Goal: Information Seeking & Learning: Learn about a topic

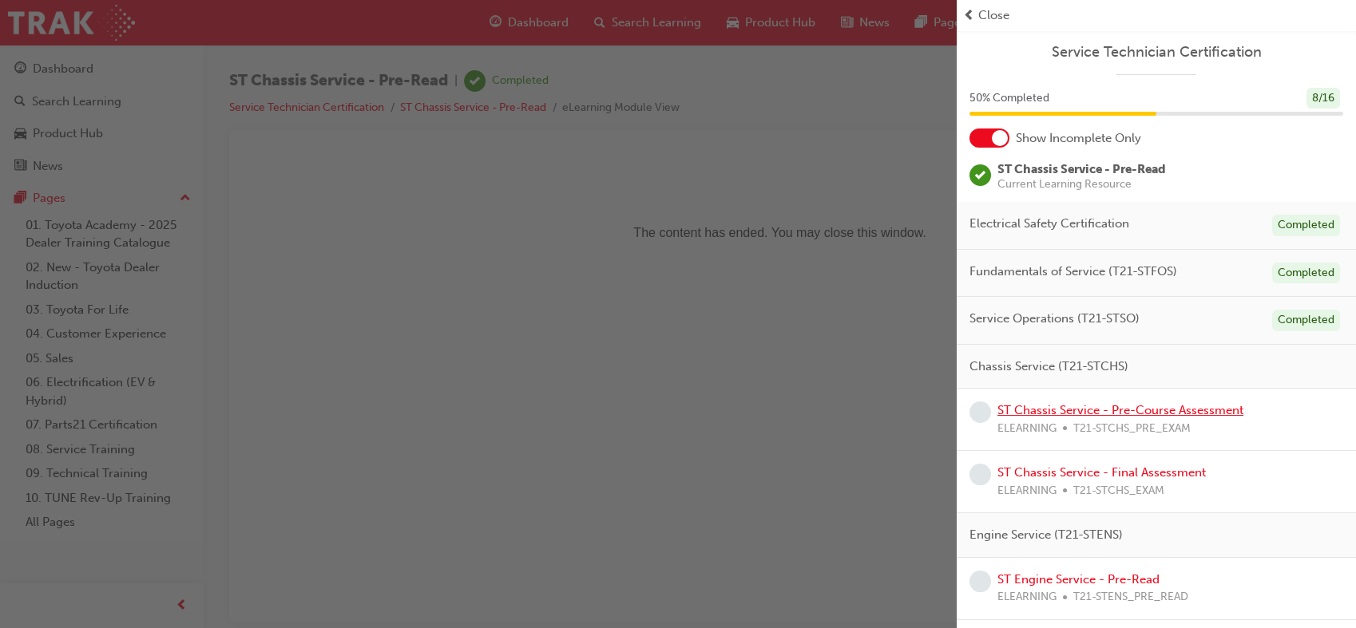
click at [1035, 409] on link "ST Chassis Service - Pre-Course Assessment" at bounding box center [1120, 410] width 246 height 14
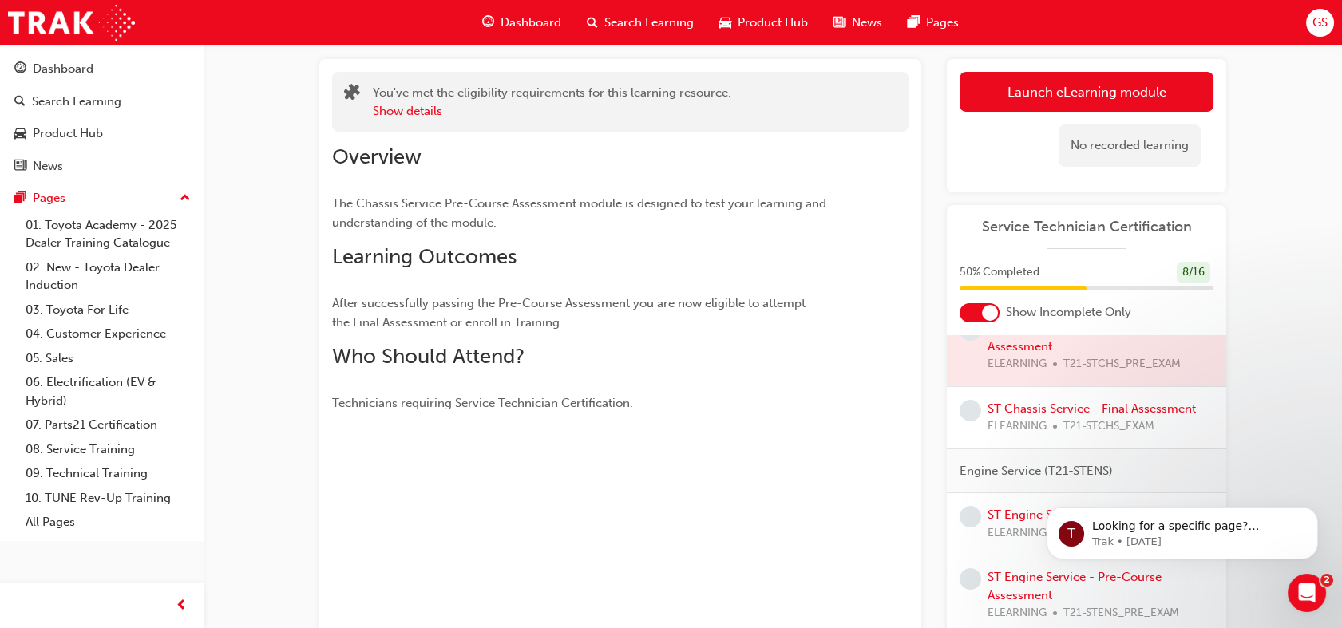
scroll to position [230, 0]
click at [1118, 90] on link "Launch eLearning module" at bounding box center [1087, 92] width 254 height 40
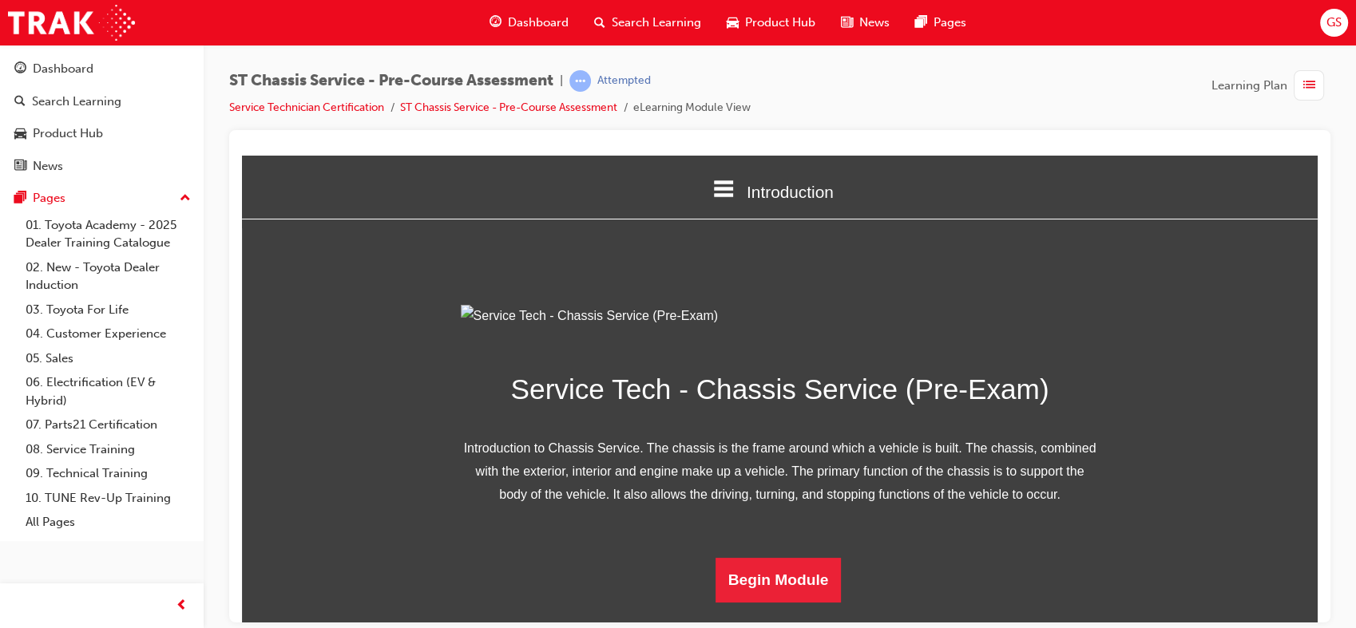
scroll to position [156, 0]
click at [751, 590] on button "Begin Module" at bounding box center [778, 579] width 126 height 45
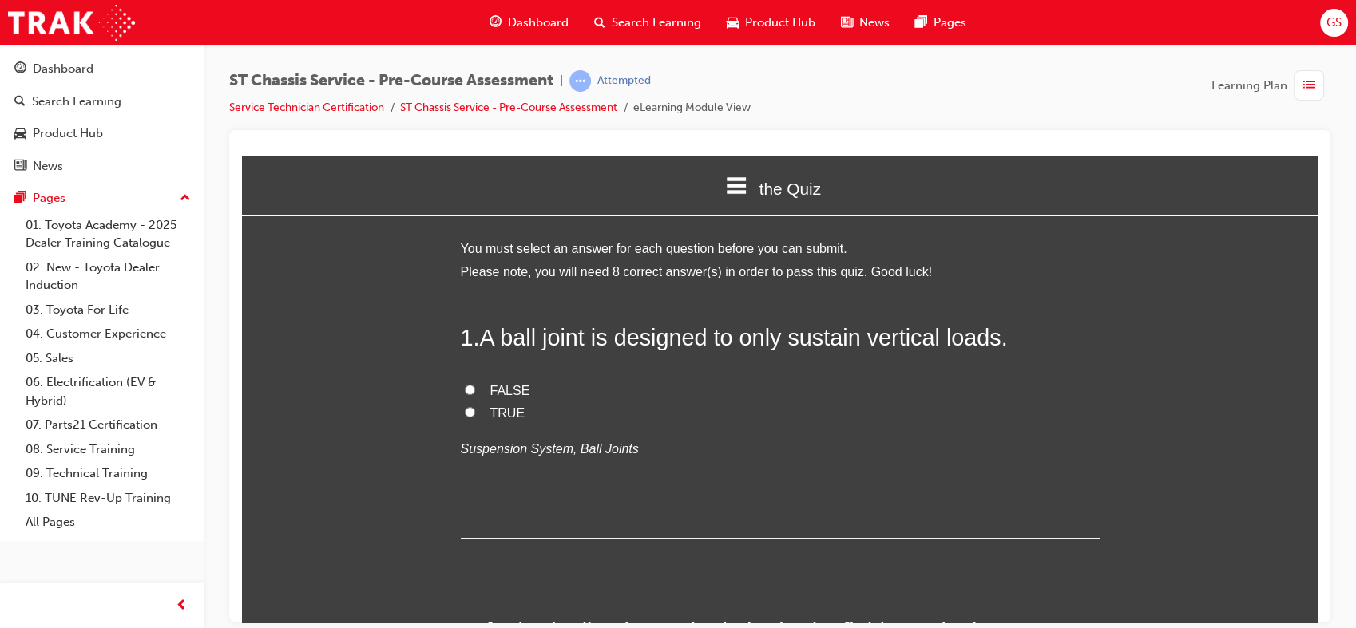
scroll to position [0, 0]
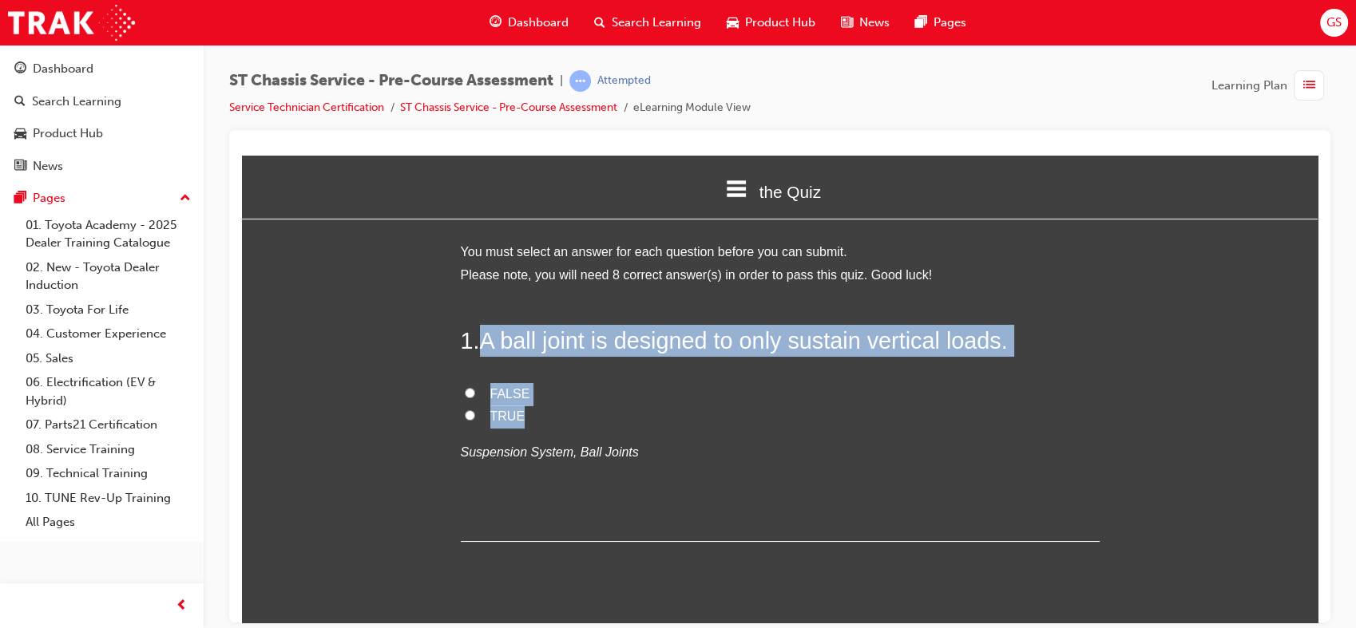
drag, startPoint x: 478, startPoint y: 339, endPoint x: 640, endPoint y: 418, distance: 180.7
click at [640, 418] on div "1 . A ball joint is designed to only sustain vertical loads. FALSE TRUE Suspens…" at bounding box center [780, 432] width 639 height 217
copy div "A ball joint is designed to only sustain vertical loads. FALSE TRUE"
click at [465, 391] on input "FALSE" at bounding box center [470, 392] width 10 height 10
radio input "true"
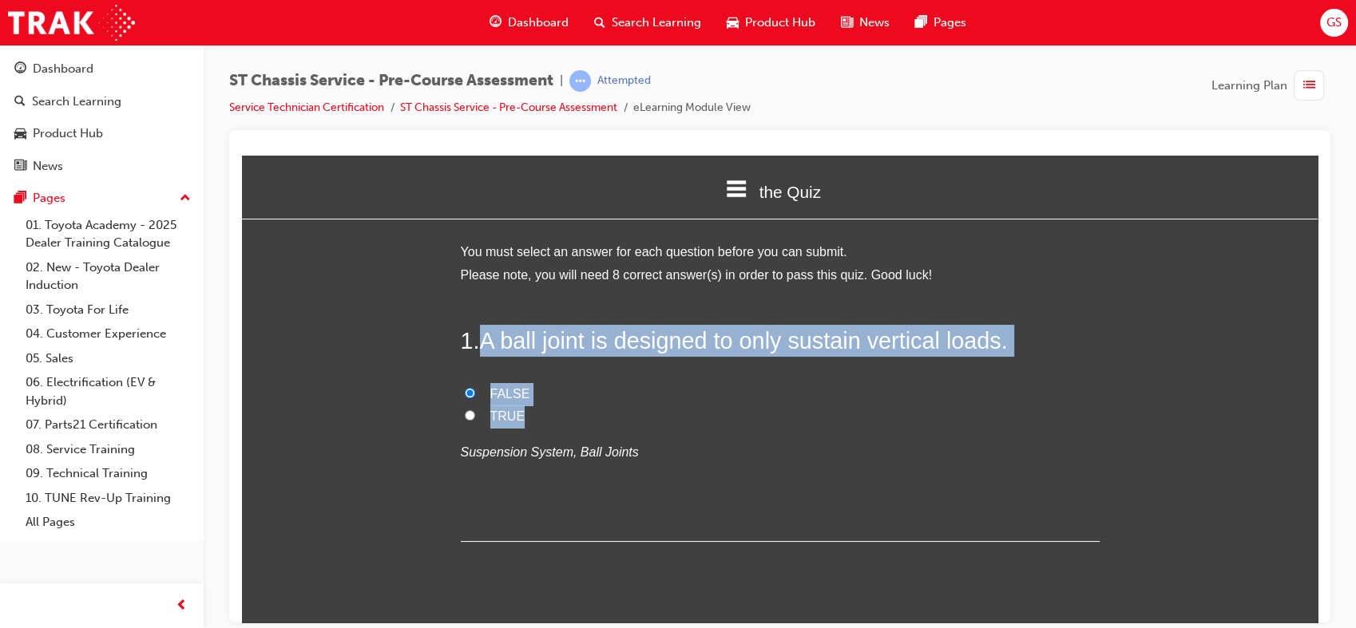
click at [652, 406] on label "TRUE" at bounding box center [780, 416] width 639 height 23
click at [475, 410] on input "TRUE" at bounding box center [470, 415] width 10 height 10
radio input "true"
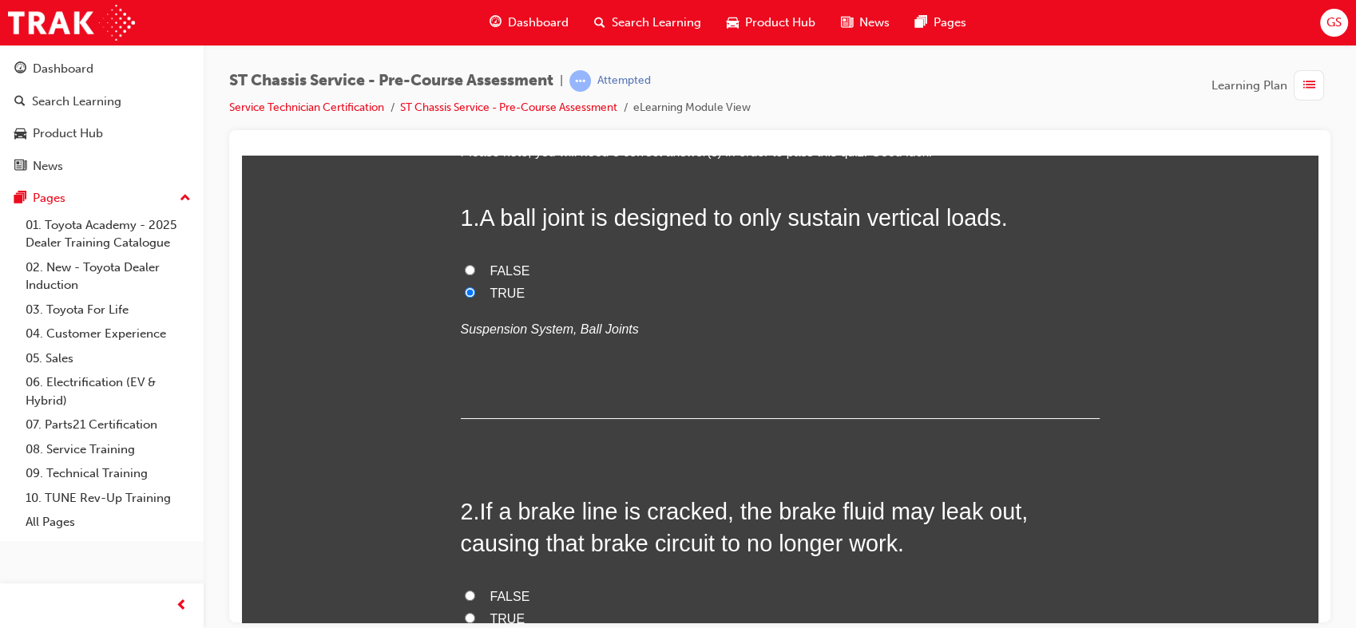
scroll to position [127, 0]
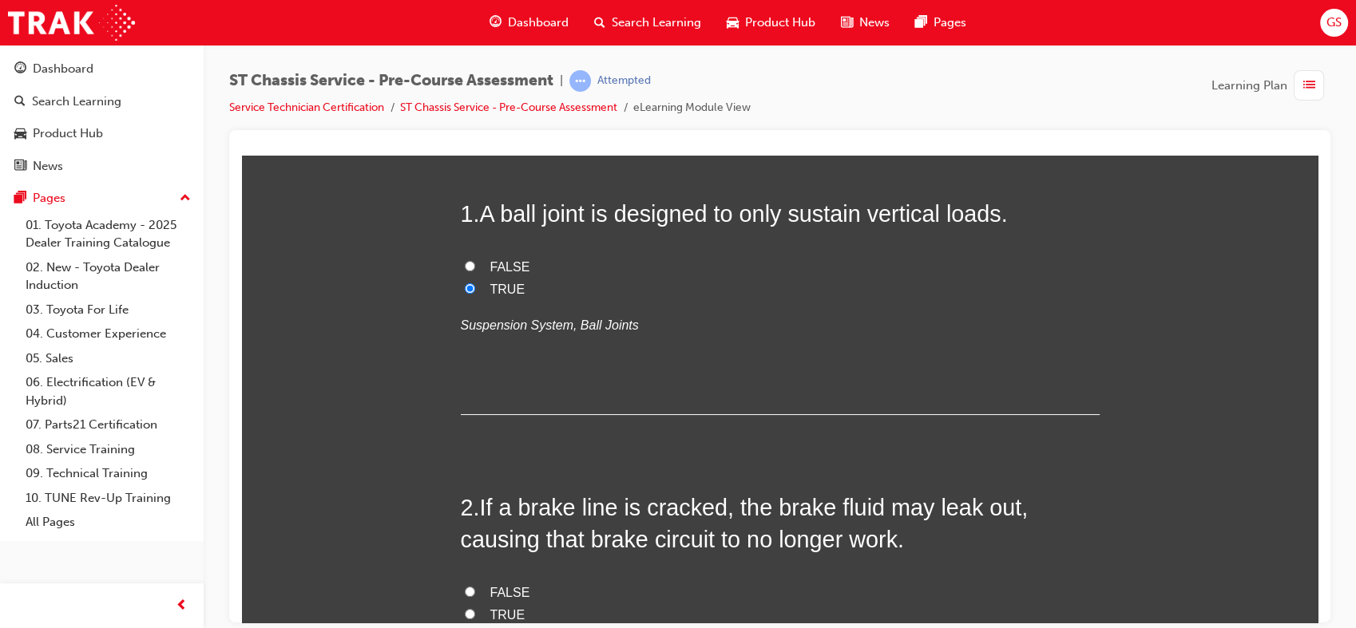
click at [490, 260] on span "FALSE" at bounding box center [510, 267] width 40 height 14
click at [475, 260] on input "FALSE" at bounding box center [470, 265] width 10 height 10
radio input "true"
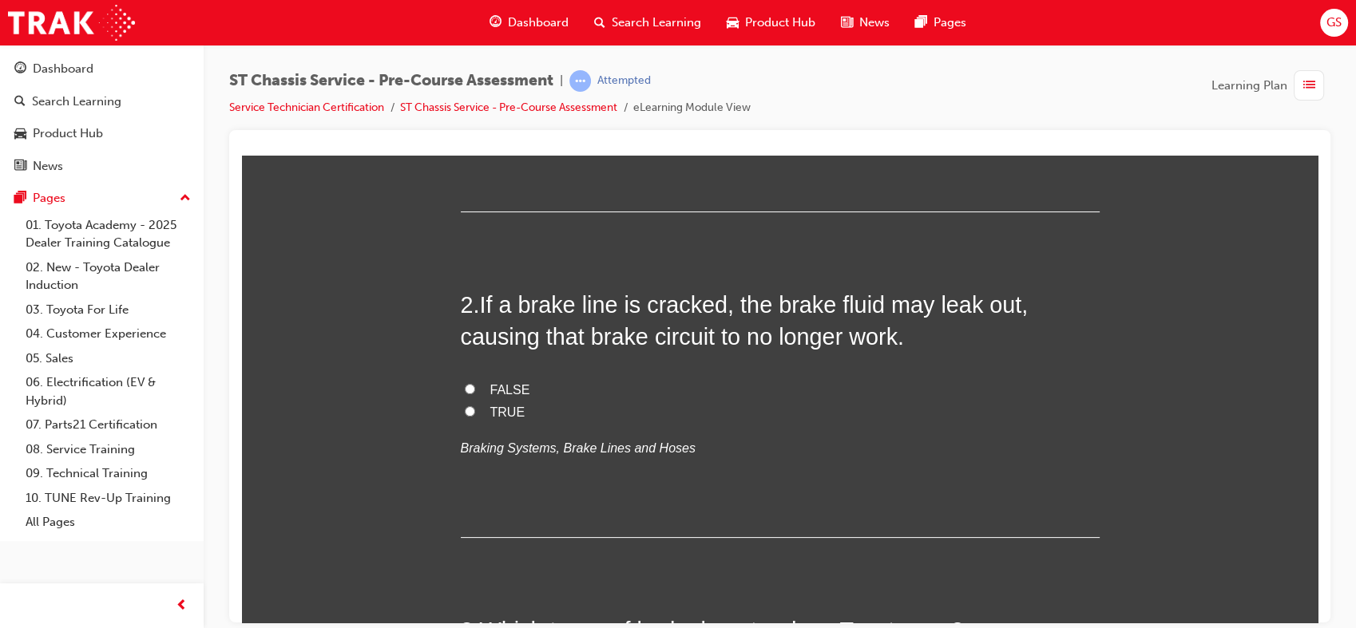
scroll to position [332, 0]
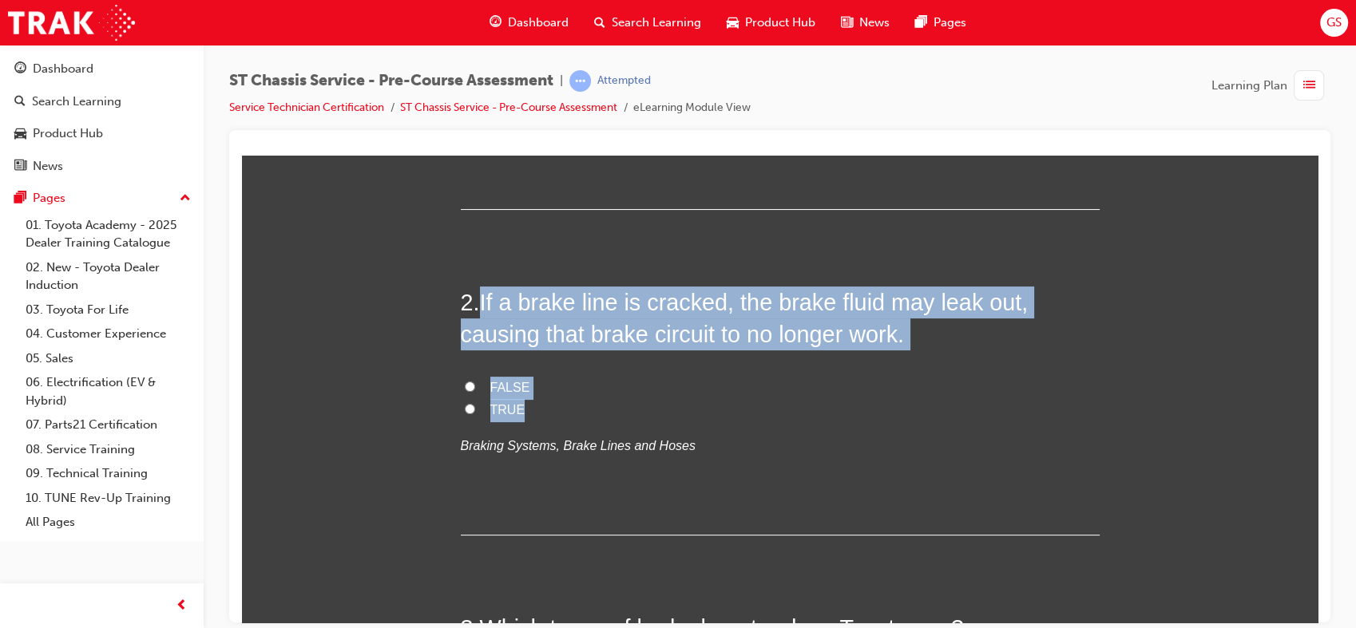
drag, startPoint x: 479, startPoint y: 298, endPoint x: 533, endPoint y: 412, distance: 126.1
click at [533, 412] on div "2 . If a brake line is cracked, the brake fluid may leak out, causing that brak…" at bounding box center [780, 410] width 639 height 249
copy div "If a brake line is cracked, the brake fluid may leak out, causing that brake ci…"
click at [496, 408] on span "TRUE" at bounding box center [507, 409] width 35 height 14
click at [475, 408] on input "TRUE" at bounding box center [470, 408] width 10 height 10
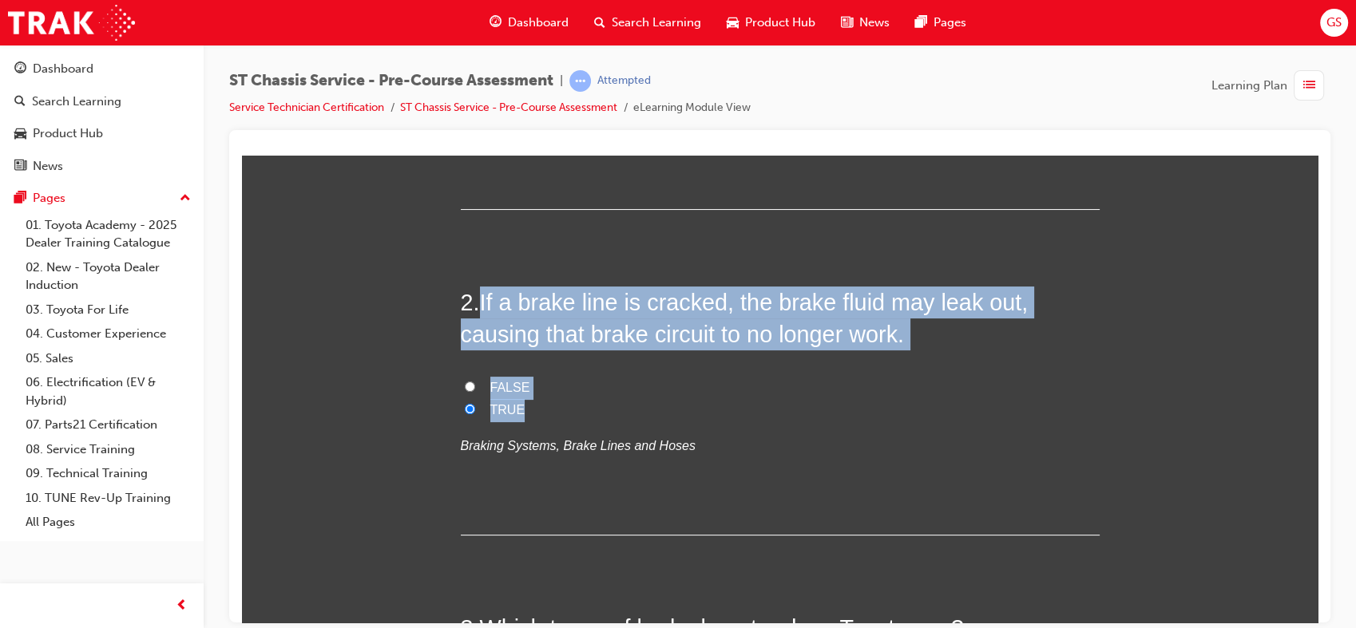
radio input "true"
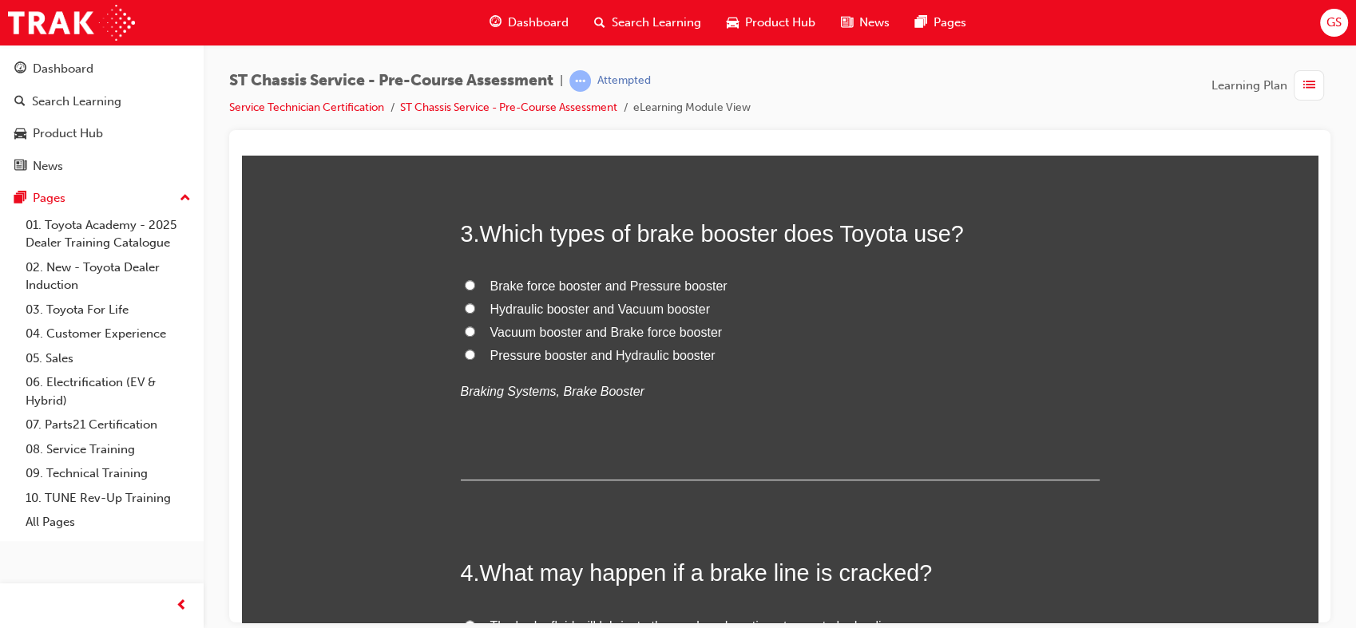
scroll to position [730, 0]
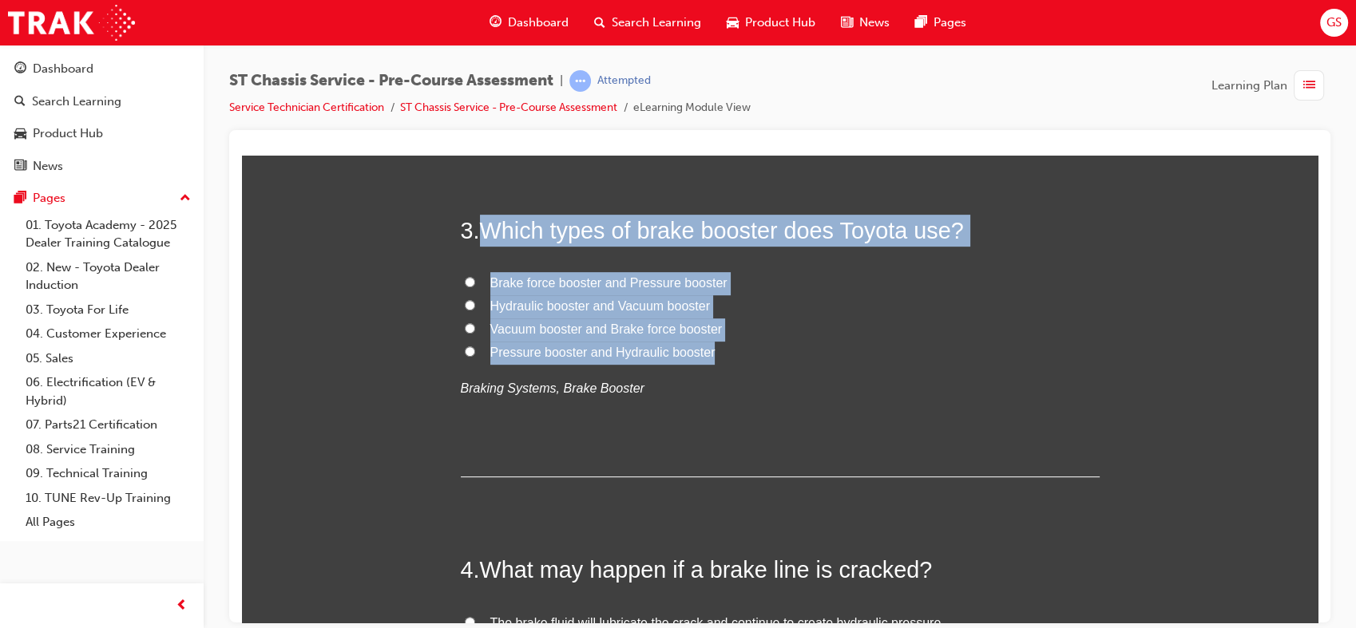
drag, startPoint x: 479, startPoint y: 217, endPoint x: 711, endPoint y: 355, distance: 269.6
click at [711, 355] on div "3 . Which types of brake booster does Toyota use? Brake force booster and Press…" at bounding box center [780, 345] width 639 height 263
copy div "Which types of brake booster does Toyota use? Brake force booster and Pressure …"
click at [465, 305] on input "Hydraulic booster and Vacuum booster" at bounding box center [470, 304] width 10 height 10
radio input "true"
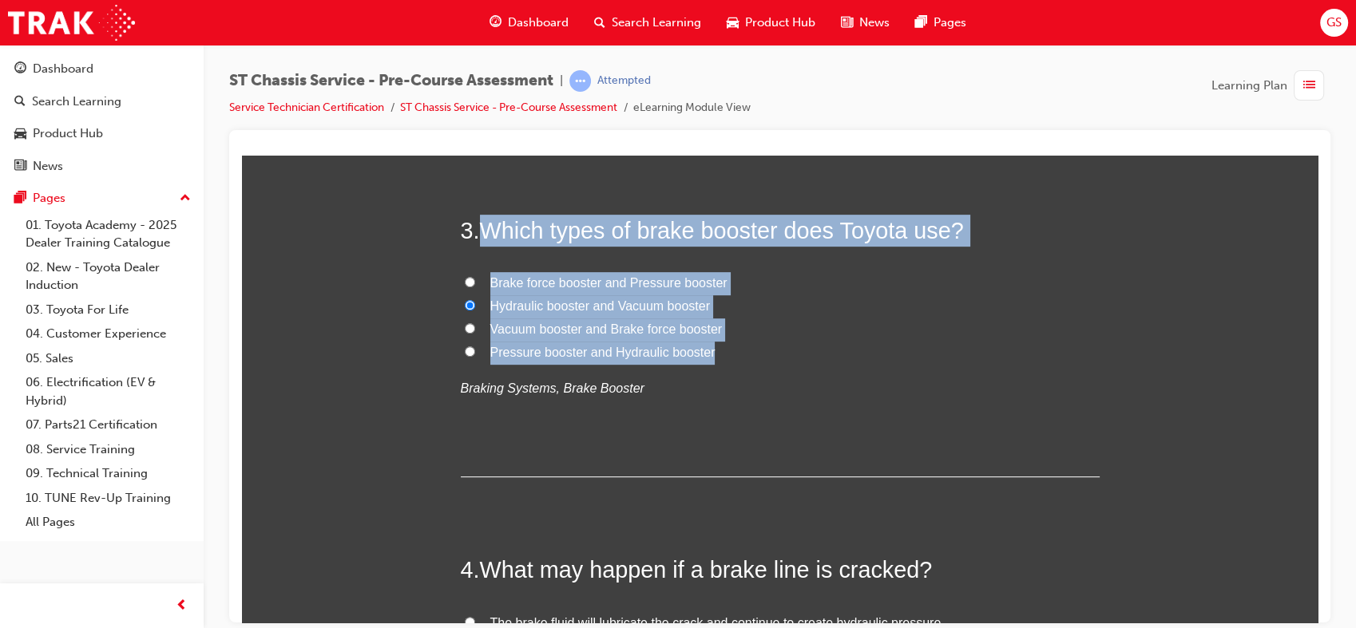
click at [673, 303] on span "Hydraulic booster and Vacuum booster" at bounding box center [600, 306] width 220 height 14
click at [475, 303] on input "Hydraulic booster and Vacuum booster" at bounding box center [470, 304] width 10 height 10
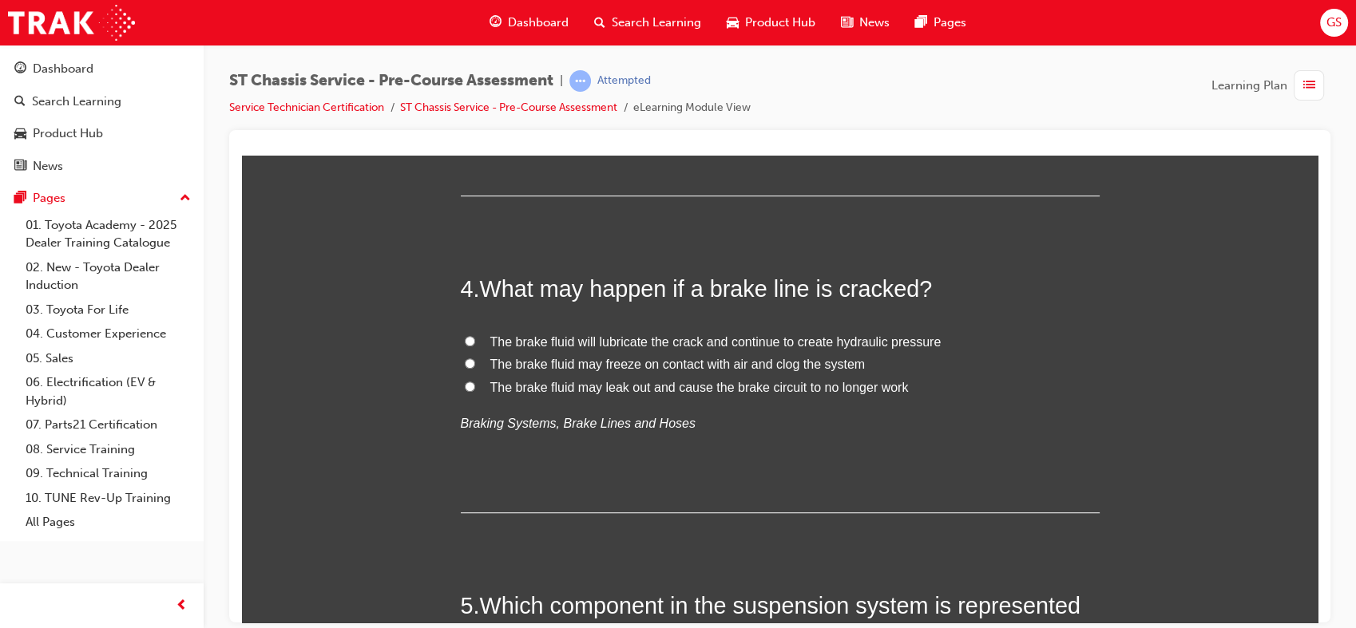
scroll to position [1010, 0]
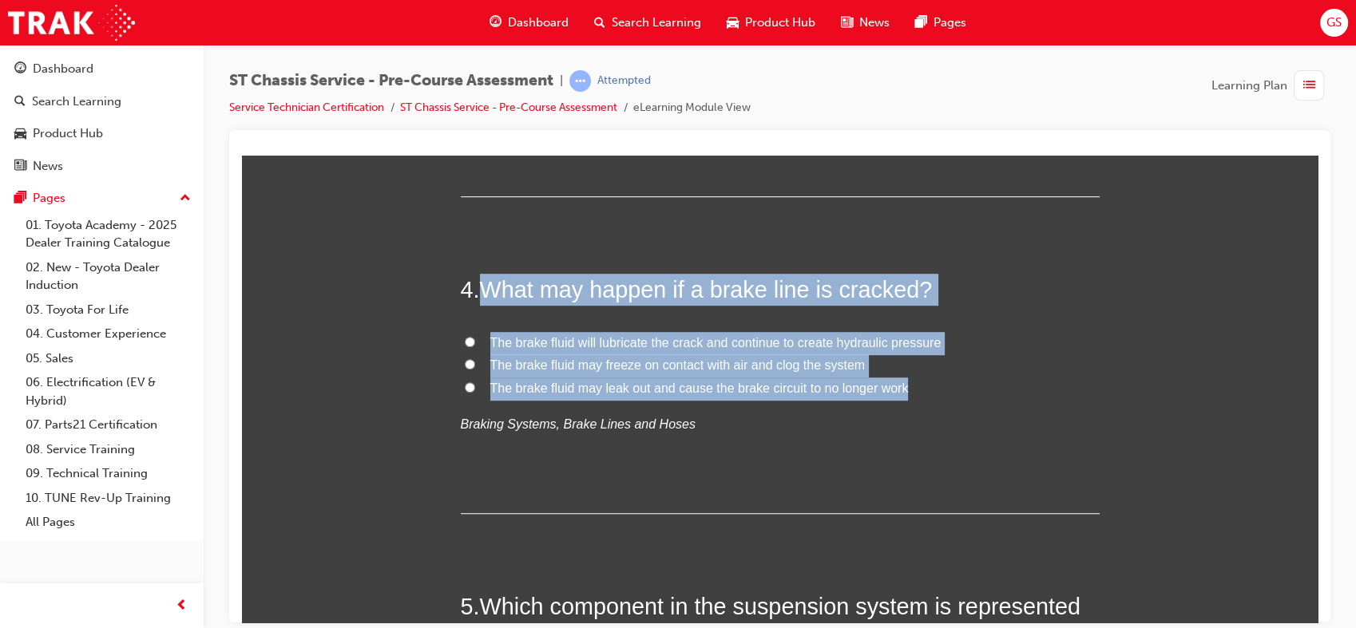
drag, startPoint x: 478, startPoint y: 283, endPoint x: 900, endPoint y: 392, distance: 436.4
click at [900, 392] on div "4 . What may happen if a brake line is cracked? The brake fluid will lubricate …" at bounding box center [780, 393] width 639 height 240
copy div "What may happen if a brake line is cracked? The brake fluid will lubricate the …"
click at [560, 385] on span "The brake fluid may leak out and cause the brake circuit to no longer work" at bounding box center [699, 388] width 418 height 14
click at [475, 385] on input "The brake fluid may leak out and cause the brake circuit to no longer work" at bounding box center [470, 387] width 10 height 10
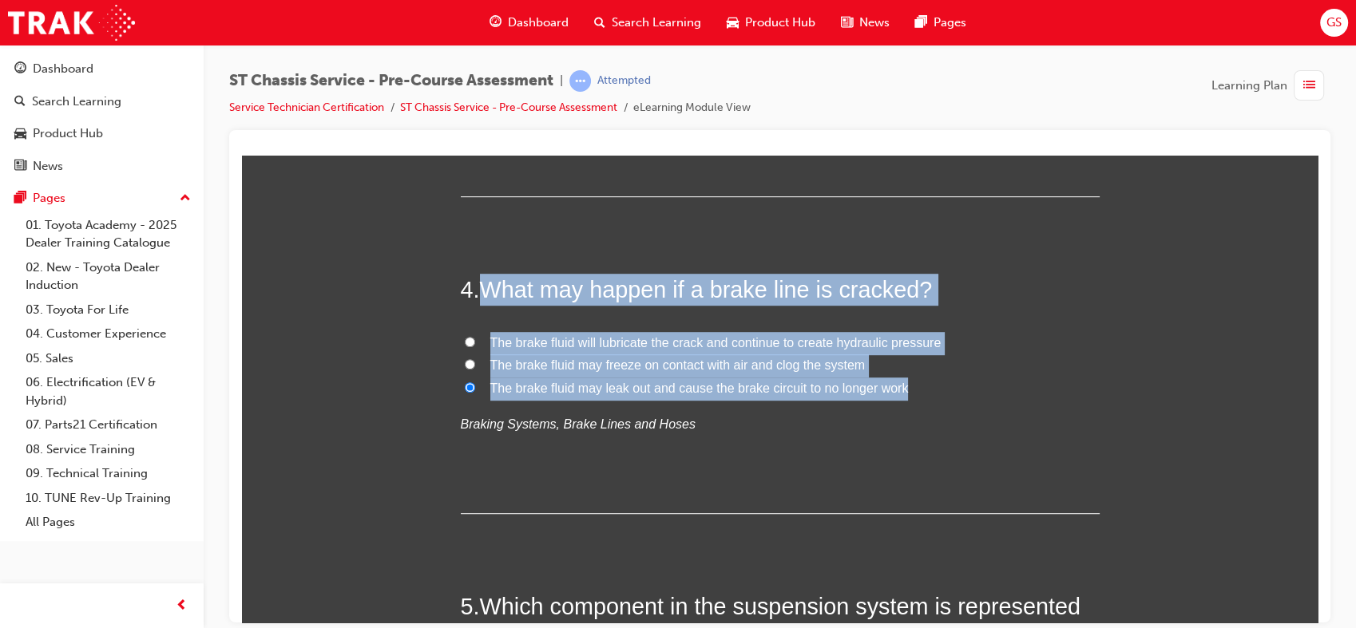
radio input "true"
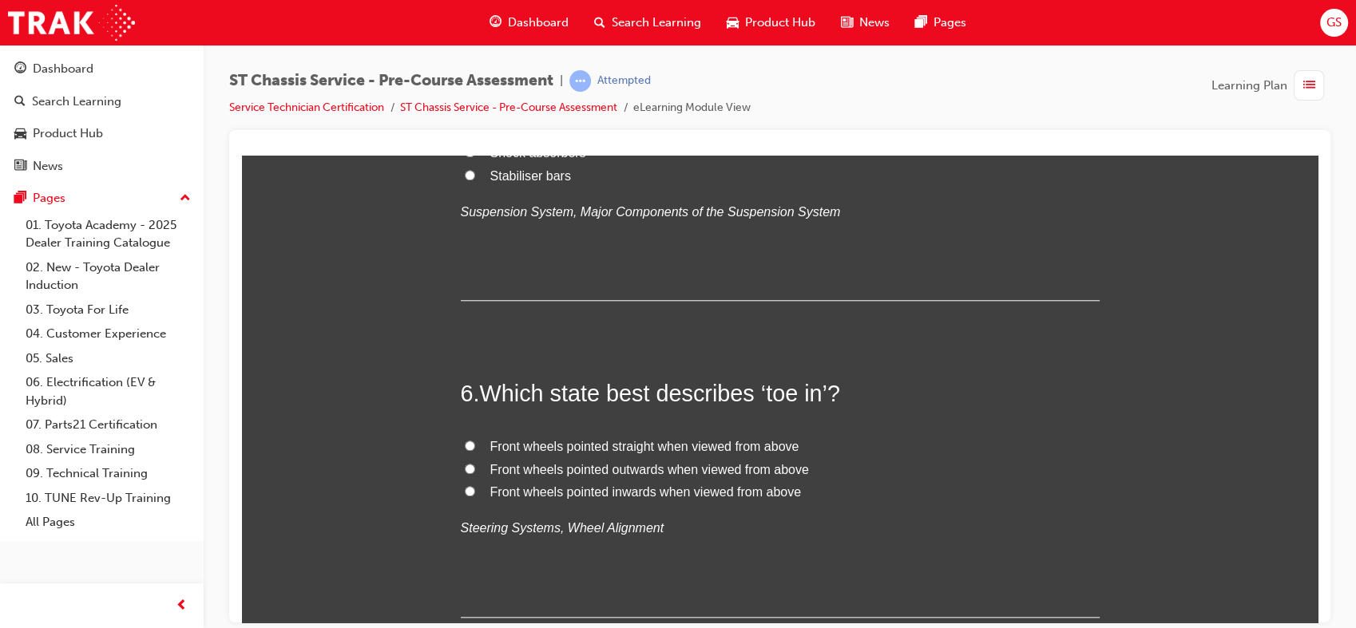
scroll to position [1607, 0]
click at [539, 183] on span "Stabiliser bars" at bounding box center [530, 176] width 81 height 14
click at [475, 180] on input "Stabiliser bars" at bounding box center [470, 175] width 10 height 10
radio input "true"
click at [521, 160] on span "Shock absorbers" at bounding box center [538, 153] width 96 height 14
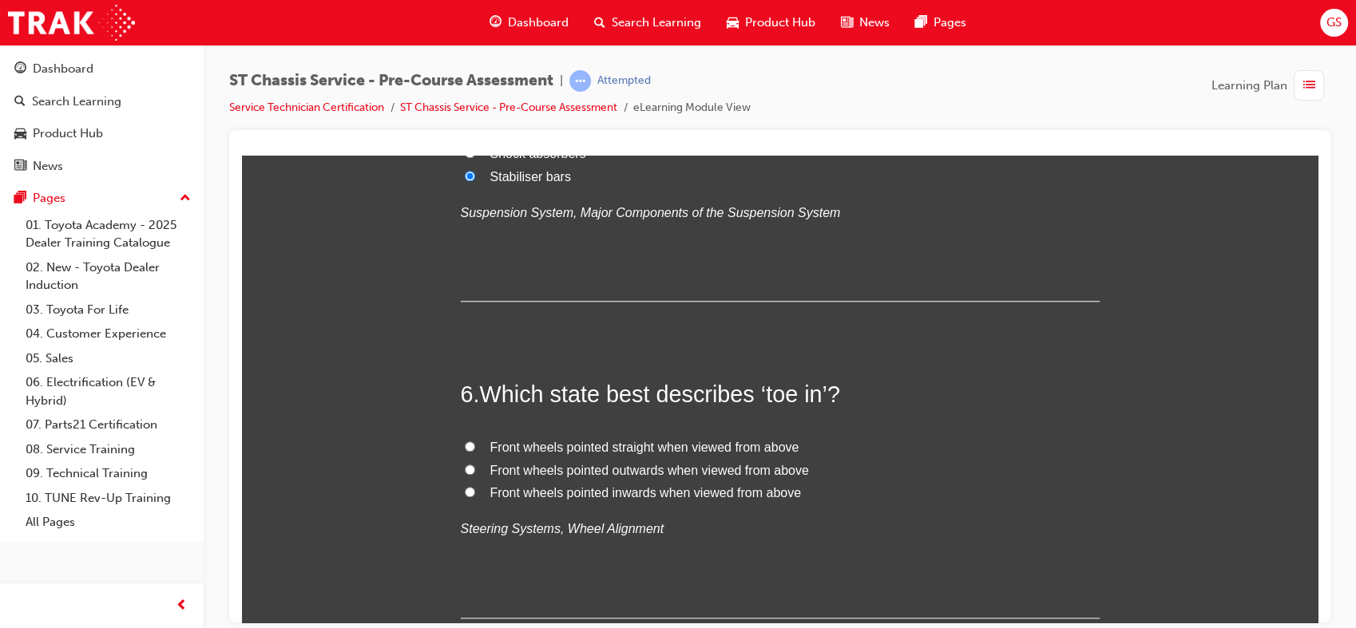
click at [475, 157] on input "Shock absorbers" at bounding box center [470, 152] width 10 height 10
radio input "true"
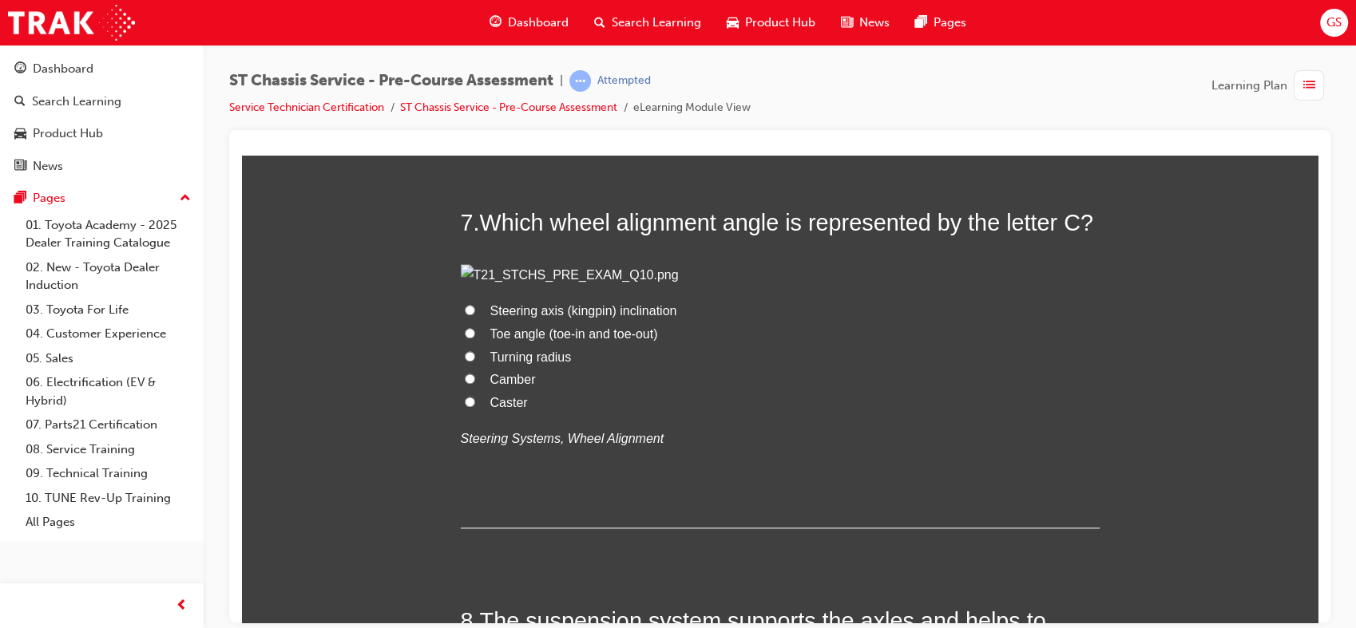
scroll to position [2097, 0]
drag, startPoint x: 475, startPoint y: 307, endPoint x: 800, endPoint y: 411, distance: 341.4
click at [800, 128] on div "6 . Which state best describes ‘toe in’? Front wheels pointed straight when vie…" at bounding box center [780, 7] width 639 height 240
copy div "Which state best describes ‘toe in’? Front wheels pointed straight when viewed …"
click at [634, 9] on span "Front wheels pointed inwards when viewed from above" at bounding box center [645, 2] width 311 height 14
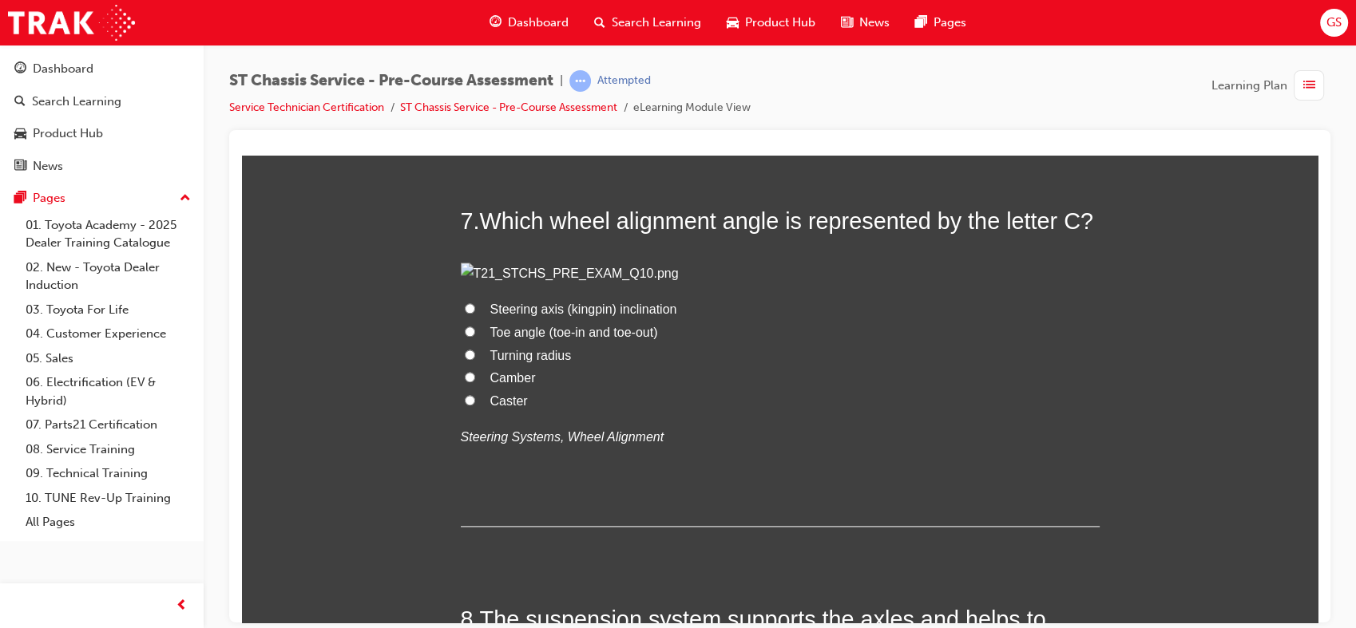
click at [475, 6] on input "Front wheels pointed inwards when viewed from above" at bounding box center [470, 1] width 10 height 10
radio input "true"
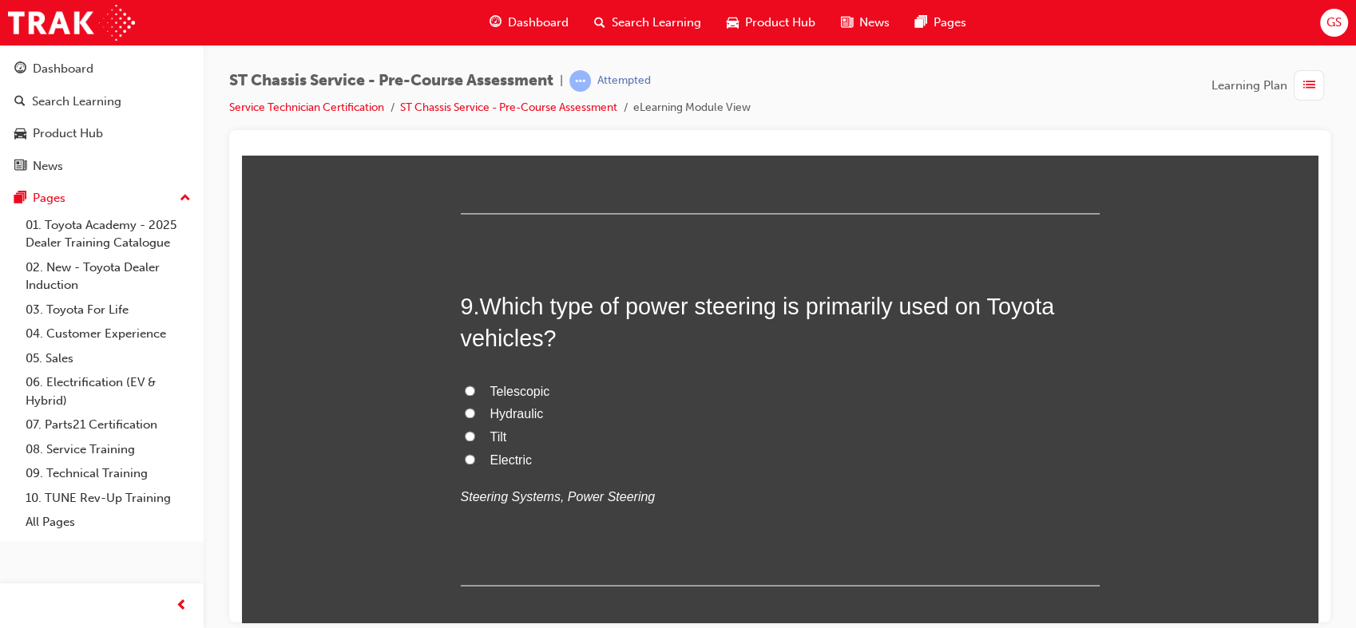
scroll to position [2737, 0]
radio input "true"
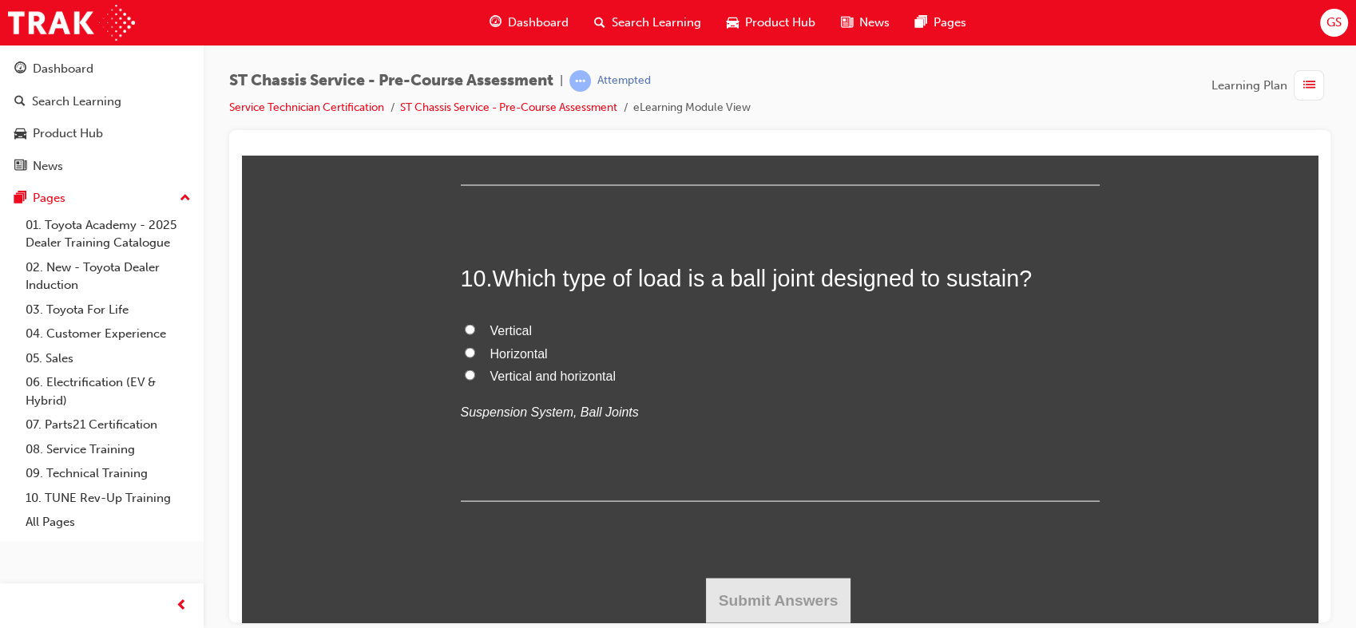
scroll to position [3258, 0]
drag, startPoint x: 474, startPoint y: 252, endPoint x: 826, endPoint y: 298, distance: 354.3
copy h2 "The suspension system supports the axles and helps to maintain smooth vehicle h…"
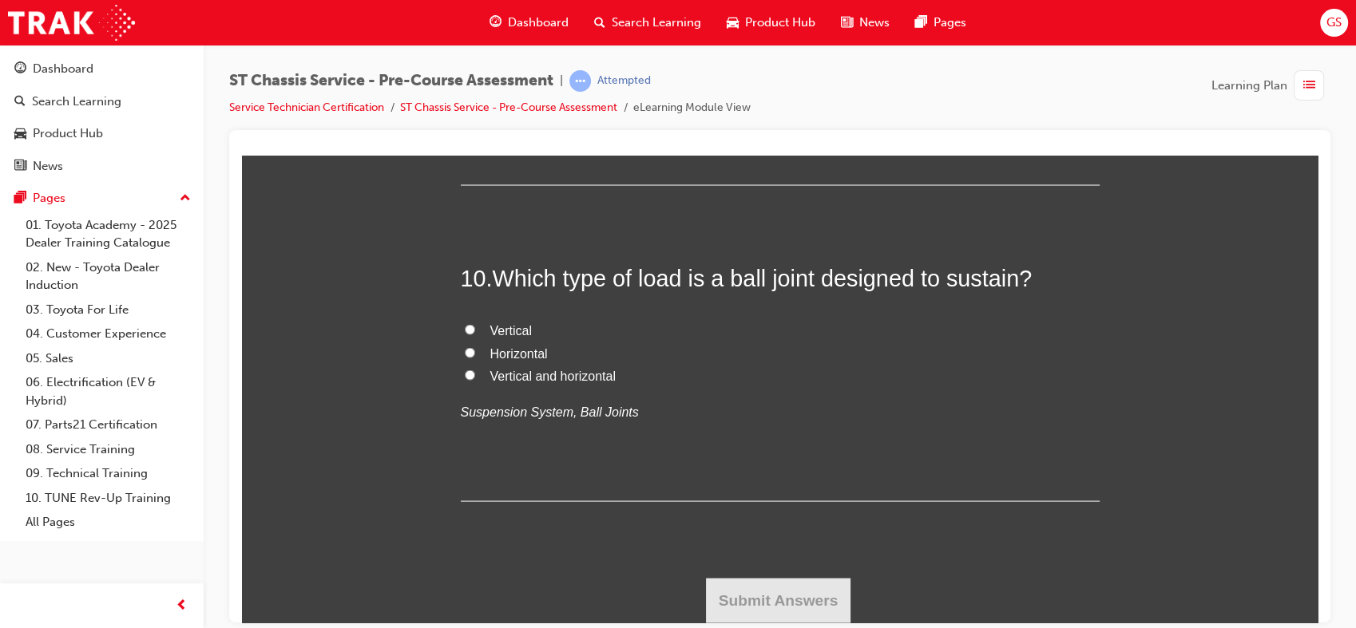
radio input "true"
drag, startPoint x: 479, startPoint y: 265, endPoint x: 541, endPoint y: 428, distance: 174.4
click at [541, 184] on div "9 . Which type of power steering is primarily used on Toyota vehicles? Telescop…" at bounding box center [780, 36] width 639 height 295
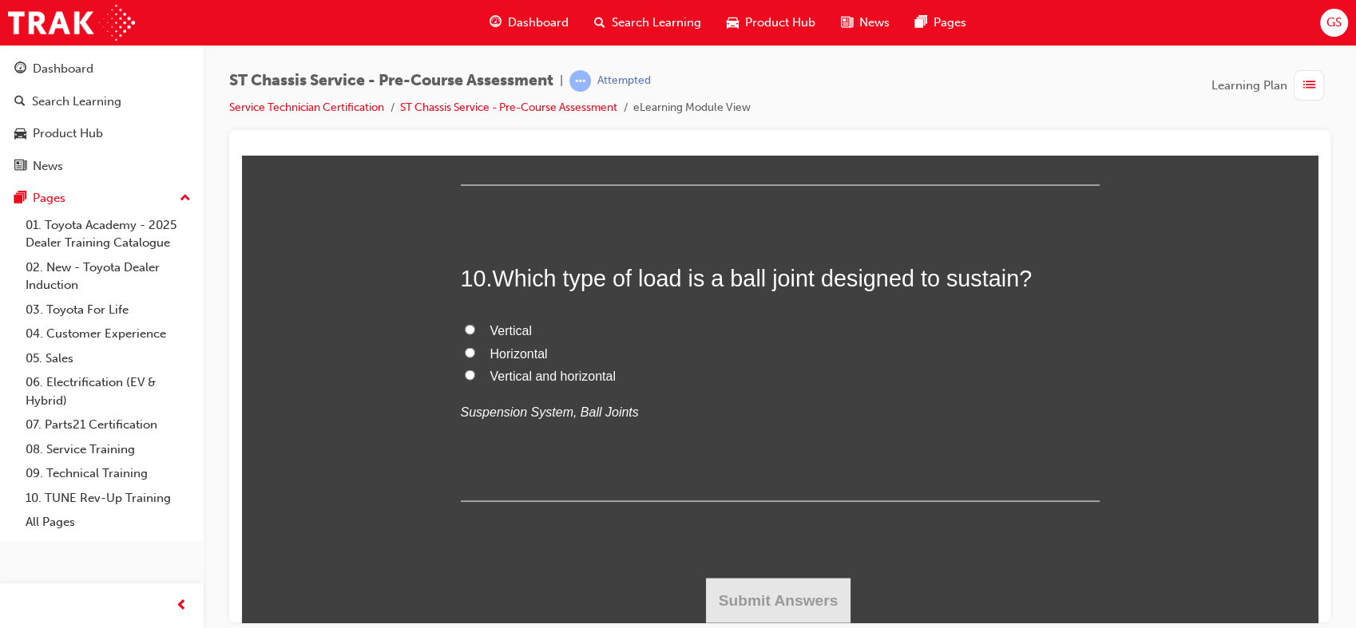
copy div "Which type of power steering is primarily used on Toyota vehicles? Telescopic H…"
click at [510, 65] on span "Electric" at bounding box center [511, 59] width 42 height 14
click at [475, 63] on input "Electric" at bounding box center [470, 58] width 10 height 10
radio input "true"
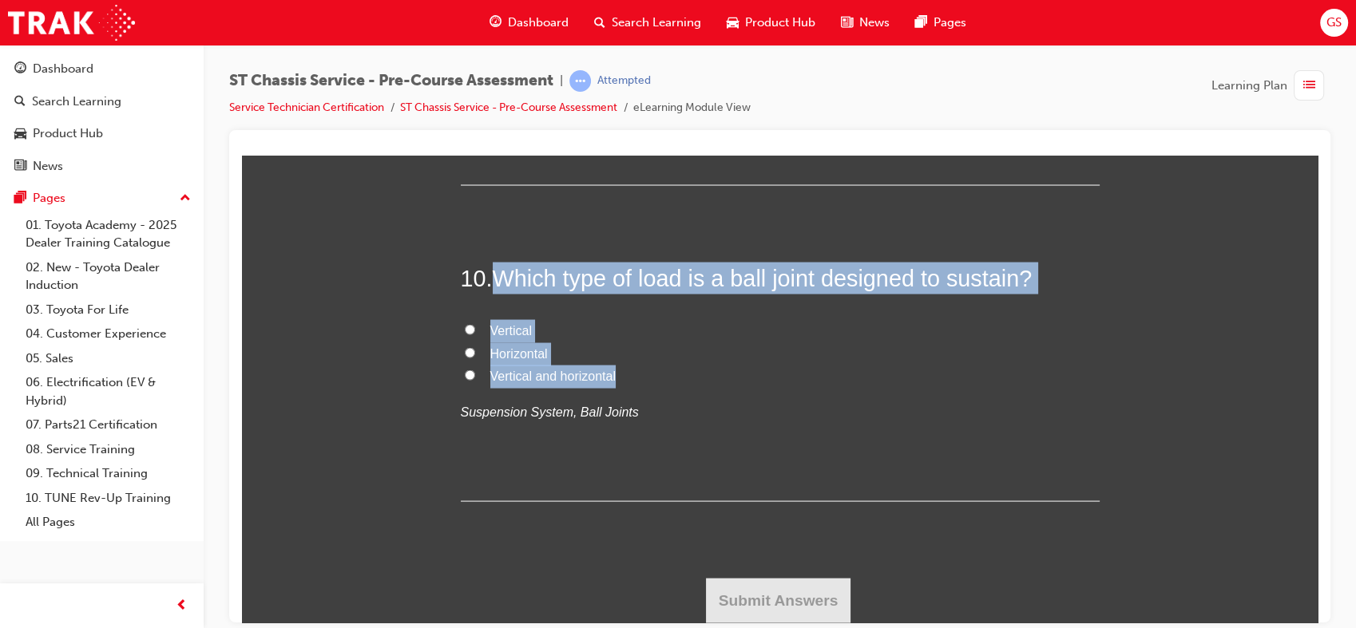
drag, startPoint x: 490, startPoint y: 271, endPoint x: 639, endPoint y: 379, distance: 183.5
click at [639, 379] on div "10 . Which type of load is a ball joint designed to sustain? Vertical Horizonta…" at bounding box center [780, 381] width 639 height 240
copy div "Which type of load is a ball joint designed to sustain? Vertical Horizontal Ver…"
click at [529, 378] on span "Vertical and horizontal" at bounding box center [552, 375] width 125 height 14
click at [475, 378] on input "Vertical and horizontal" at bounding box center [470, 374] width 10 height 10
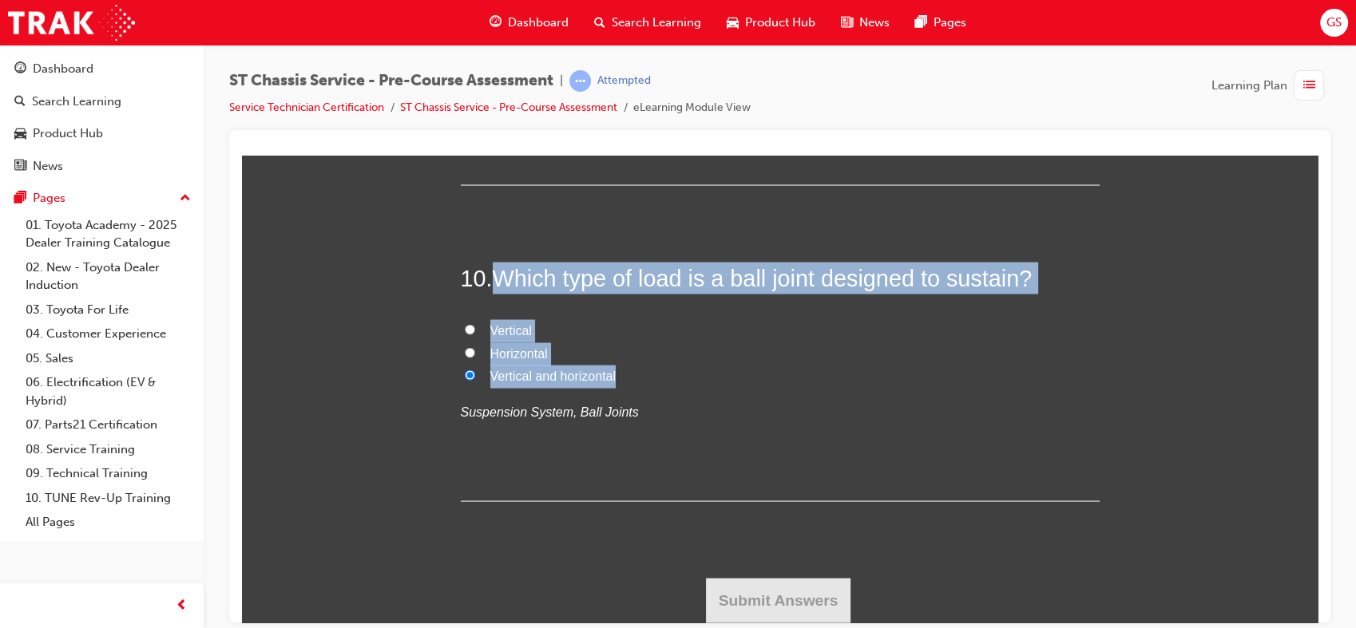
radio input "true"
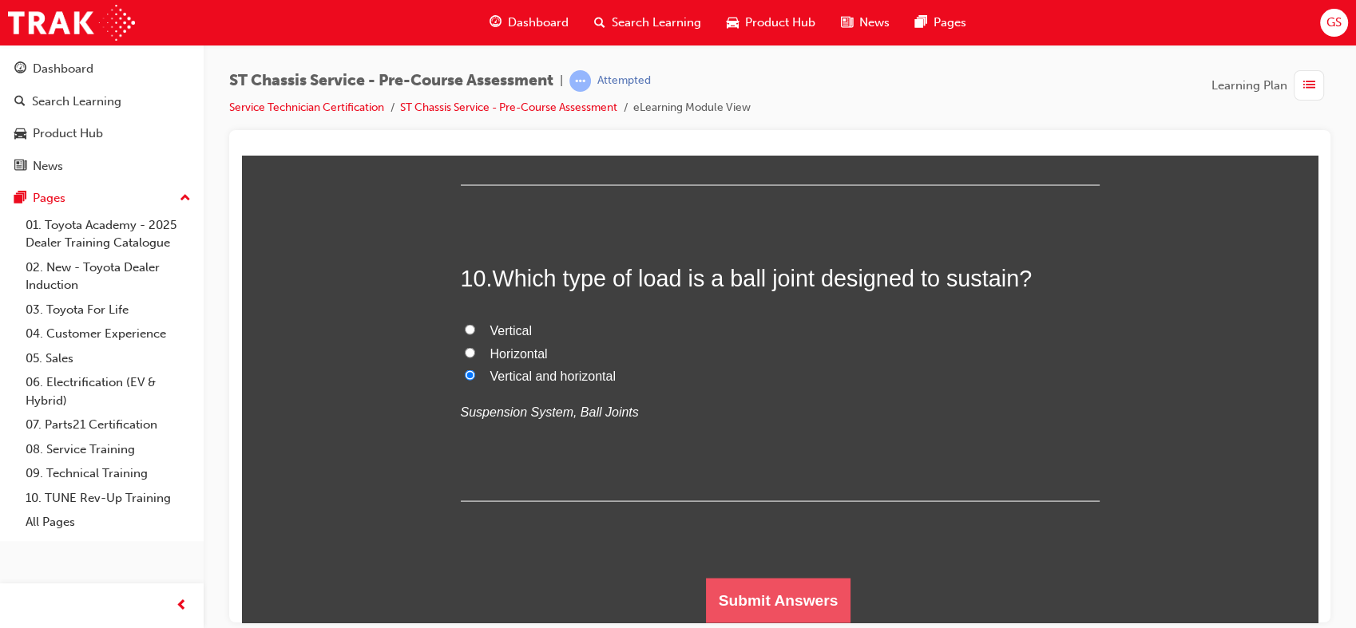
click at [788, 611] on button "Submit Answers" at bounding box center [778, 599] width 145 height 45
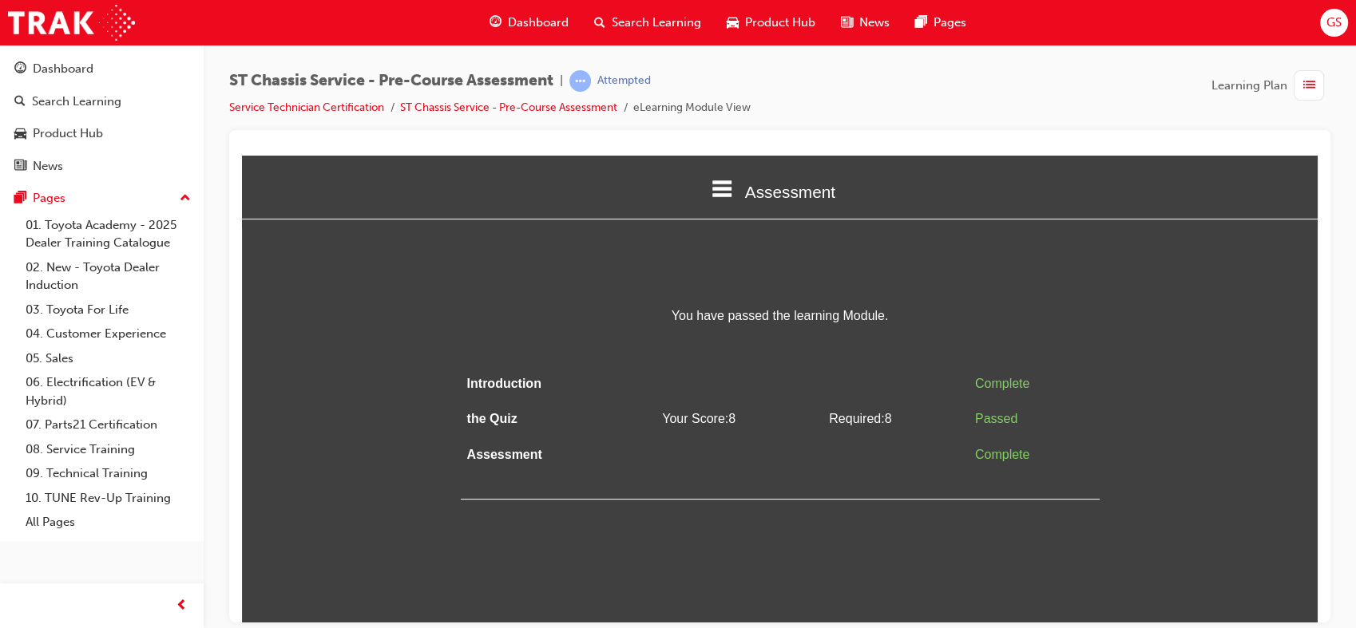
scroll to position [0, 0]
click at [1310, 79] on span "list-icon" at bounding box center [1309, 86] width 12 height 20
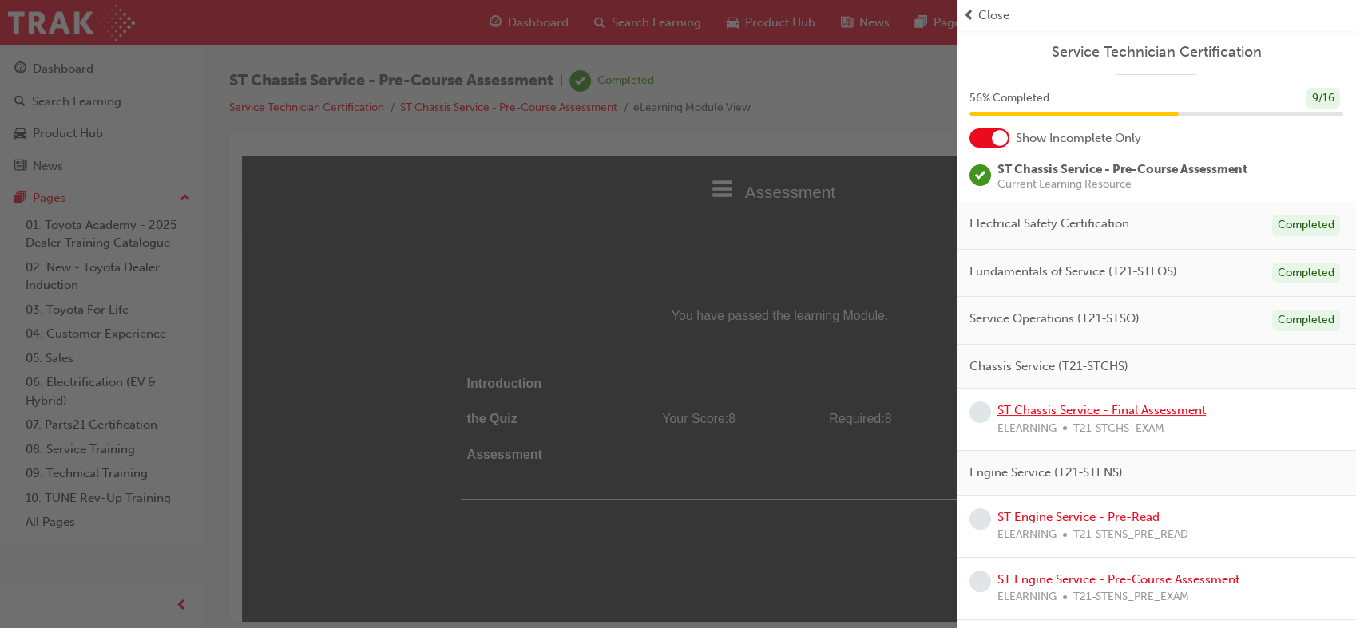
click at [1072, 407] on link "ST Chassis Service - Final Assessment" at bounding box center [1101, 410] width 208 height 14
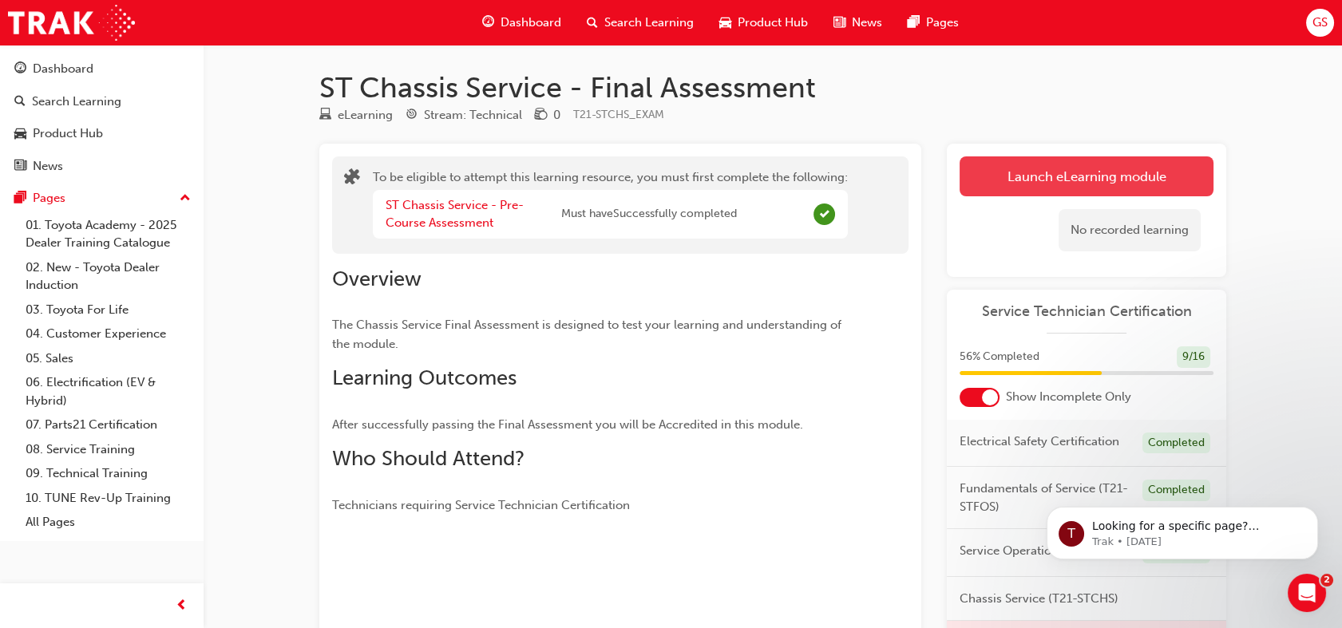
click at [1059, 185] on button "Launch eLearning module" at bounding box center [1087, 177] width 254 height 40
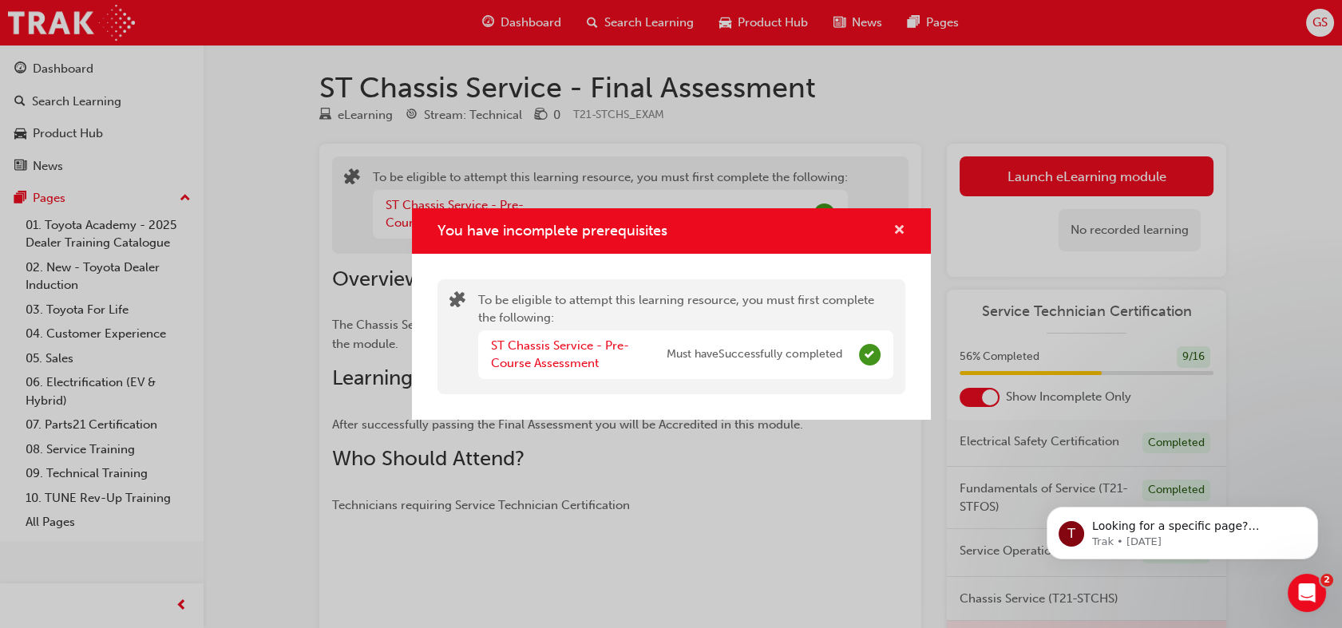
click at [898, 229] on span "cross-icon" at bounding box center [900, 231] width 12 height 14
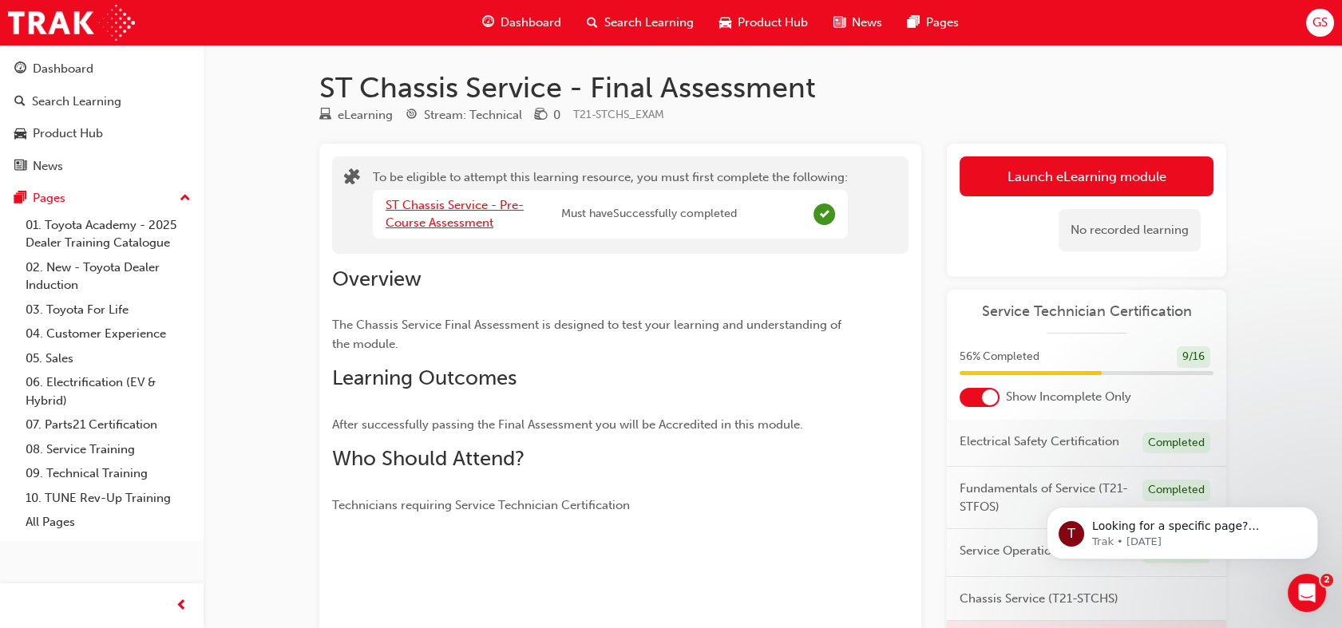
click at [423, 205] on link "ST Chassis Service - Pre-Course Assessment" at bounding box center [455, 214] width 138 height 33
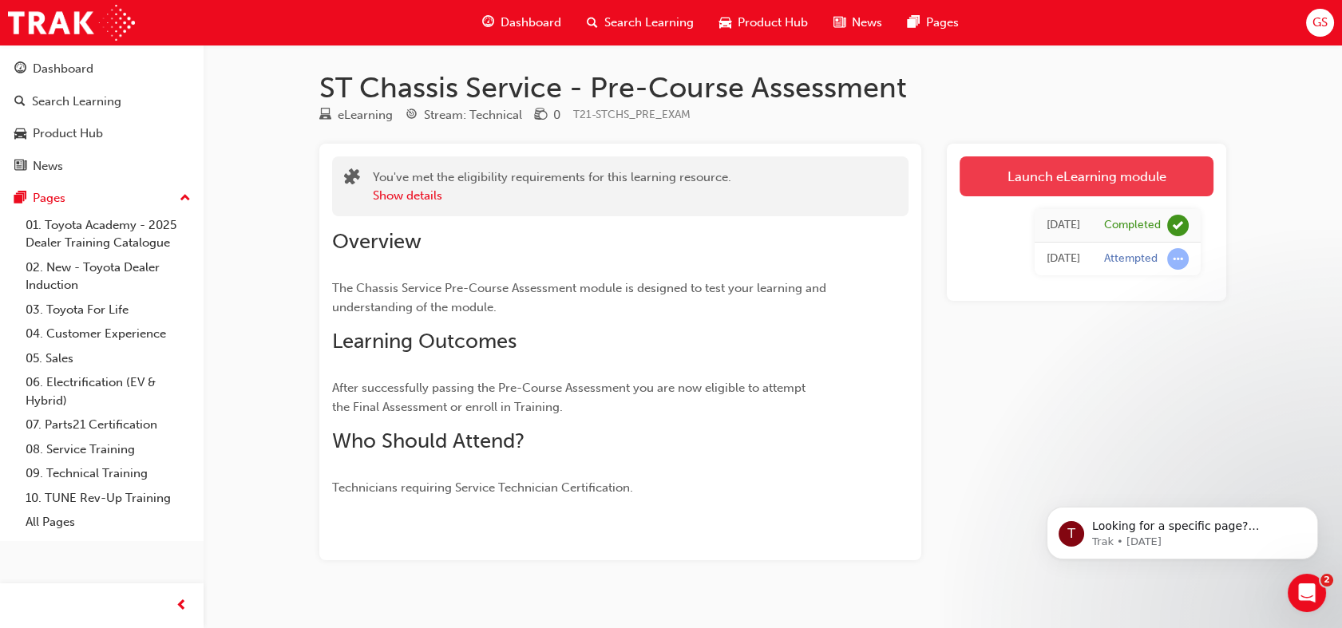
click at [1003, 170] on link "Launch eLearning module" at bounding box center [1087, 177] width 254 height 40
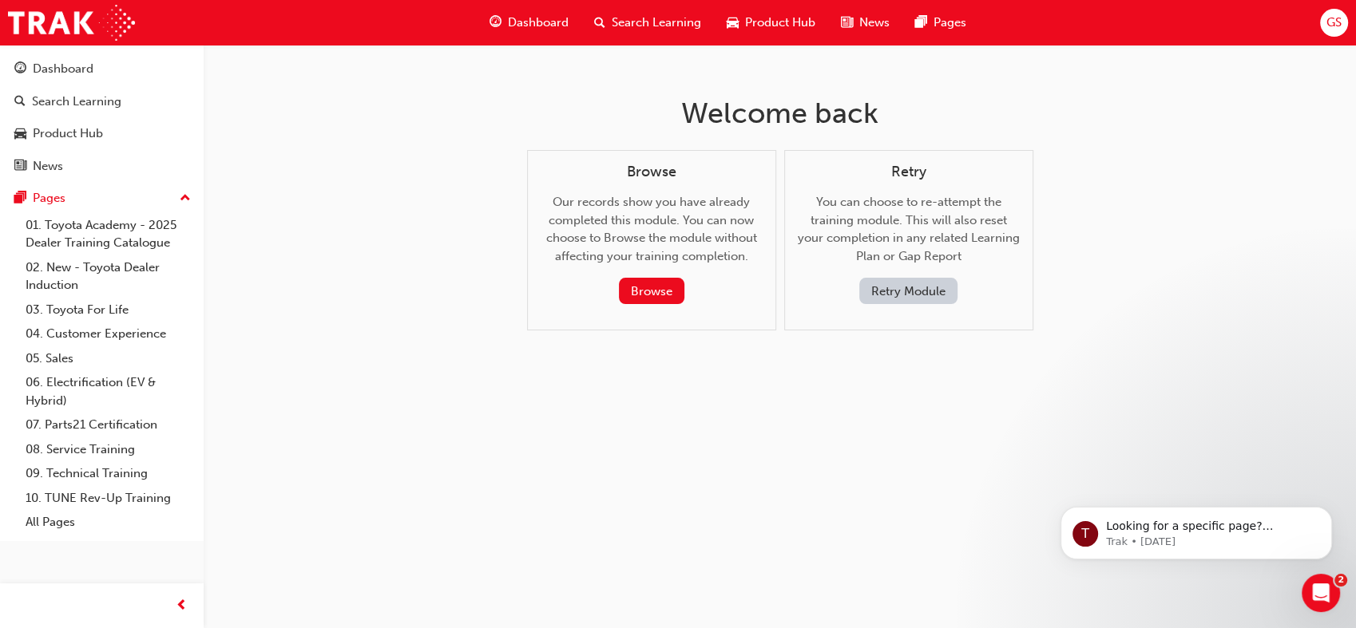
click at [888, 283] on button "Retry Module" at bounding box center [908, 291] width 98 height 26
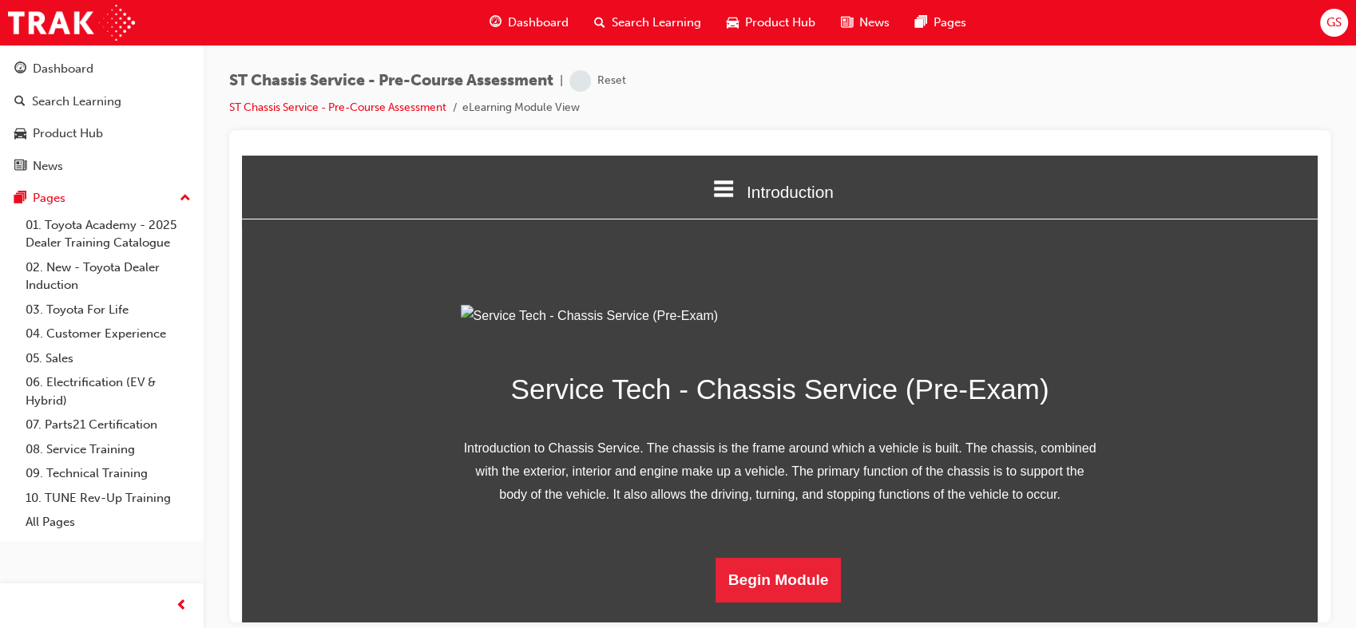
scroll to position [156, 0]
click at [787, 594] on button "Begin Module" at bounding box center [778, 579] width 126 height 45
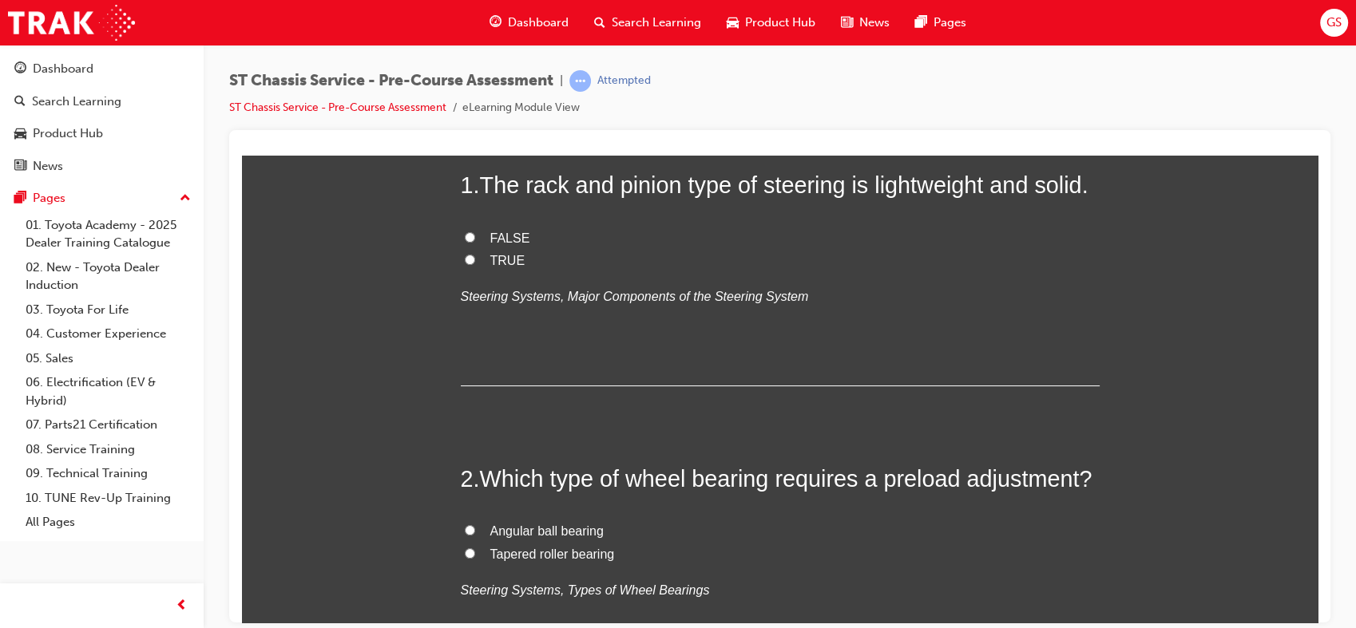
scroll to position [0, 0]
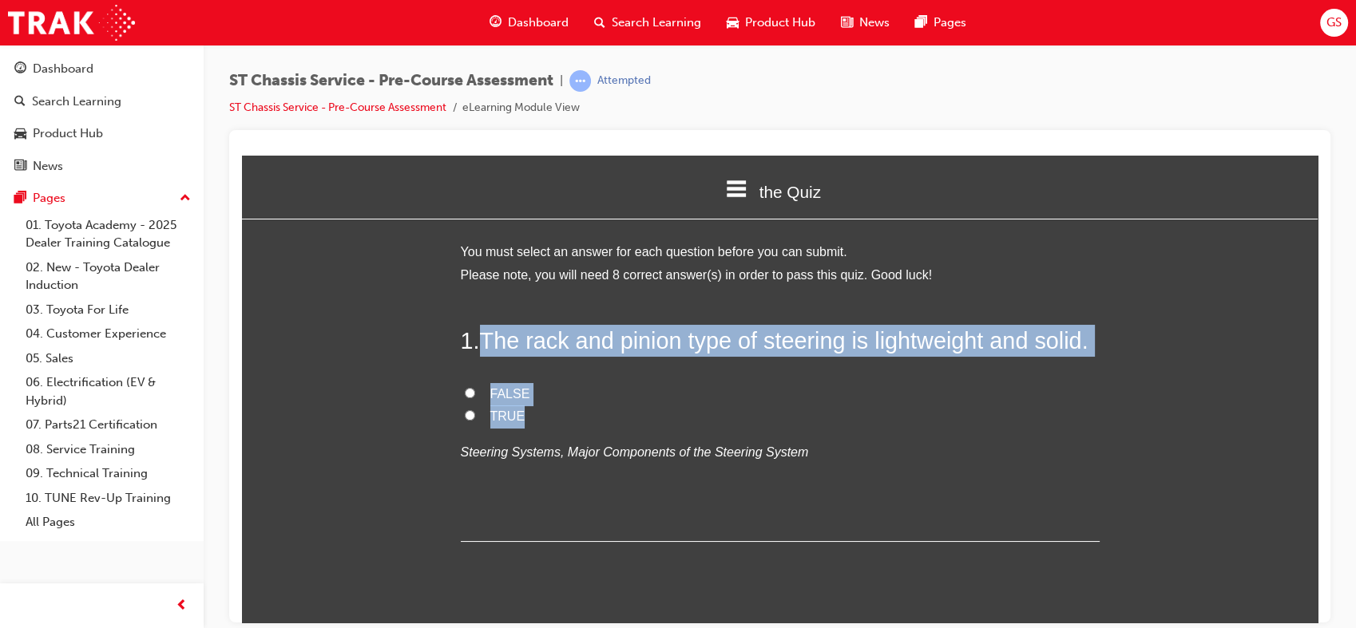
drag, startPoint x: 479, startPoint y: 335, endPoint x: 537, endPoint y: 422, distance: 103.6
click at [537, 422] on div "1 . The rack and pinion type of steering is lightweight and solid. FALSE TRUE S…" at bounding box center [780, 432] width 639 height 217
copy div "The rack and pinion type of steering is lightweight and solid. FALSE TRUE"
click at [494, 422] on span "TRUE" at bounding box center [507, 416] width 35 height 14
click at [475, 420] on input "TRUE" at bounding box center [470, 415] width 10 height 10
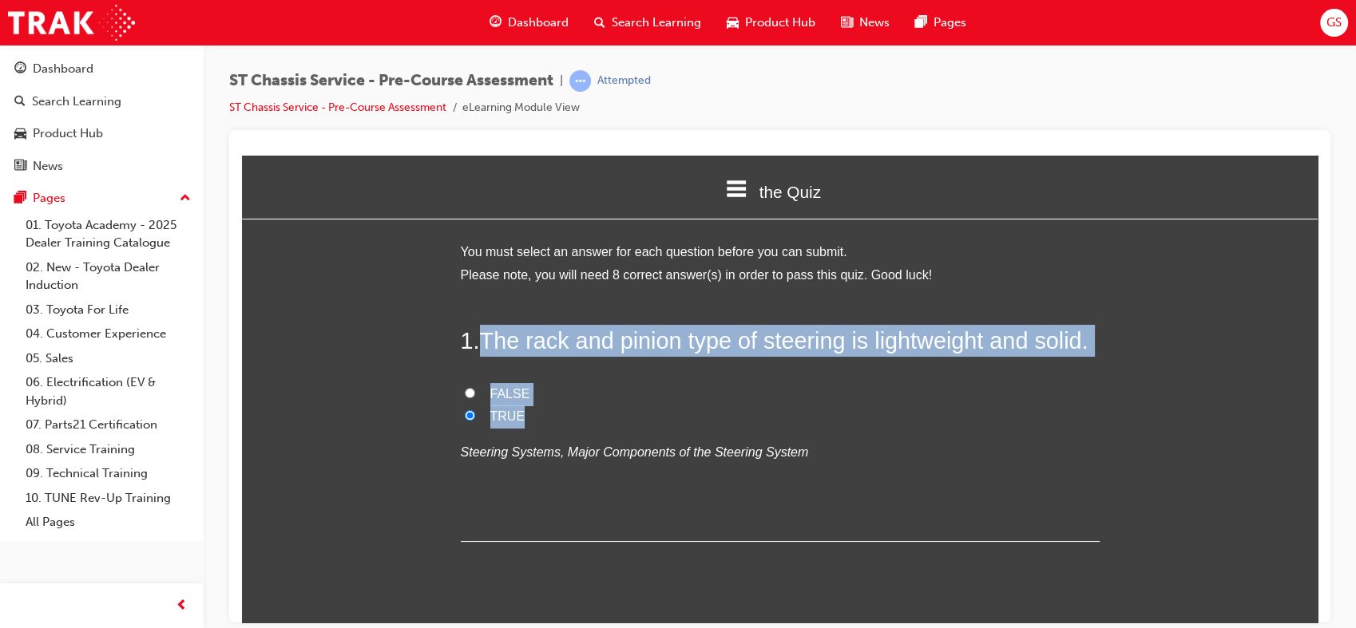
radio input "true"
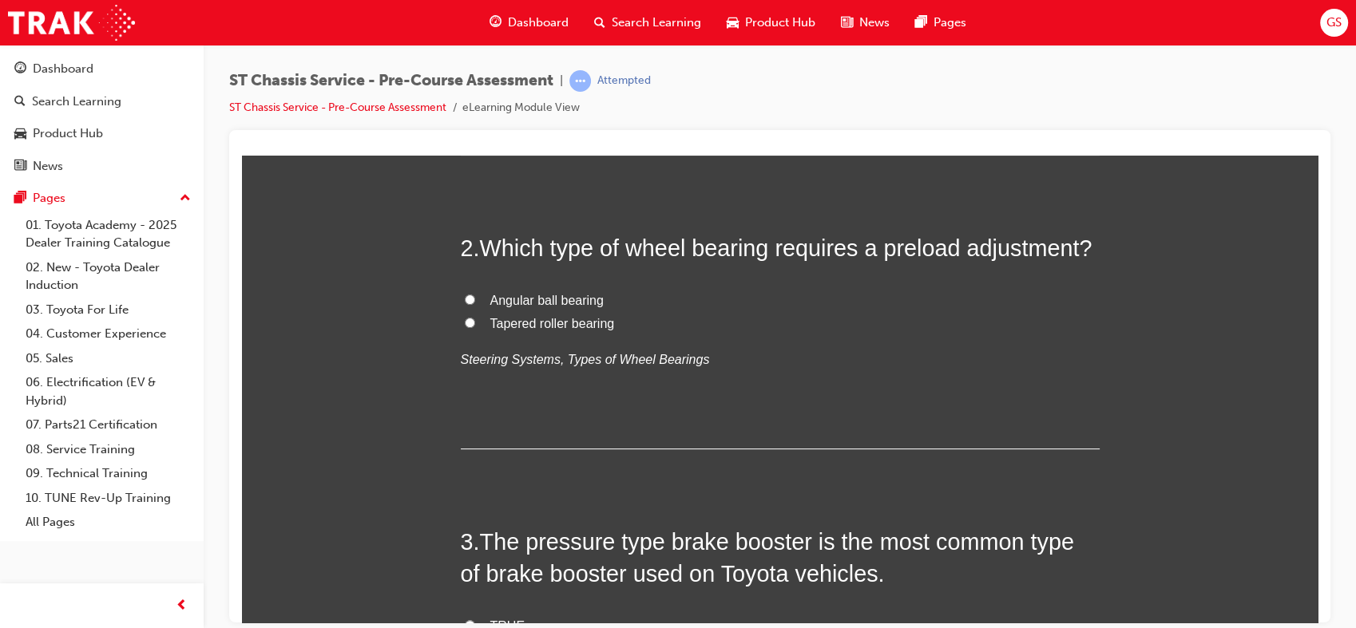
scroll to position [386, 0]
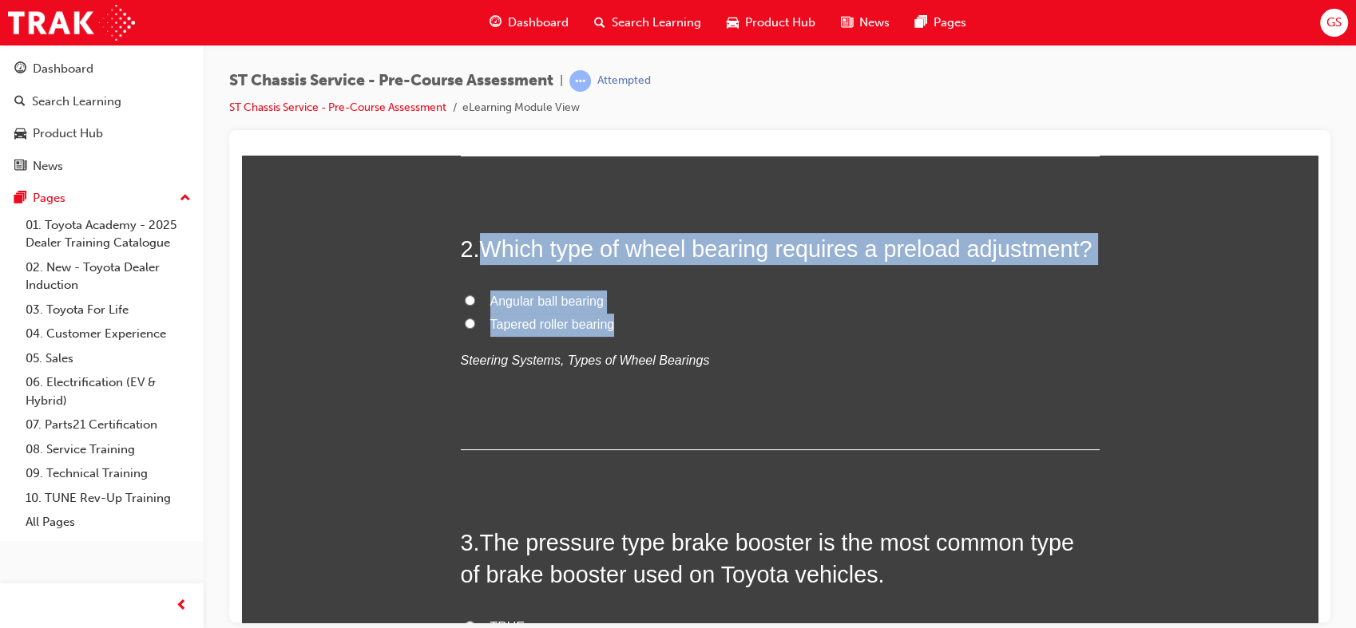
drag, startPoint x: 479, startPoint y: 238, endPoint x: 628, endPoint y: 326, distance: 172.6
click at [628, 326] on div "2 . Which type of wheel bearing requires a preload adjustment? Angular ball bea…" at bounding box center [780, 340] width 639 height 217
copy div "Which type of wheel bearing requires a preload adjustment? Angular ball bearing…"
click at [548, 319] on span "Tapered roller bearing" at bounding box center [552, 324] width 125 height 14
click at [475, 319] on input "Tapered roller bearing" at bounding box center [470, 323] width 10 height 10
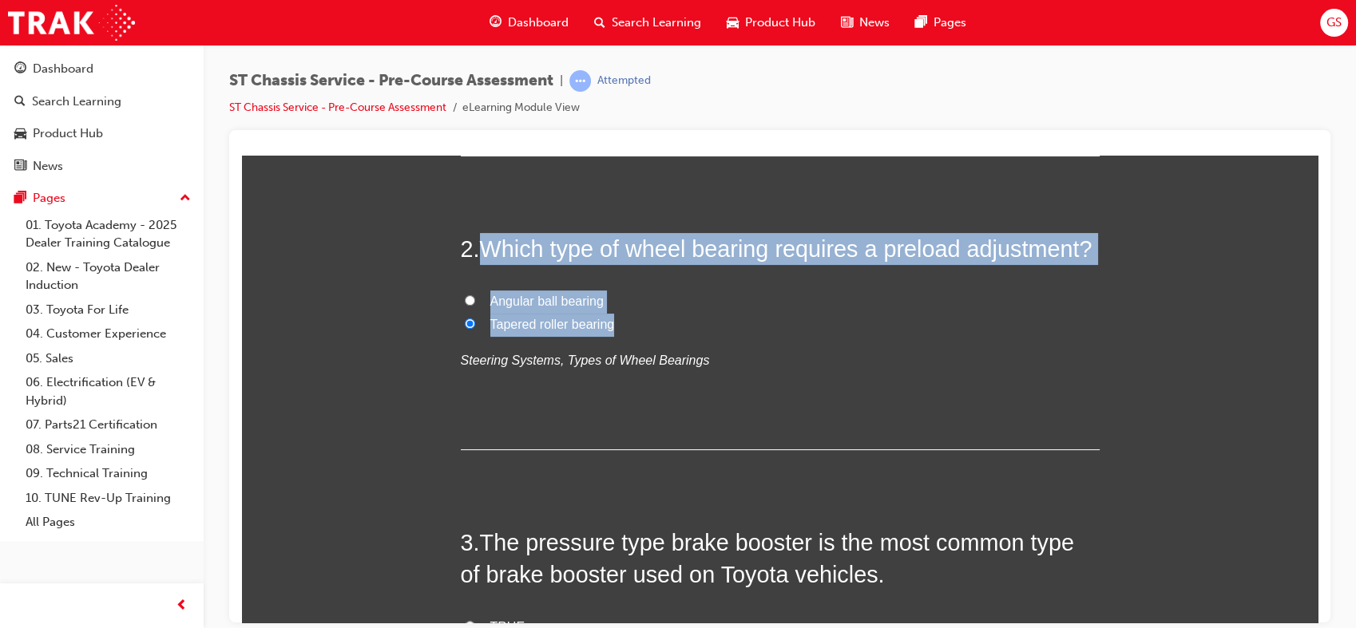
radio input "true"
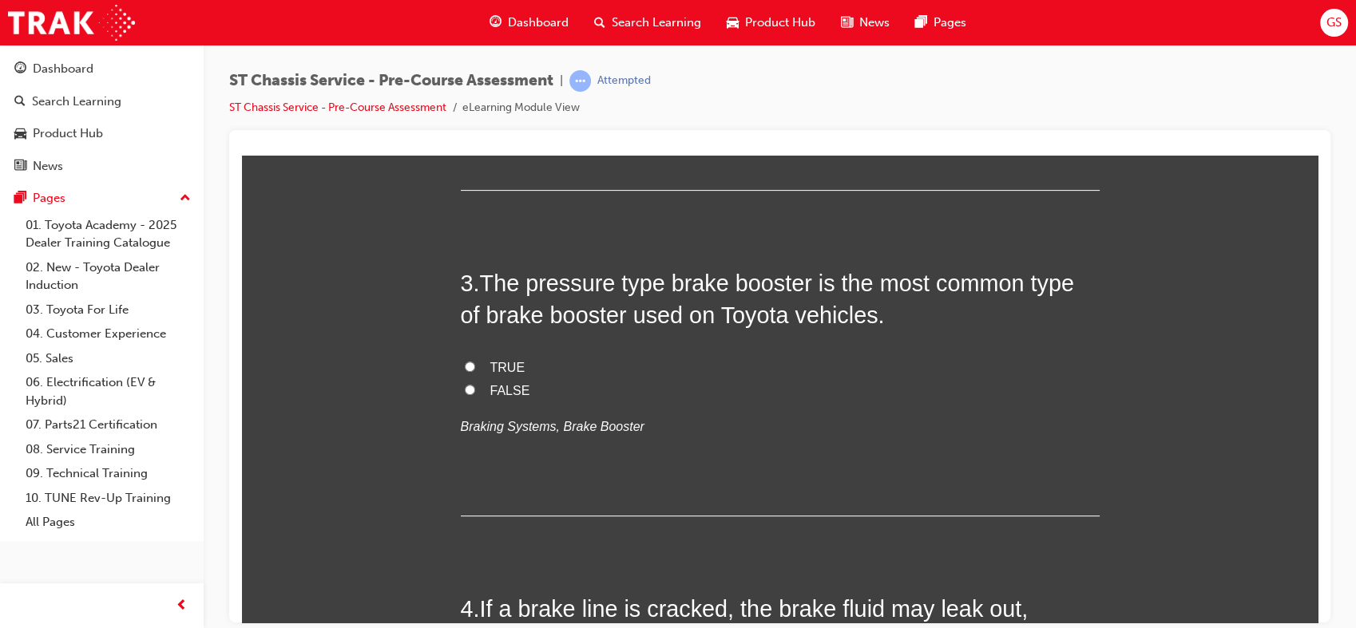
scroll to position [674, 0]
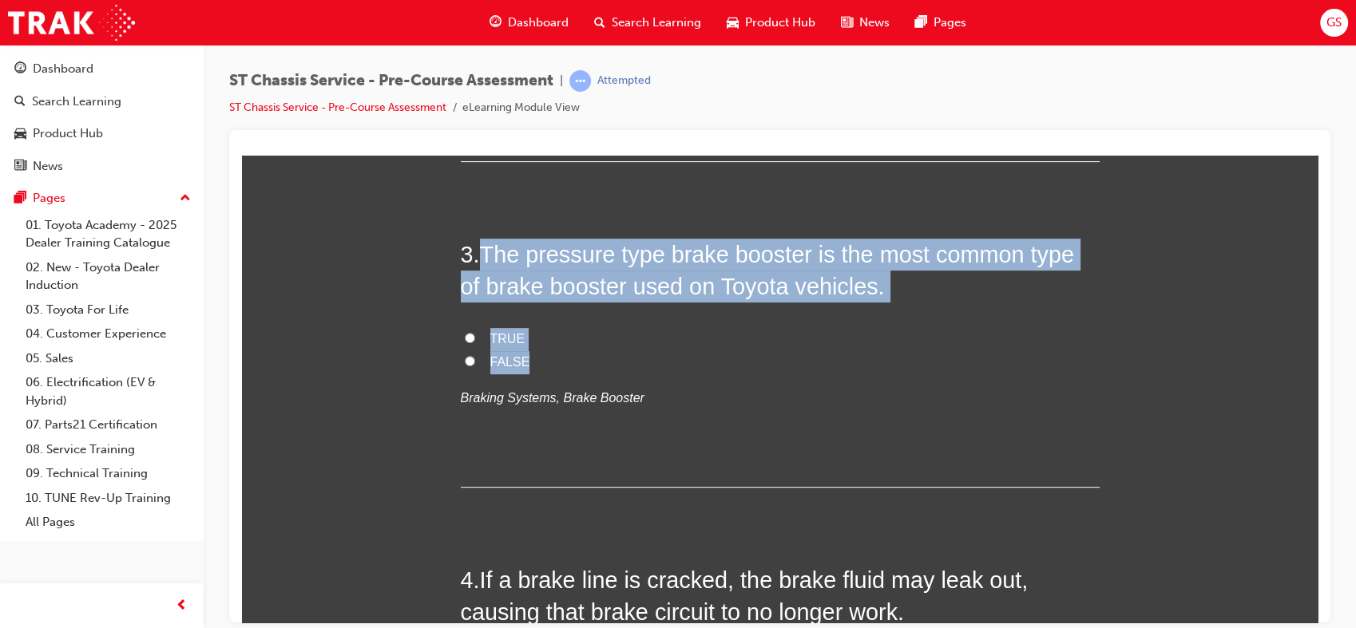
drag, startPoint x: 482, startPoint y: 246, endPoint x: 545, endPoint y: 355, distance: 125.6
click at [545, 355] on div "3 . The pressure type brake booster is the most common type of brake booster us…" at bounding box center [780, 362] width 639 height 249
click at [501, 360] on span "FALSE" at bounding box center [510, 362] width 40 height 14
click at [475, 360] on input "FALSE" at bounding box center [470, 360] width 10 height 10
radio input "true"
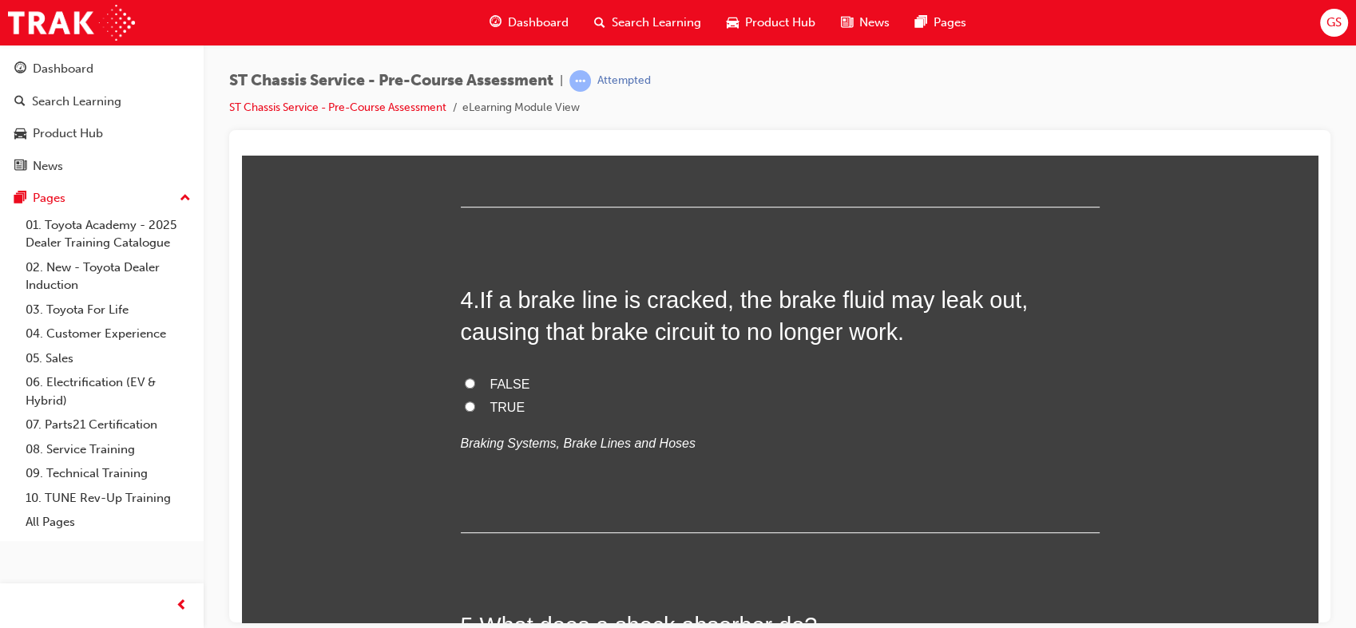
scroll to position [953, 0]
click at [505, 410] on span "TRUE" at bounding box center [507, 408] width 35 height 14
click at [475, 410] on input "TRUE" at bounding box center [470, 407] width 10 height 10
radio input "true"
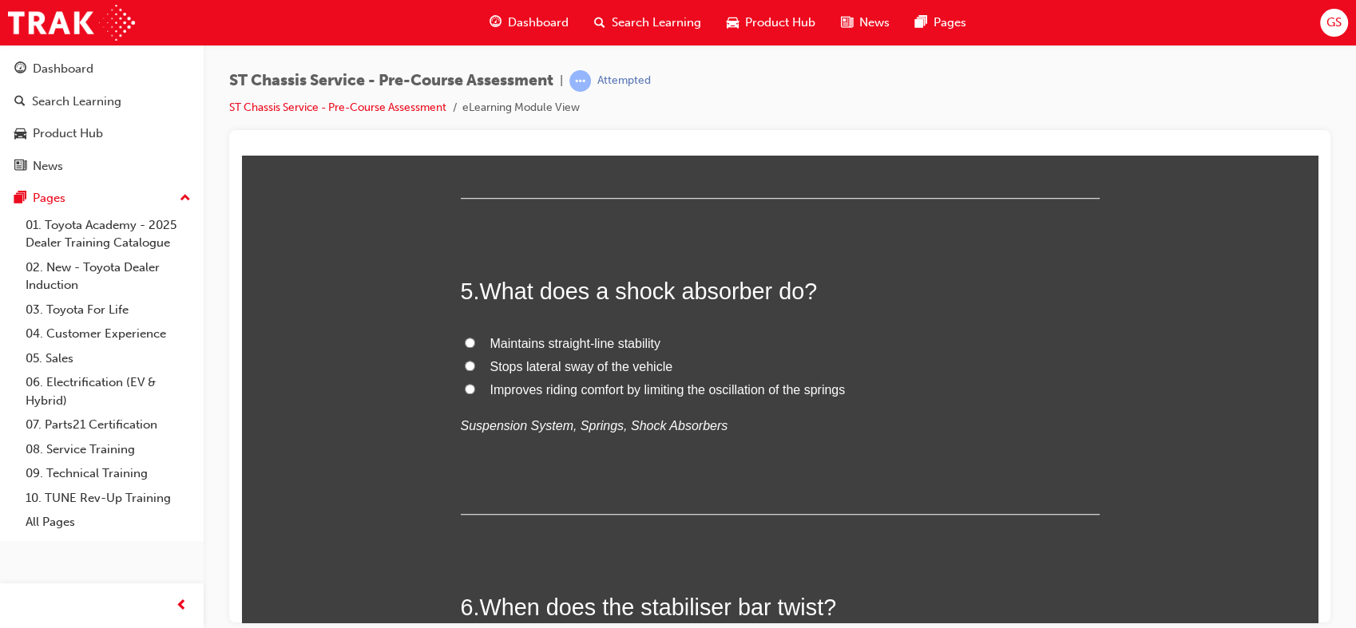
scroll to position [1288, 0]
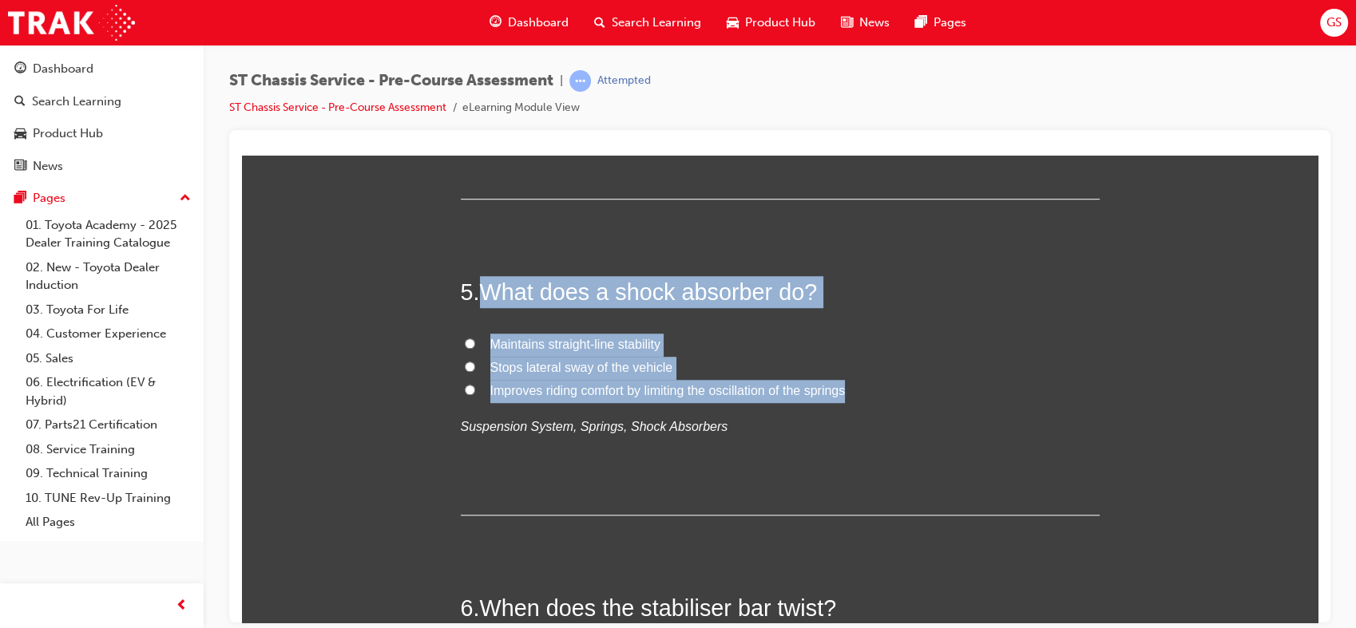
drag, startPoint x: 477, startPoint y: 279, endPoint x: 850, endPoint y: 398, distance: 391.4
click at [850, 398] on div "5 . What does a shock absorber do? Maintains straight-line stability Stops late…" at bounding box center [780, 395] width 639 height 240
click at [566, 388] on span "Improves riding comfort by limiting the oscillation of the springs" at bounding box center [667, 390] width 355 height 14
click at [475, 388] on input "Improves riding comfort by limiting the oscillation of the springs" at bounding box center [470, 389] width 10 height 10
radio input "true"
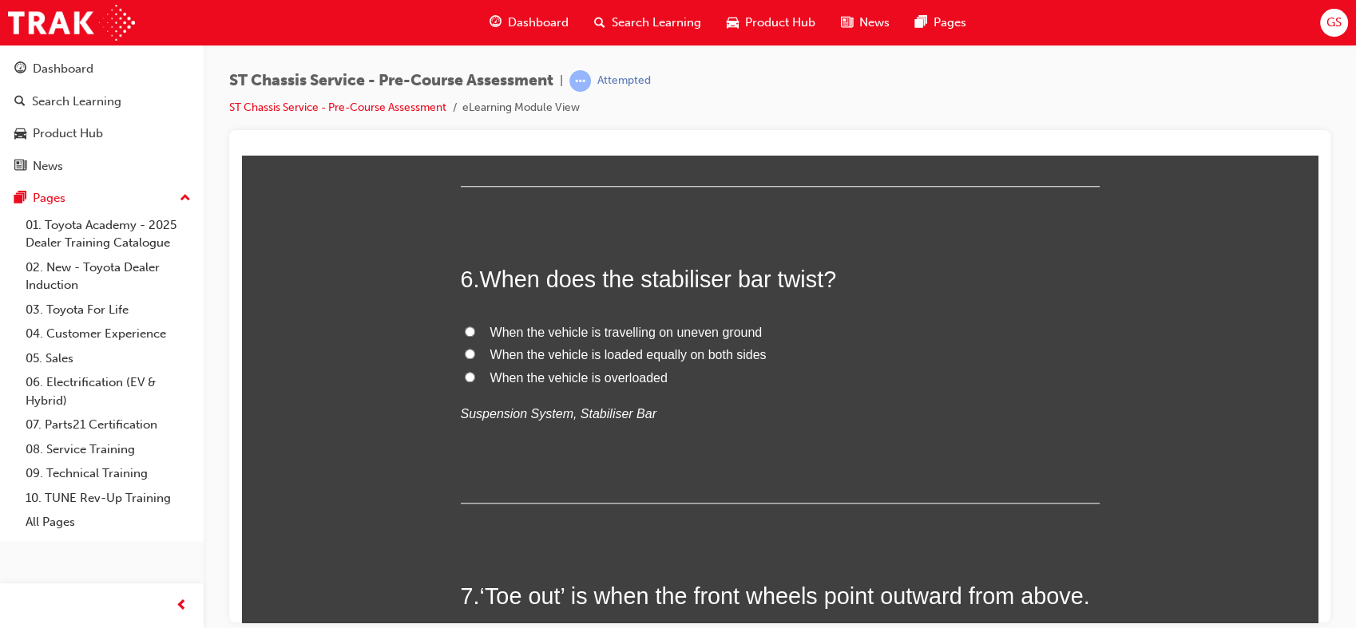
scroll to position [1618, 0]
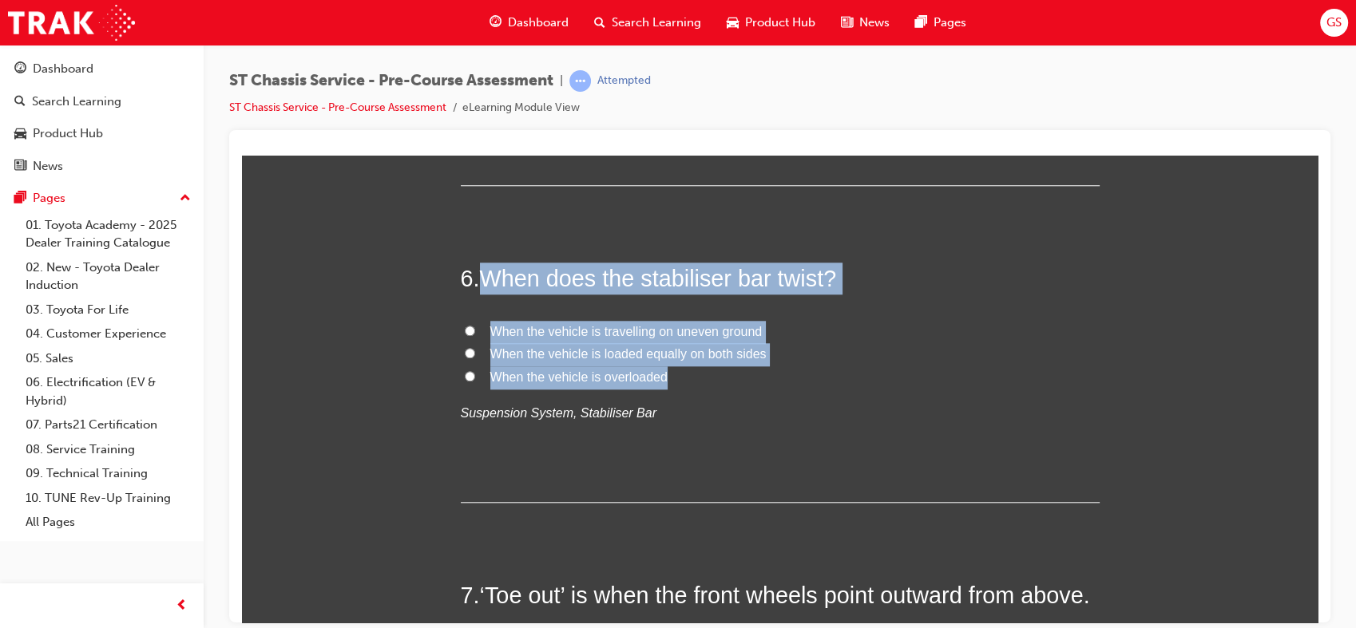
drag, startPoint x: 475, startPoint y: 261, endPoint x: 664, endPoint y: 376, distance: 221.4
click at [664, 376] on div "6 . When does the stabiliser bar twist? When the vehicle is travelling on uneve…" at bounding box center [780, 382] width 639 height 240
click at [610, 330] on span "When the vehicle is travelling on uneven ground" at bounding box center [626, 331] width 272 height 14
click at [475, 330] on input "When the vehicle is travelling on uneven ground" at bounding box center [470, 330] width 10 height 10
radio input "true"
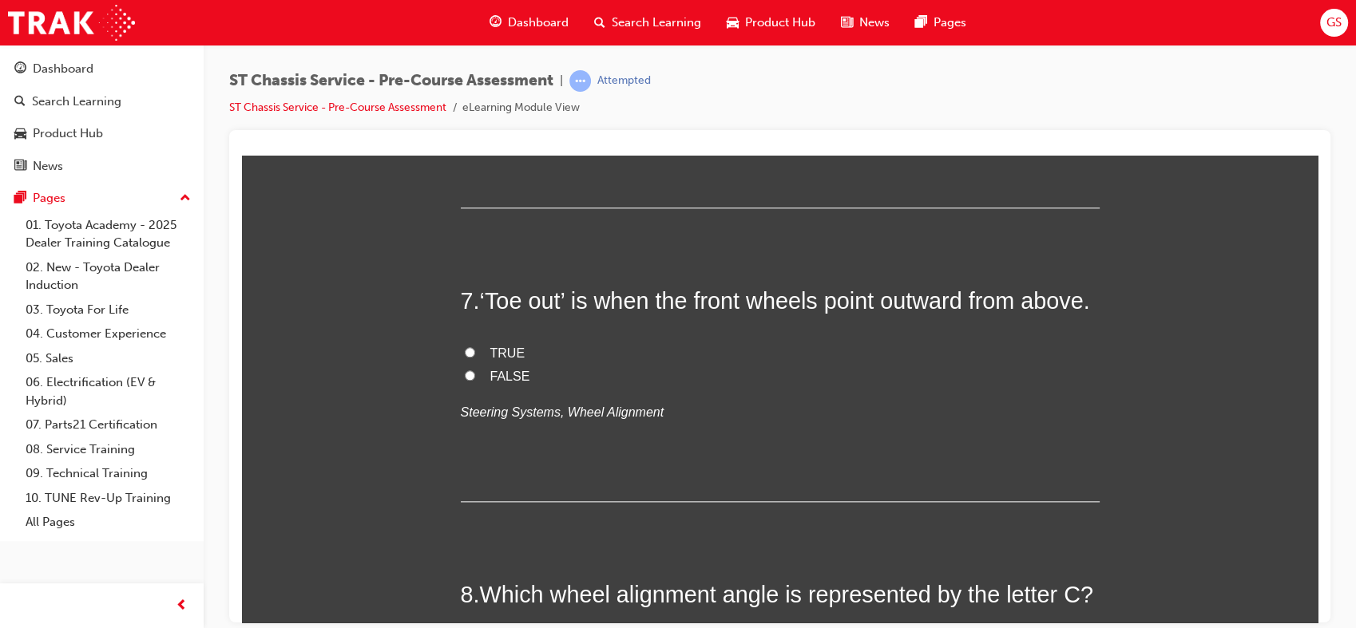
scroll to position [1916, 0]
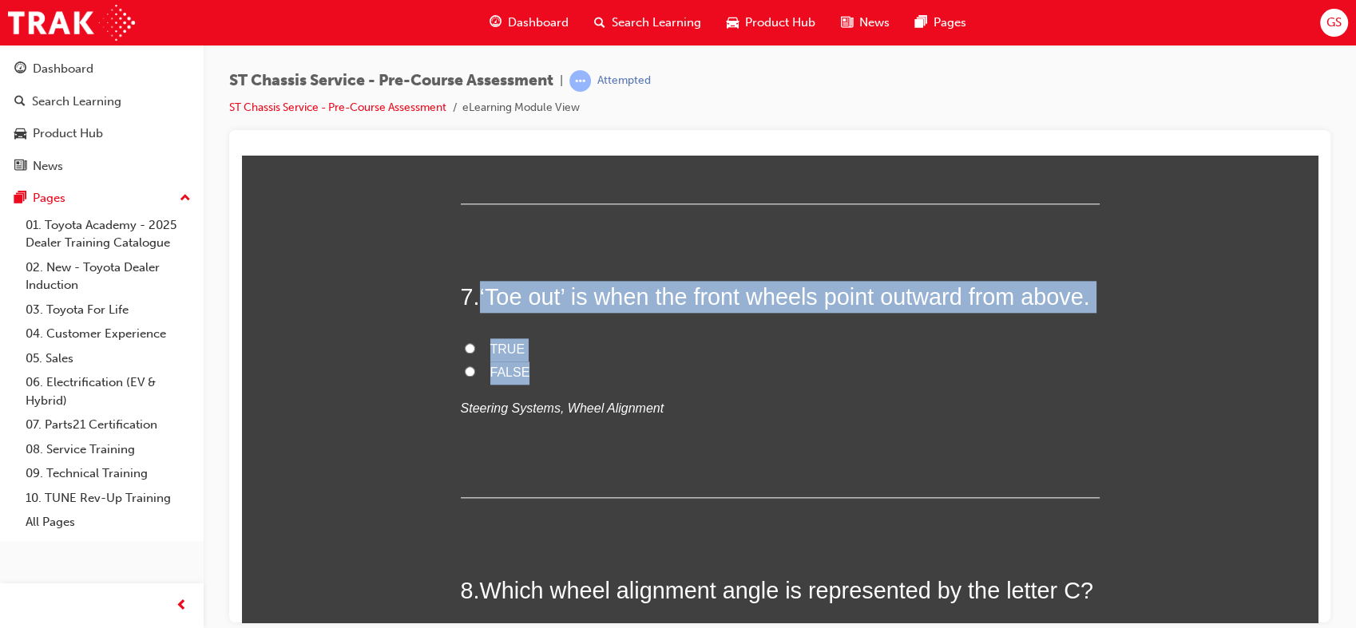
drag, startPoint x: 478, startPoint y: 287, endPoint x: 532, endPoint y: 399, distance: 124.3
click at [532, 399] on div "7 . ‘Toe out’ is when the front wheels point outward from above. TRUE FALSE Ste…" at bounding box center [780, 388] width 639 height 217
click at [505, 355] on span "TRUE" at bounding box center [507, 349] width 35 height 14
click at [475, 353] on input "TRUE" at bounding box center [470, 348] width 10 height 10
radio input "true"
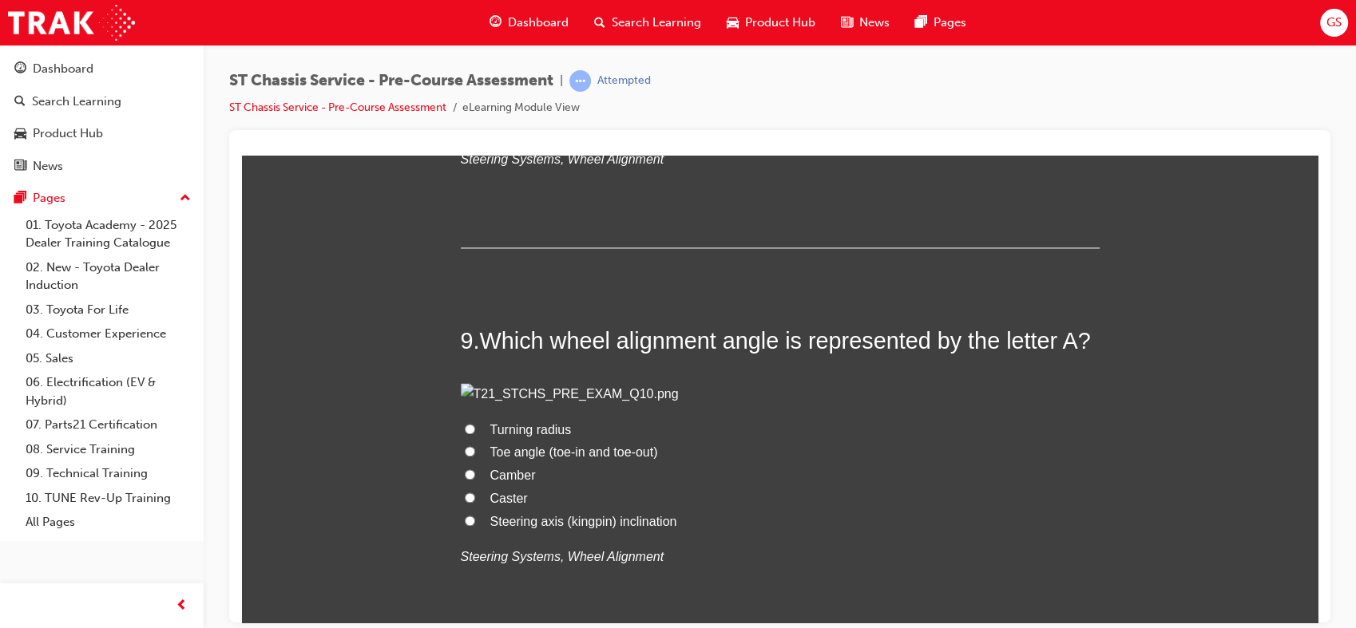
scroll to position [2566, 0]
click at [491, 58] on span "Camber" at bounding box center [513, 52] width 46 height 14
click at [475, 56] on input "Camber" at bounding box center [470, 51] width 10 height 10
radio input "true"
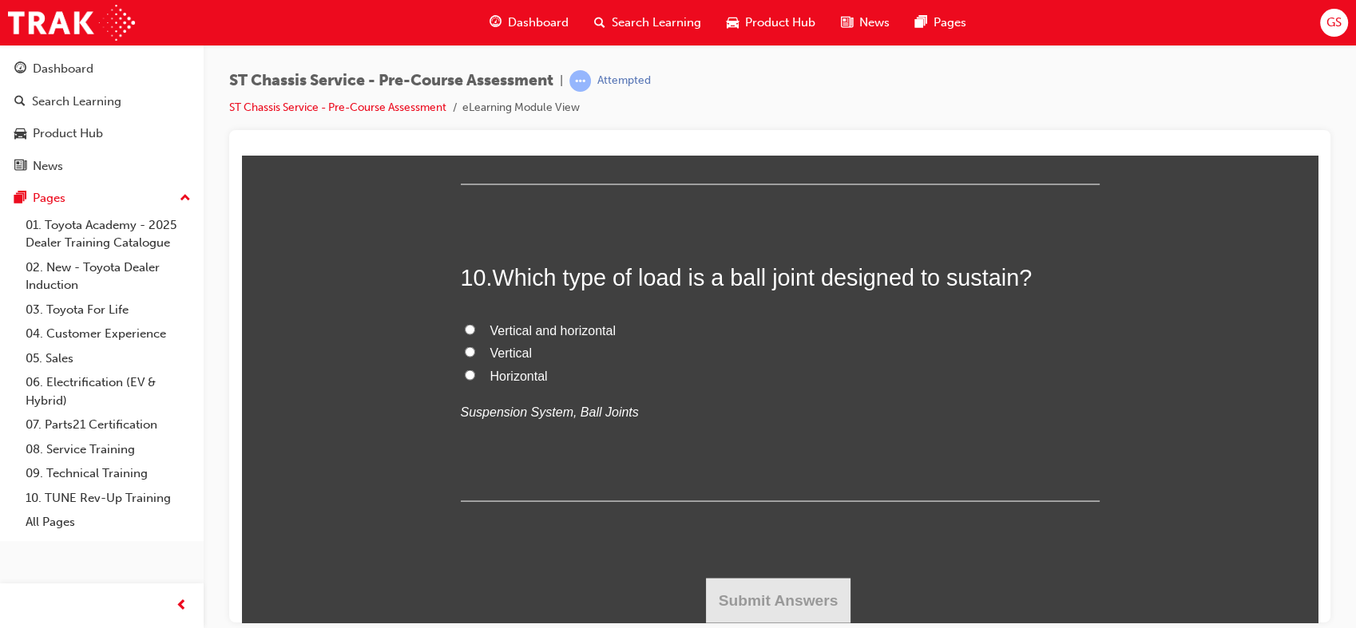
scroll to position [3343, 0]
radio input "true"
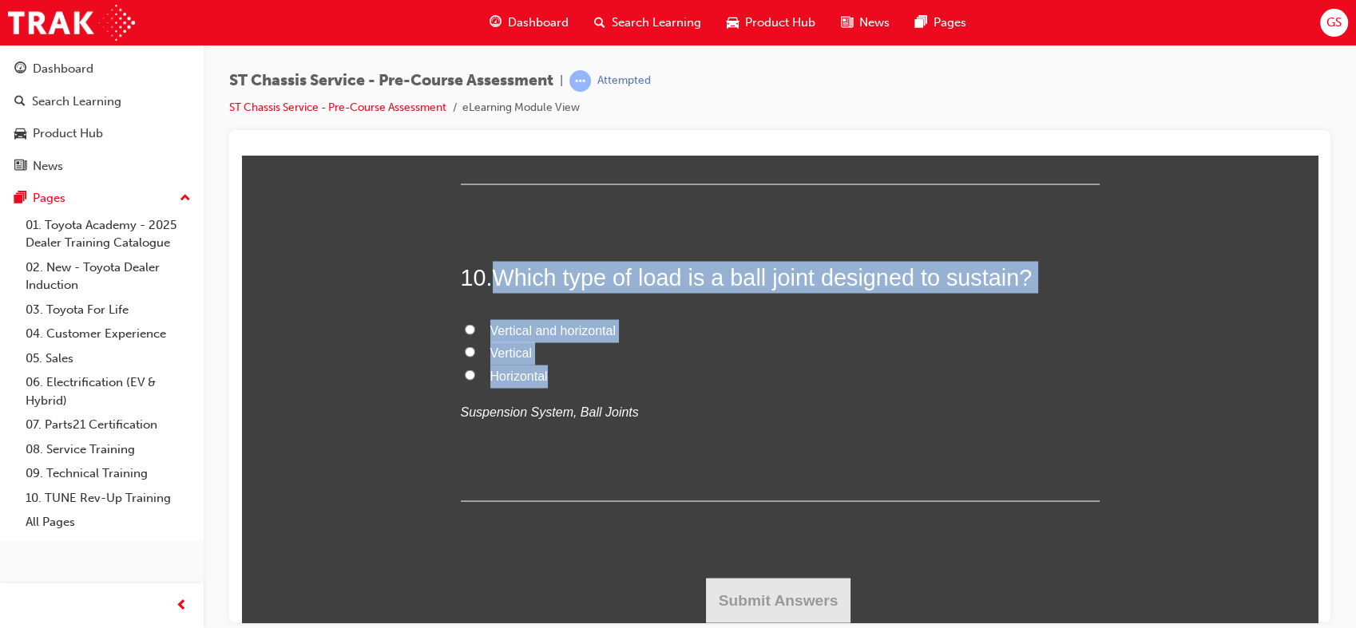
drag, startPoint x: 491, startPoint y: 307, endPoint x: 546, endPoint y: 417, distance: 123.2
click at [546, 417] on div "10 . Which type of load is a ball joint designed to sustain? Vertical and horiz…" at bounding box center [780, 380] width 639 height 240
click at [538, 336] on span "Vertical and horizontal" at bounding box center [552, 330] width 125 height 14
click at [475, 334] on input "Vertical and horizontal" at bounding box center [470, 328] width 10 height 10
radio input "true"
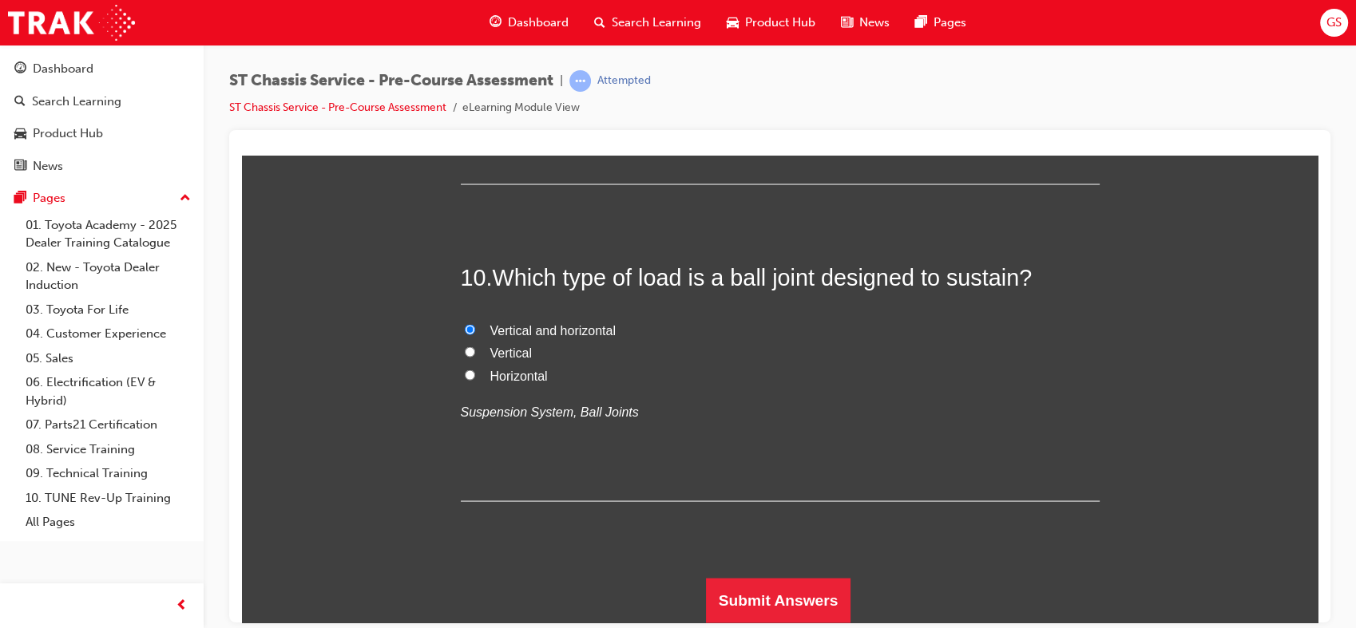
scroll to position [3858, 0]
click at [768, 594] on button "Submit Answers" at bounding box center [778, 599] width 145 height 45
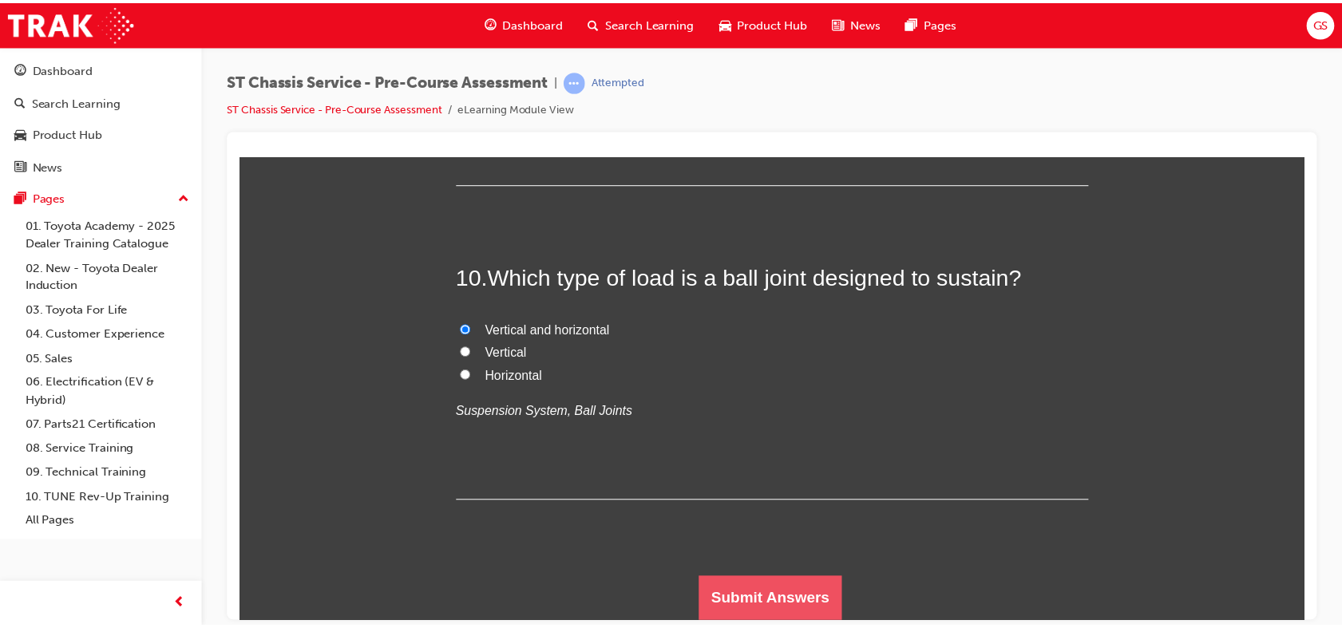
scroll to position [0, 0]
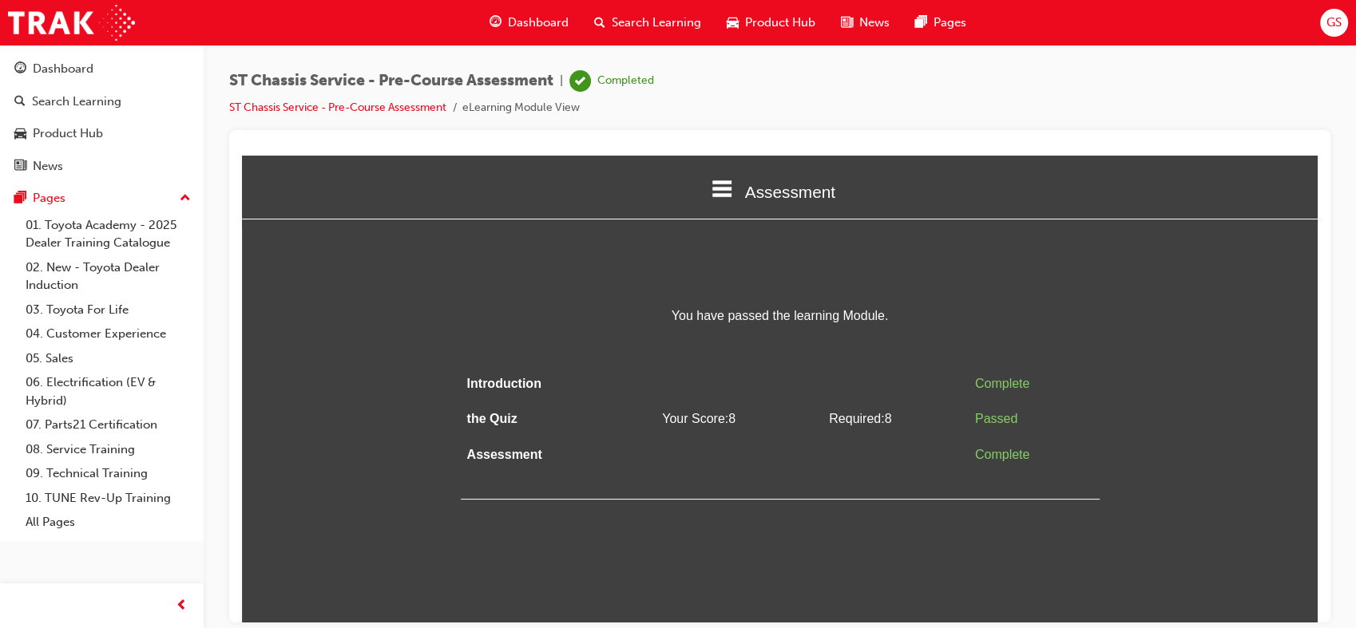
click at [524, 23] on span "Dashboard" at bounding box center [538, 23] width 61 height 18
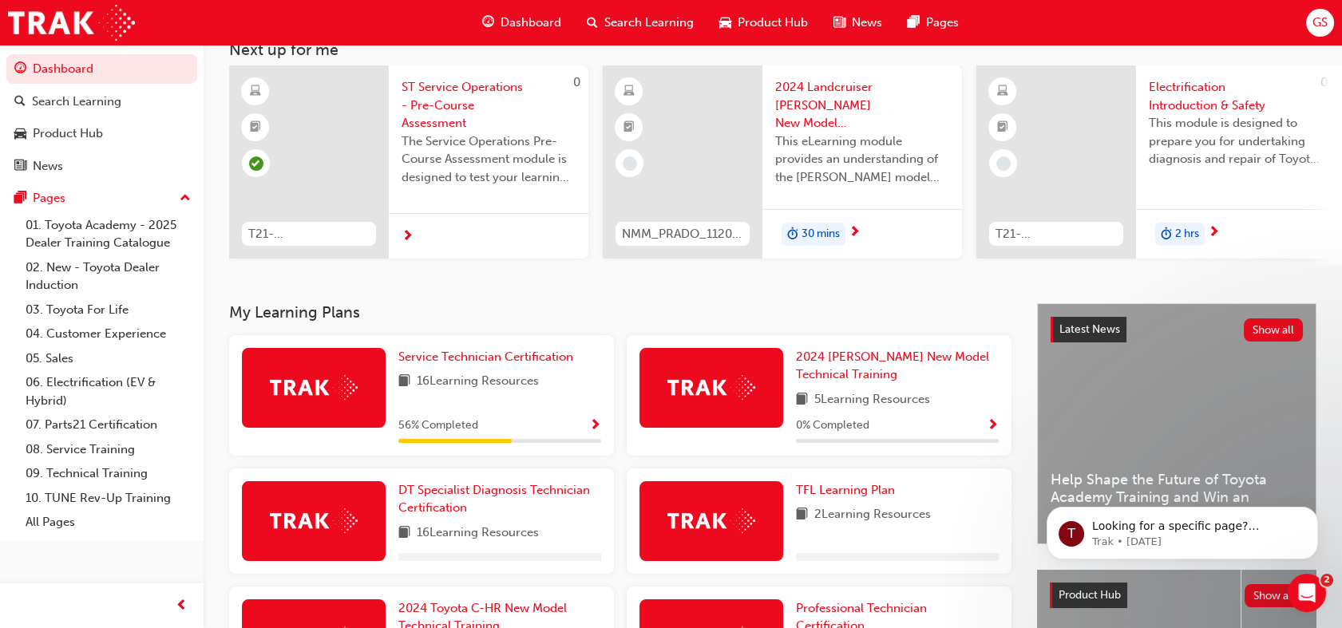
scroll to position [113, 0]
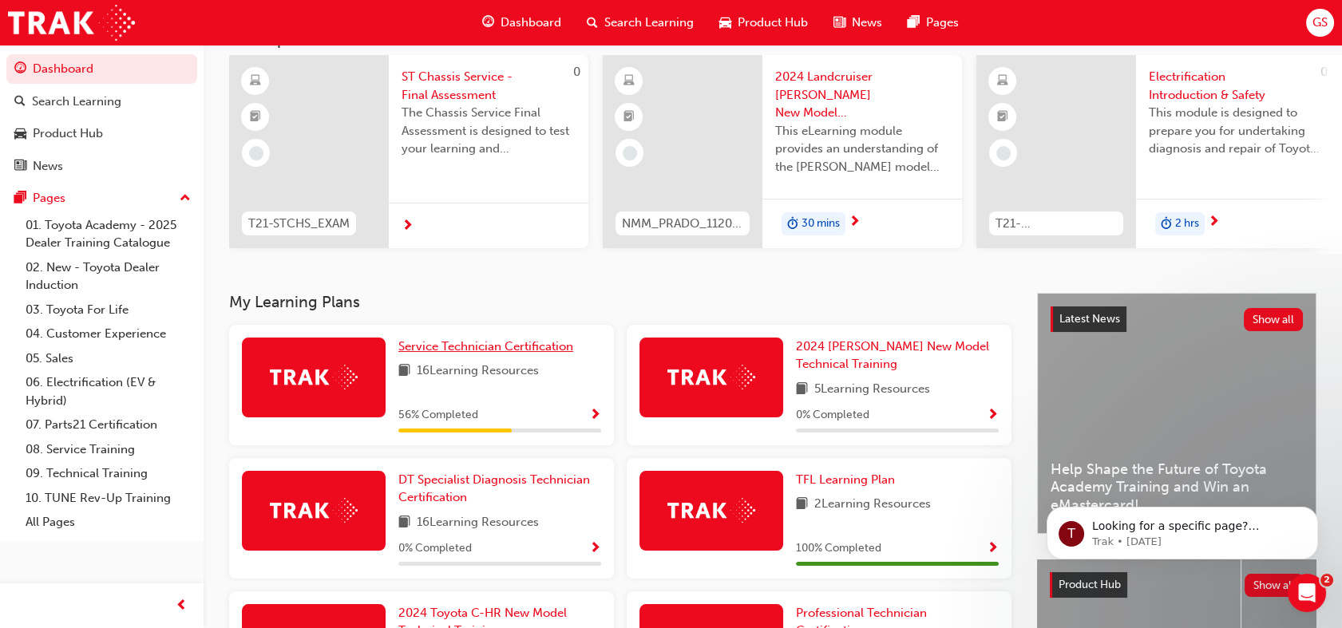
click at [470, 351] on span "Service Technician Certification" at bounding box center [485, 346] width 175 height 14
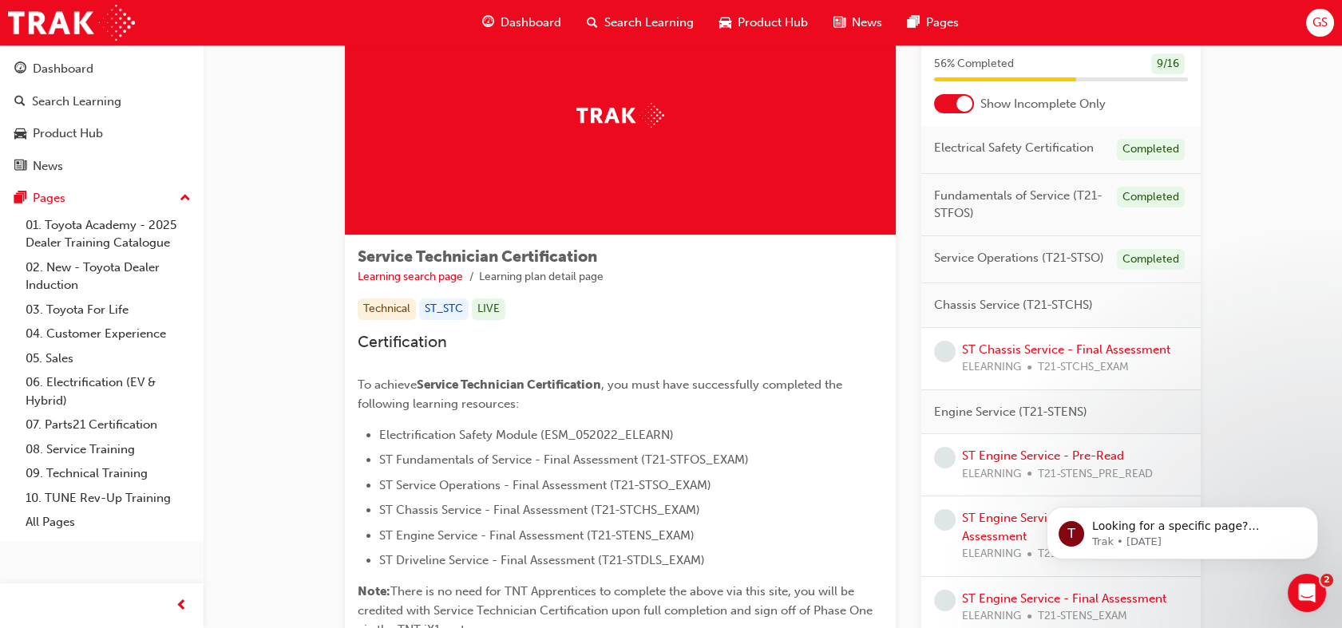
scroll to position [88, 0]
click at [1040, 347] on link "ST Chassis Service - Final Assessment" at bounding box center [1066, 349] width 208 height 14
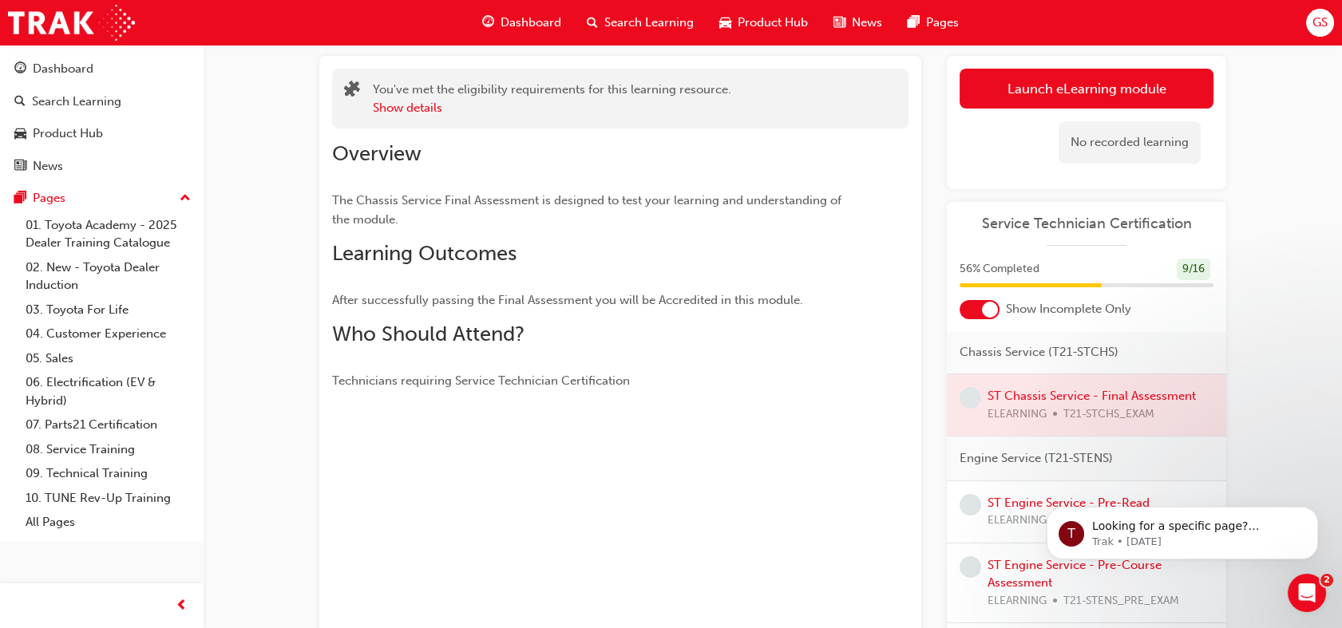
scroll to position [173, 0]
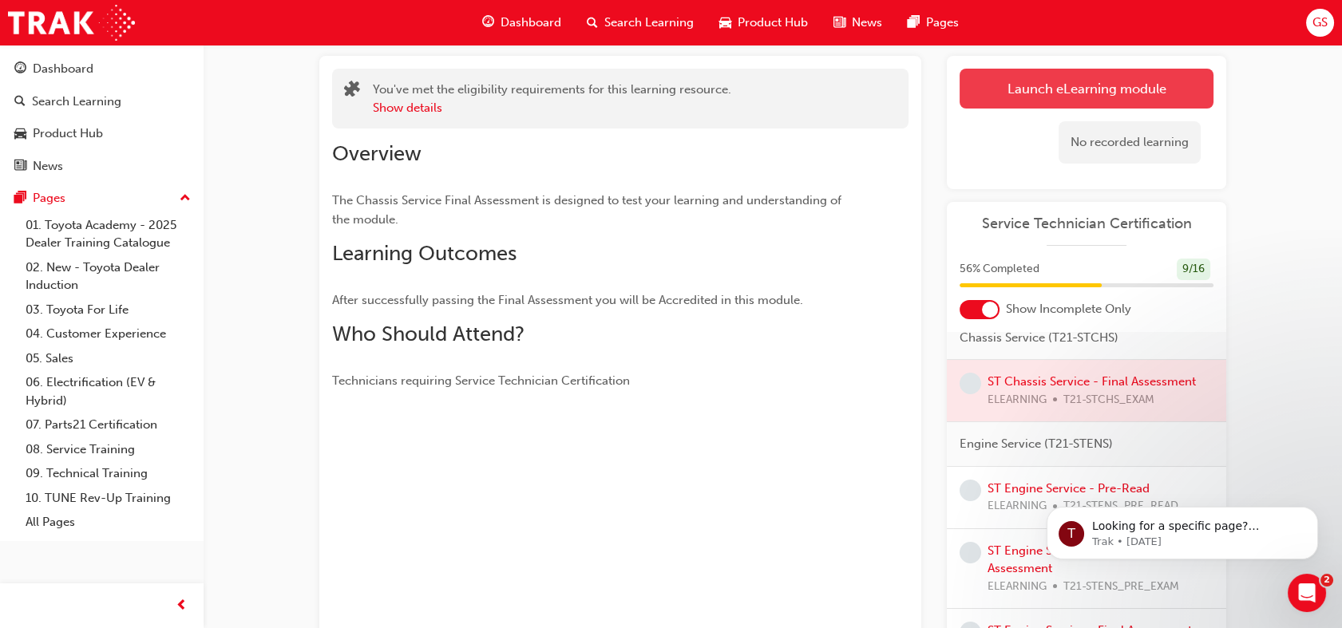
click at [1054, 97] on link "Launch eLearning module" at bounding box center [1087, 89] width 254 height 40
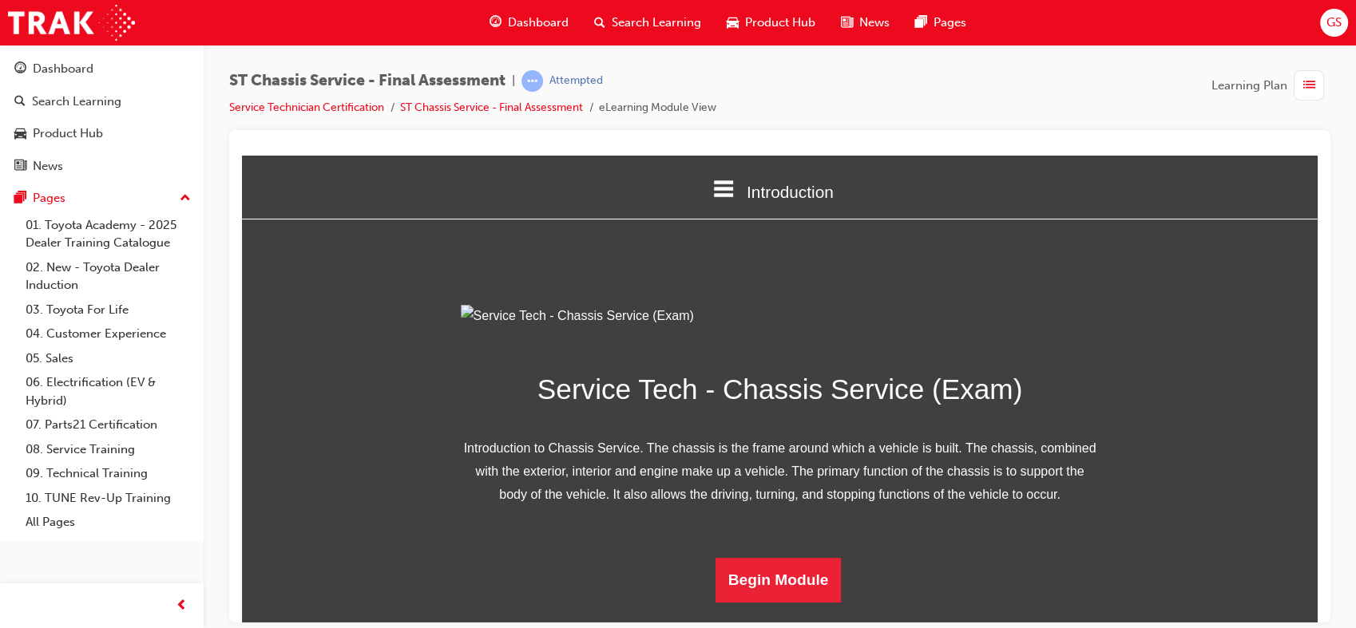
scroll to position [156, 0]
click at [768, 585] on button "Begin Module" at bounding box center [778, 579] width 126 height 45
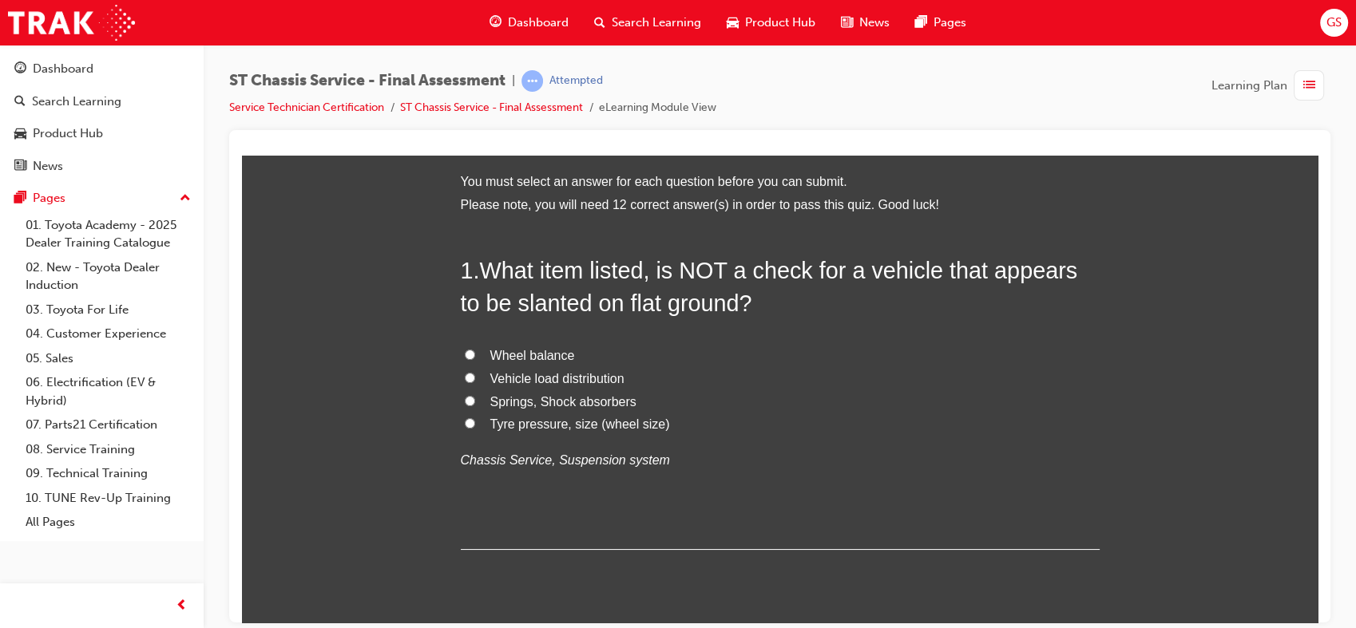
scroll to position [70, 0]
click at [480, 264] on span "What item listed, is NOT a check for a vehicle that appears to be slanted on fl…" at bounding box center [769, 285] width 617 height 57
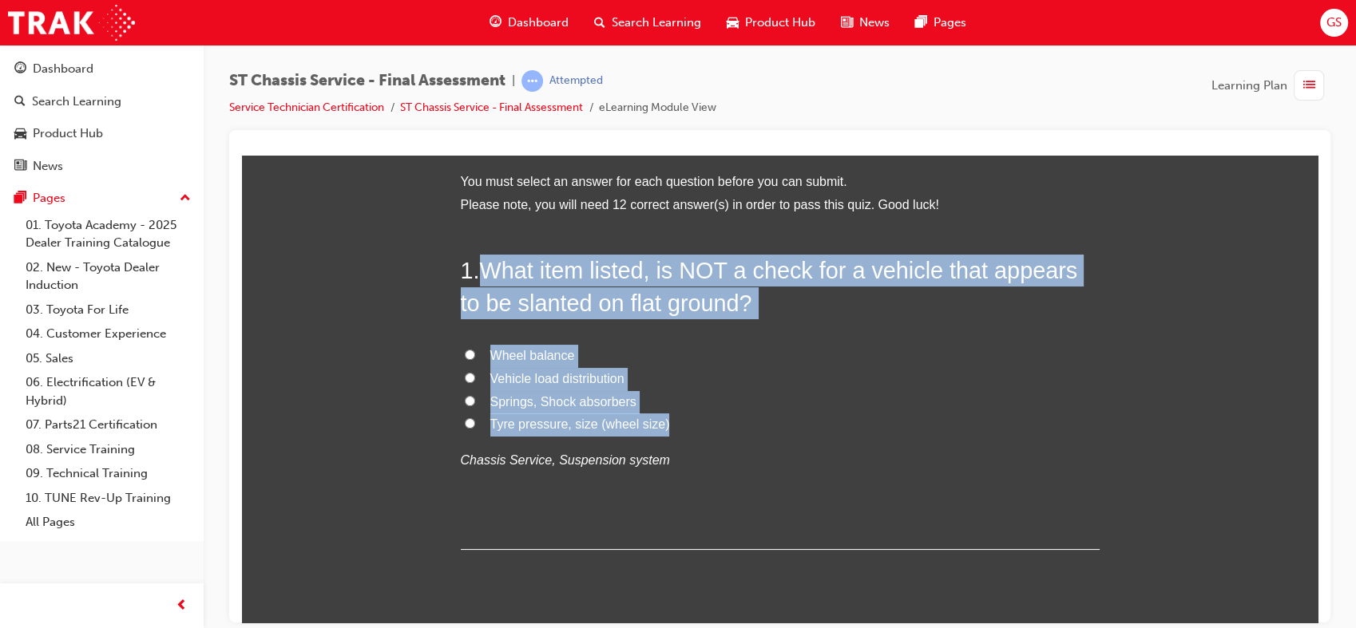
drag, startPoint x: 480, startPoint y: 264, endPoint x: 666, endPoint y: 418, distance: 242.1
click at [666, 418] on div "1 . What item listed, is NOT a check for a vehicle that appears to be slanted o…" at bounding box center [780, 401] width 639 height 295
click at [523, 353] on span "Wheel balance" at bounding box center [532, 355] width 85 height 14
click at [475, 353] on input "Wheel balance" at bounding box center [470, 354] width 10 height 10
radio input "true"
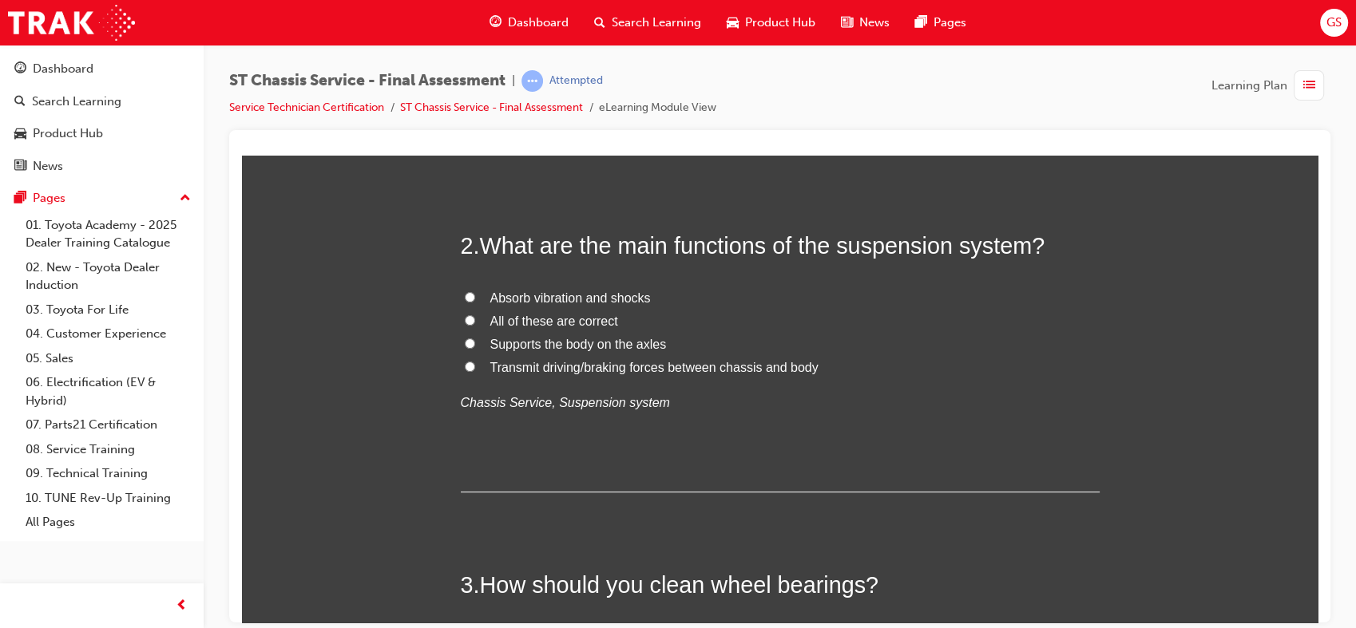
scroll to position [469, 0]
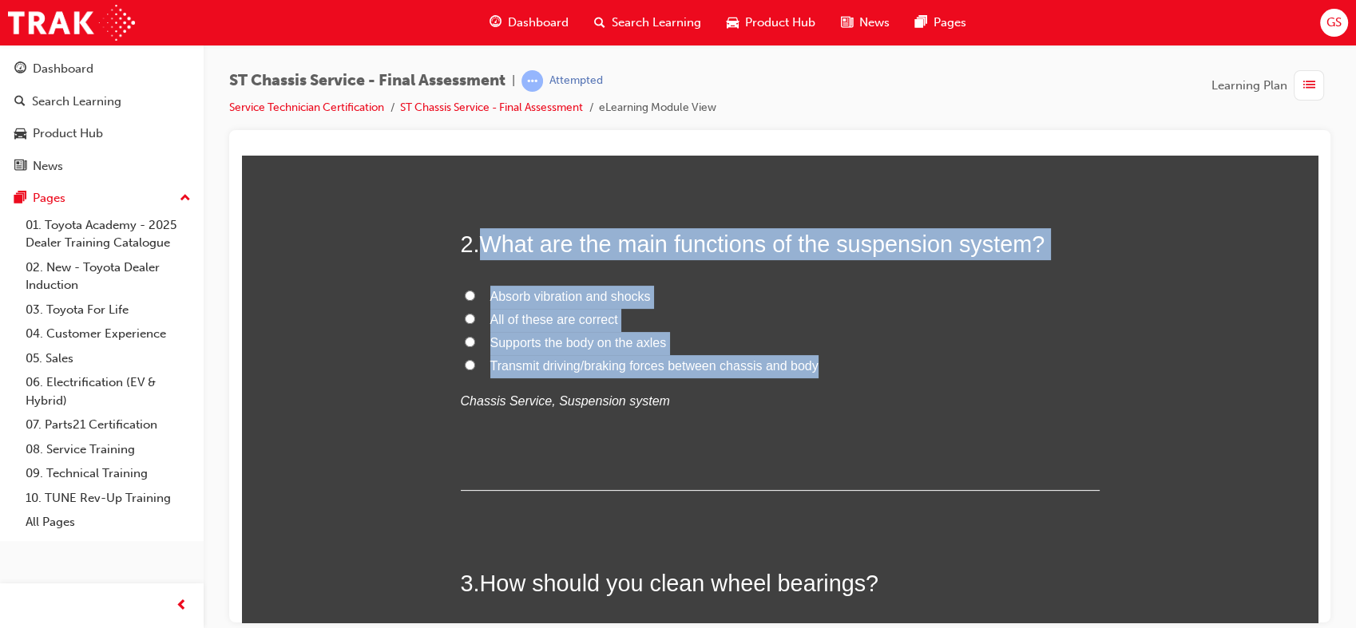
drag, startPoint x: 474, startPoint y: 238, endPoint x: 825, endPoint y: 370, distance: 375.2
click at [825, 370] on div "2 . What are the main functions of the suspension system? Absorb vibration and …" at bounding box center [780, 359] width 639 height 263
click at [525, 318] on span "All of these are correct" at bounding box center [554, 319] width 128 height 14
click at [475, 318] on input "All of these are correct" at bounding box center [470, 318] width 10 height 10
radio input "true"
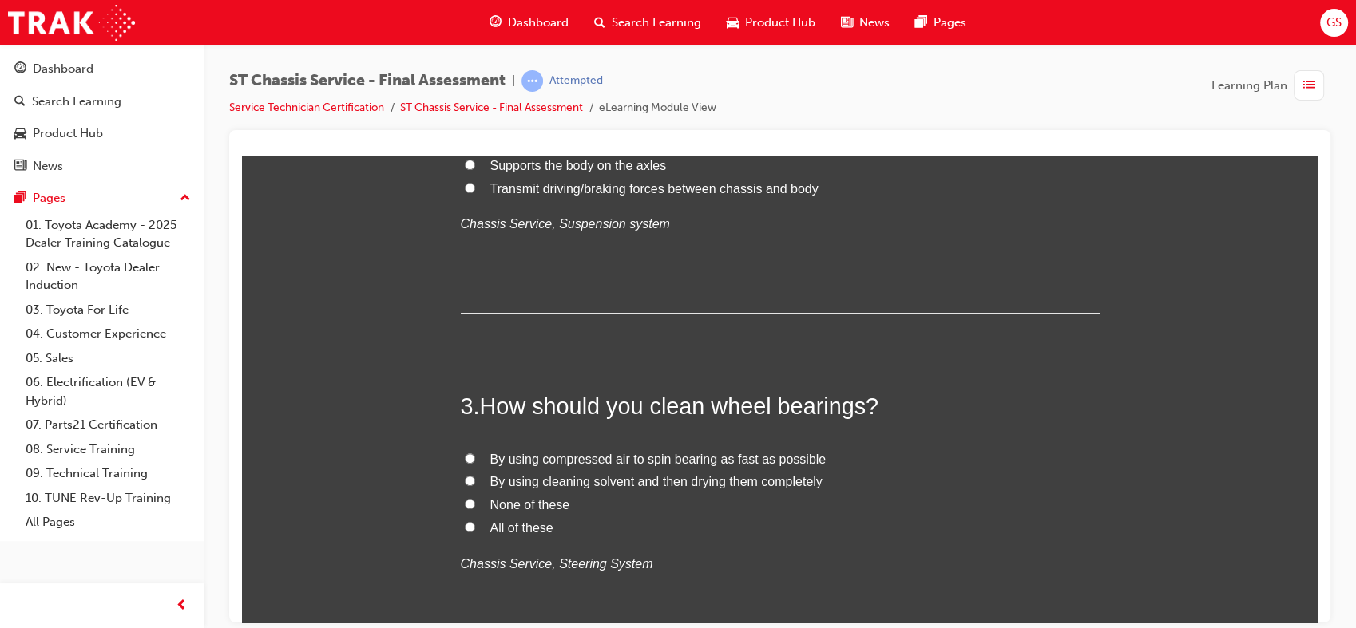
scroll to position [734, 0]
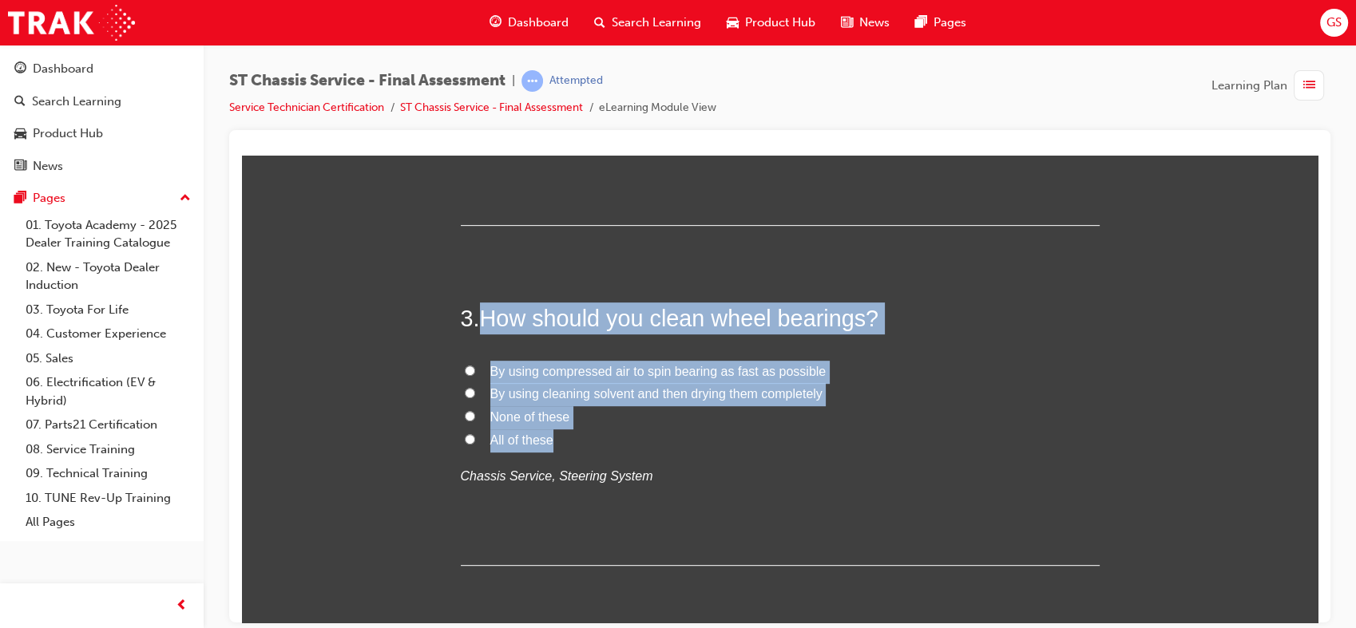
drag, startPoint x: 477, startPoint y: 304, endPoint x: 557, endPoint y: 449, distance: 165.5
click at [557, 449] on div "3 . How should you clean wheel bearings? By using compressed air to spin bearin…" at bounding box center [780, 433] width 639 height 263
click at [589, 390] on span "By using cleaning solvent and then drying them completely" at bounding box center [656, 393] width 332 height 14
click at [475, 390] on input "By using cleaning solvent and then drying them completely" at bounding box center [470, 392] width 10 height 10
radio input "true"
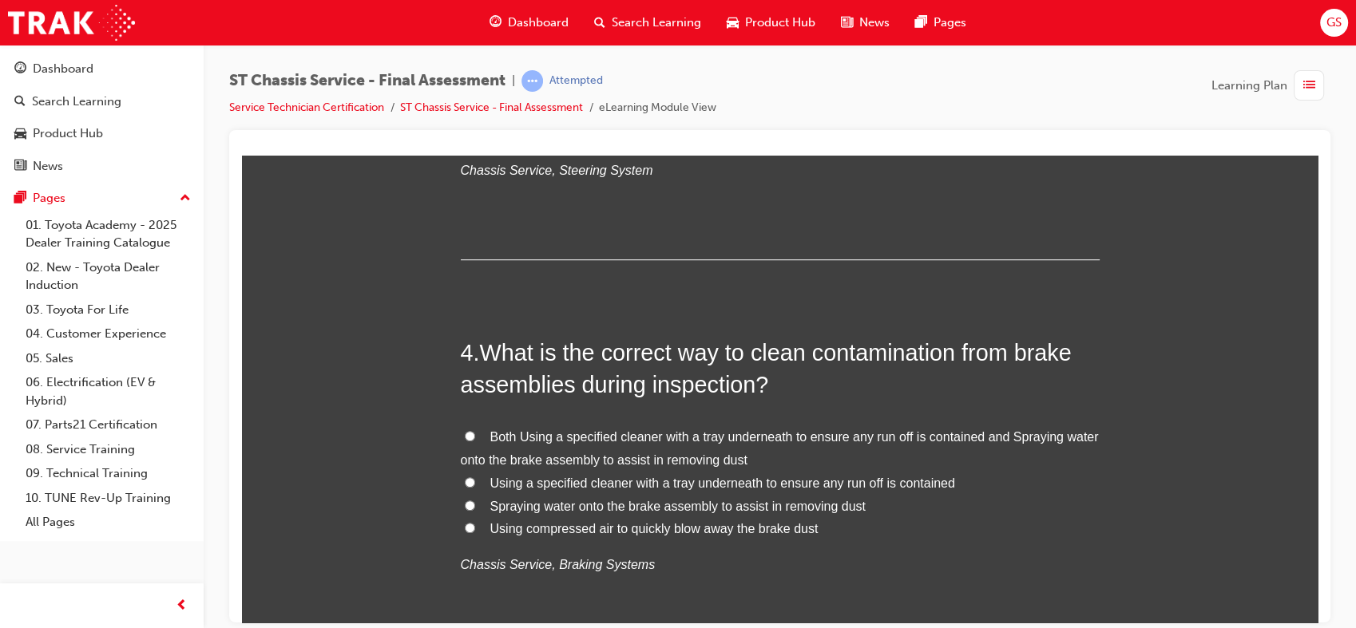
scroll to position [1100, 0]
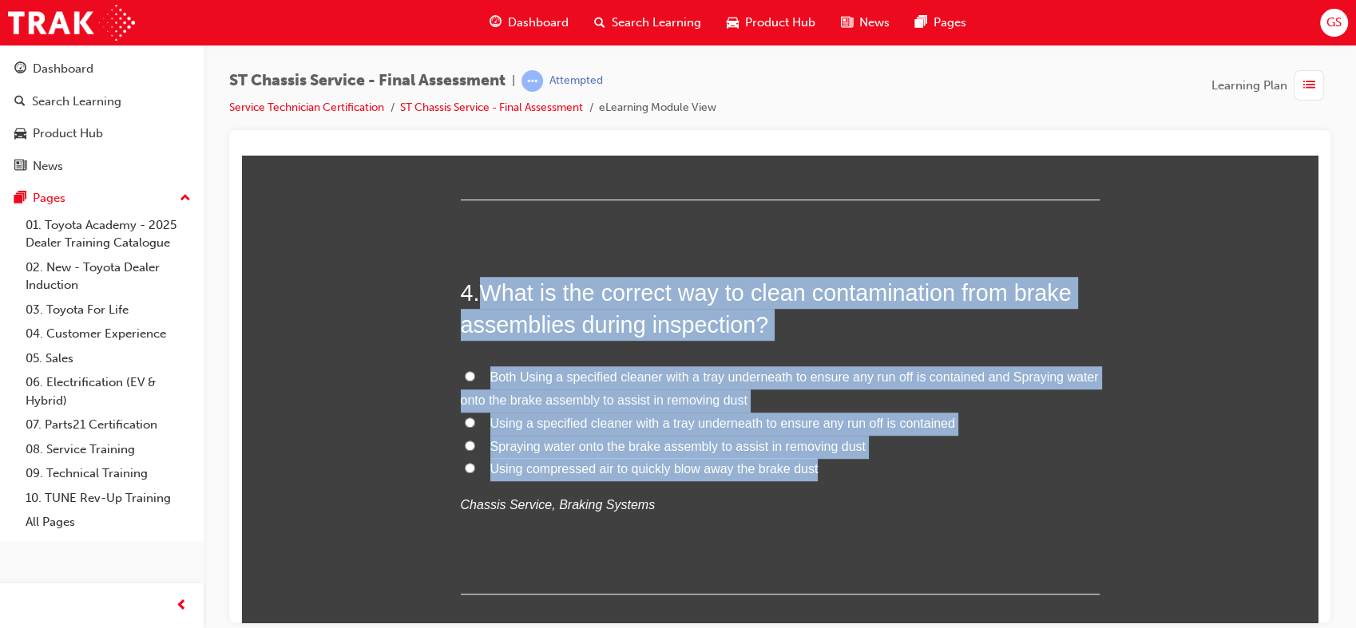
drag, startPoint x: 476, startPoint y: 278, endPoint x: 810, endPoint y: 463, distance: 382.4
click at [810, 463] on div "4 . What is the correct way to clean contamination from brake assemblies during…" at bounding box center [780, 435] width 639 height 318
click at [521, 422] on span "Using a specified cleaner with a tray underneath to ensure any run off is conta…" at bounding box center [722, 423] width 465 height 14
click at [475, 422] on input "Using a specified cleaner with a tray underneath to ensure any run off is conta…" at bounding box center [470, 422] width 10 height 10
radio input "true"
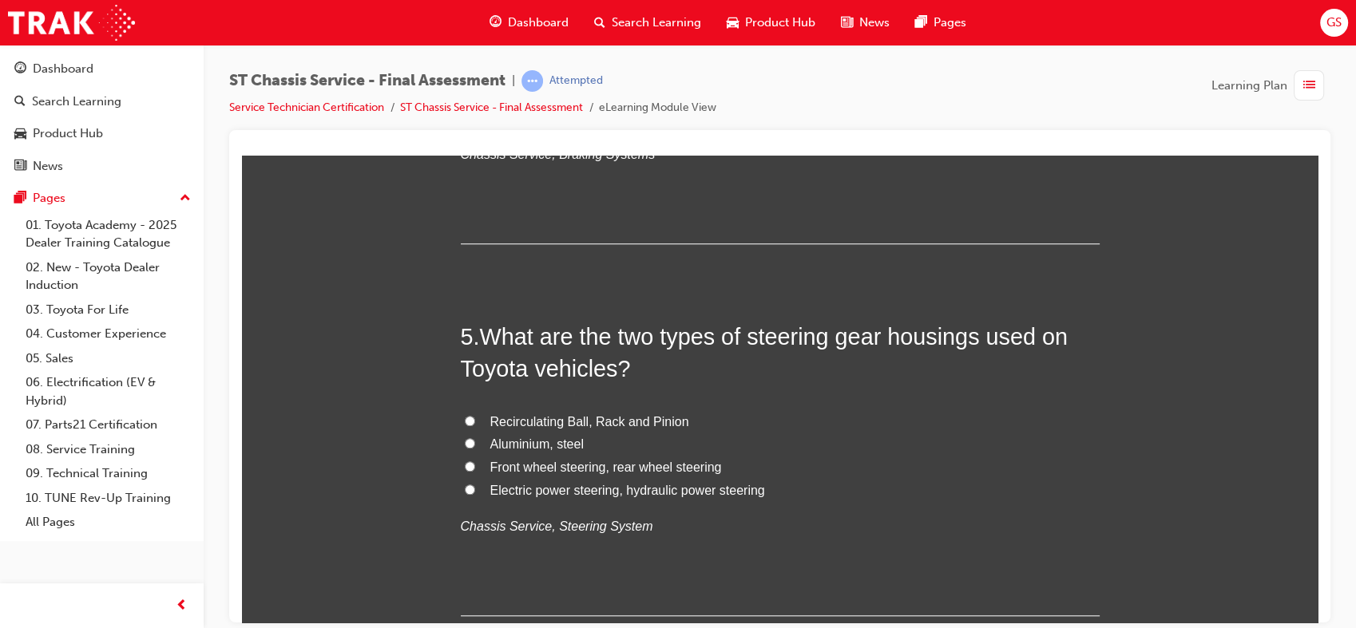
scroll to position [1453, 0]
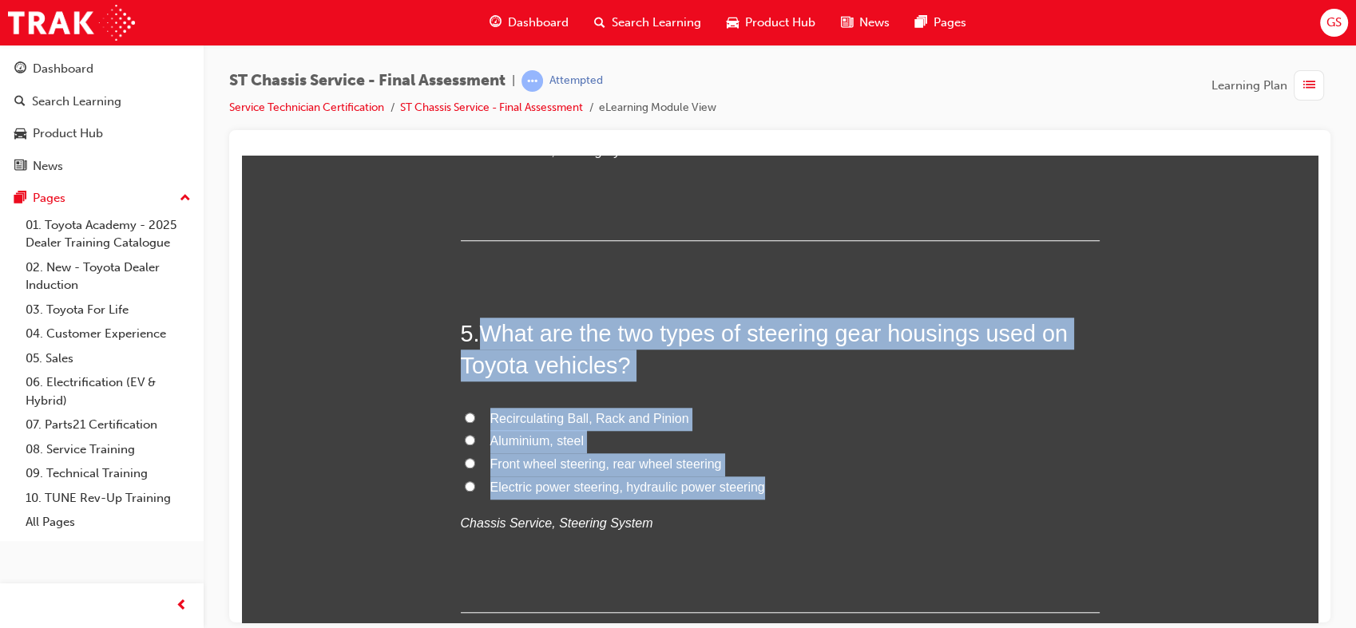
drag, startPoint x: 479, startPoint y: 325, endPoint x: 761, endPoint y: 495, distance: 329.2
click at [761, 495] on div "5 . What are the two types of steering gear housings used on Toyota vehicles? R…" at bounding box center [780, 464] width 639 height 295
click at [574, 414] on span "Recirculating Ball, Rack and Pinion" at bounding box center [589, 418] width 199 height 14
click at [475, 414] on input "Recirculating Ball, Rack and Pinion" at bounding box center [470, 417] width 10 height 10
radio input "true"
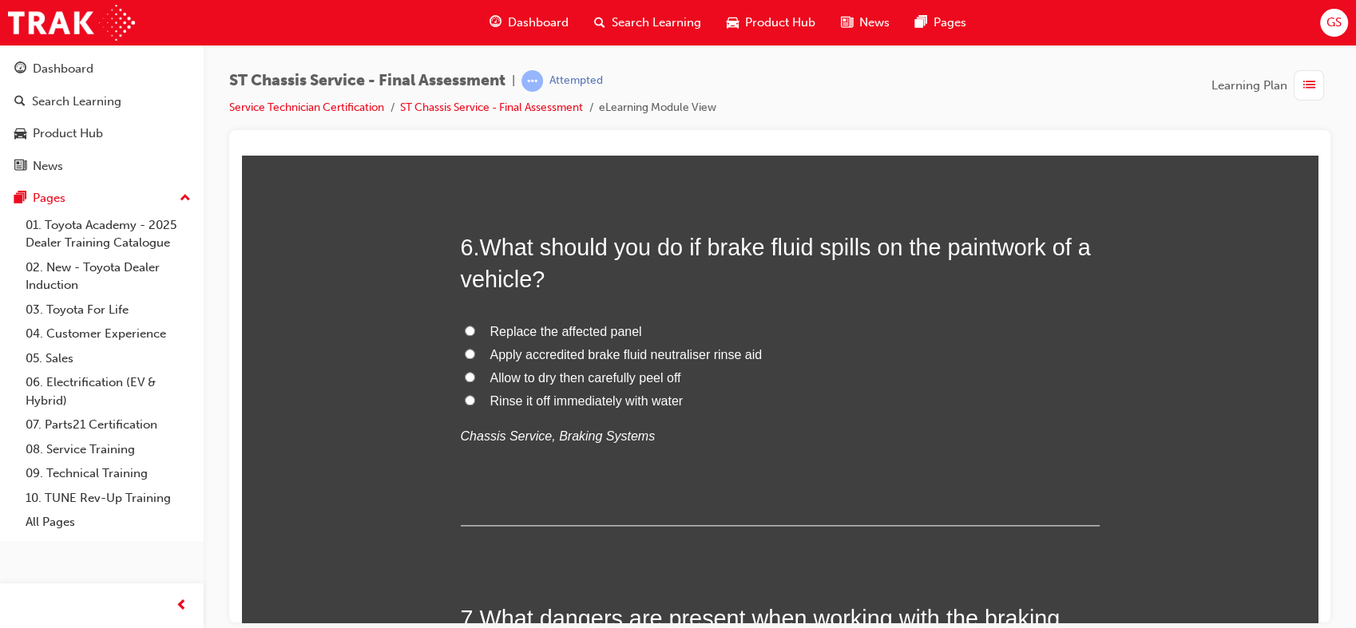
scroll to position [1915, 0]
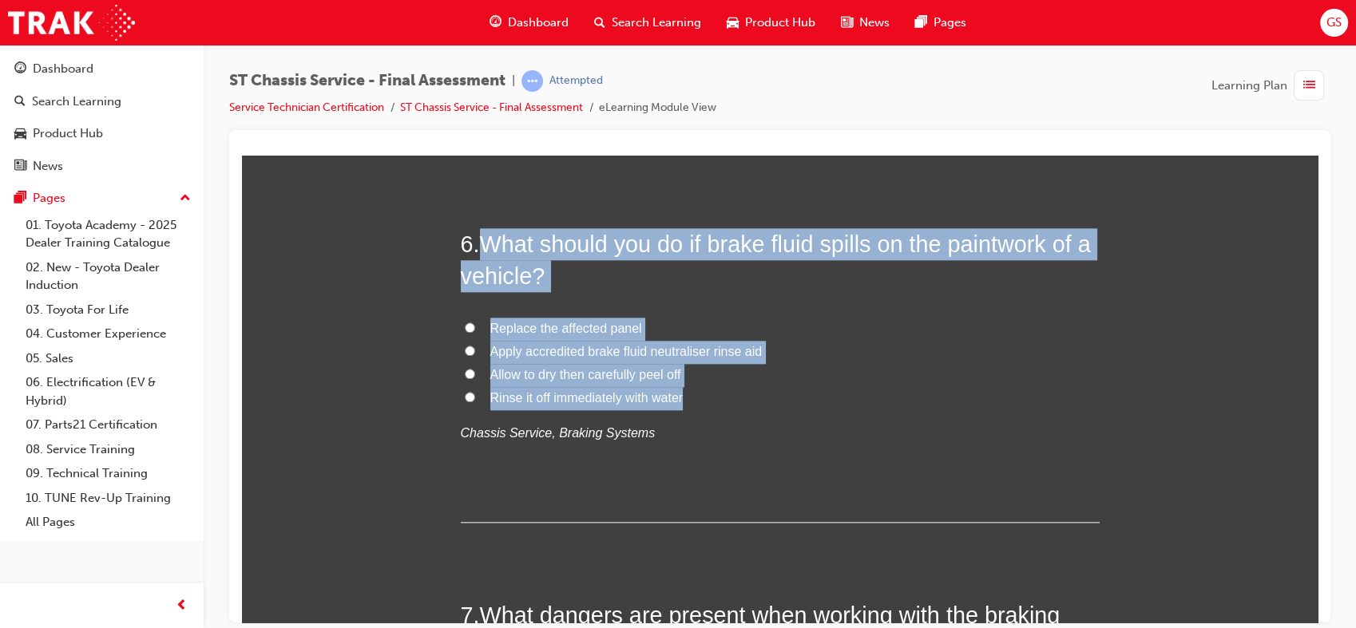
drag, startPoint x: 479, startPoint y: 240, endPoint x: 684, endPoint y: 394, distance: 257.1
click at [684, 394] on div "6 . What should you do if brake fluid spills on the paintwork of a vehicle? Rep…" at bounding box center [780, 375] width 639 height 295
click at [525, 399] on span "Rinse it off immediately with water" at bounding box center [586, 397] width 193 height 14
click at [475, 399] on input "Rinse it off immediately with water" at bounding box center [470, 396] width 10 height 10
radio input "true"
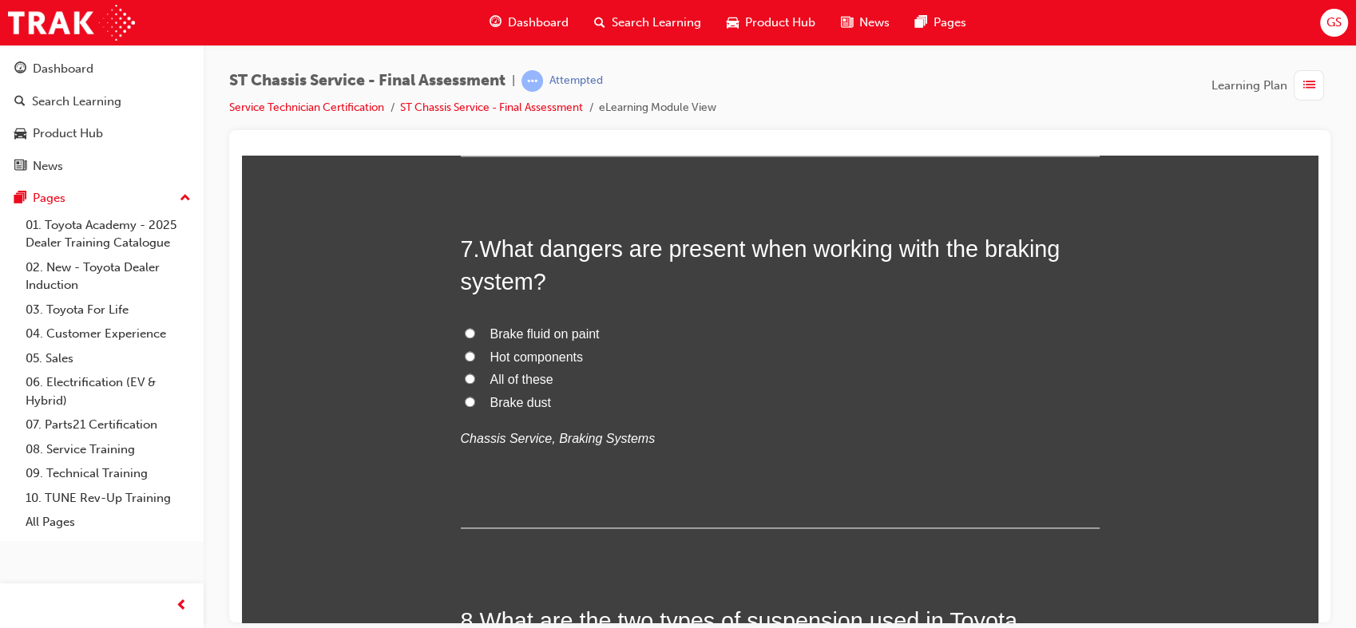
scroll to position [2284, 0]
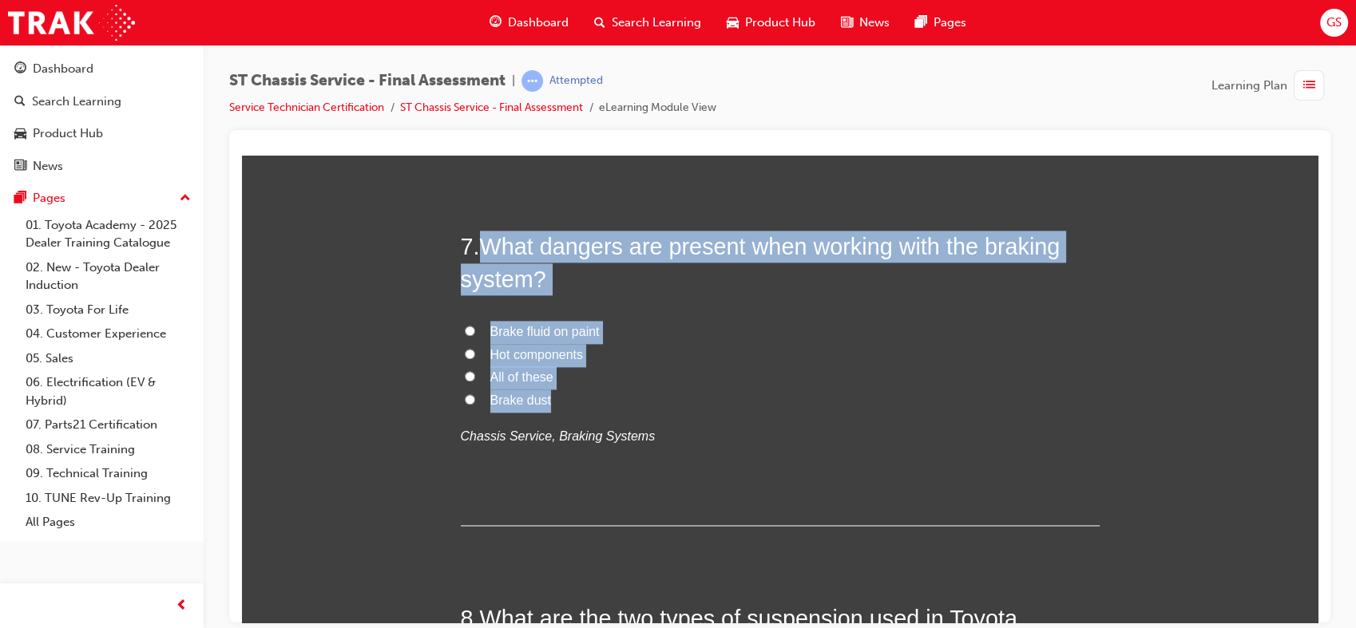
drag, startPoint x: 484, startPoint y: 239, endPoint x: 543, endPoint y: 398, distance: 169.5
click at [543, 398] on div "7 . What dangers are present when working with the braking system? Brake fluid …" at bounding box center [780, 377] width 639 height 295
click at [521, 376] on span "All of these" at bounding box center [521, 377] width 63 height 14
click at [475, 376] on input "All of these" at bounding box center [470, 376] width 10 height 10
radio input "true"
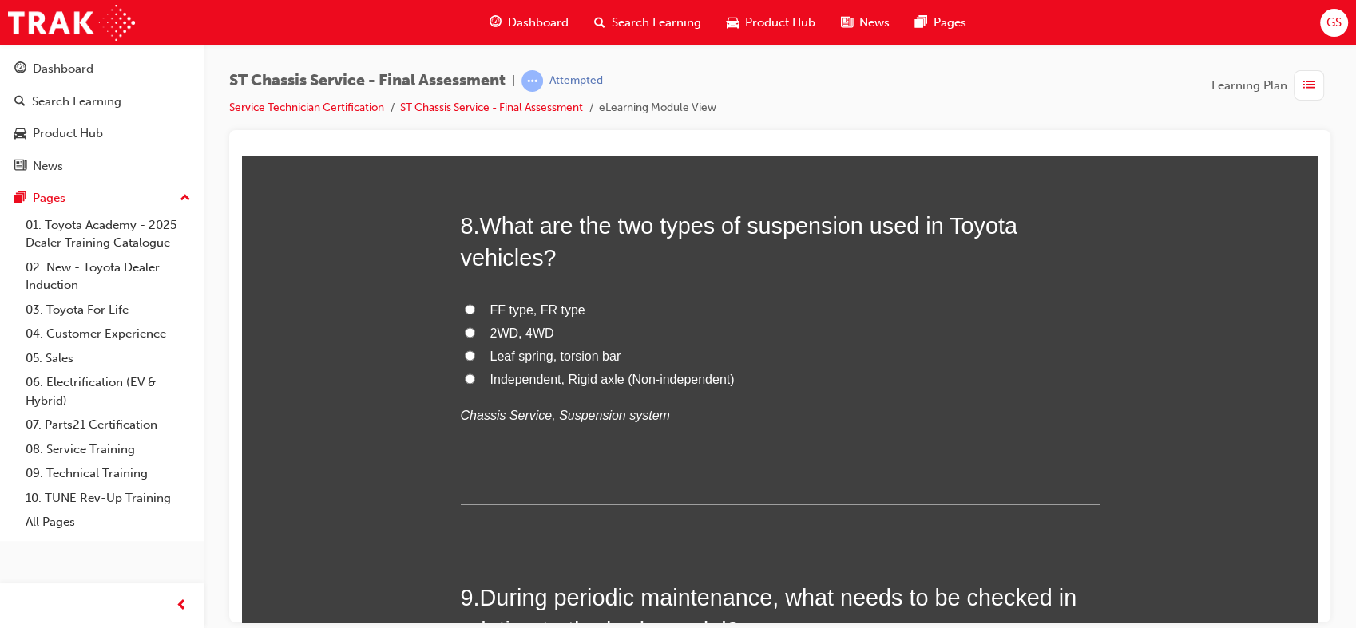
scroll to position [2677, 0]
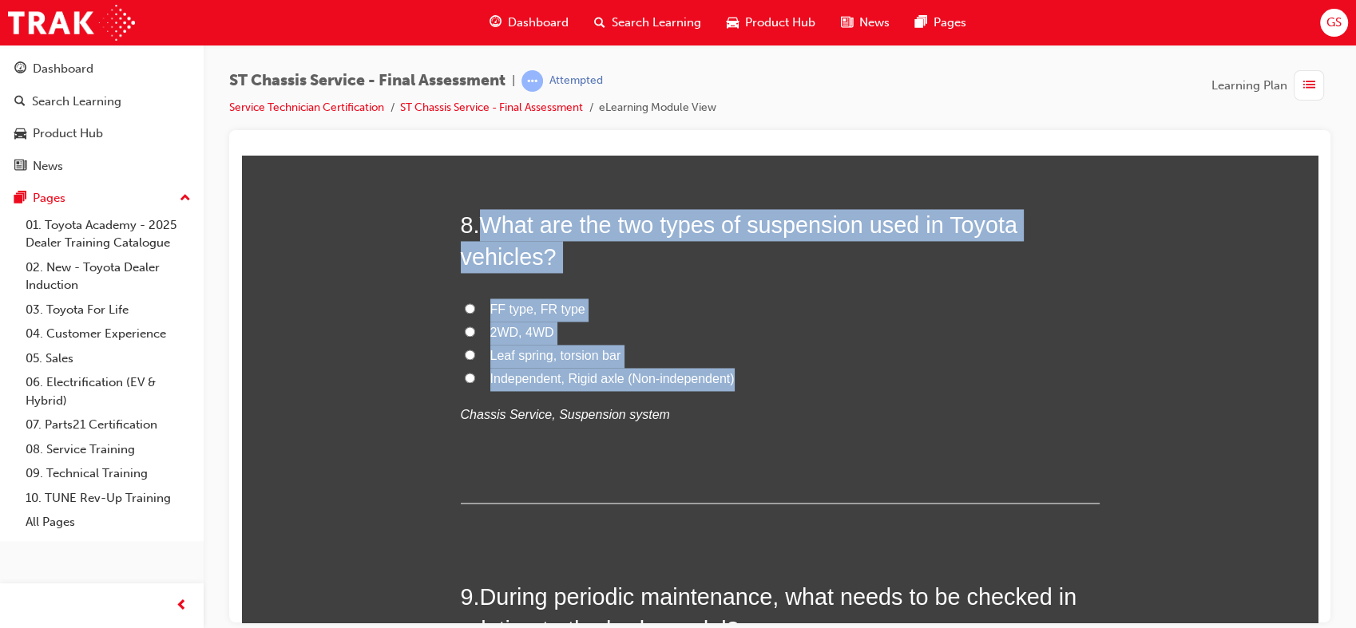
drag, startPoint x: 478, startPoint y: 206, endPoint x: 732, endPoint y: 381, distance: 309.0
click at [732, 381] on div "1 . What item listed, is NOT a check for a vehicle that appears to be slanted o…" at bounding box center [780, 349] width 639 height 5404
click at [560, 375] on span "Independent, Rigid axle (Non-independent)" at bounding box center [612, 378] width 244 height 14
click at [475, 375] on input "Independent, Rigid axle (Non-independent)" at bounding box center [470, 377] width 10 height 10
radio input "true"
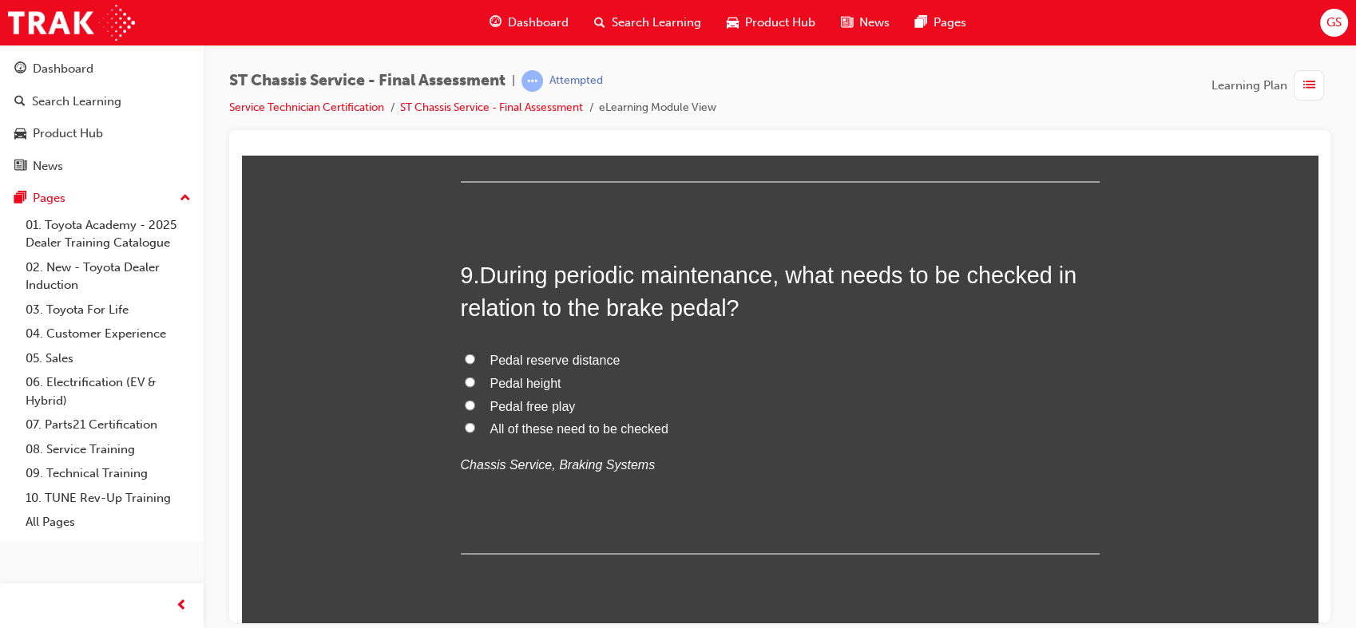
scroll to position [3001, 0]
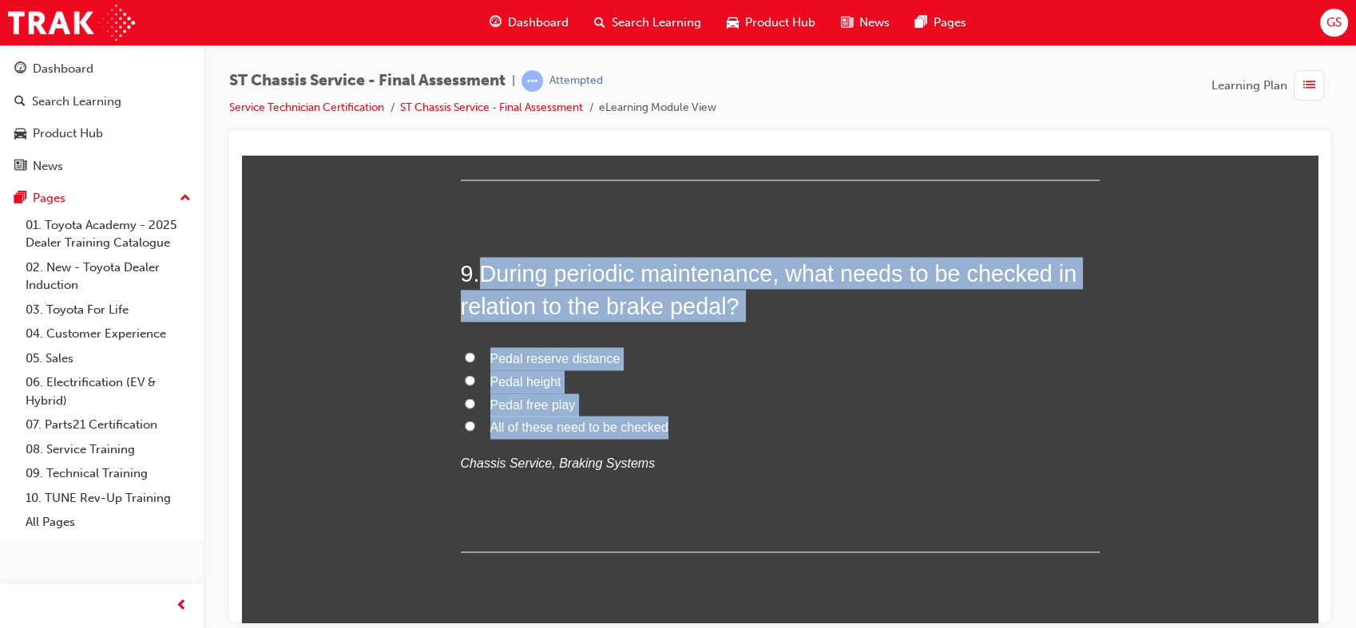
drag, startPoint x: 482, startPoint y: 264, endPoint x: 668, endPoint y: 422, distance: 244.3
click at [668, 422] on div "9 . During periodic maintenance, what needs to be checked in relation to the br…" at bounding box center [780, 403] width 639 height 295
click at [562, 421] on span "All of these need to be checked" at bounding box center [579, 426] width 178 height 14
click at [475, 421] on input "All of these need to be checked" at bounding box center [470, 425] width 10 height 10
radio input "true"
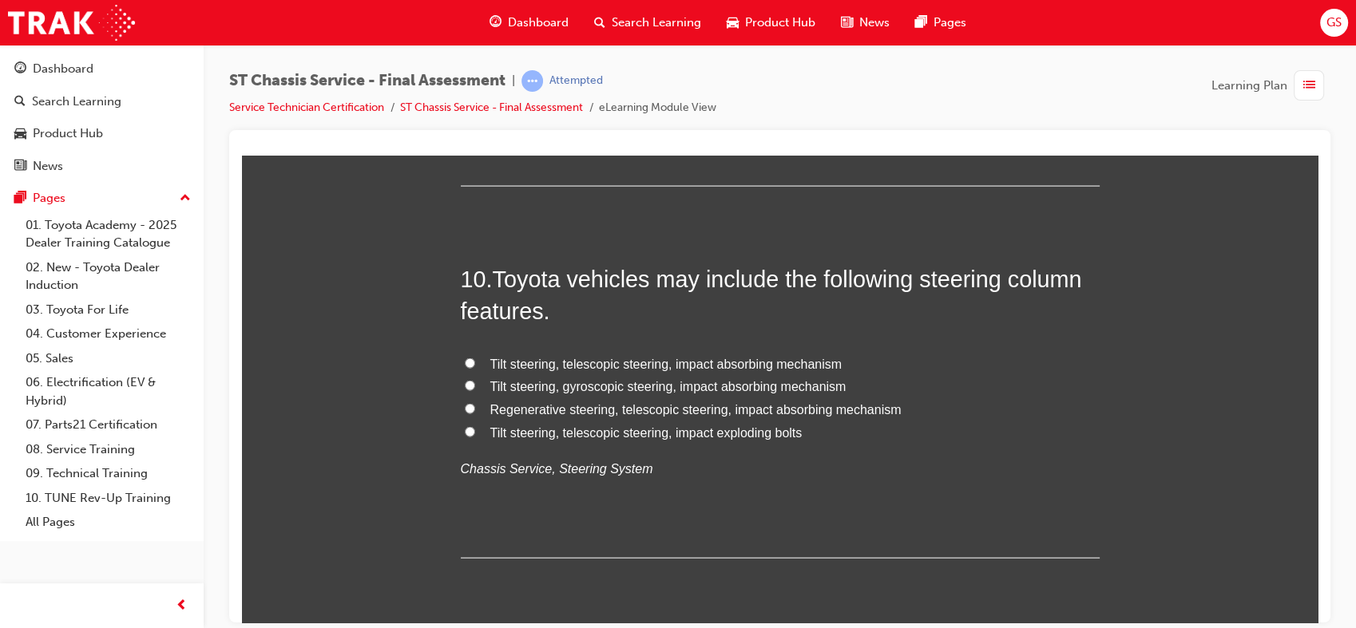
scroll to position [3367, 0]
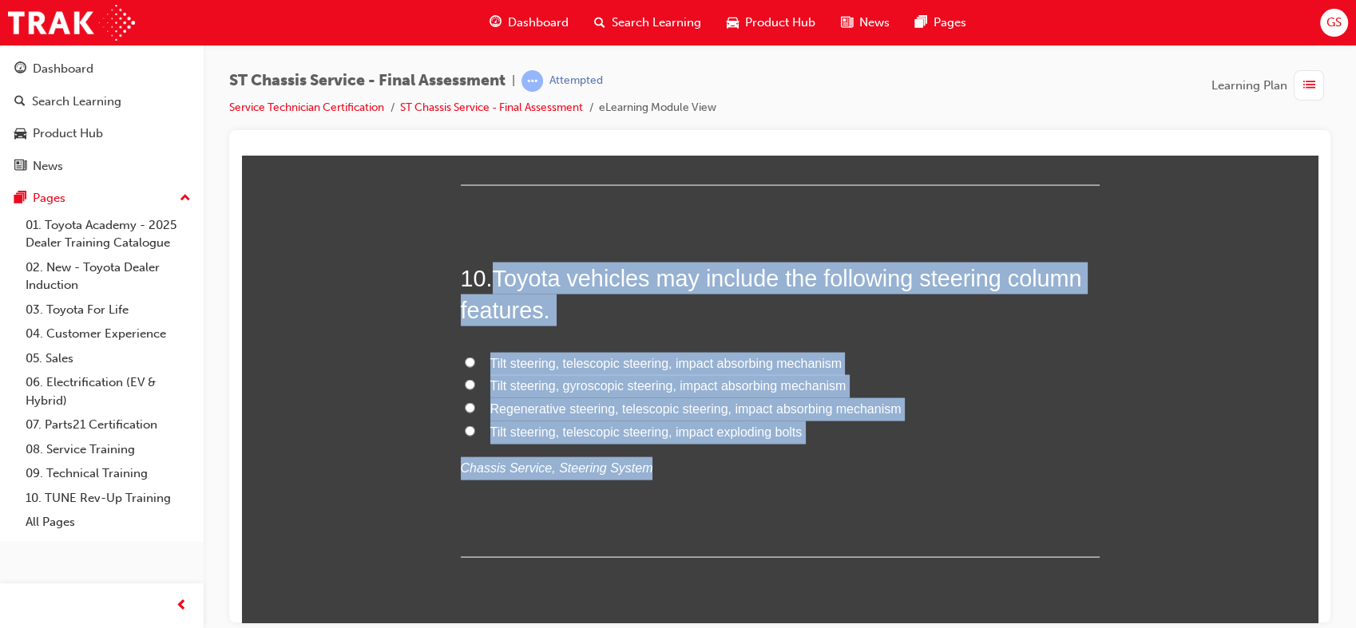
drag, startPoint x: 492, startPoint y: 275, endPoint x: 807, endPoint y: 442, distance: 357.2
click at [807, 442] on div "10 . Toyota vehicles may include the following steering column features. Tilt s…" at bounding box center [780, 409] width 639 height 295
click at [807, 442] on div "Tilt steering, telescopic steering, impact absorbing mechanism Tilt steering, g…" at bounding box center [780, 416] width 639 height 128
drag, startPoint x: 490, startPoint y: 262, endPoint x: 802, endPoint y: 422, distance: 350.0
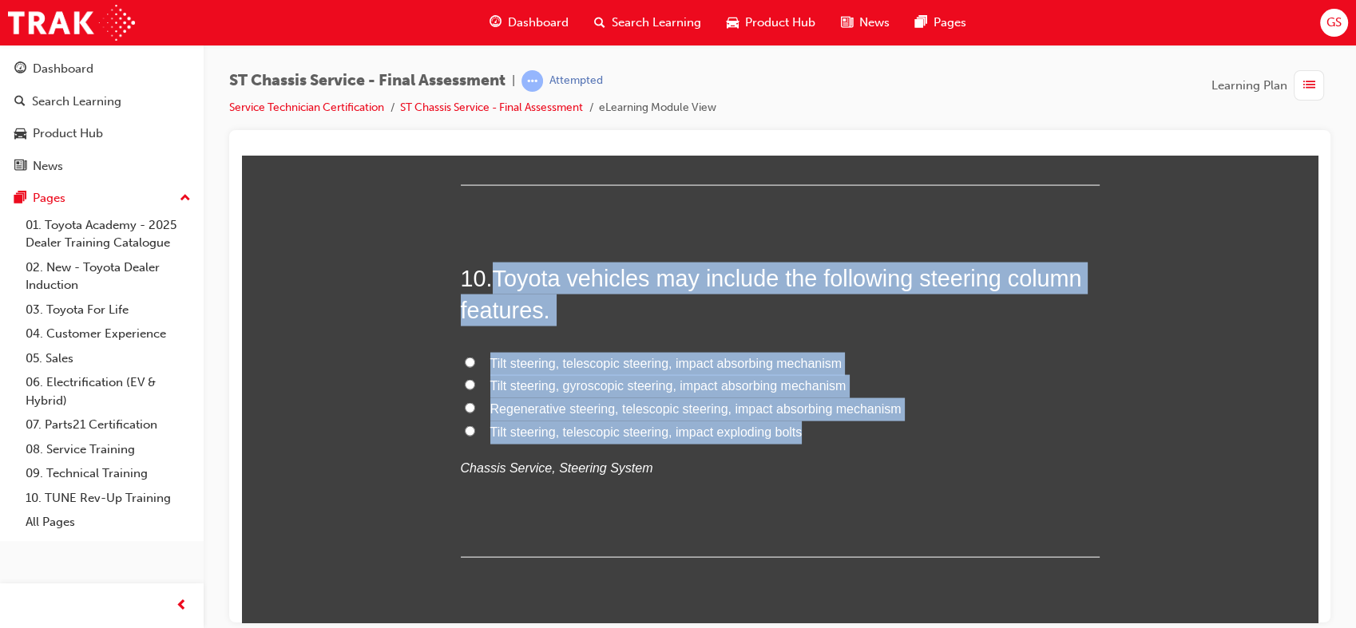
click at [802, 422] on div "10 . Toyota vehicles may include the following steering column features. Tilt s…" at bounding box center [780, 409] width 639 height 295
click at [631, 367] on span "Tilt steering, telescopic steering, impact absorbing mechanism" at bounding box center [666, 363] width 352 height 14
click at [475, 367] on input "Tilt steering, telescopic steering, impact absorbing mechanism" at bounding box center [470, 362] width 10 height 10
radio input "true"
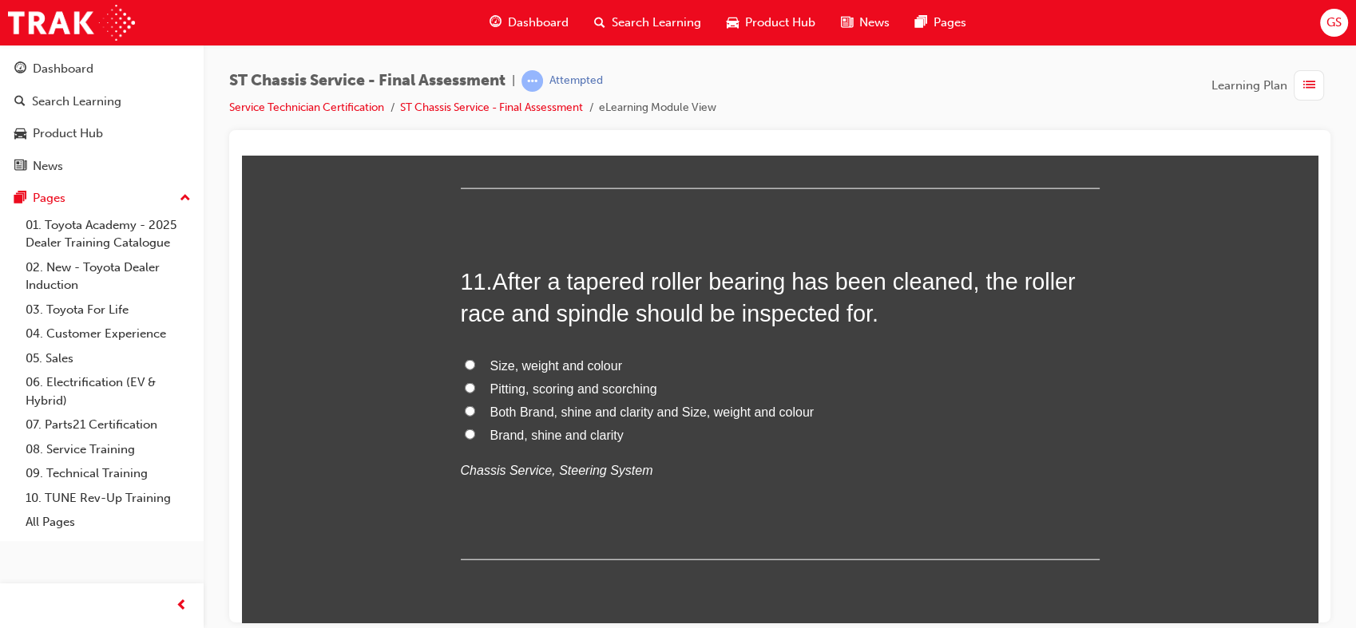
scroll to position [3737, 0]
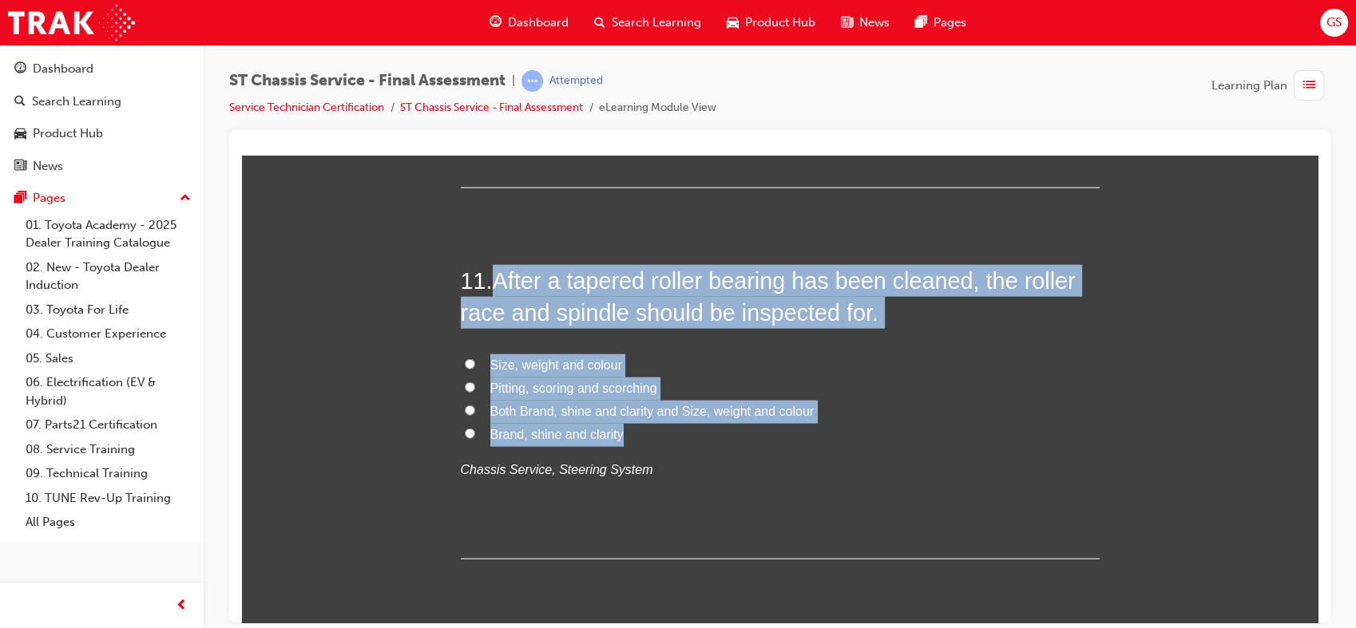
drag, startPoint x: 491, startPoint y: 265, endPoint x: 636, endPoint y: 429, distance: 218.4
click at [636, 429] on div "11 . After a tapered roller bearing has been cleaned, the roller race and spind…" at bounding box center [780, 411] width 639 height 295
click at [521, 387] on span "Pitting, scoring and scorching" at bounding box center [573, 388] width 167 height 14
click at [475, 387] on input "Pitting, scoring and scorching" at bounding box center [470, 387] width 10 height 10
radio input "true"
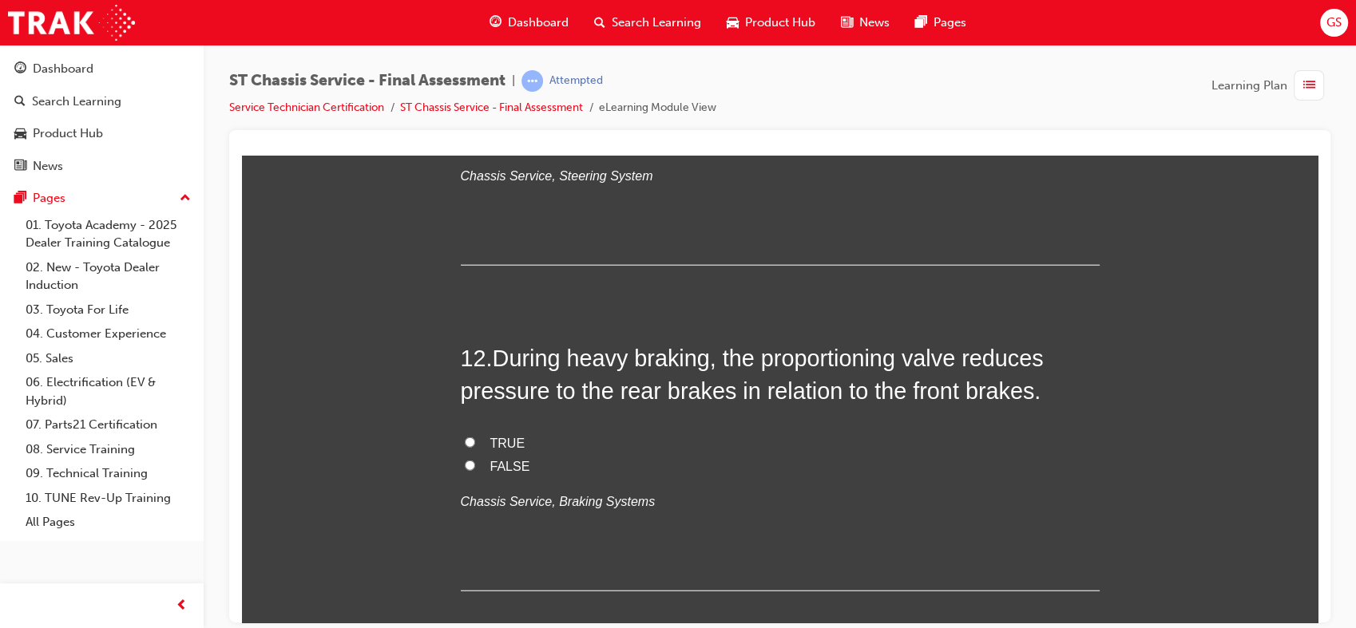
scroll to position [4088, 0]
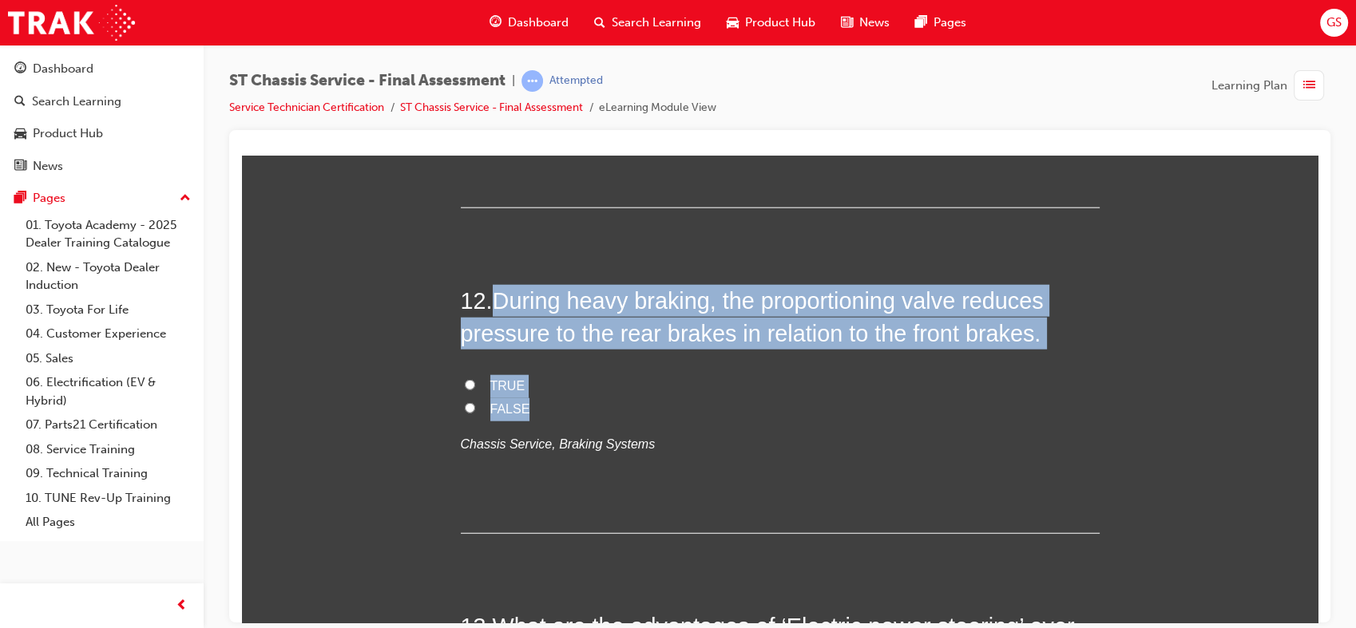
drag, startPoint x: 493, startPoint y: 294, endPoint x: 560, endPoint y: 400, distance: 125.2
click at [560, 400] on div "12 . During heavy braking, the proportioning valve reduces pressure to the rear…" at bounding box center [780, 408] width 639 height 249
click at [498, 382] on span "TRUE" at bounding box center [507, 385] width 35 height 14
click at [475, 382] on input "TRUE" at bounding box center [470, 384] width 10 height 10
radio input "true"
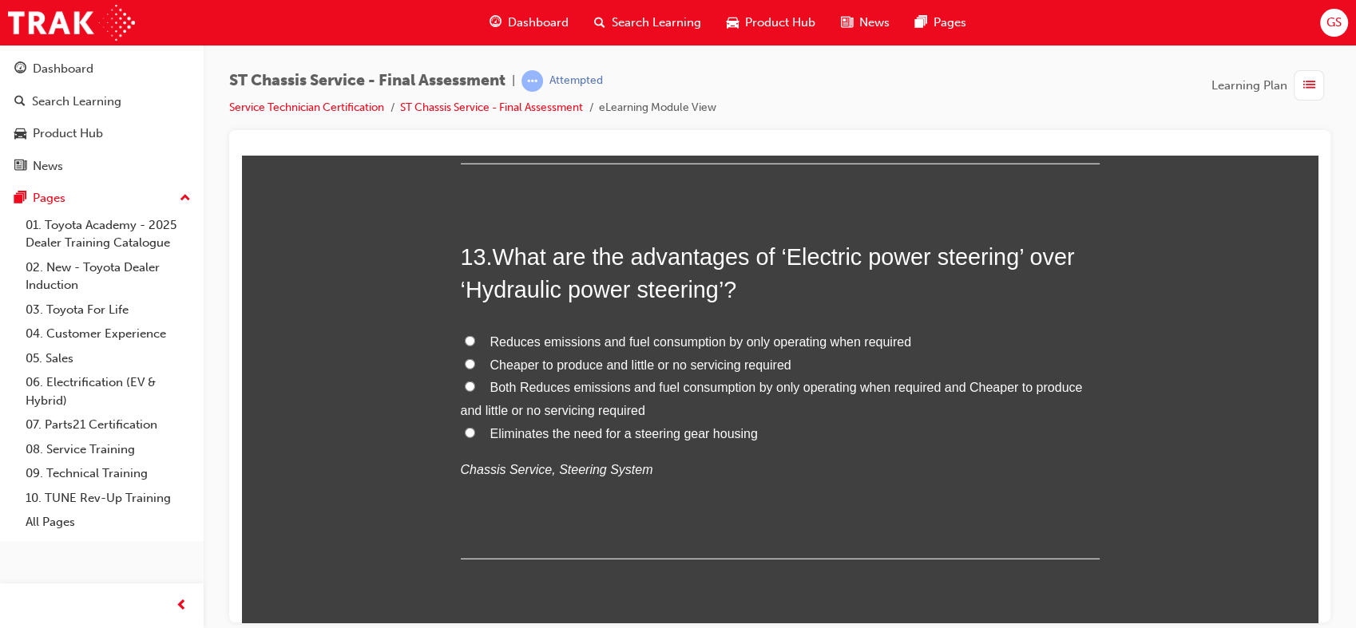
scroll to position [4459, 0]
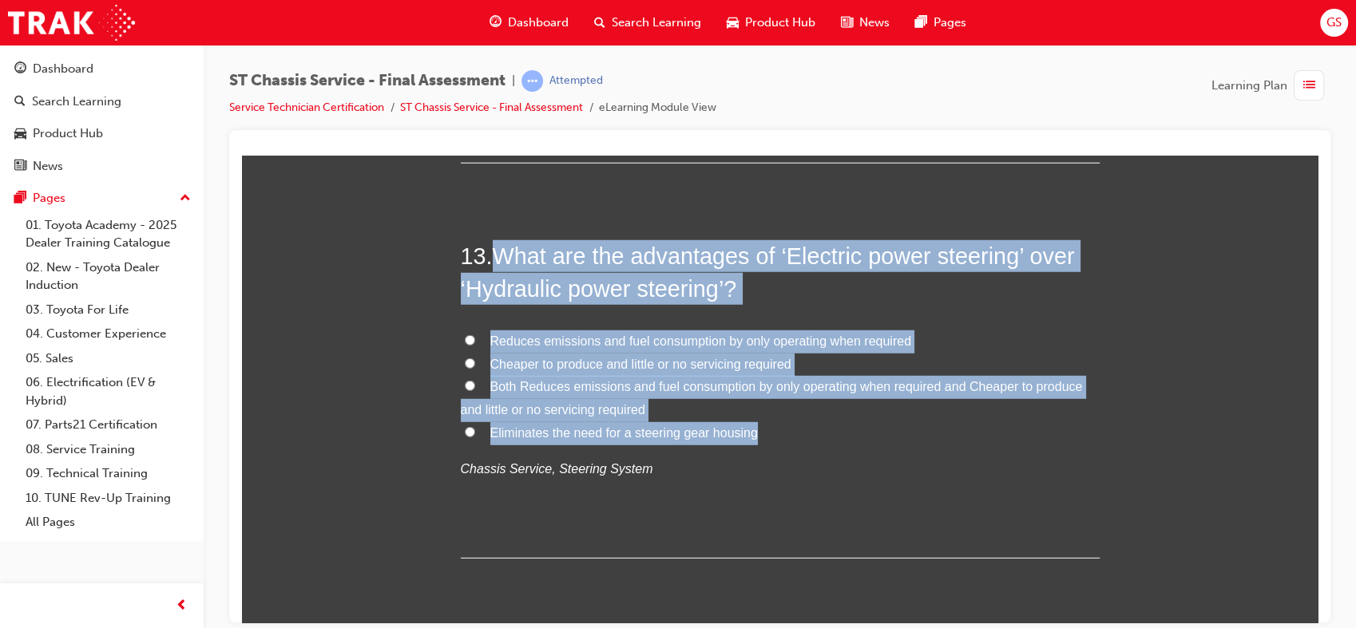
drag, startPoint x: 491, startPoint y: 243, endPoint x: 755, endPoint y: 438, distance: 328.4
click at [755, 438] on div "13 . What are the advantages of ‘Electric power steering’ over ‘Hydraulic power…" at bounding box center [780, 399] width 639 height 318
click at [525, 387] on span "Both Reduces emissions and fuel consumption by only operating when required and…" at bounding box center [772, 397] width 622 height 37
click at [475, 387] on input "Both Reduces emissions and fuel consumption by only operating when required and…" at bounding box center [470, 385] width 10 height 10
radio input "true"
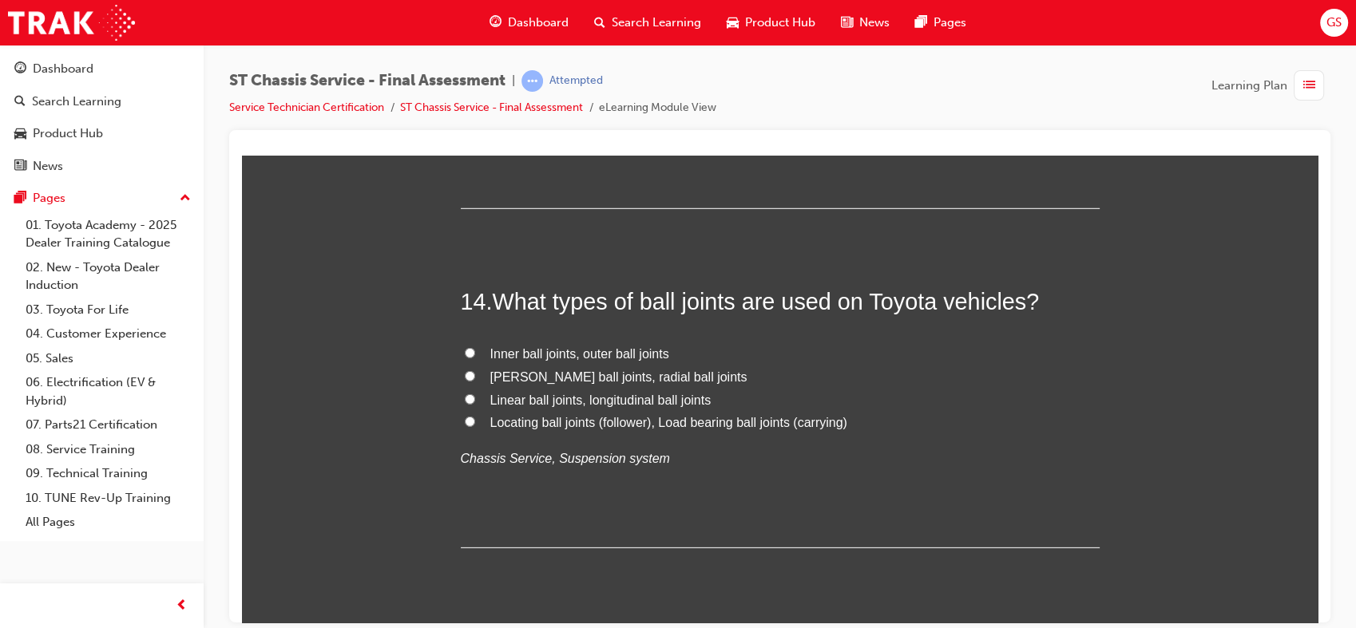
scroll to position [4810, 0]
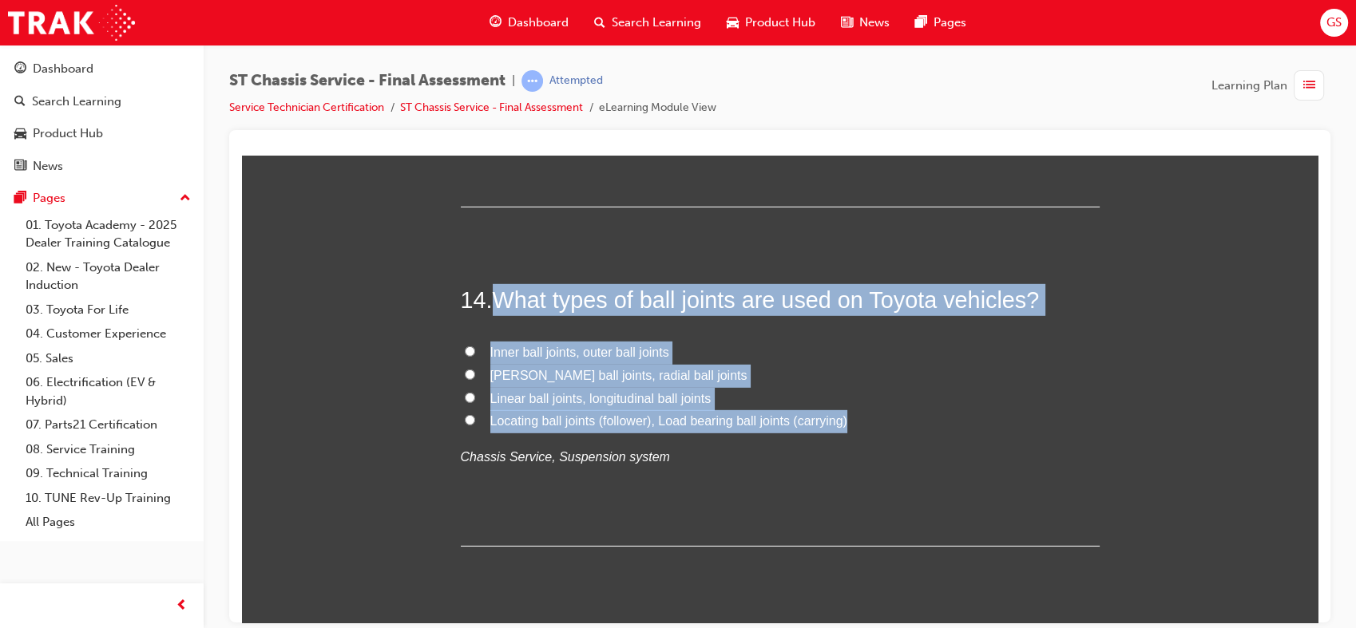
drag, startPoint x: 491, startPoint y: 289, endPoint x: 850, endPoint y: 426, distance: 383.9
click at [850, 426] on div "14 . What types of ball joints are used on Toyota vehicles? Inner ball joints, …" at bounding box center [780, 414] width 639 height 263
click at [686, 425] on span "Locating ball joints (follower), Load bearing ball joints (carrying)" at bounding box center [668, 421] width 357 height 14
click at [475, 425] on input "Locating ball joints (follower), Load bearing ball joints (carrying)" at bounding box center [470, 419] width 10 height 10
radio input "true"
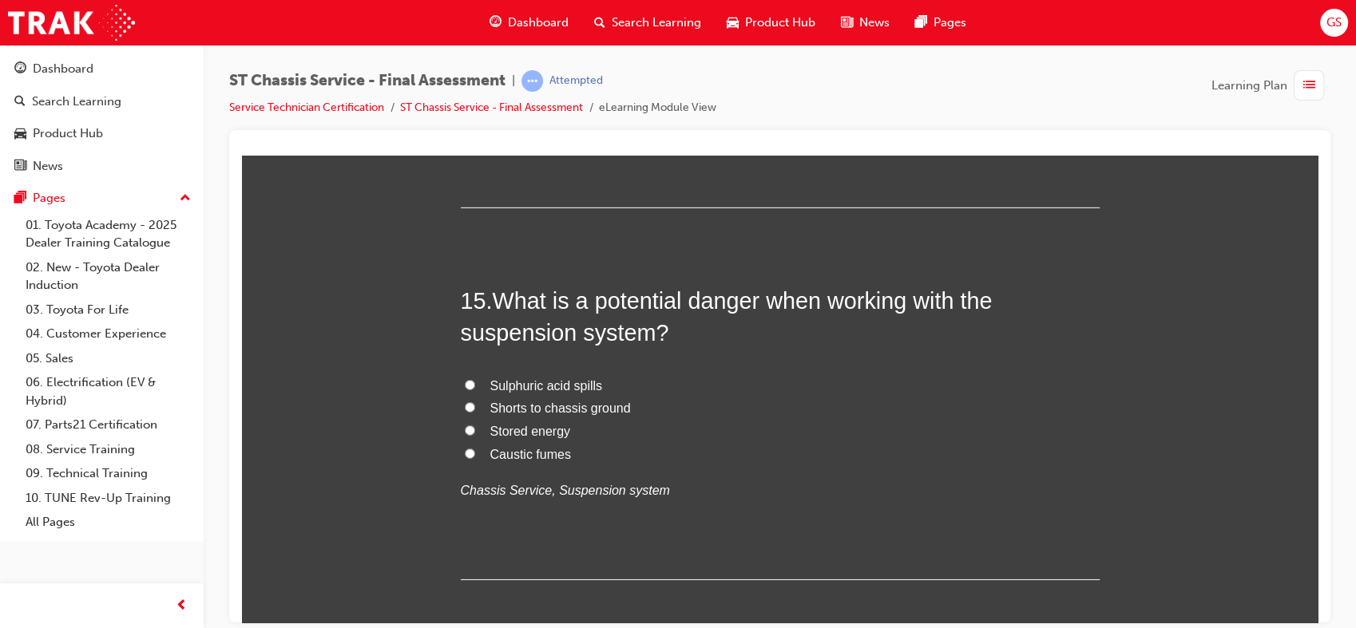
scroll to position [5192, 0]
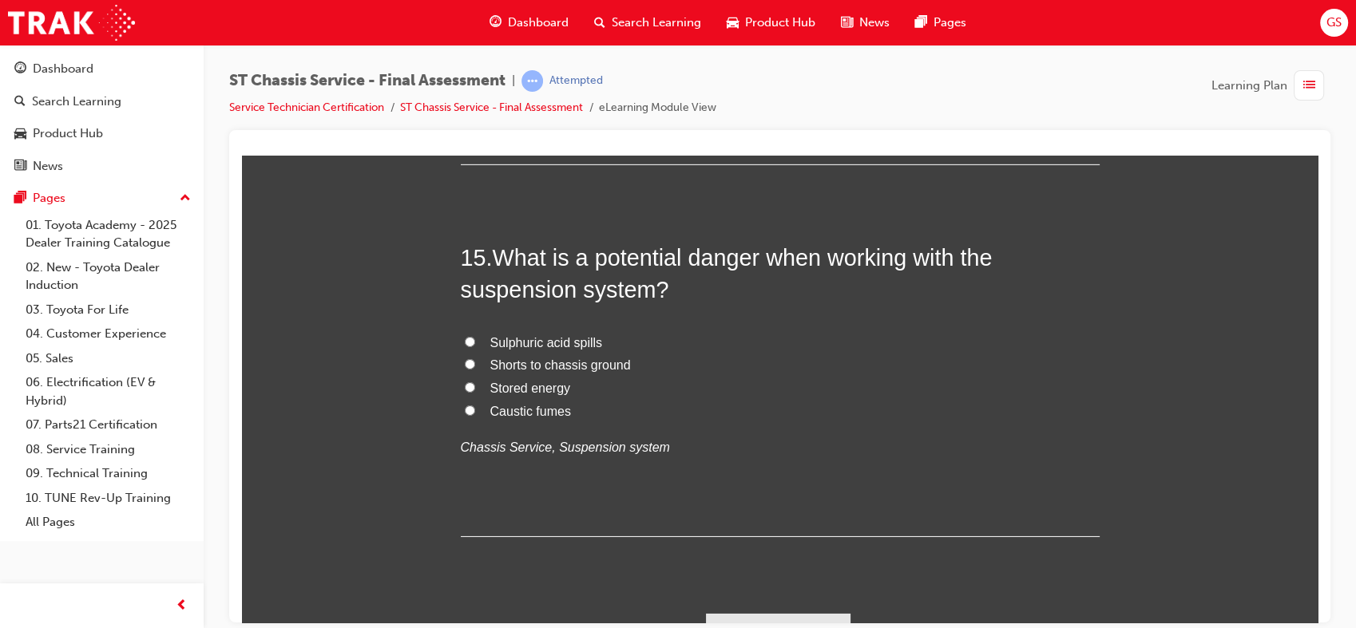
click at [492, 248] on span "What is a potential danger when working with the suspension system?" at bounding box center [727, 272] width 532 height 57
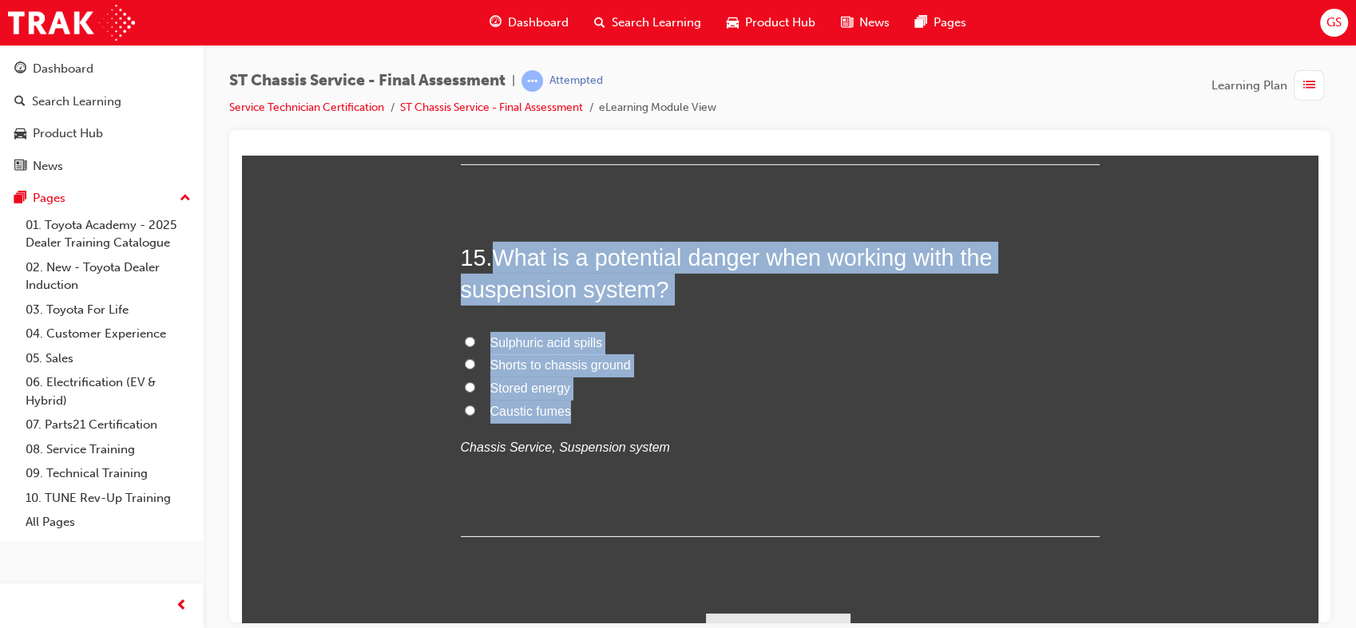
drag, startPoint x: 492, startPoint y: 248, endPoint x: 580, endPoint y: 416, distance: 190.0
click at [580, 416] on div "15 . What is a potential danger when working with the suspension system? Sulphu…" at bounding box center [780, 388] width 639 height 295
click at [528, 387] on span "Stored energy" at bounding box center [530, 388] width 81 height 14
click at [475, 387] on input "Stored energy" at bounding box center [470, 387] width 10 height 10
radio input "true"
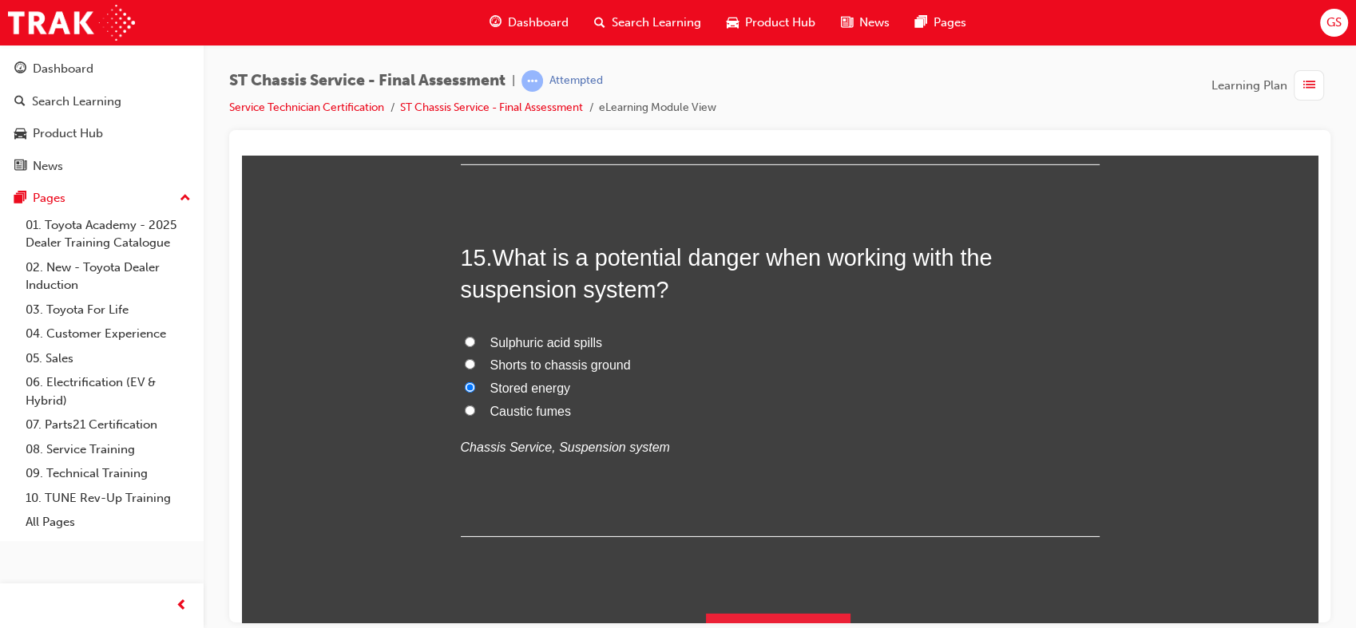
scroll to position [5226, 0]
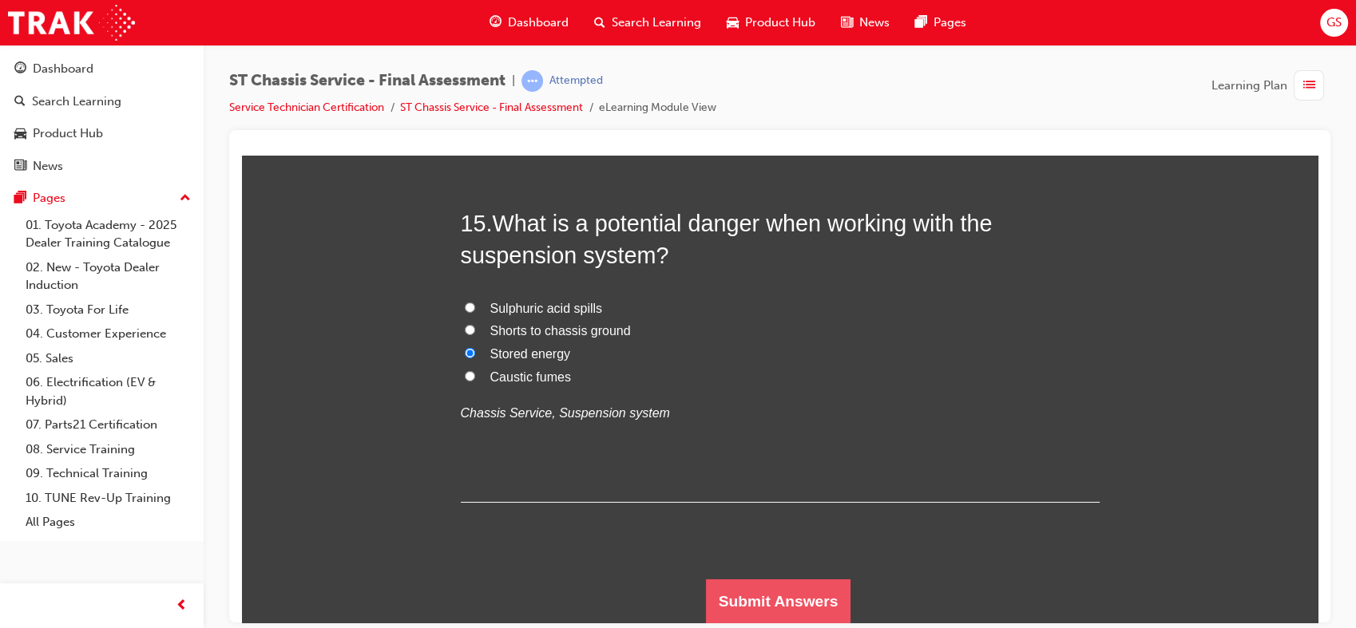
click at [763, 593] on button "Submit Answers" at bounding box center [778, 601] width 145 height 45
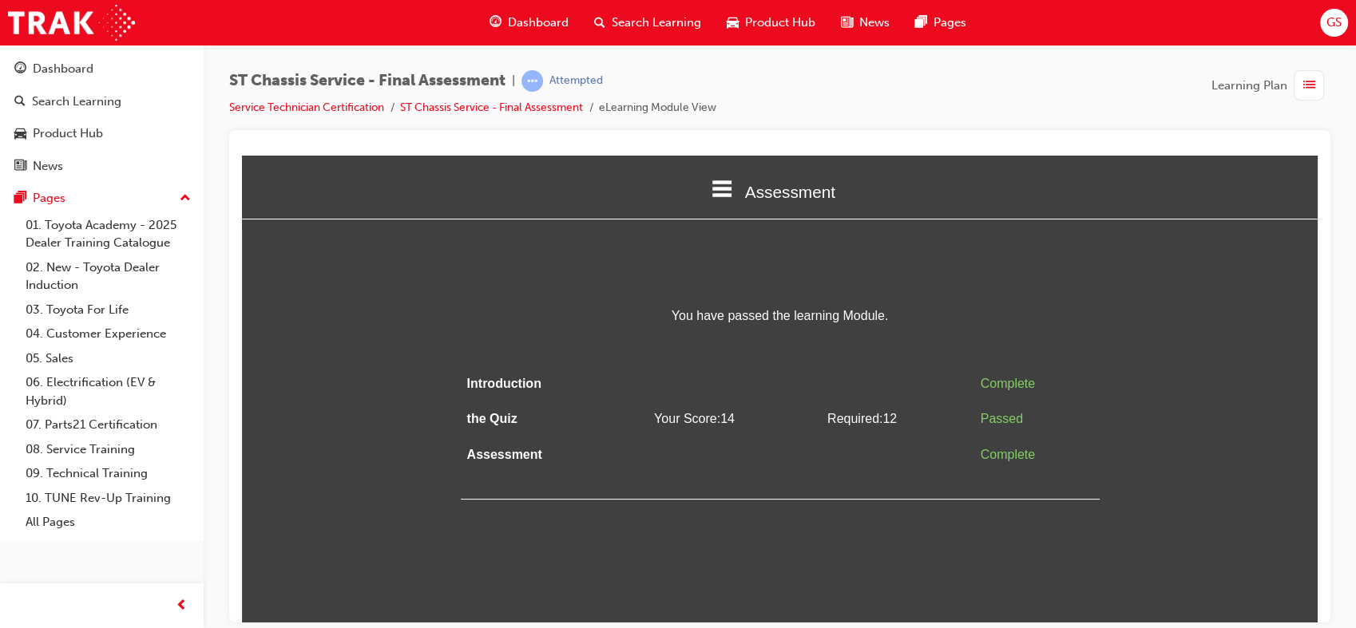
scroll to position [0, 0]
click at [1306, 77] on span "list-icon" at bounding box center [1309, 86] width 12 height 20
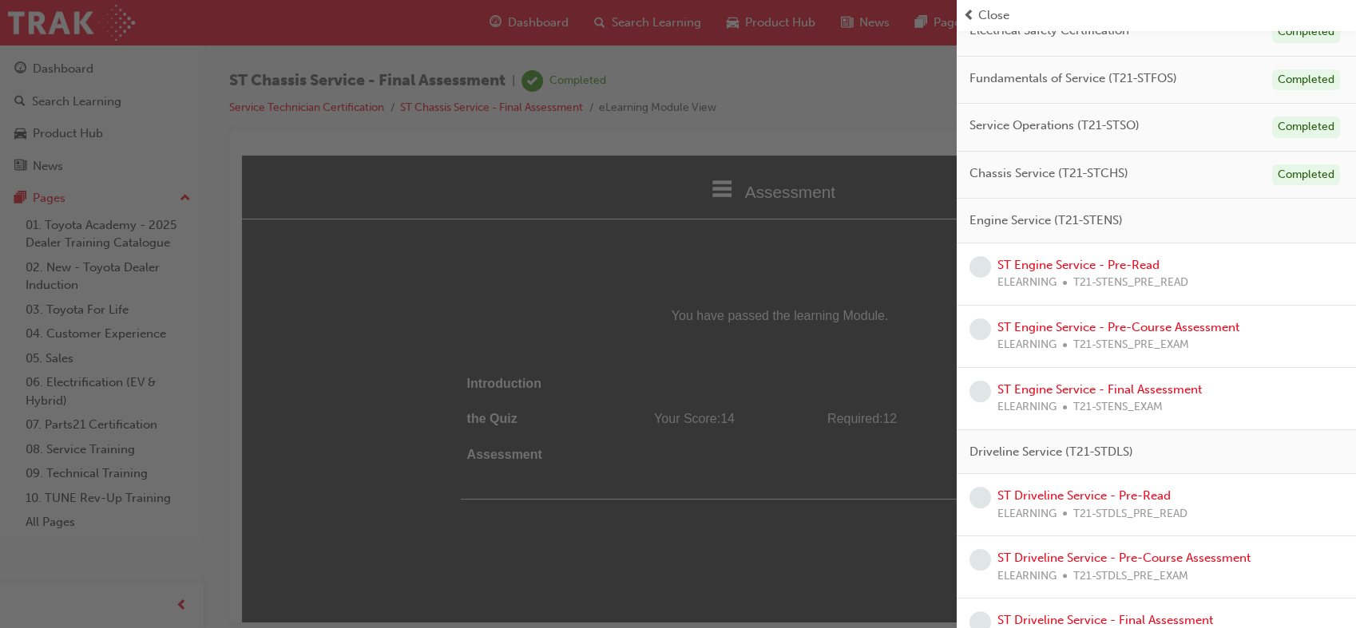
scroll to position [224, 0]
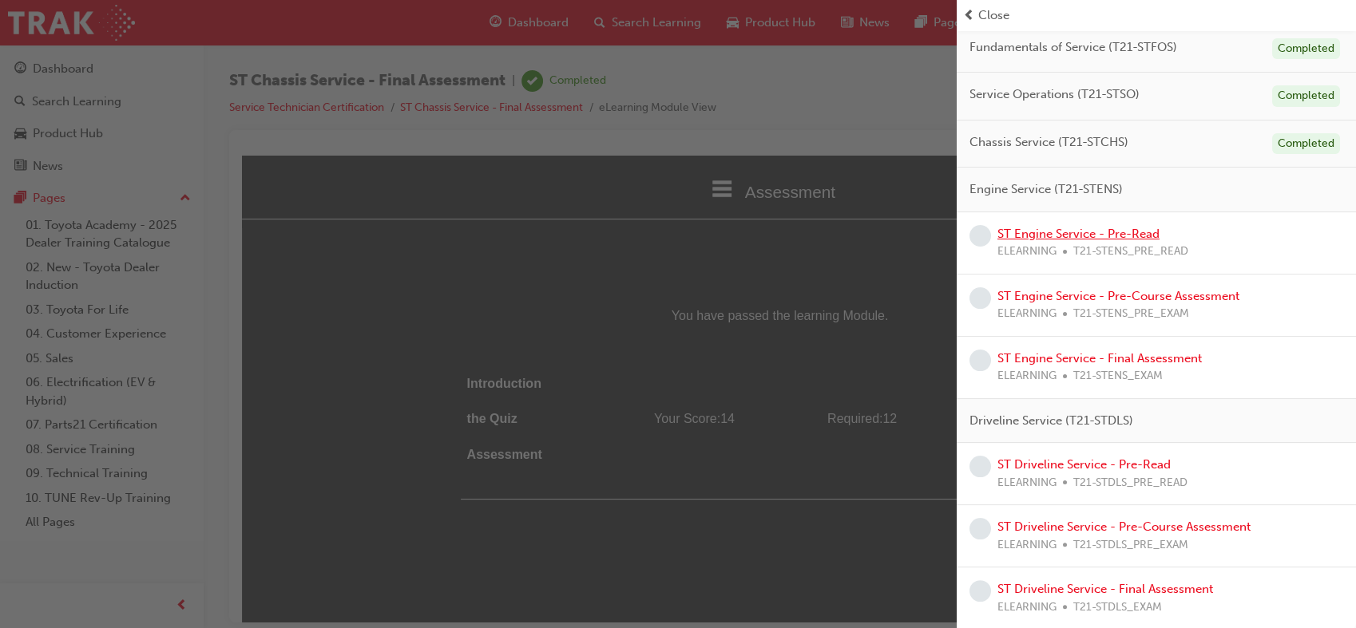
click at [1066, 230] on link "ST Engine Service - Pre-Read" at bounding box center [1078, 234] width 162 height 14
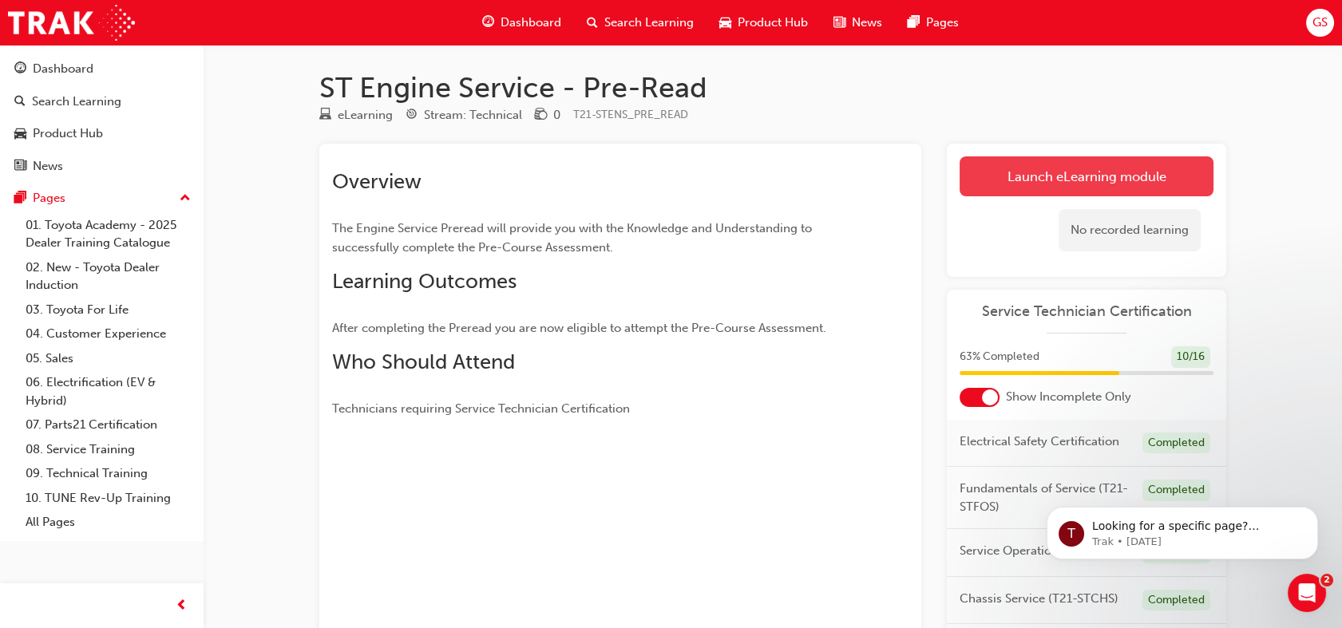
click at [1056, 182] on link "Launch eLearning module" at bounding box center [1087, 177] width 254 height 40
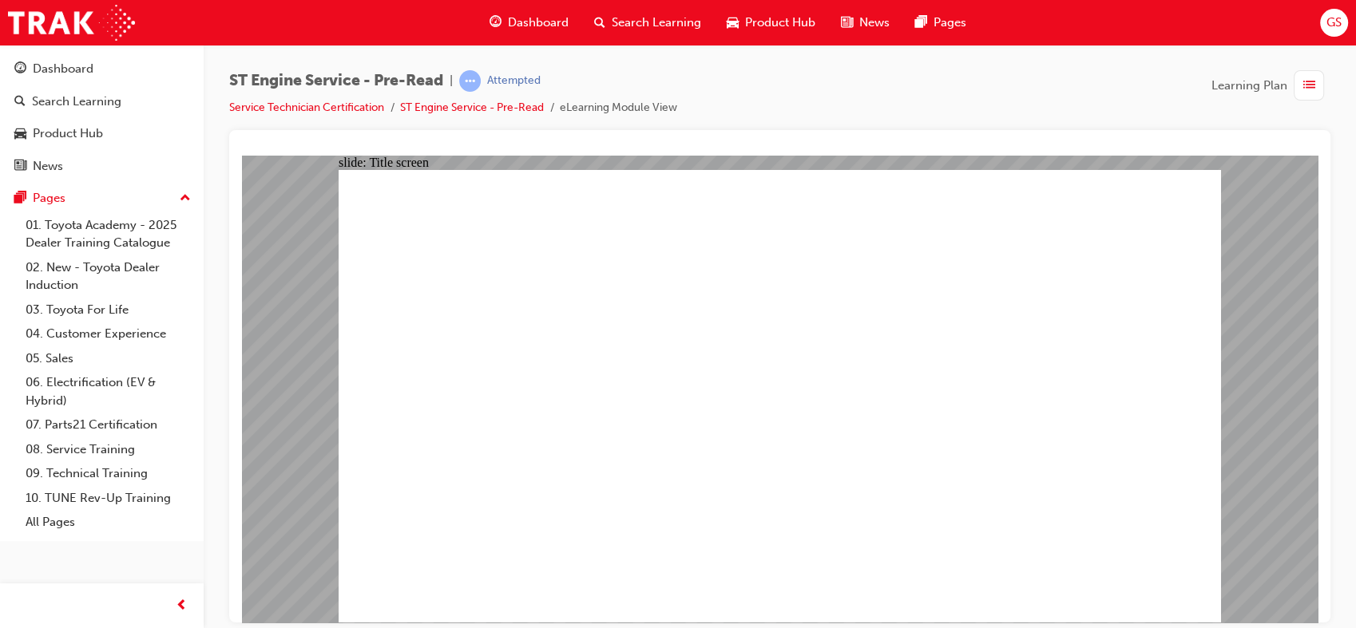
click at [1307, 83] on span "list-icon" at bounding box center [1309, 86] width 12 height 20
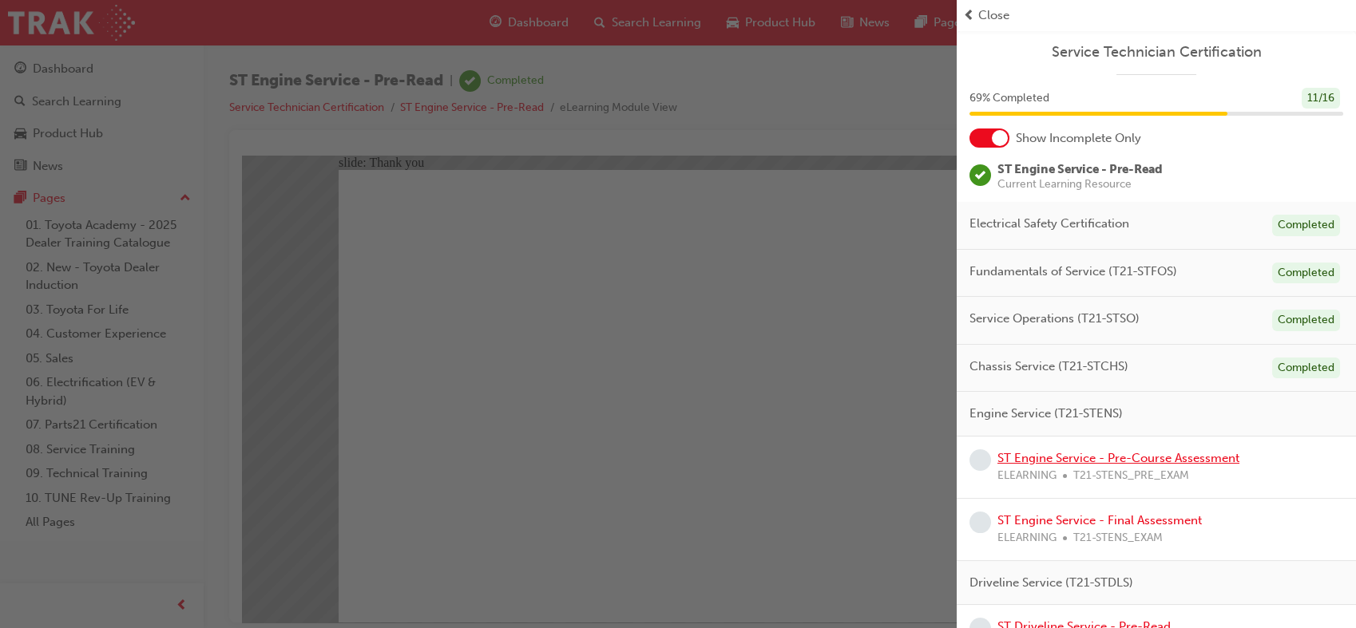
click at [1082, 458] on link "ST Engine Service - Pre-Course Assessment" at bounding box center [1118, 458] width 242 height 14
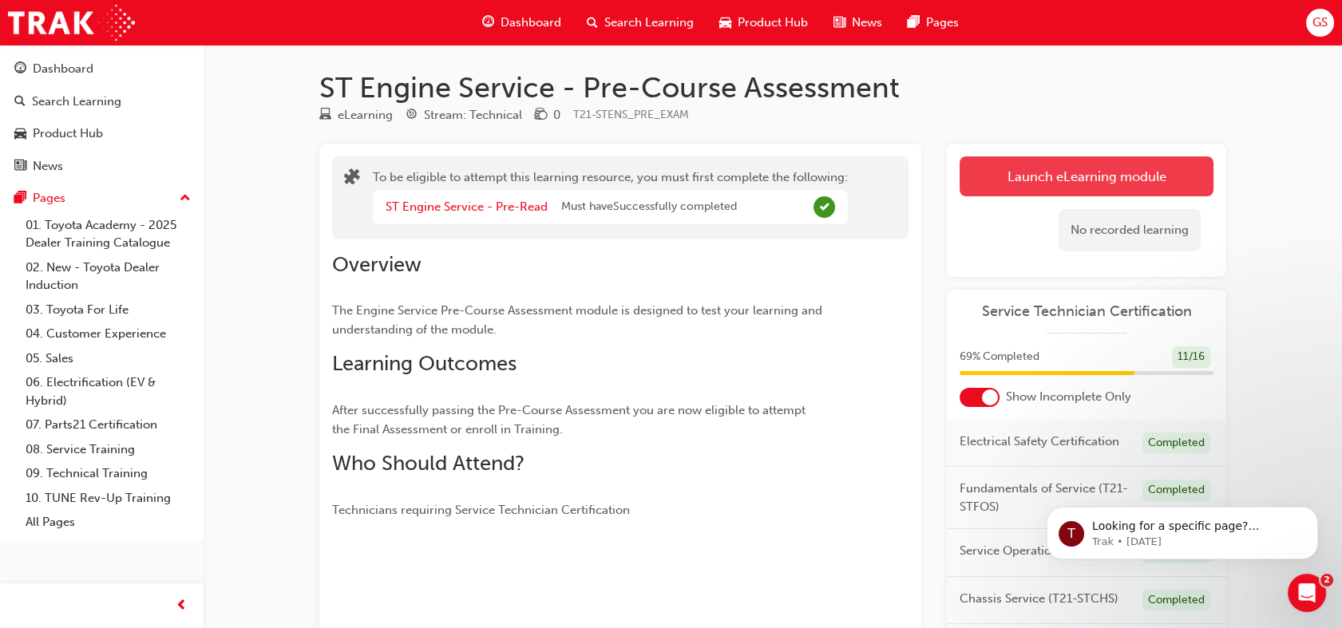
click at [1155, 157] on button "Launch eLearning module" at bounding box center [1087, 177] width 254 height 40
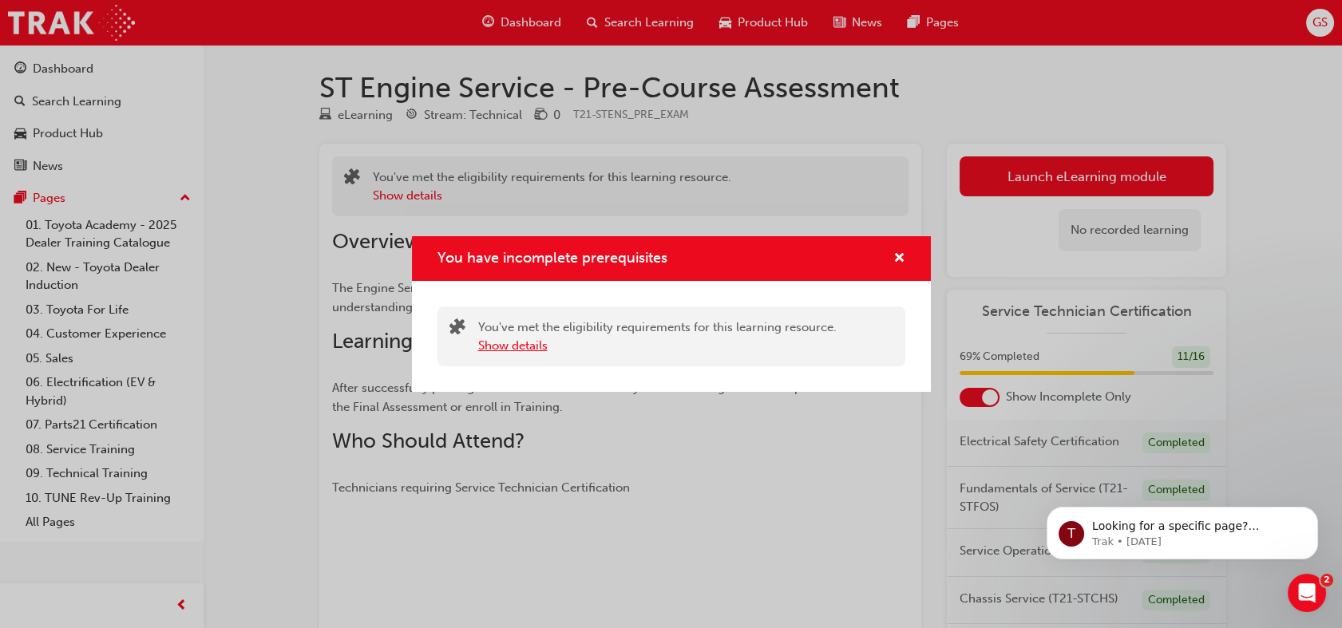
click at [511, 341] on button "Show details" at bounding box center [512, 346] width 69 height 18
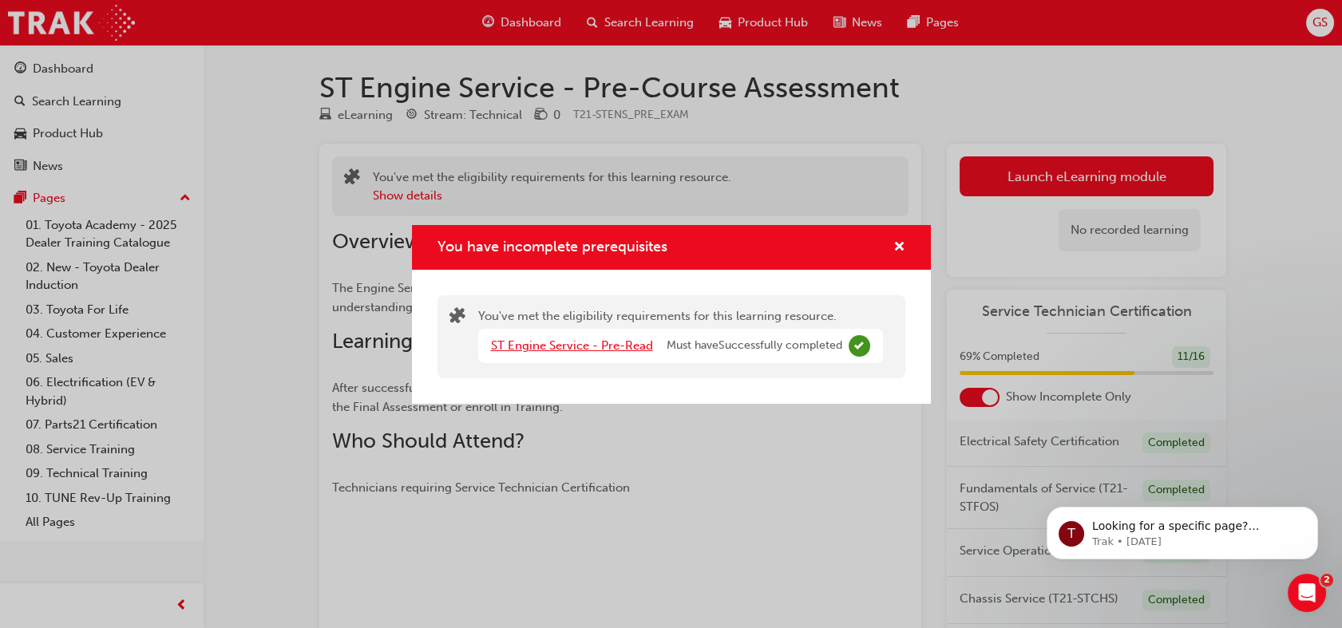
click at [529, 349] on link "ST Engine Service - Pre-Read" at bounding box center [572, 346] width 162 height 14
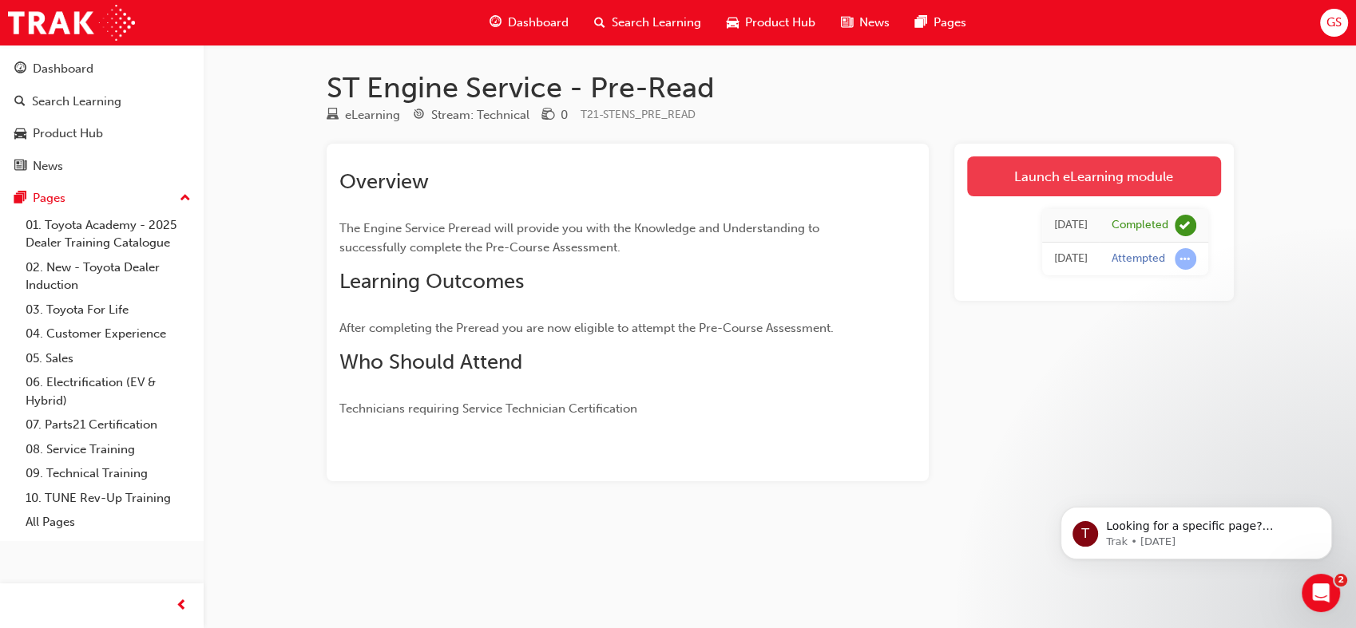
click at [1013, 181] on link "Launch eLearning module" at bounding box center [1094, 177] width 254 height 40
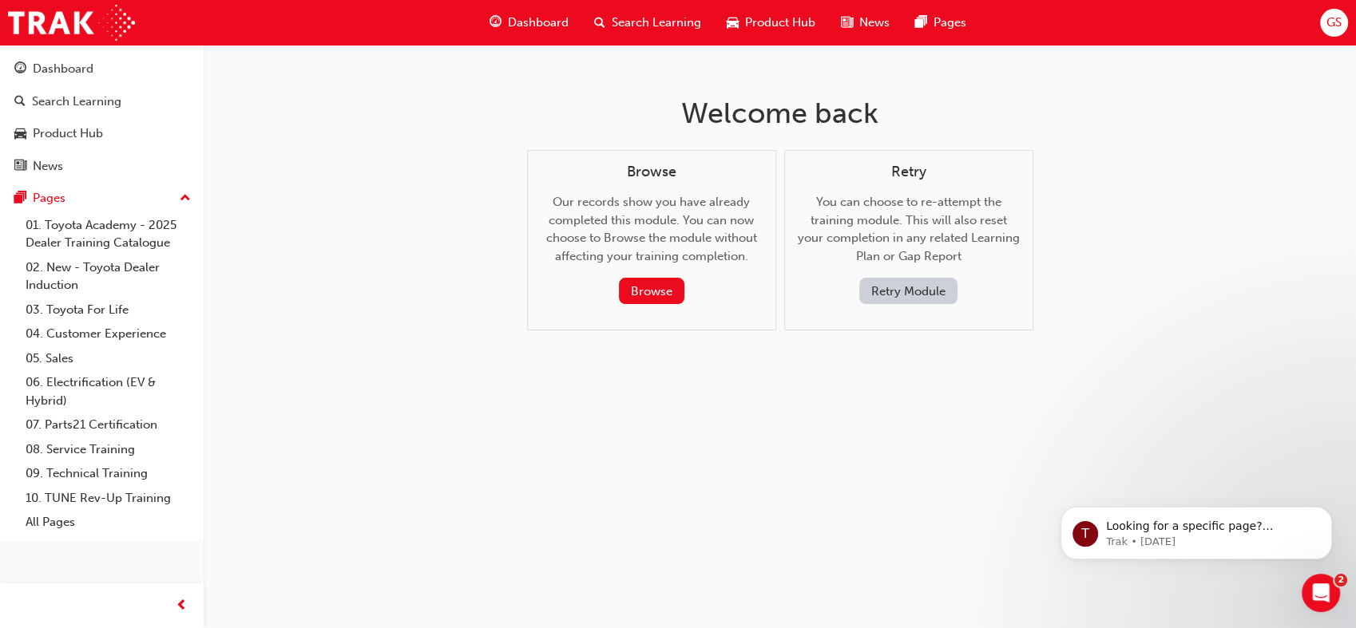
click at [915, 294] on button "Retry Module" at bounding box center [908, 291] width 98 height 26
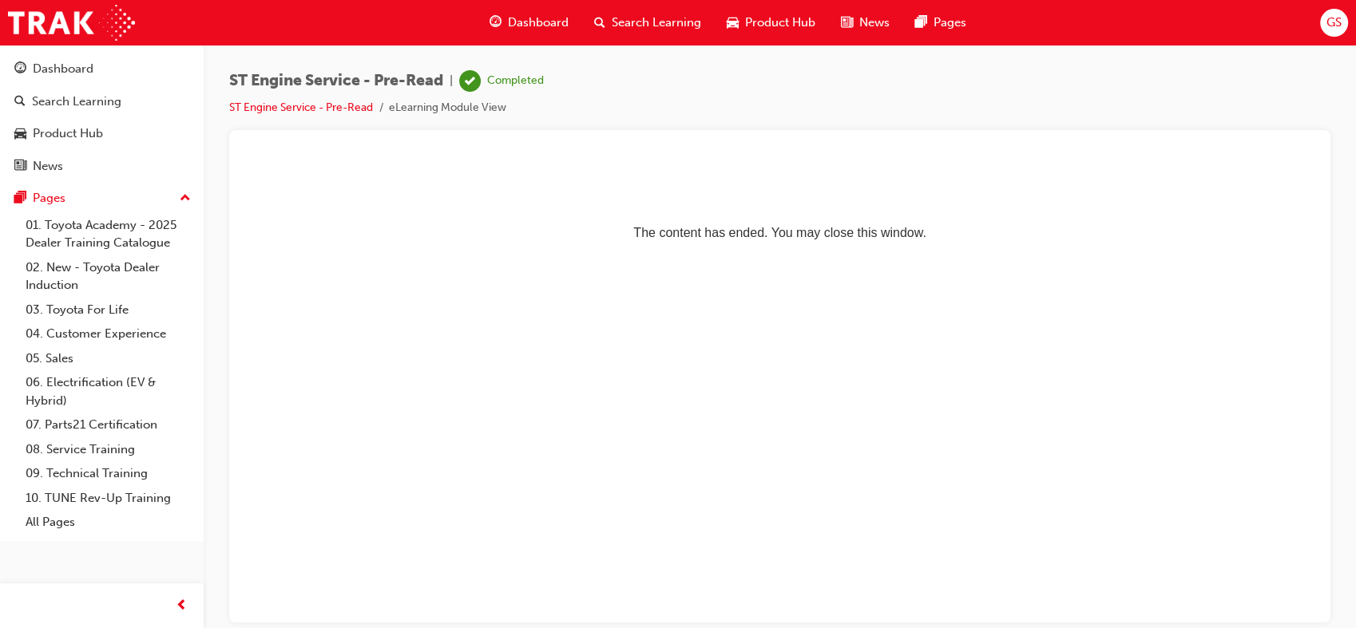
click at [538, 22] on span "Dashboard" at bounding box center [538, 23] width 61 height 18
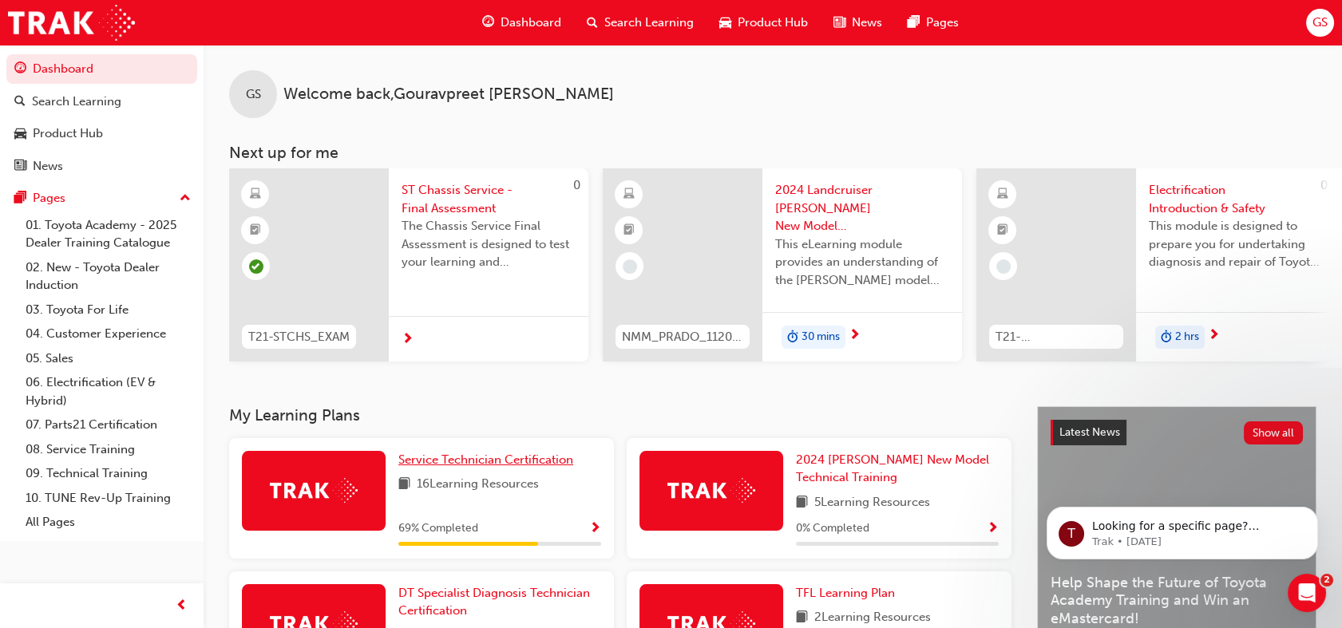
click at [428, 467] on span "Service Technician Certification" at bounding box center [485, 460] width 175 height 14
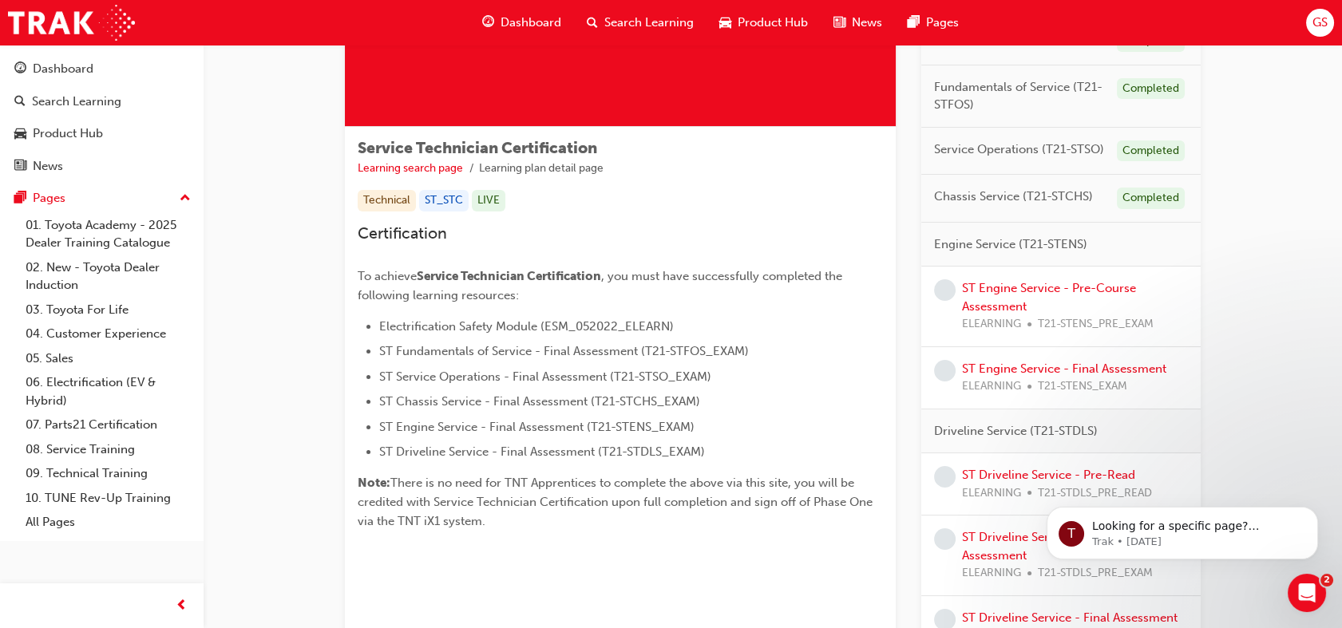
scroll to position [197, 0]
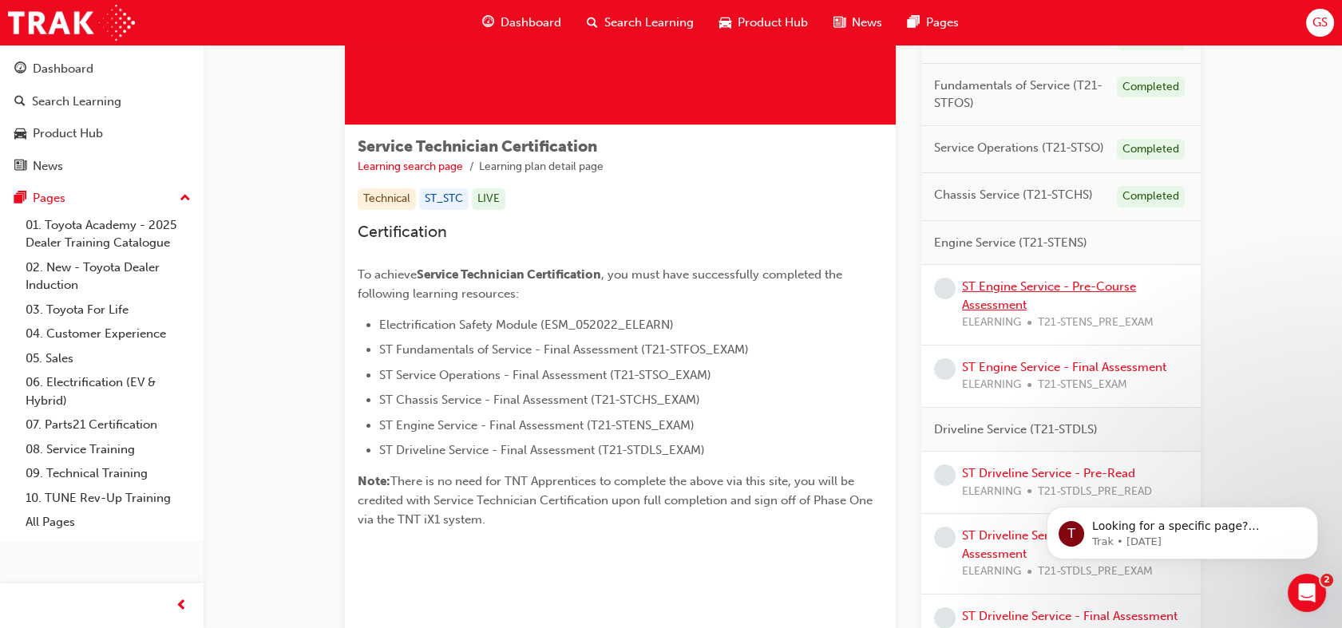
click at [1006, 287] on link "ST Engine Service - Pre-Course Assessment" at bounding box center [1049, 295] width 174 height 33
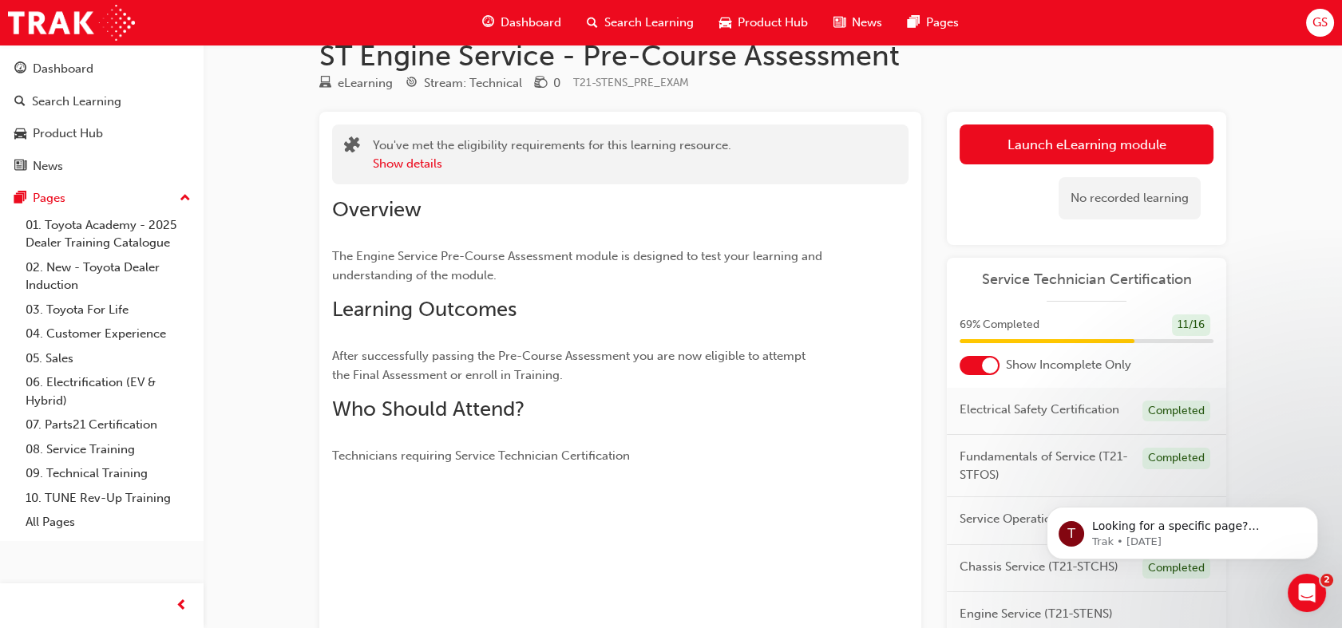
scroll to position [30, 0]
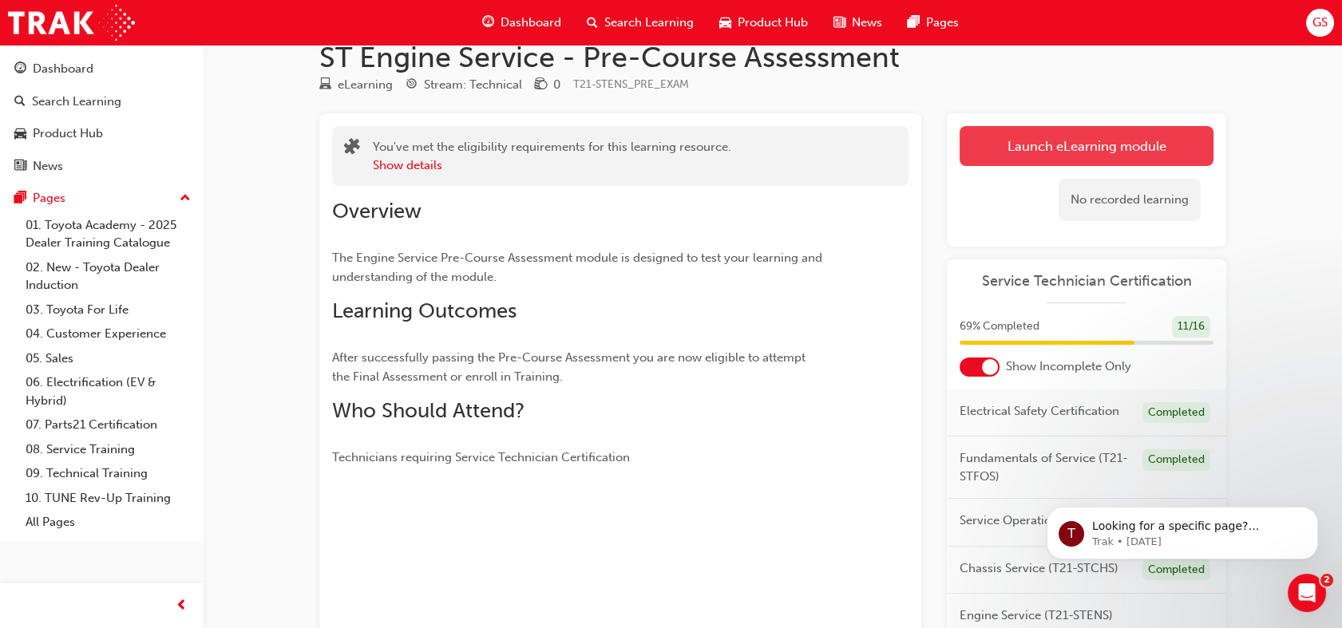
click at [977, 157] on link "Launch eLearning module" at bounding box center [1087, 146] width 254 height 40
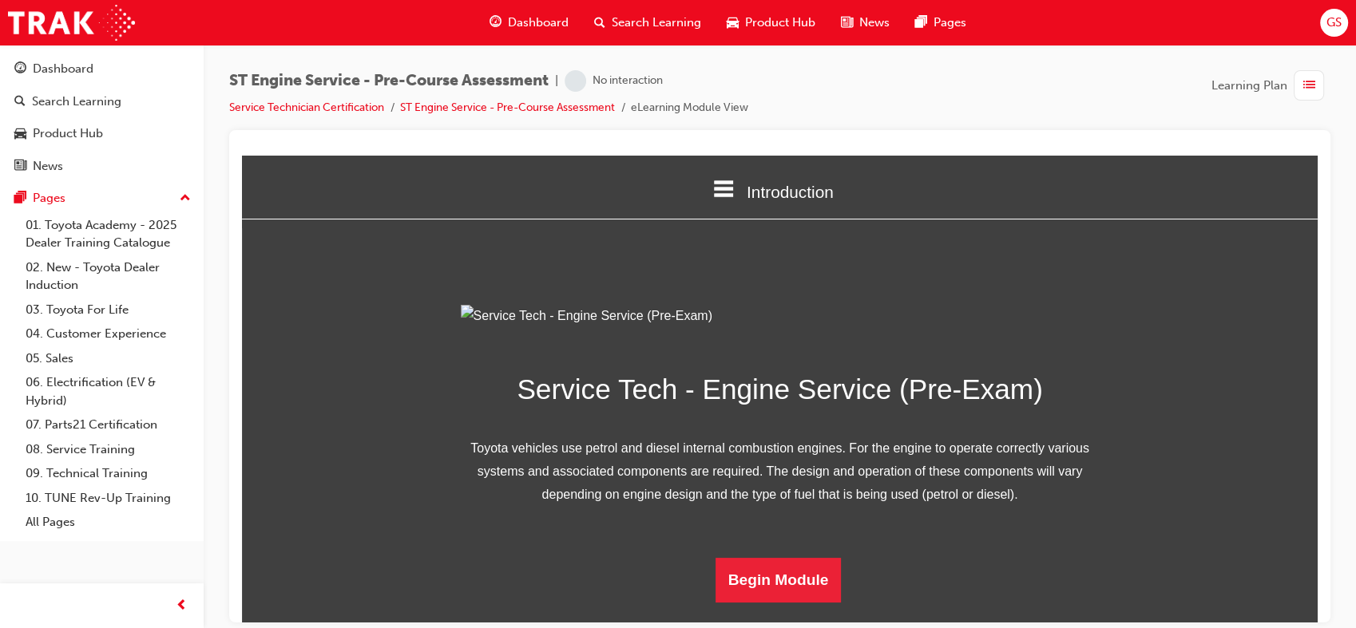
scroll to position [156, 0]
click at [790, 596] on button "Begin Module" at bounding box center [778, 579] width 126 height 45
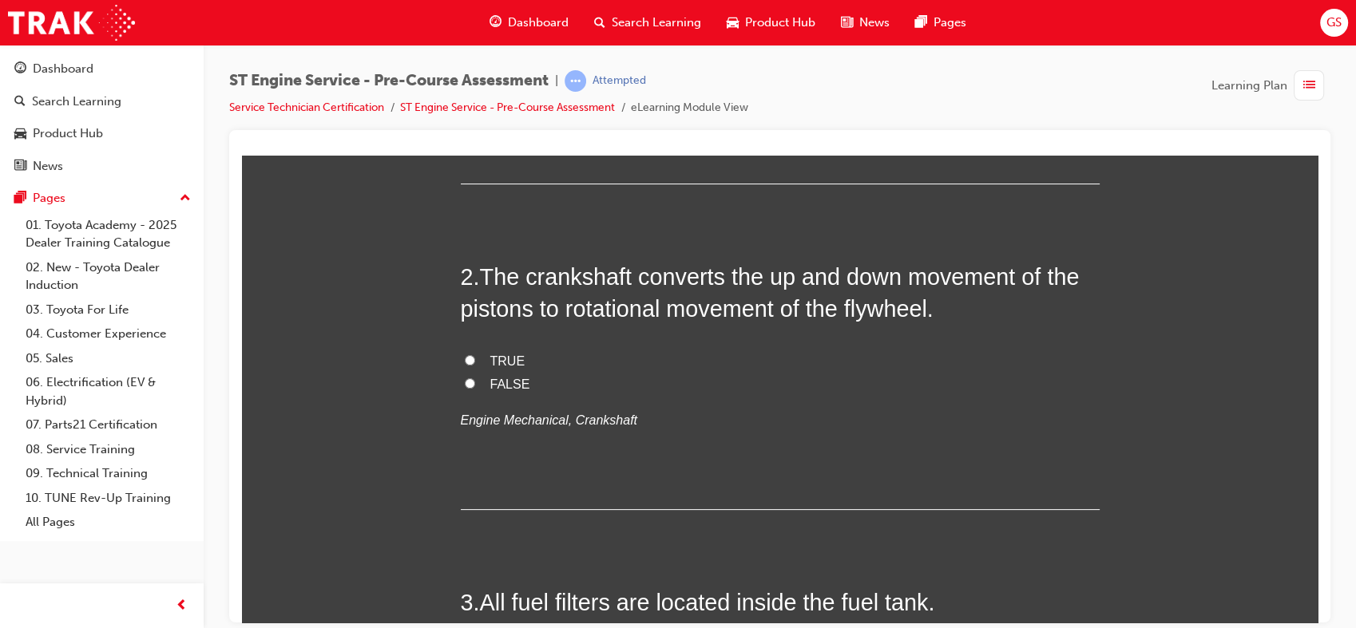
scroll to position [0, 0]
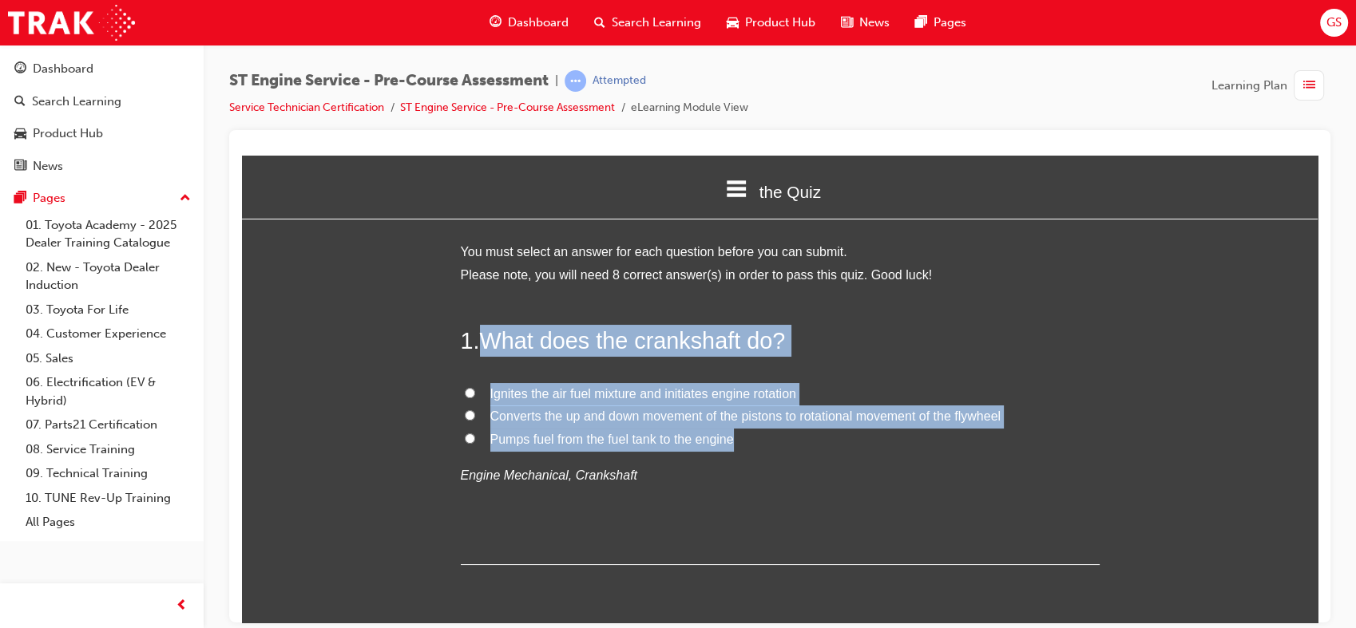
drag, startPoint x: 481, startPoint y: 338, endPoint x: 727, endPoint y: 432, distance: 263.4
click at [727, 432] on div "1 . What does the crankshaft do? Ignites the air fuel mixture and initiates eng…" at bounding box center [780, 444] width 639 height 240
click at [553, 422] on span "Converts the up and down movement of the pistons to rotational movement of the …" at bounding box center [745, 416] width 510 height 14
click at [475, 420] on input "Converts the up and down movement of the pistons to rotational movement of the …" at bounding box center [470, 415] width 10 height 10
radio input "true"
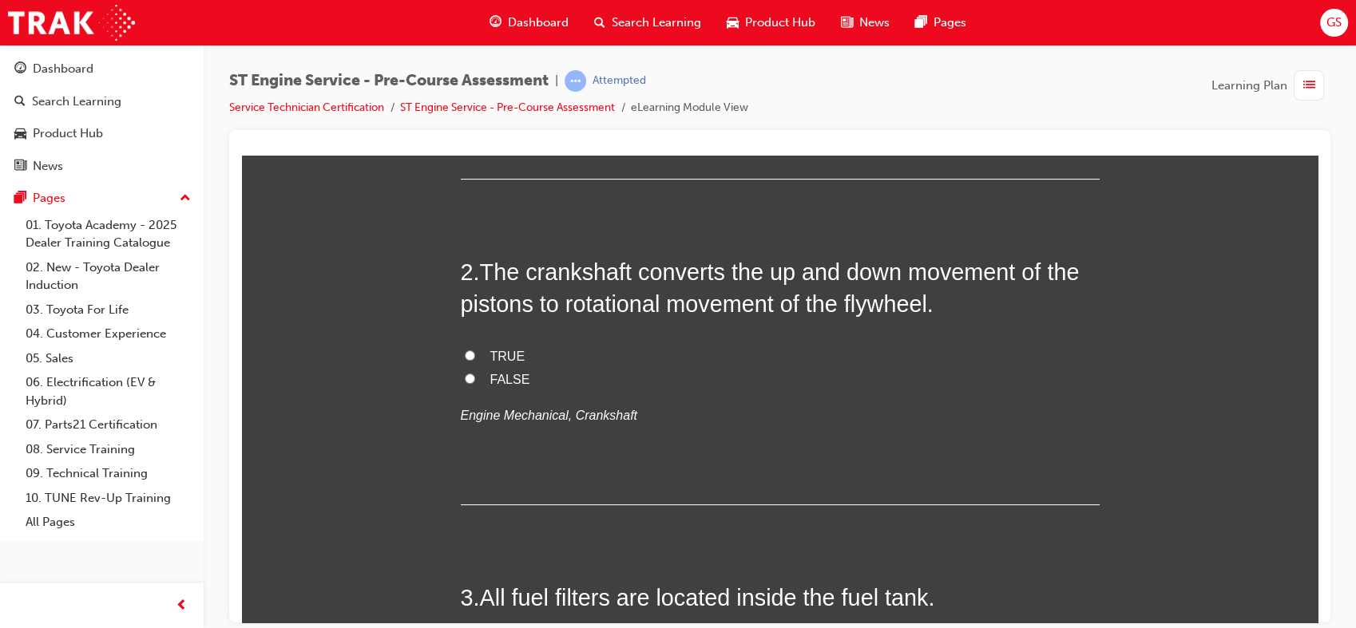
scroll to position [390, 0]
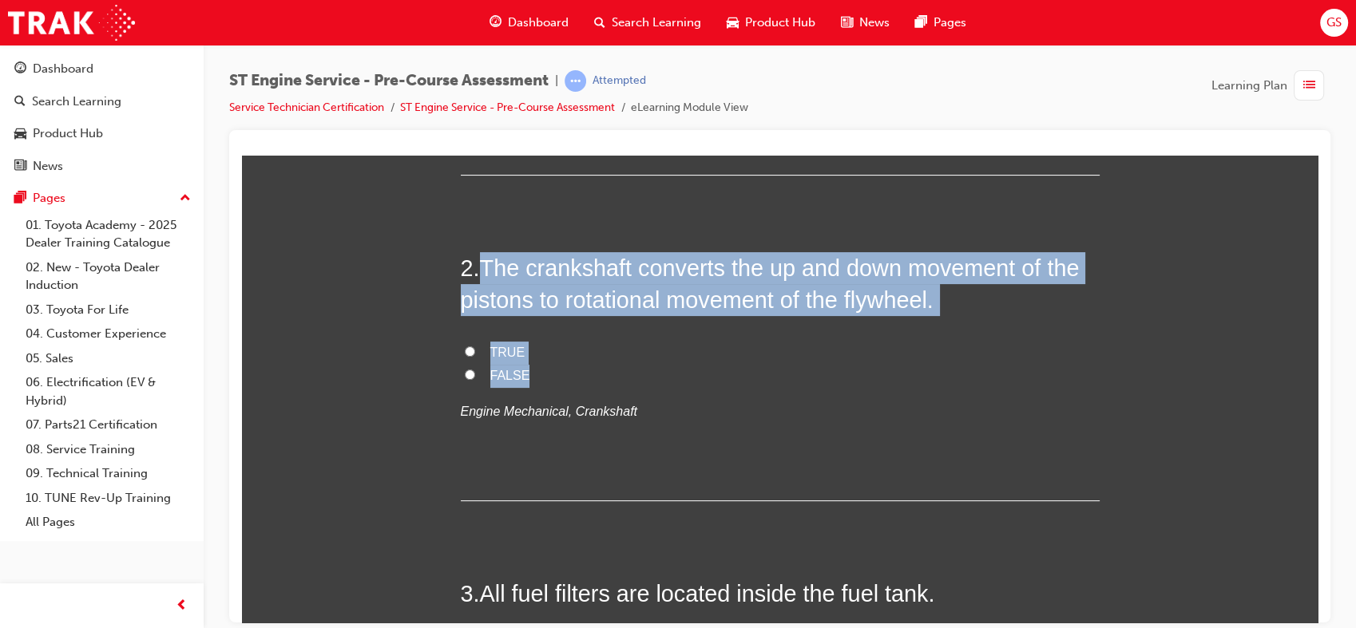
drag, startPoint x: 479, startPoint y: 259, endPoint x: 531, endPoint y: 371, distance: 123.3
click at [531, 371] on div "2 . The crankshaft converts the up and down movement of the pistons to rotation…" at bounding box center [780, 376] width 639 height 249
click at [509, 352] on span "TRUE" at bounding box center [507, 352] width 35 height 14
click at [475, 352] on input "TRUE" at bounding box center [470, 351] width 10 height 10
radio input "true"
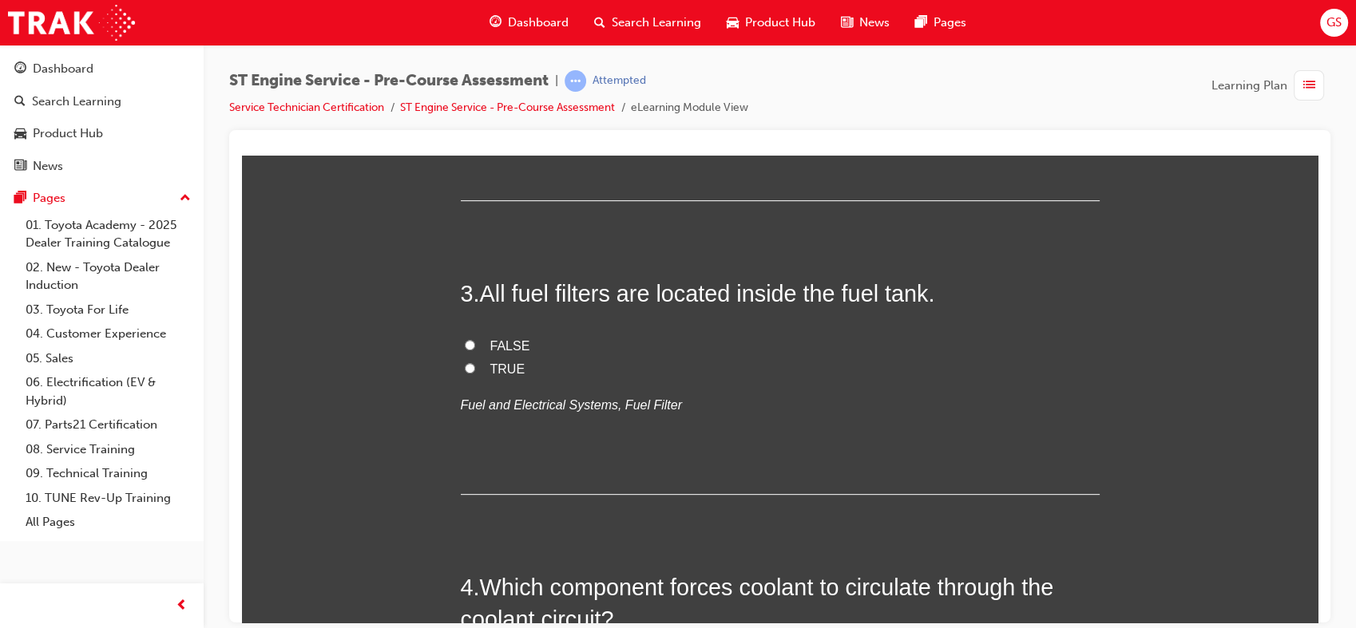
scroll to position [691, 0]
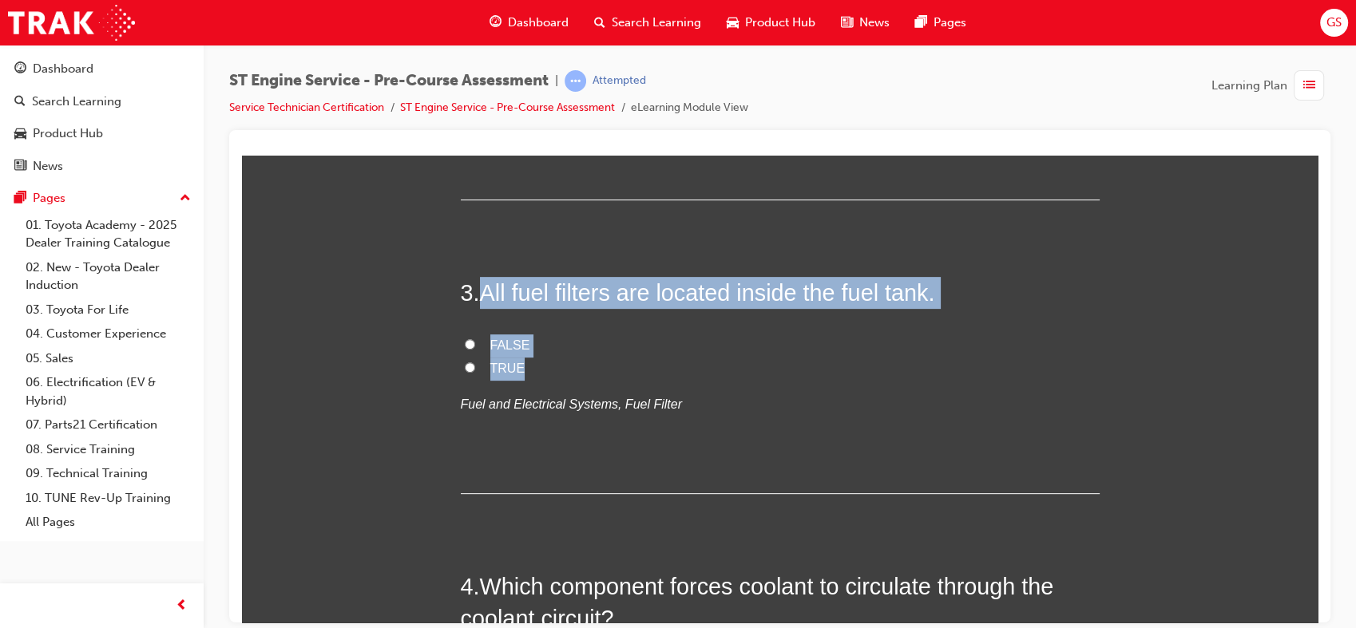
drag, startPoint x: 477, startPoint y: 289, endPoint x: 535, endPoint y: 365, distance: 95.7
click at [535, 365] on div "3 . All fuel filters are located inside the fuel tank. FALSE TRUE Fuel and Elec…" at bounding box center [780, 384] width 639 height 217
click at [511, 342] on span "FALSE" at bounding box center [510, 345] width 40 height 14
click at [475, 342] on input "FALSE" at bounding box center [470, 344] width 10 height 10
radio input "true"
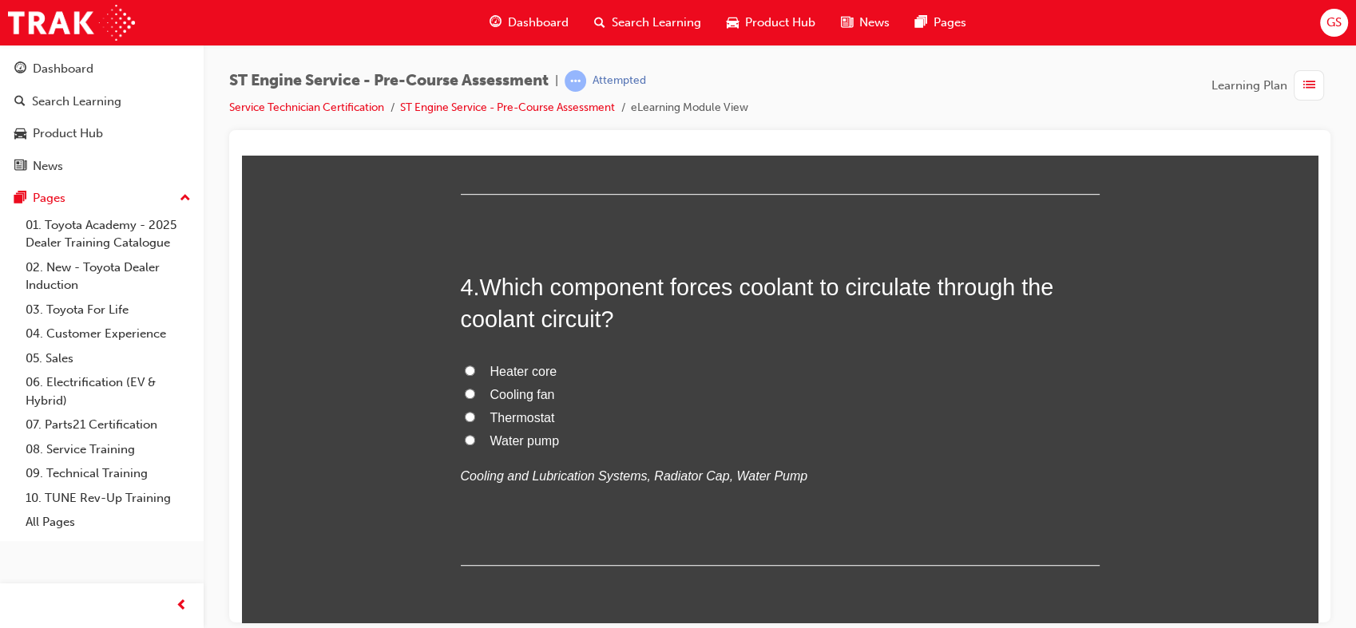
scroll to position [1000, 0]
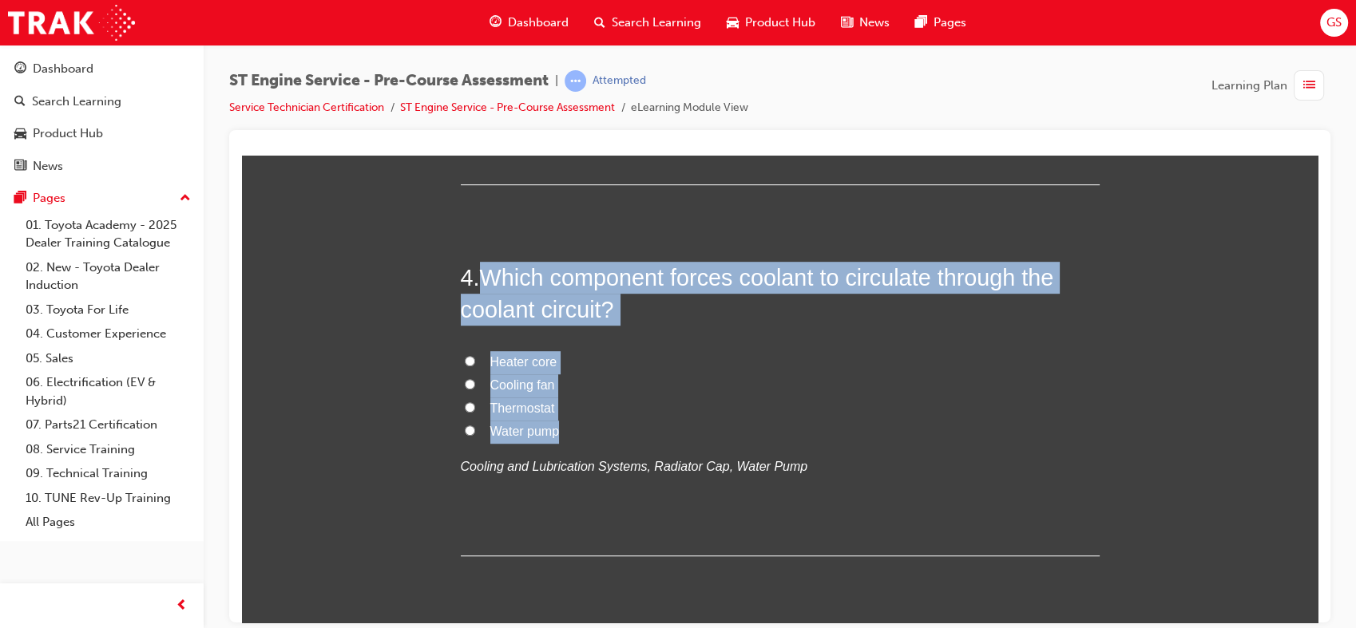
drag, startPoint x: 477, startPoint y: 271, endPoint x: 567, endPoint y: 431, distance: 183.4
click at [567, 431] on div "4 . Which component forces coolant to circulate through the coolant circuit? He…" at bounding box center [780, 408] width 639 height 295
click at [507, 428] on span "Water pump" at bounding box center [524, 431] width 69 height 14
click at [475, 428] on input "Water pump" at bounding box center [470, 430] width 10 height 10
radio input "true"
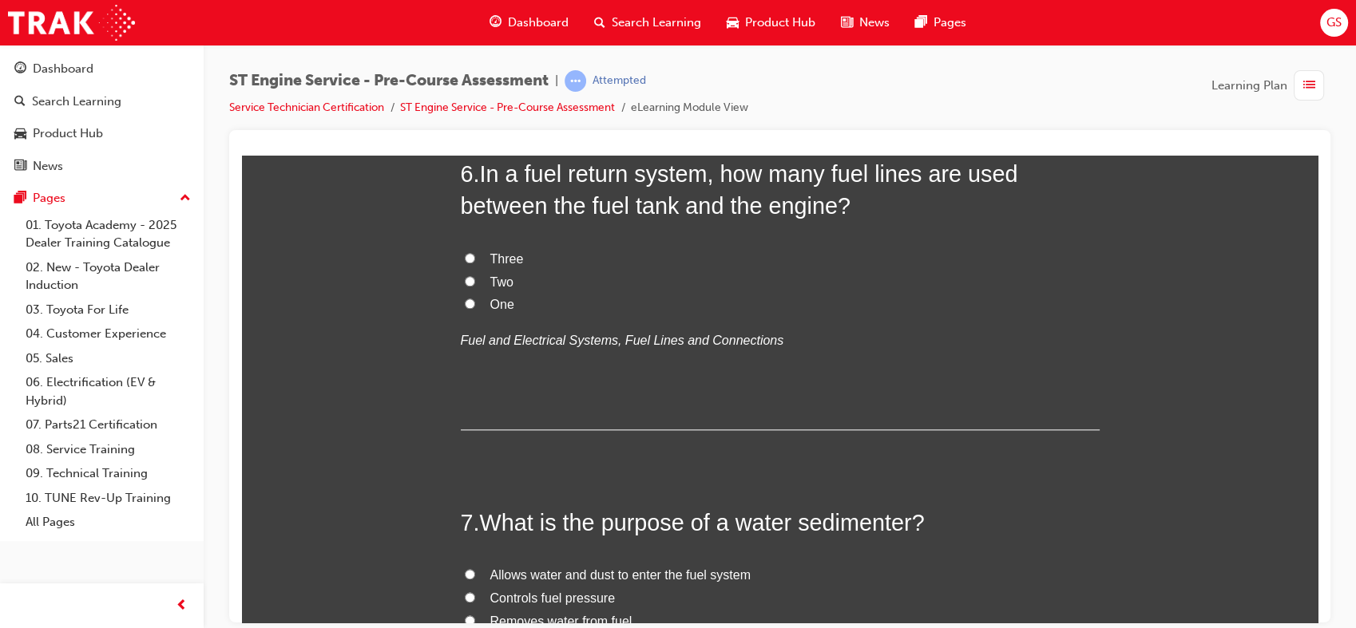
scroll to position [1873, 0]
radio input "true"
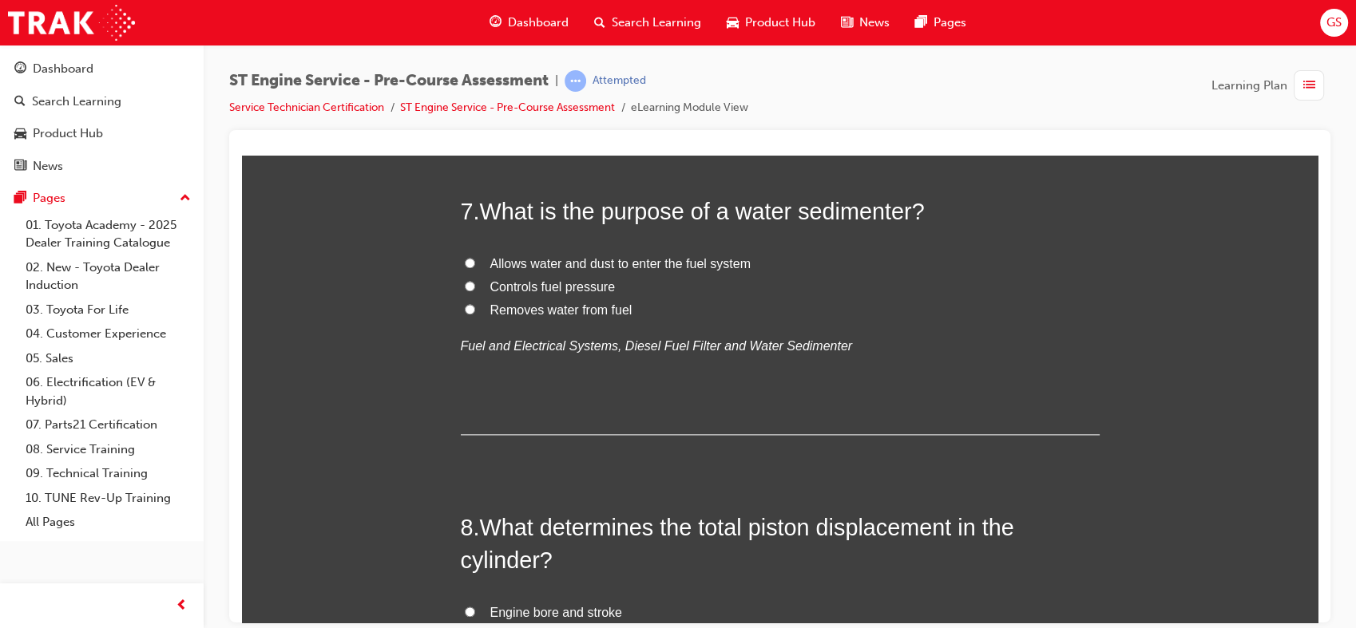
scroll to position [2373, 0]
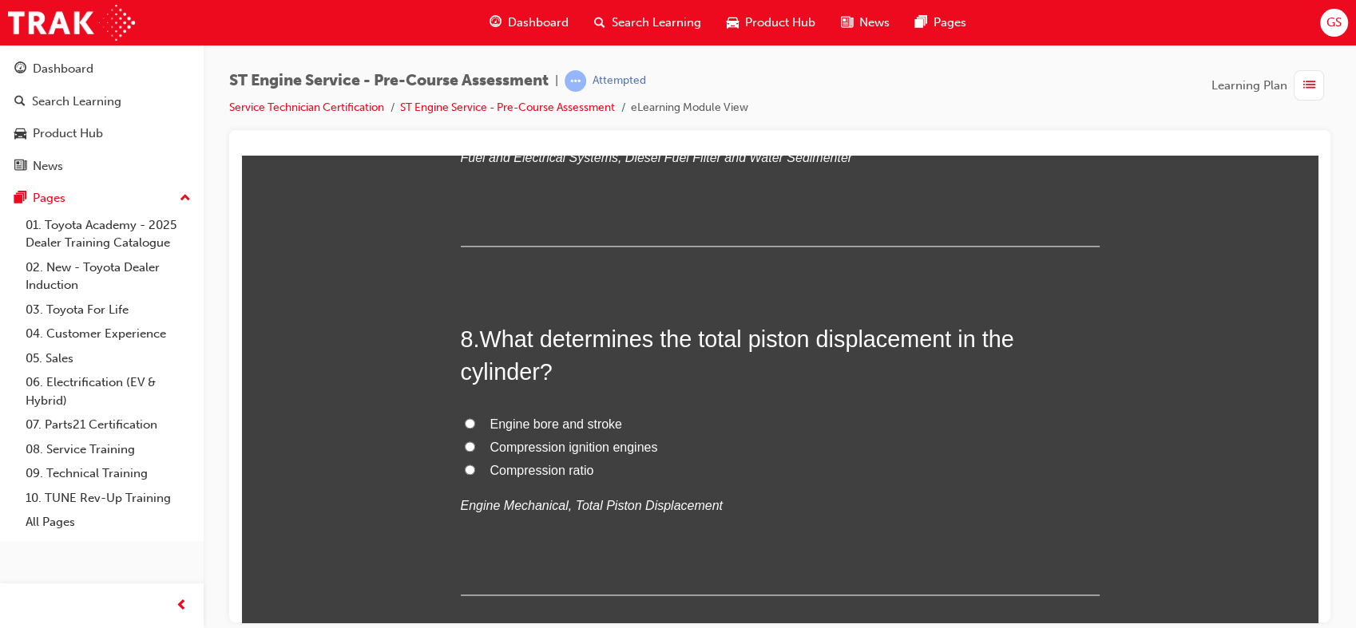
drag, startPoint x: 477, startPoint y: 208, endPoint x: 509, endPoint y: 342, distance: 137.9
radio input "true"
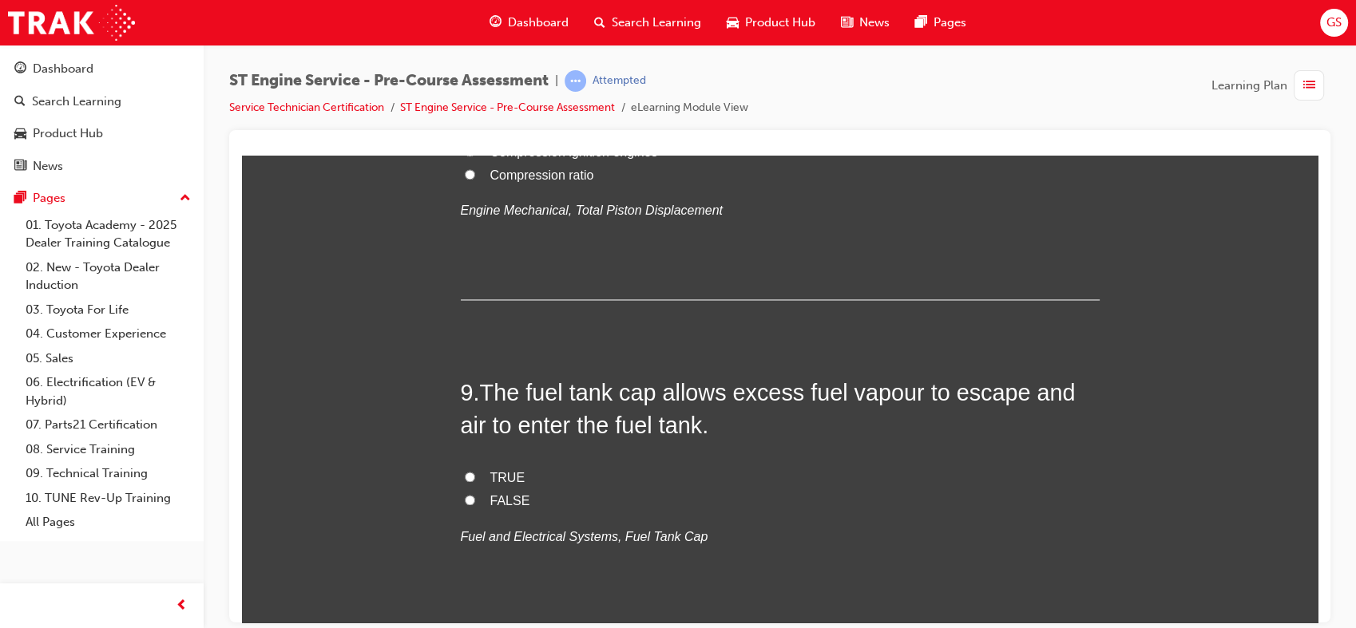
scroll to position [2671, 0]
drag, startPoint x: 482, startPoint y: 249, endPoint x: 628, endPoint y: 359, distance: 183.7
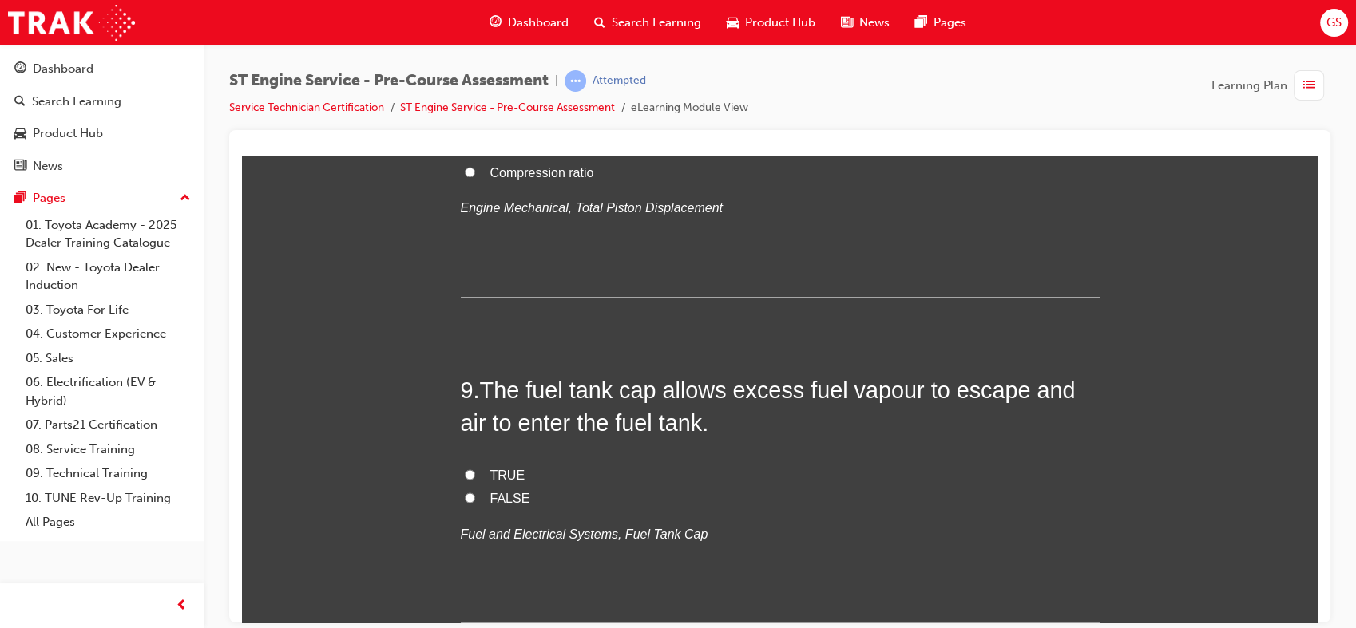
radio input "true"
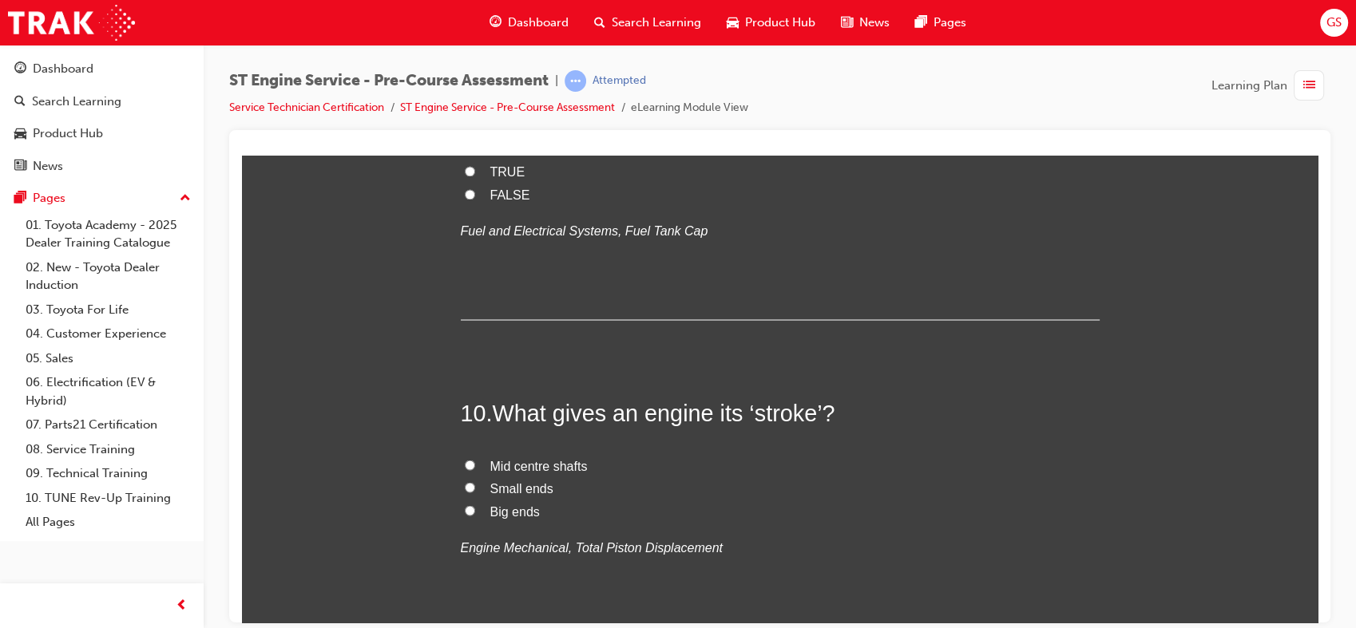
scroll to position [2977, 0]
drag, startPoint x: 474, startPoint y: 271, endPoint x: 594, endPoint y: 406, distance: 179.8
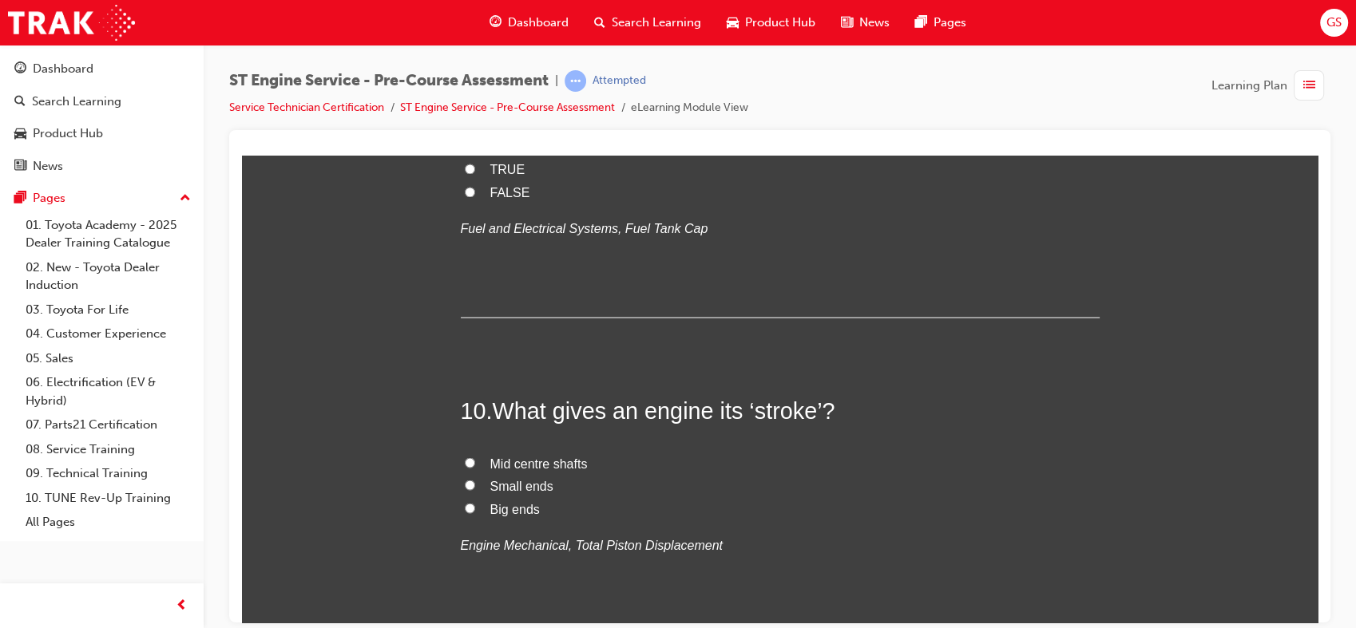
radio input "true"
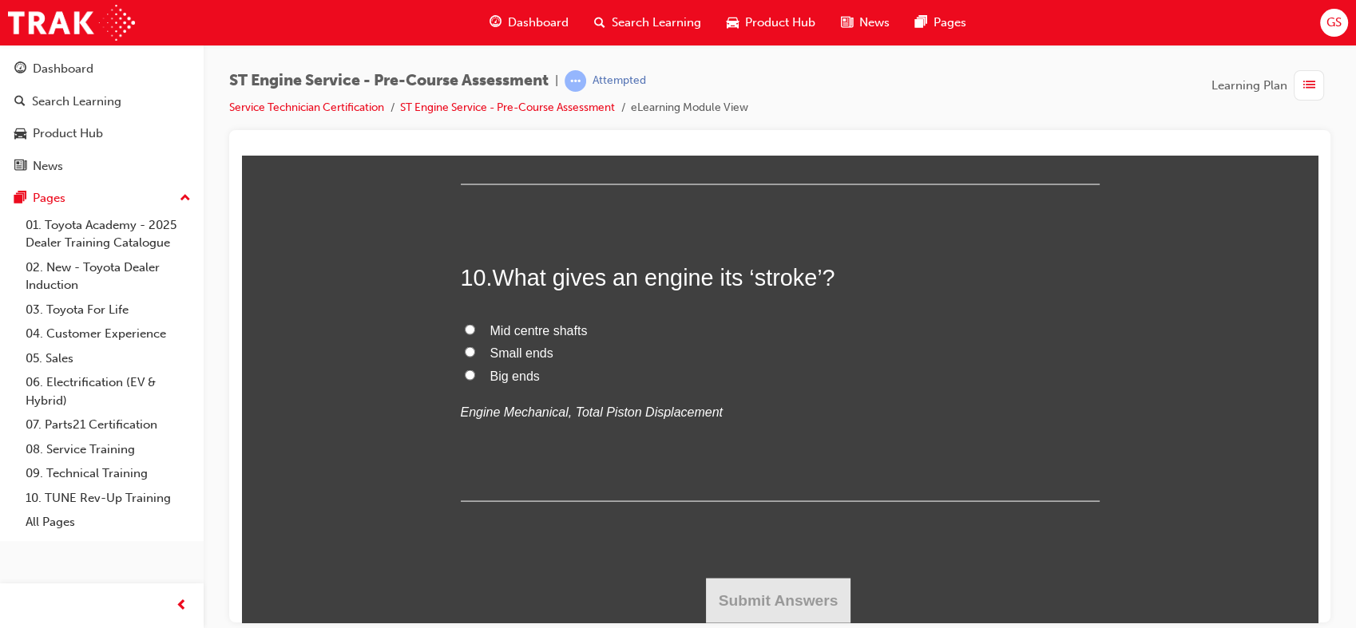
scroll to position [3307, 0]
drag, startPoint x: 474, startPoint y: 286, endPoint x: 565, endPoint y: 406, distance: 151.1
click at [565, 184] on div "9 . The fuel tank cap allows excess fuel vapour to escape and air to enter the …" at bounding box center [780, 59] width 639 height 249
click at [495, 42] on span "TRUE" at bounding box center [507, 36] width 35 height 14
click at [475, 40] on input "TRUE" at bounding box center [470, 35] width 10 height 10
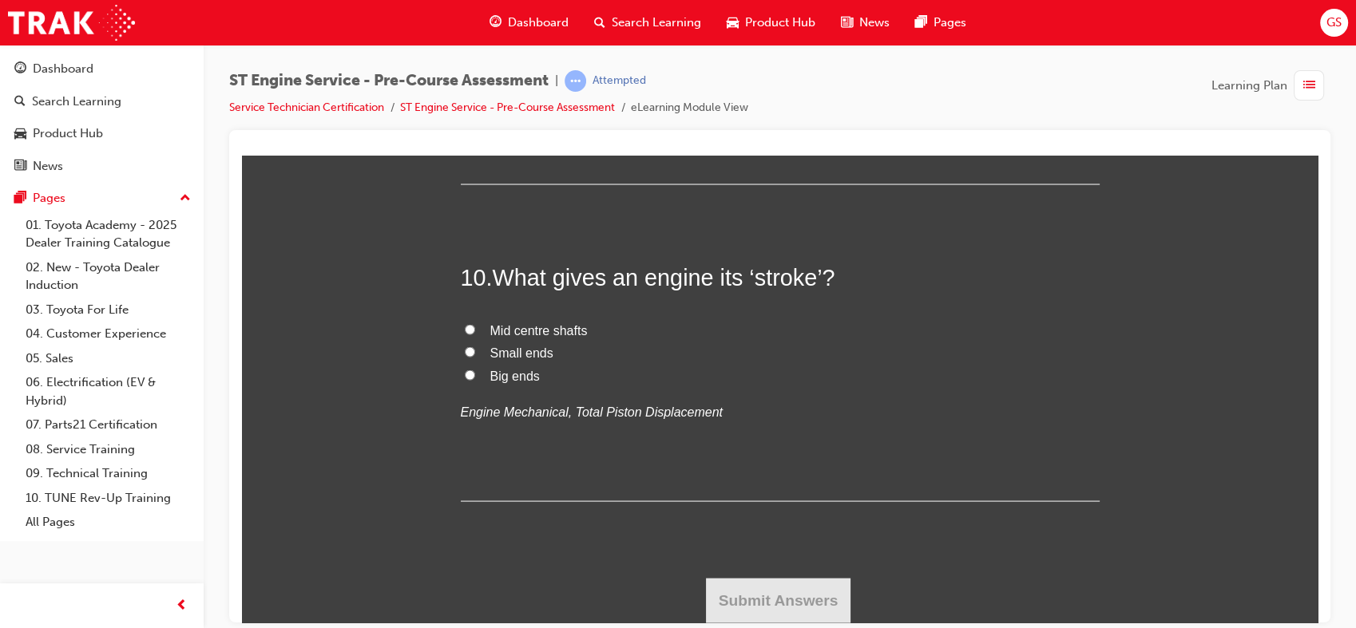
radio input "true"
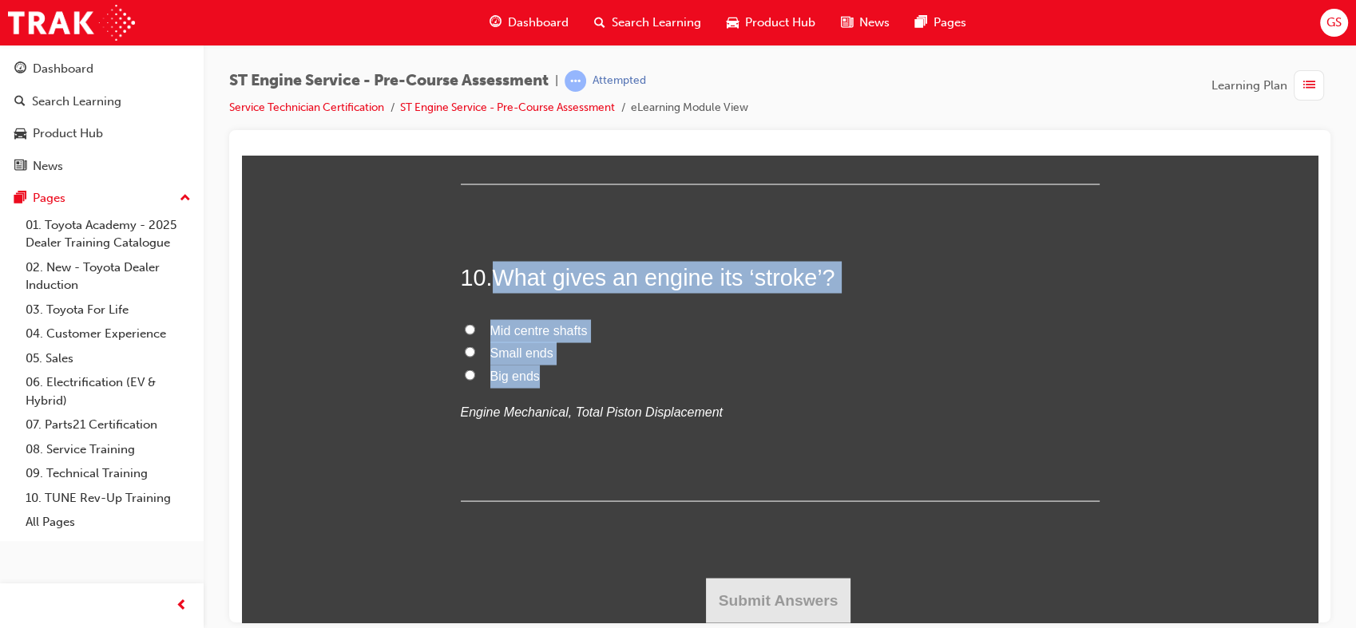
drag, startPoint x: 488, startPoint y: 315, endPoint x: 537, endPoint y: 429, distance: 123.7
click at [537, 429] on div "10 . What gives an engine its ‘stroke’? Mid centre shafts Small ends Big ends E…" at bounding box center [780, 380] width 639 height 240
click at [603, 364] on label "Small ends" at bounding box center [780, 352] width 639 height 23
click at [475, 356] on input "Small ends" at bounding box center [470, 351] width 10 height 10
radio input "true"
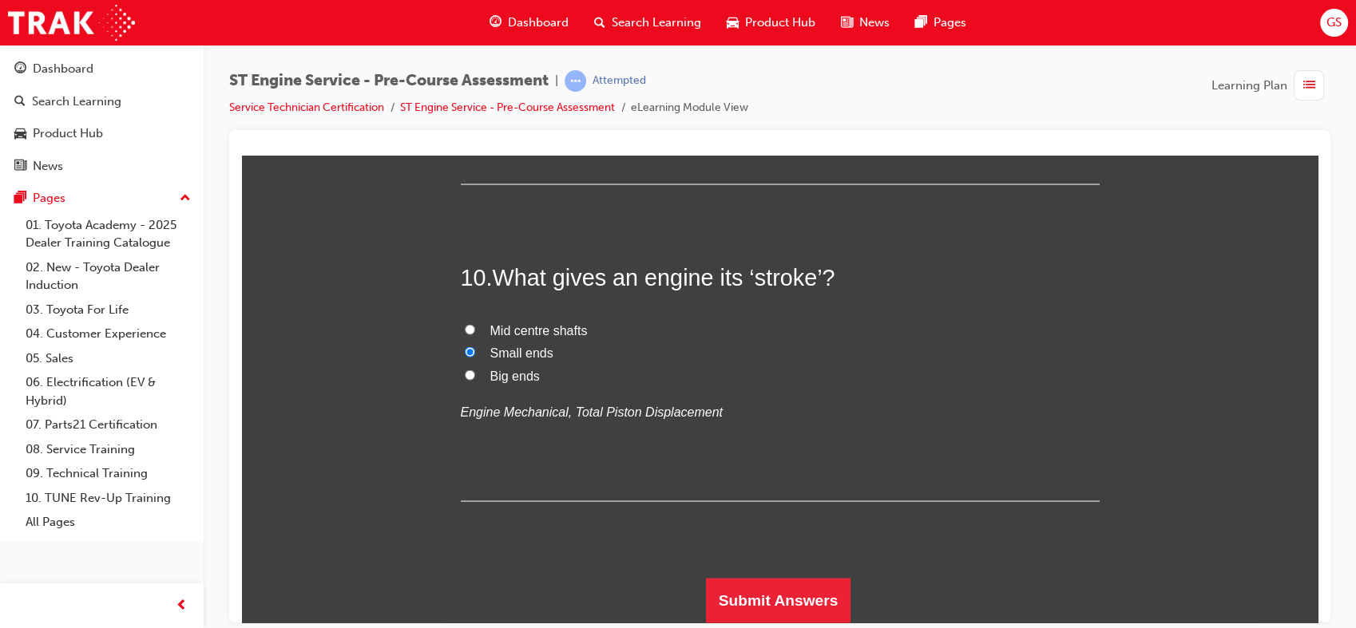
scroll to position [3646, 0]
click at [760, 590] on button "Submit Answers" at bounding box center [778, 599] width 145 height 45
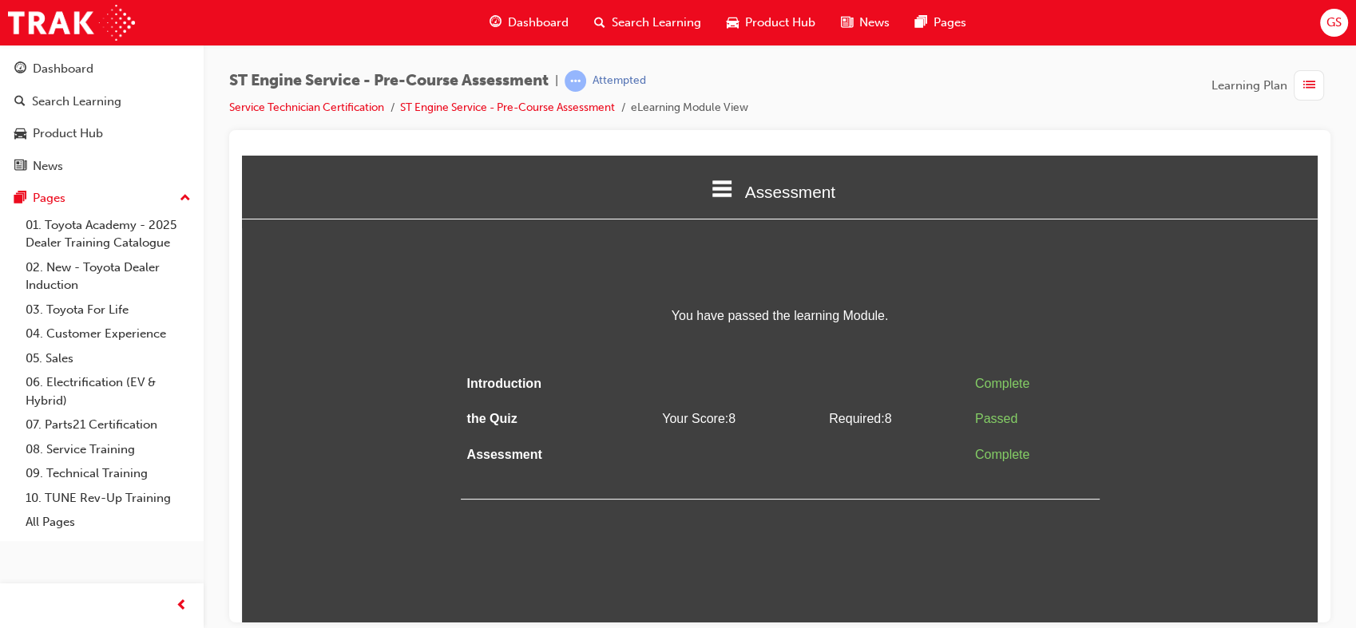
scroll to position [0, 0]
click at [1313, 89] on span "list-icon" at bounding box center [1309, 86] width 12 height 20
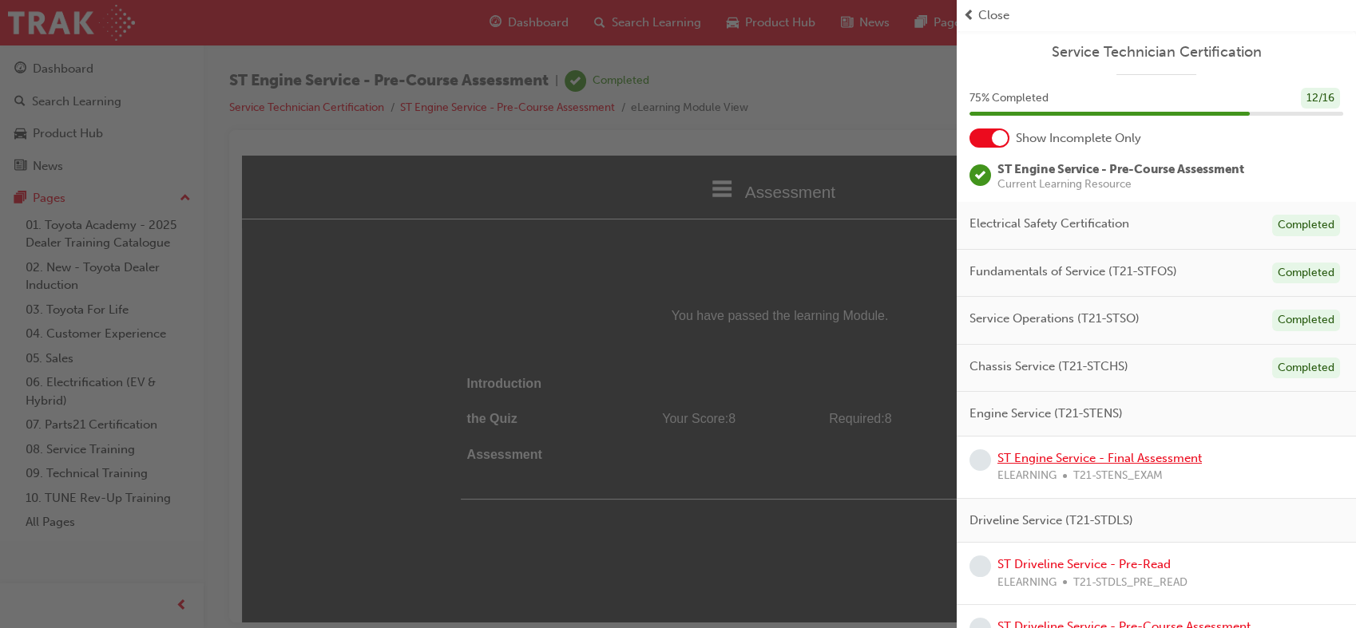
click at [1107, 456] on link "ST Engine Service - Final Assessment" at bounding box center [1099, 458] width 204 height 14
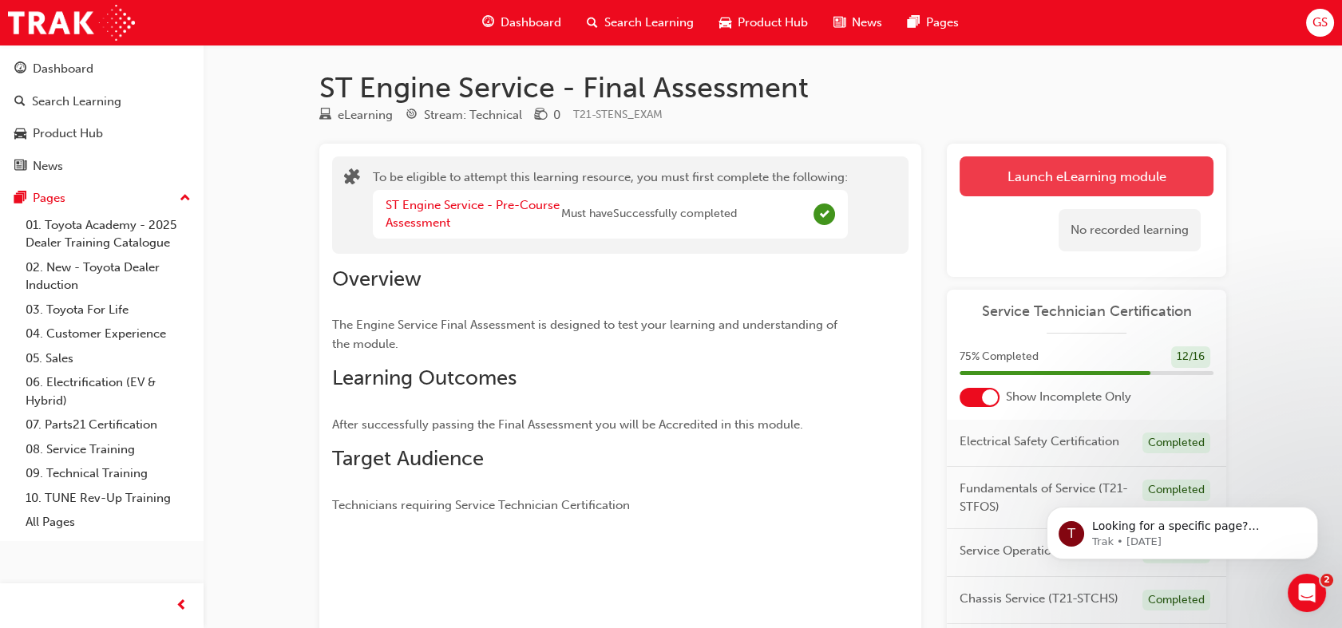
click at [1005, 179] on button "Launch eLearning module" at bounding box center [1087, 177] width 254 height 40
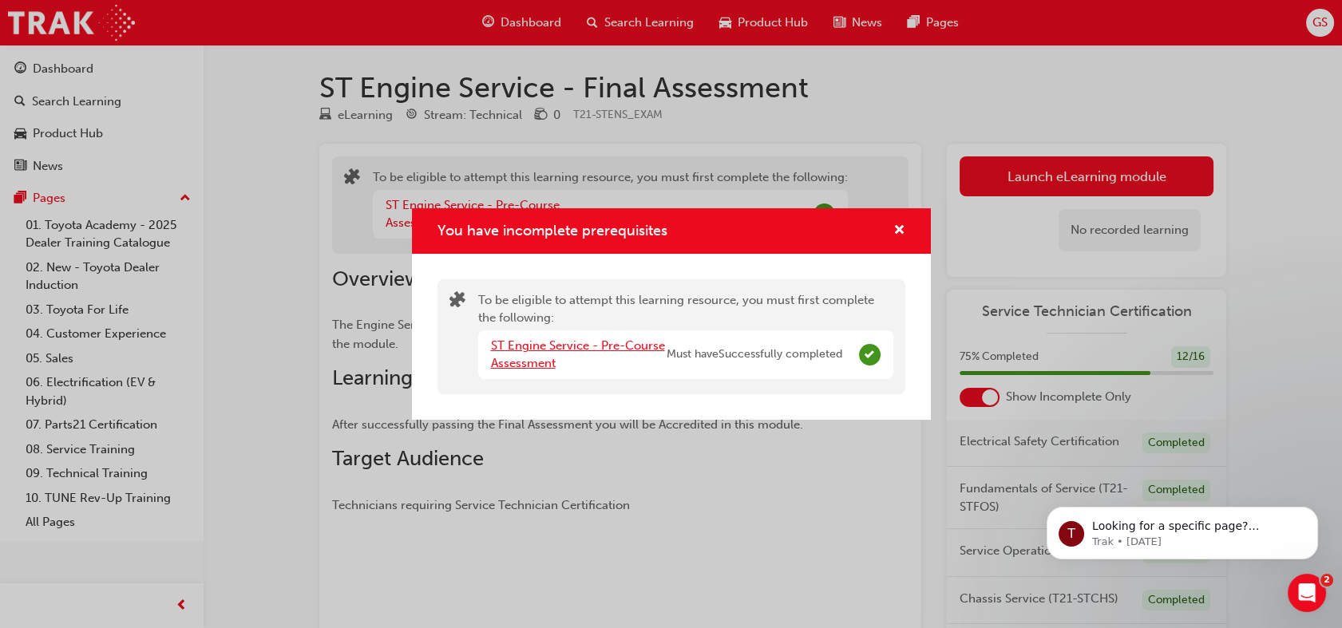
click at [583, 349] on link "ST Engine Service - Pre-Course Assessment" at bounding box center [578, 355] width 174 height 33
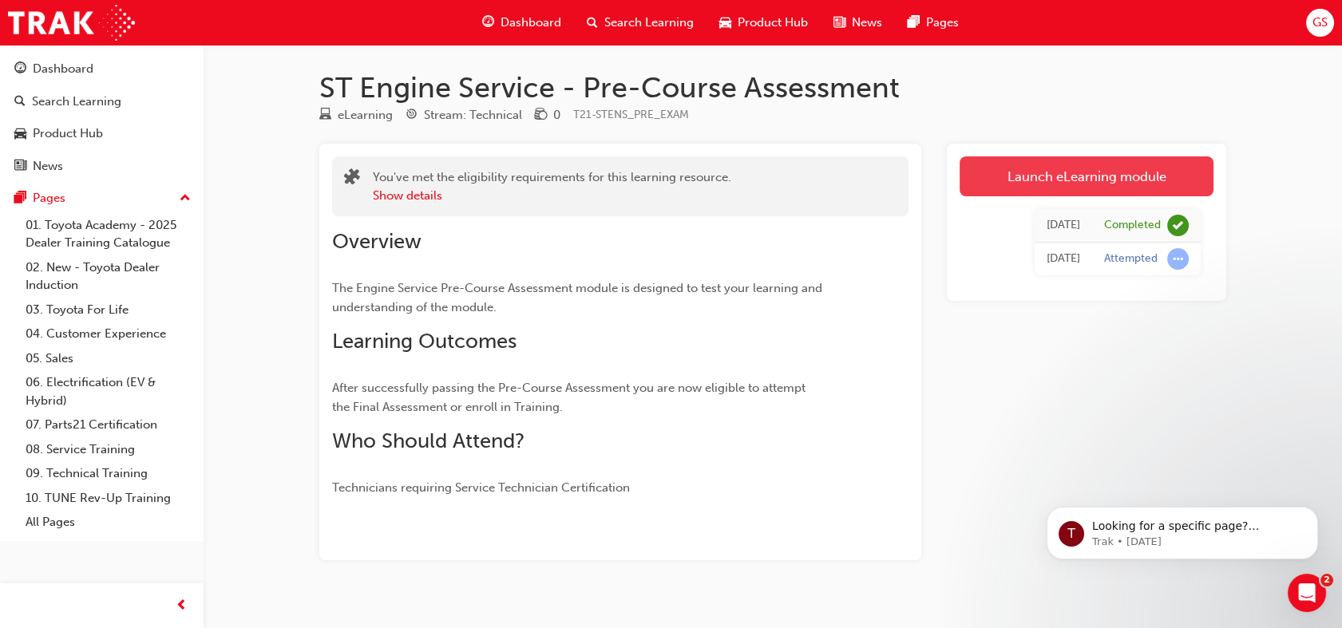
click at [1057, 164] on link "Launch eLearning module" at bounding box center [1087, 177] width 254 height 40
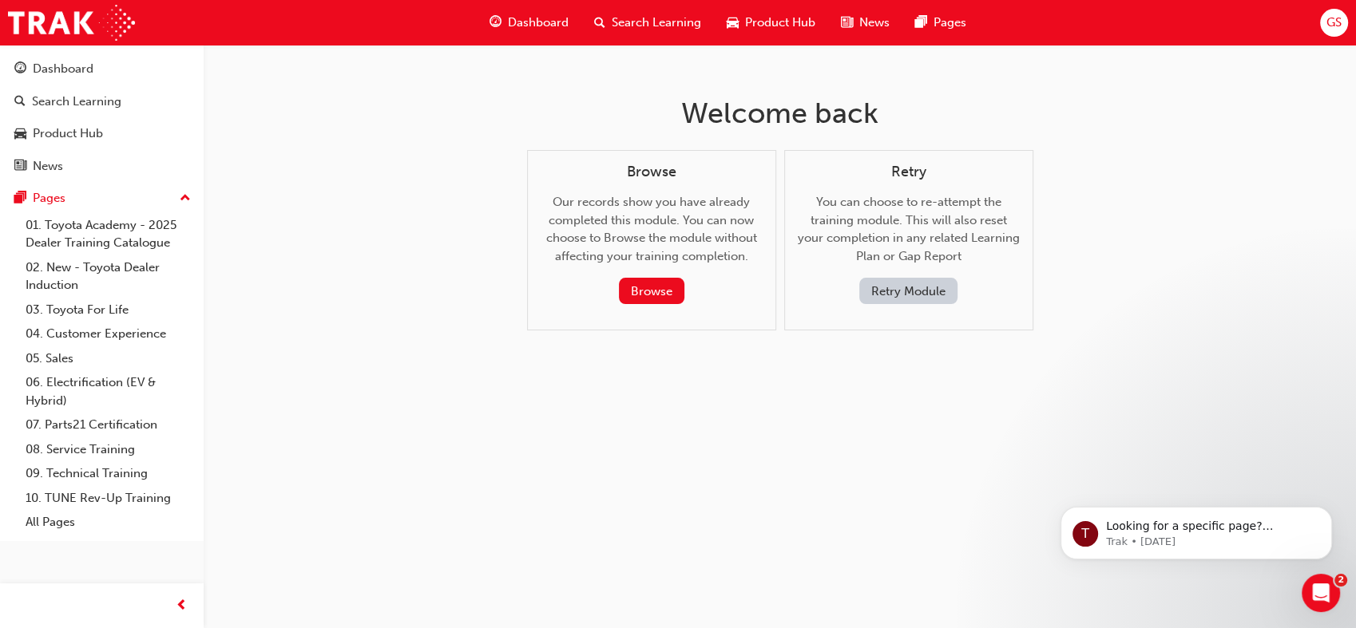
click at [894, 298] on button "Retry Module" at bounding box center [908, 291] width 98 height 26
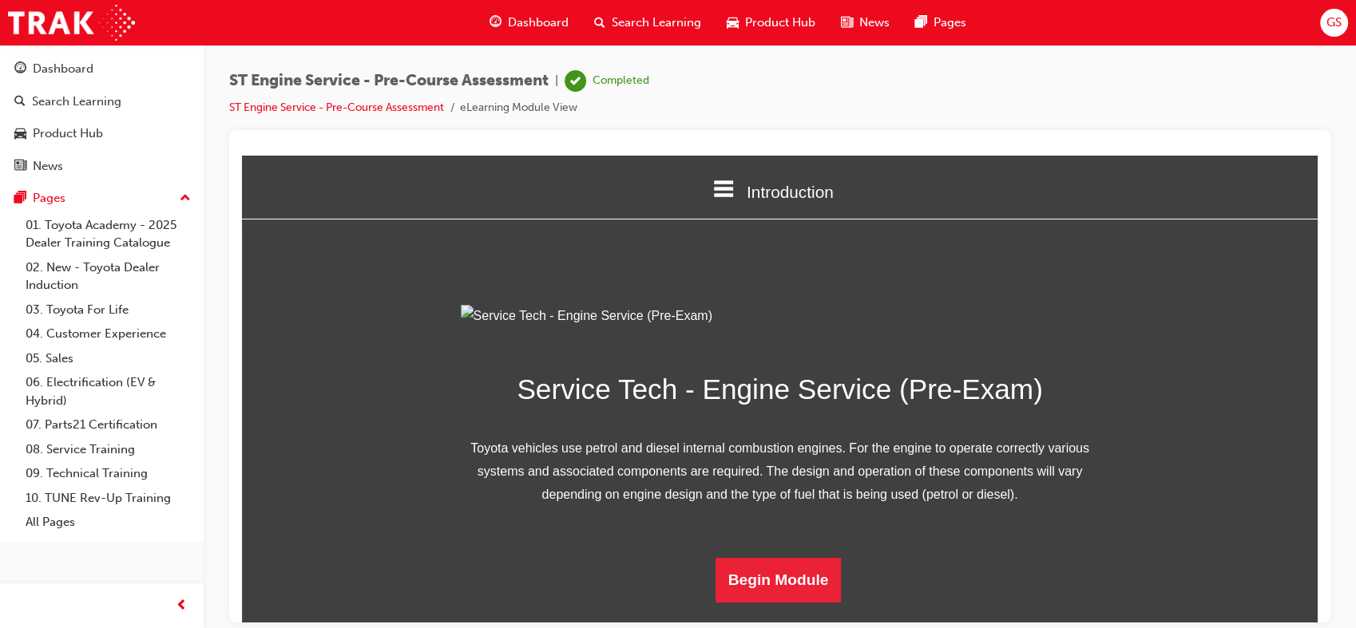
scroll to position [153, 0]
click at [773, 596] on button "Begin Module" at bounding box center [778, 579] width 126 height 45
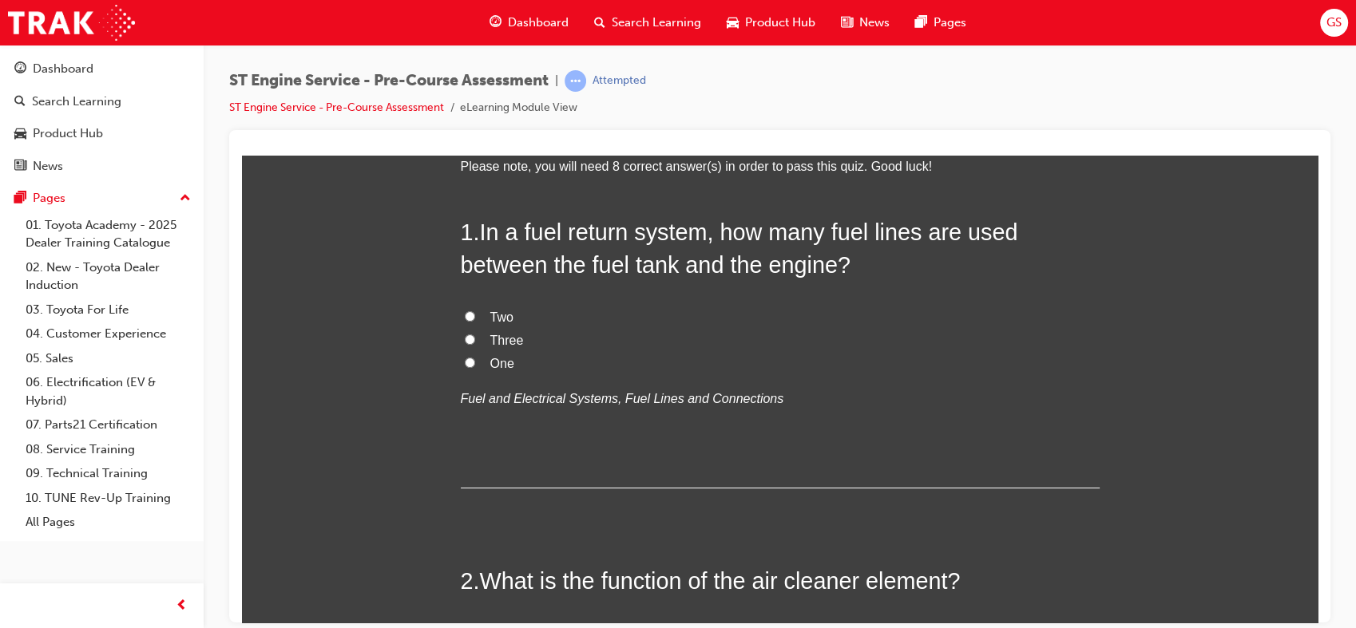
scroll to position [109, 0]
click at [496, 313] on span "Two" at bounding box center [501, 317] width 23 height 14
click at [475, 313] on input "Two" at bounding box center [470, 316] width 10 height 10
radio input "true"
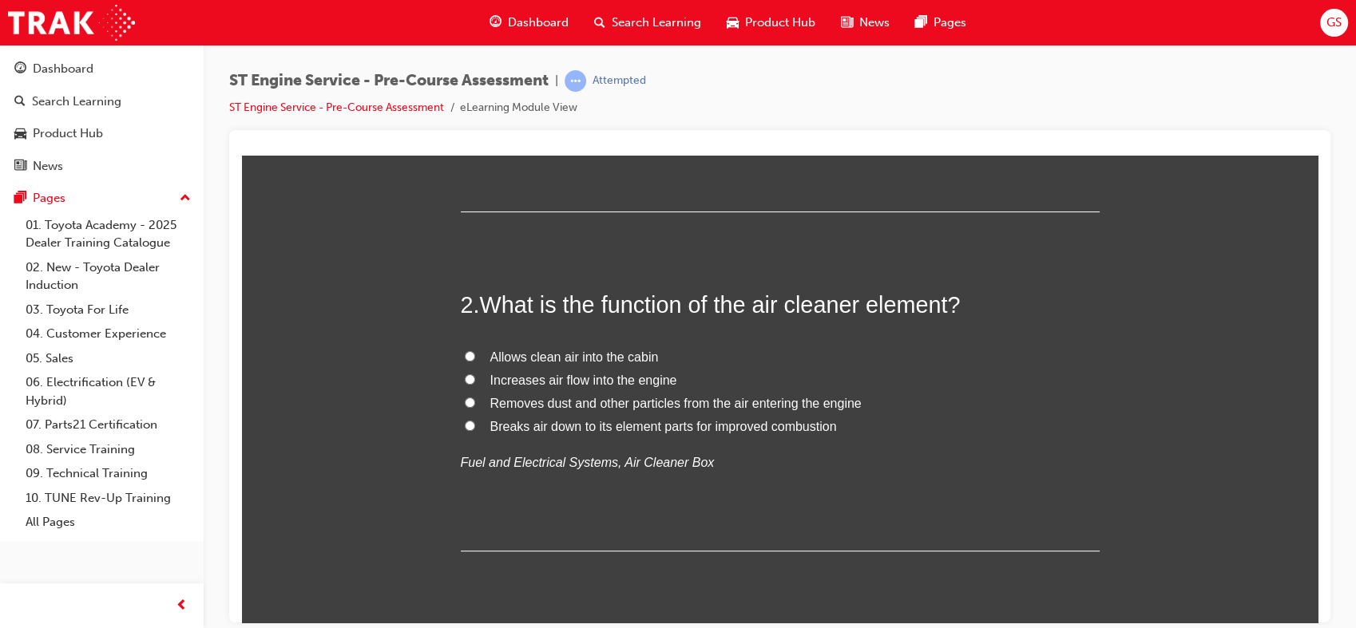
scroll to position [386, 0]
click at [642, 406] on span "Removes dust and other particles from the air entering the engine" at bounding box center [675, 402] width 371 height 14
click at [475, 406] on input "Removes dust and other particles from the air entering the engine" at bounding box center [470, 401] width 10 height 10
radio input "true"
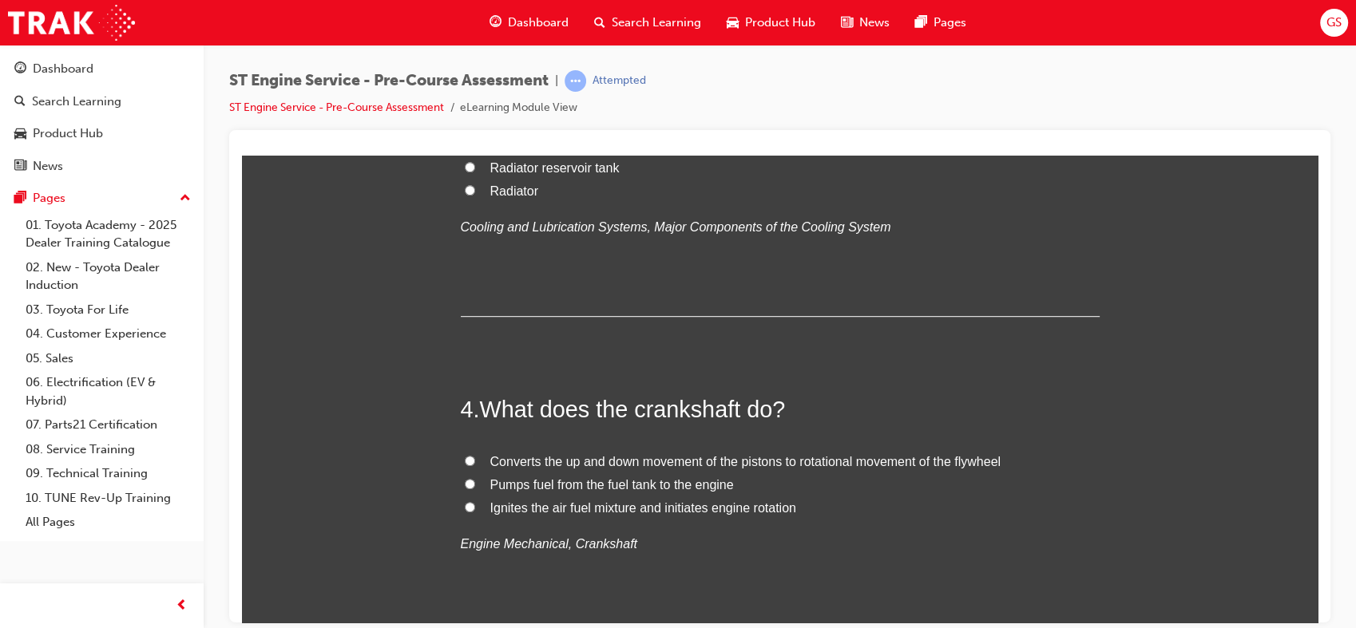
scroll to position [1026, 0]
click at [500, 199] on span "Radiator" at bounding box center [514, 192] width 48 height 14
click at [475, 196] on input "Radiator" at bounding box center [470, 191] width 10 height 10
radio input "true"
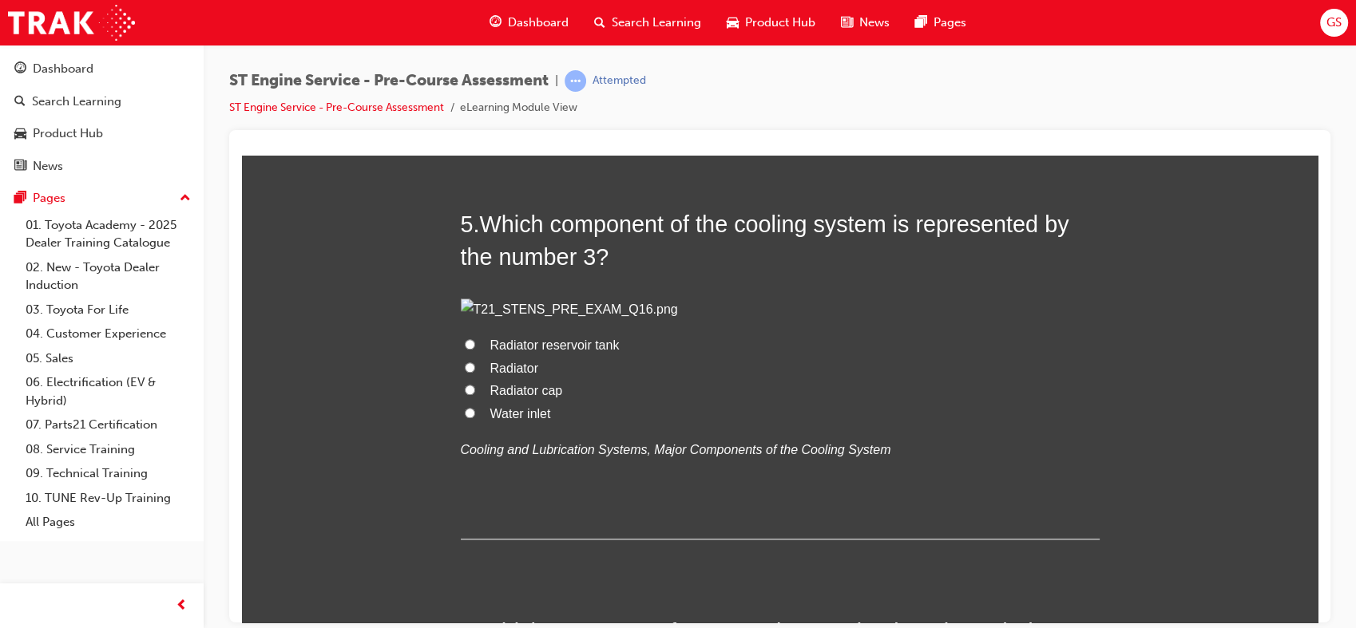
scroll to position [1530, 0]
radio input "true"
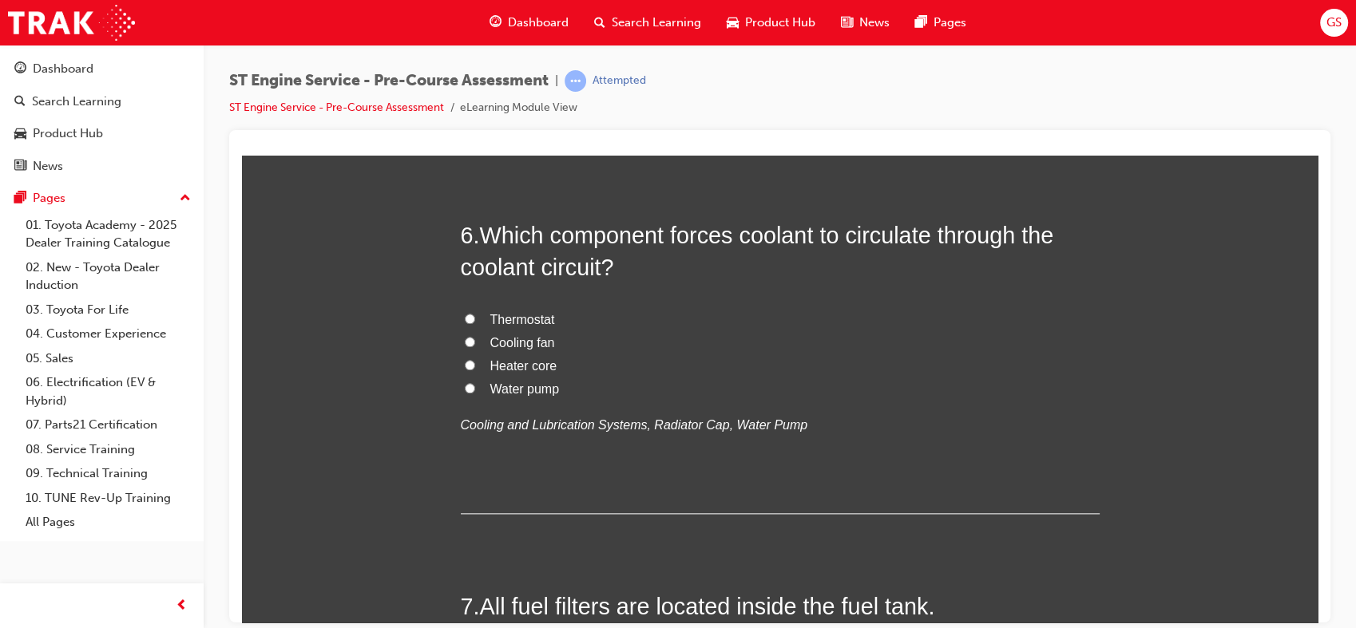
scroll to position [1927, 0]
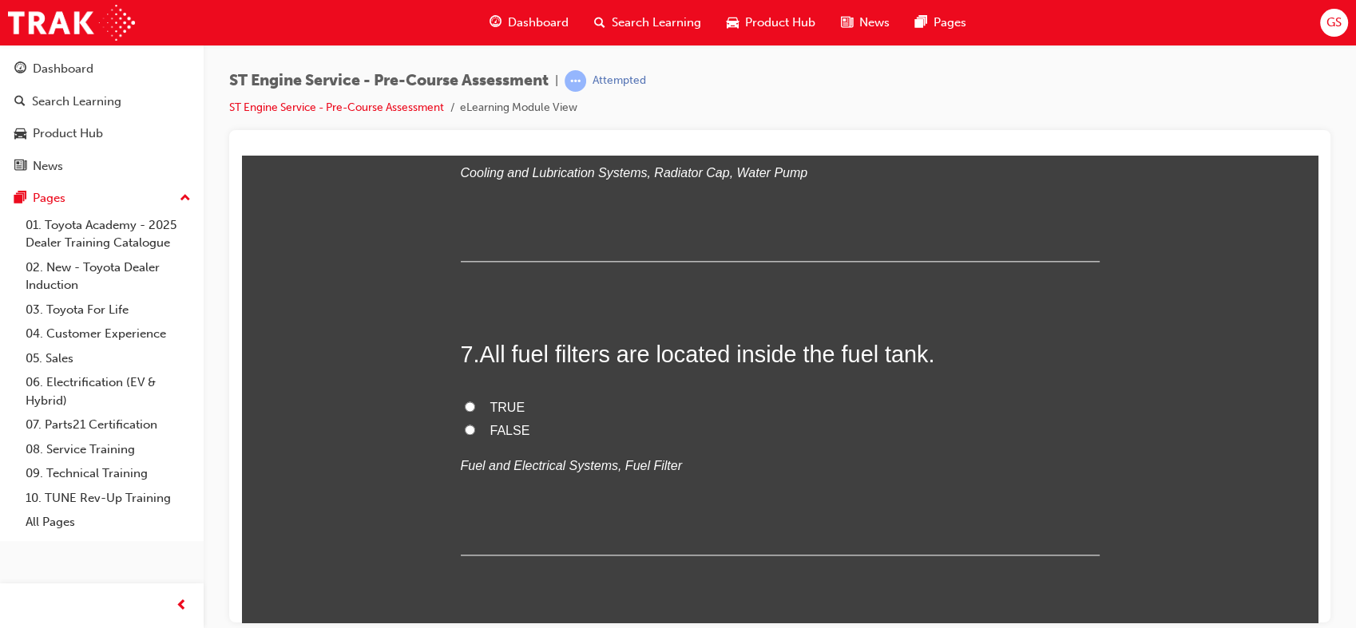
scroll to position [2200, 0]
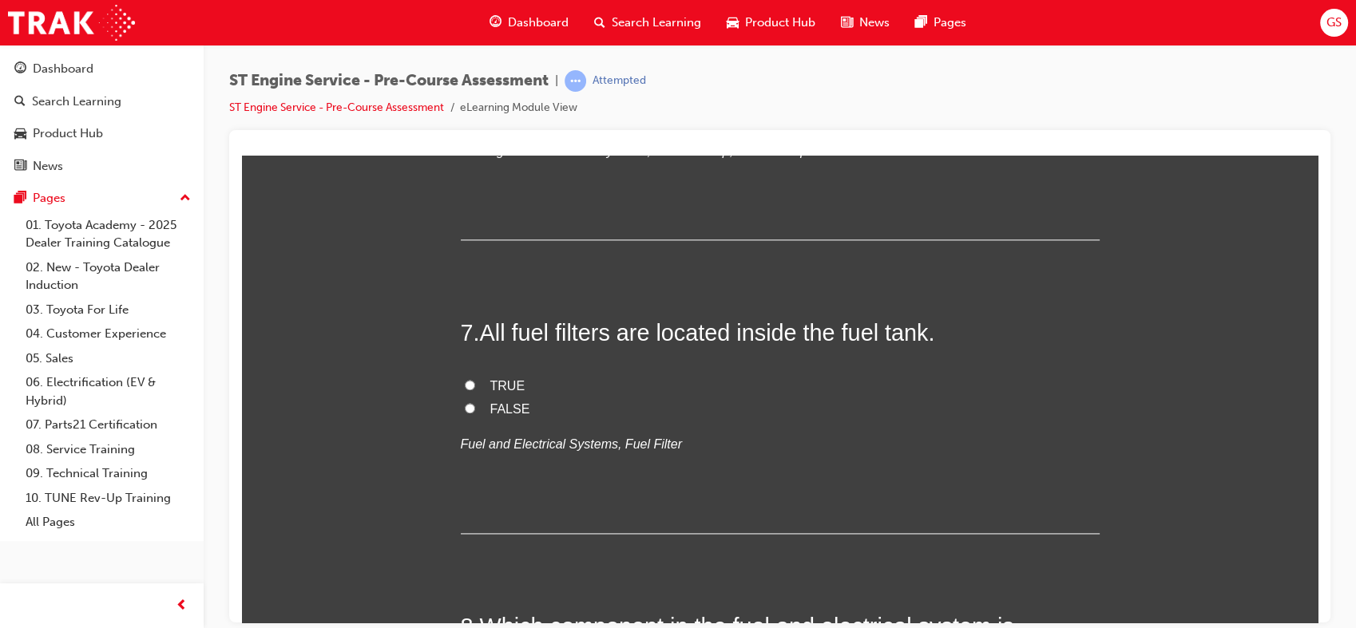
radio input "true"
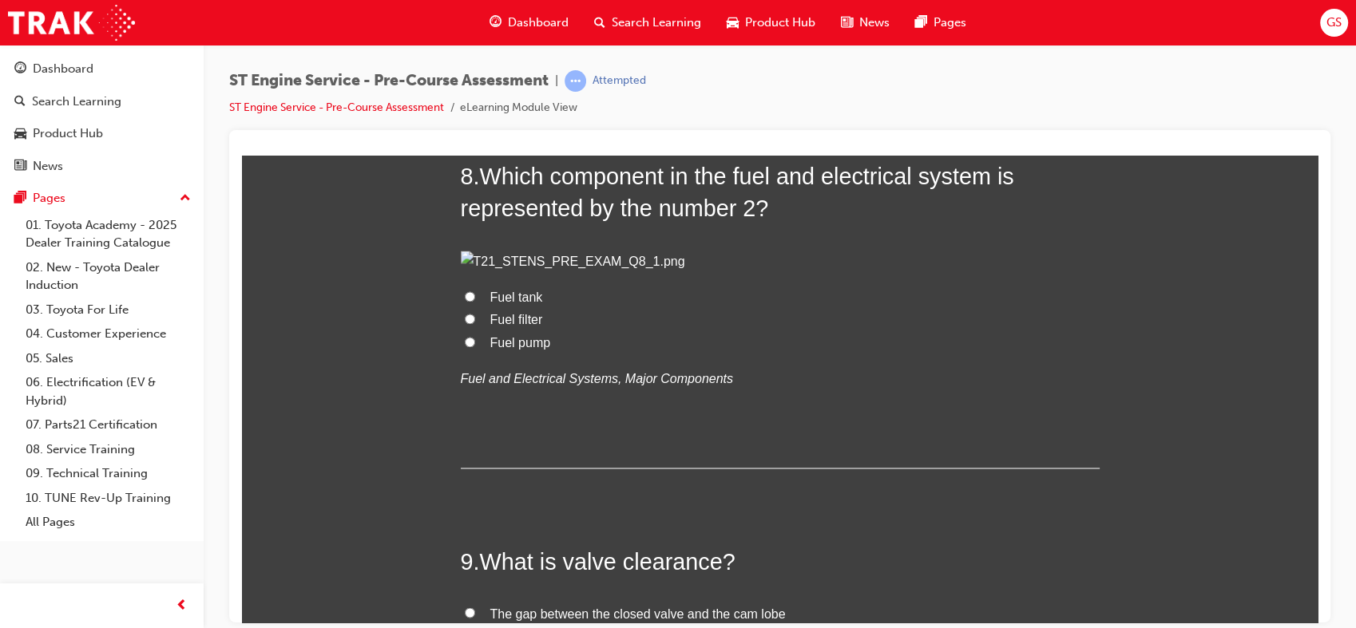
scroll to position [2651, 0]
radio input "true"
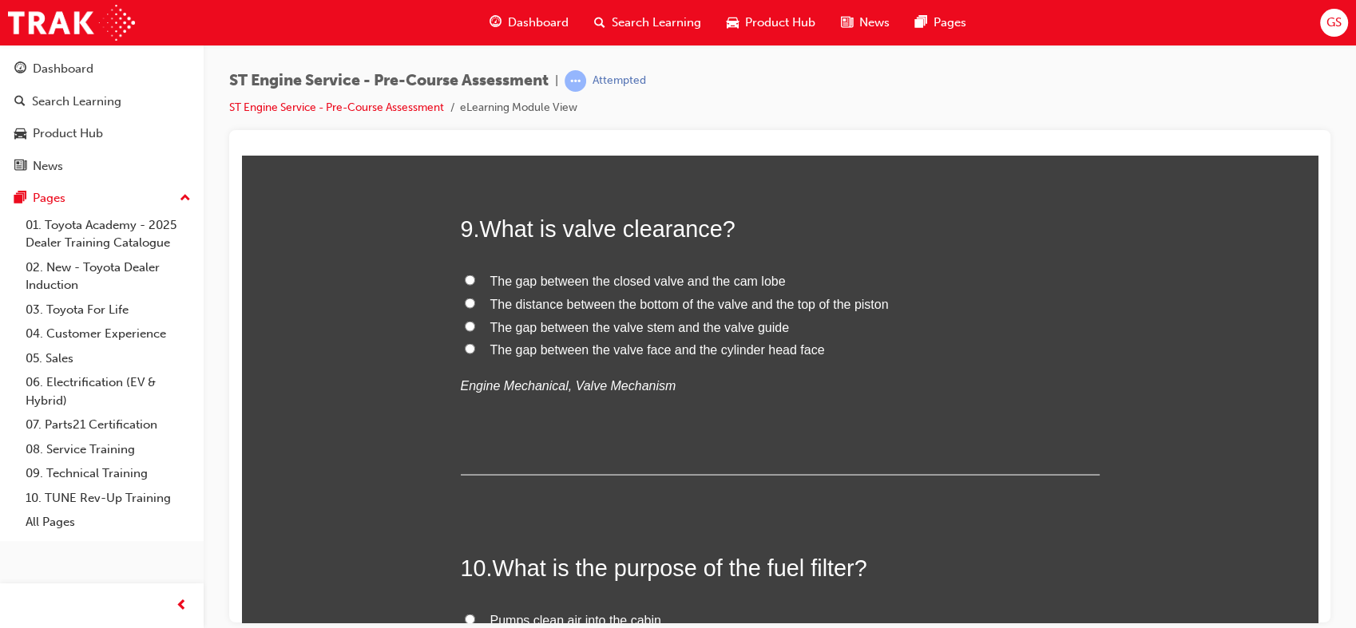
scroll to position [2990, 0]
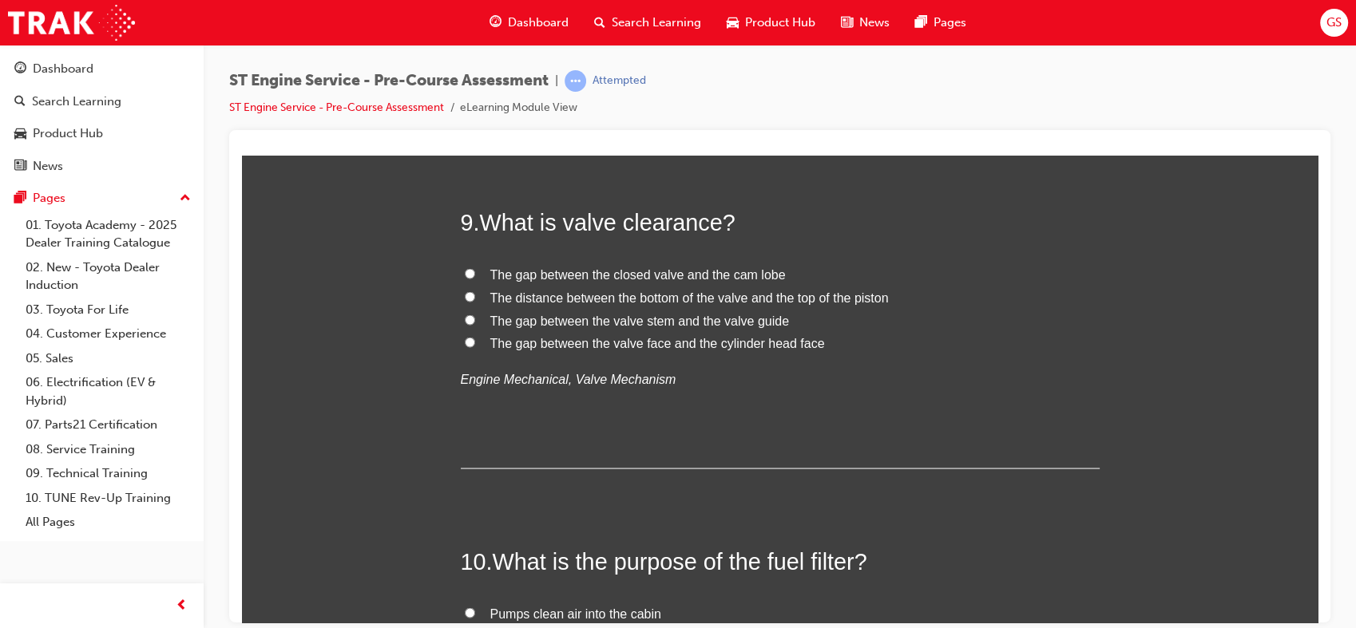
radio input "true"
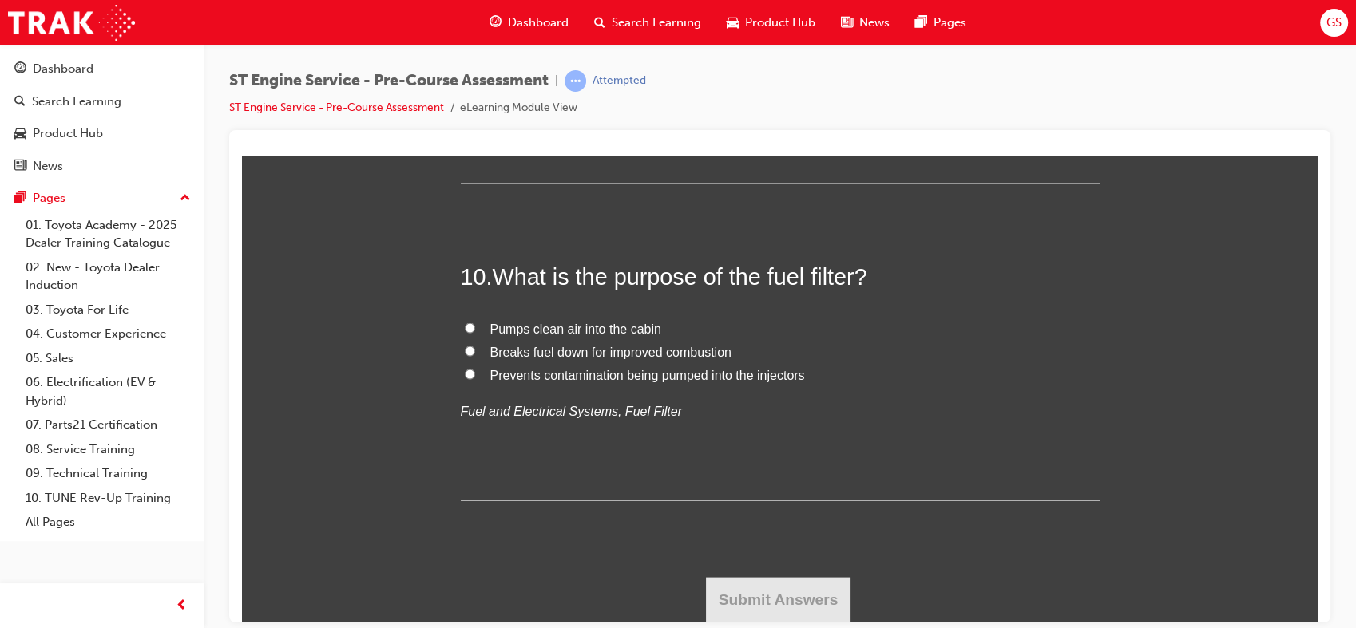
scroll to position [3656, 0]
radio input "true"
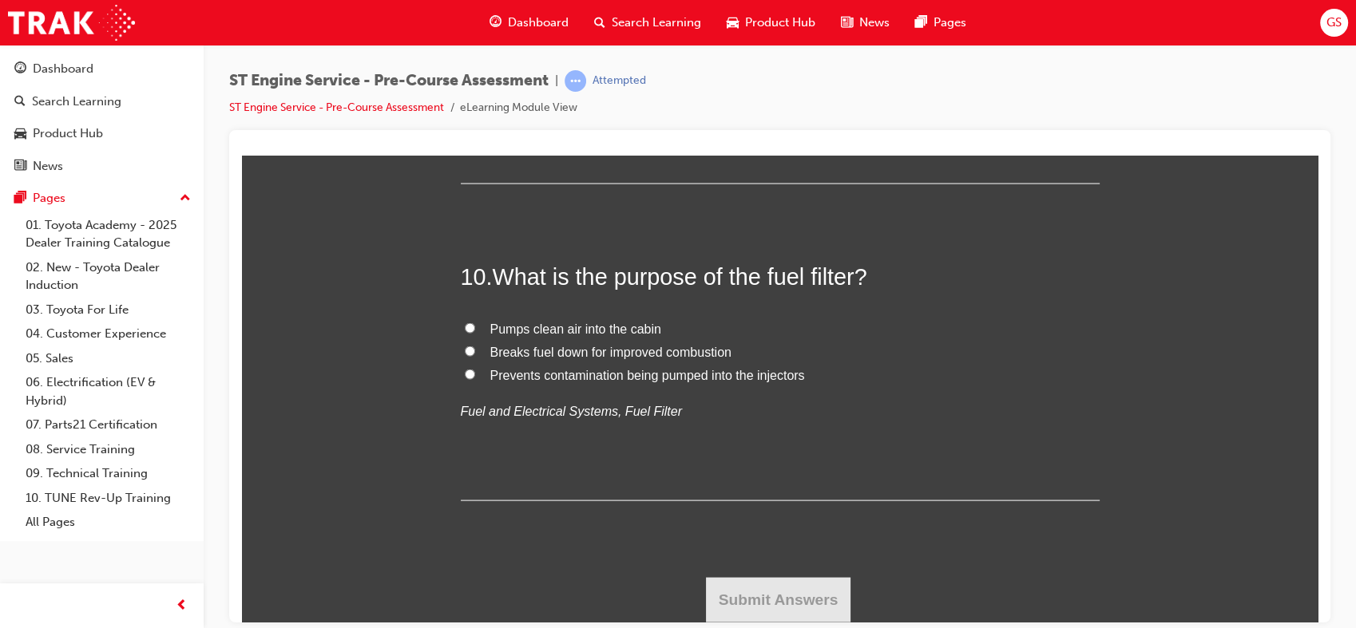
drag, startPoint x: 478, startPoint y: 200, endPoint x: 810, endPoint y: 320, distance: 353.4
click at [810, 184] on div "9 . What is valve clearance? The gap between the closed valve and the cam lobe …" at bounding box center [780, 52] width 639 height 263
radio input "true"
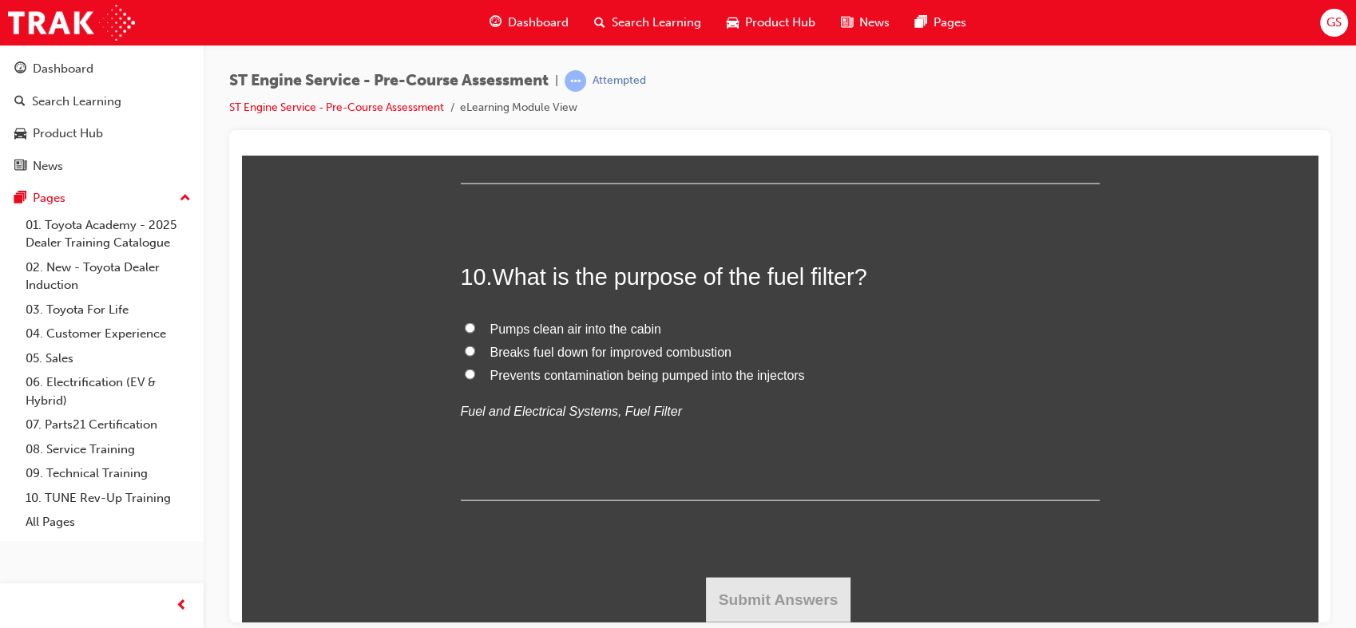
scroll to position [4473, 0]
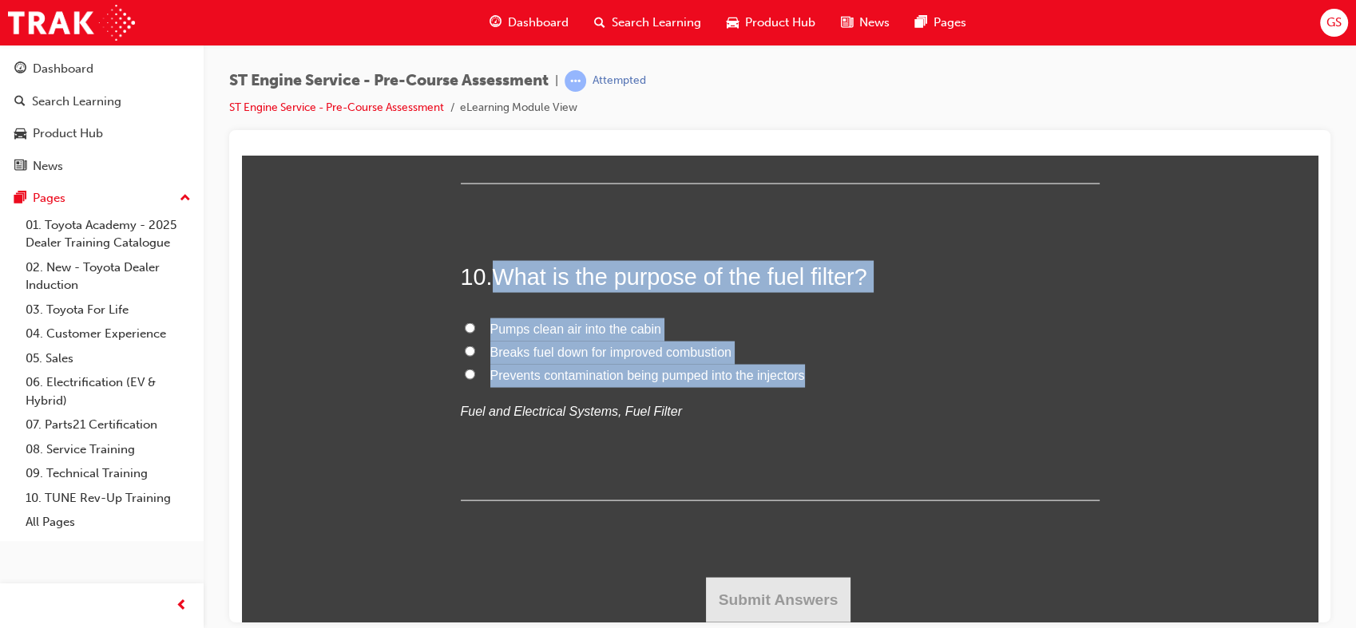
drag, startPoint x: 490, startPoint y: 269, endPoint x: 808, endPoint y: 371, distance: 333.8
click at [808, 371] on div "10 . What is the purpose of the fuel filter? Pumps clean air into the cabin Bre…" at bounding box center [780, 380] width 639 height 240
click at [625, 372] on span "Prevents contamination being pumped into the injectors" at bounding box center [647, 375] width 315 height 14
click at [475, 372] on input "Prevents contamination being pumped into the injectors" at bounding box center [470, 374] width 10 height 10
radio input "true"
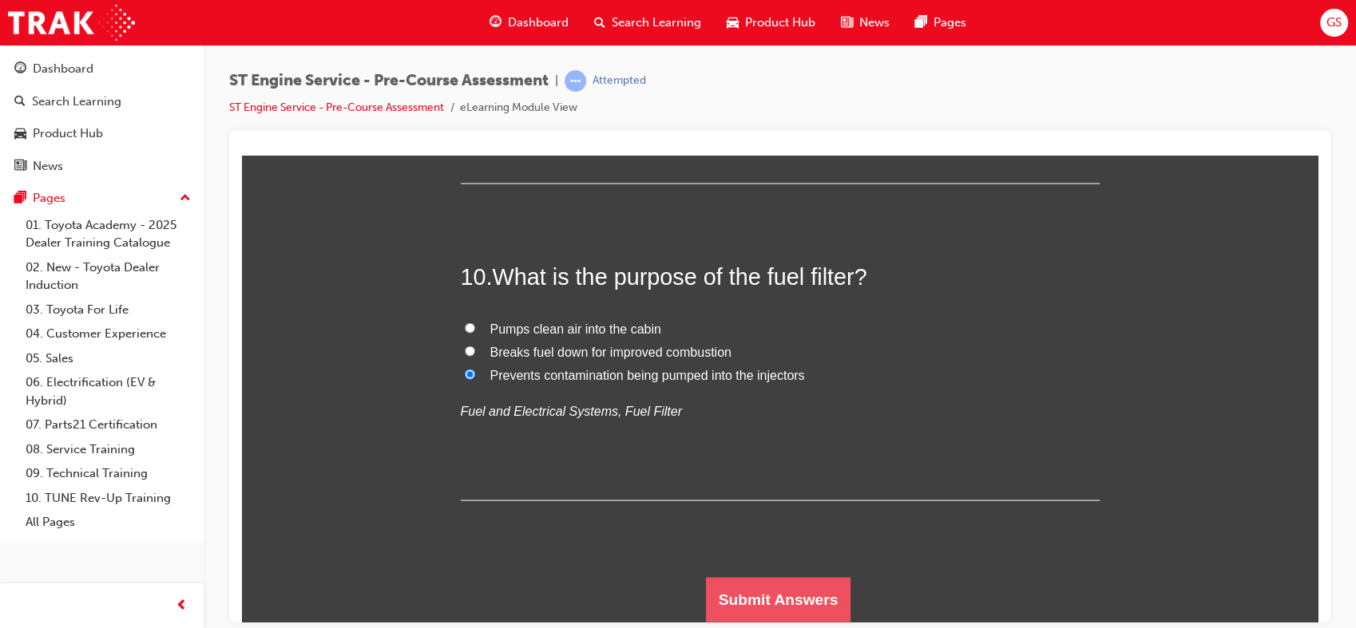
click at [739, 592] on button "Submit Answers" at bounding box center [778, 599] width 145 height 45
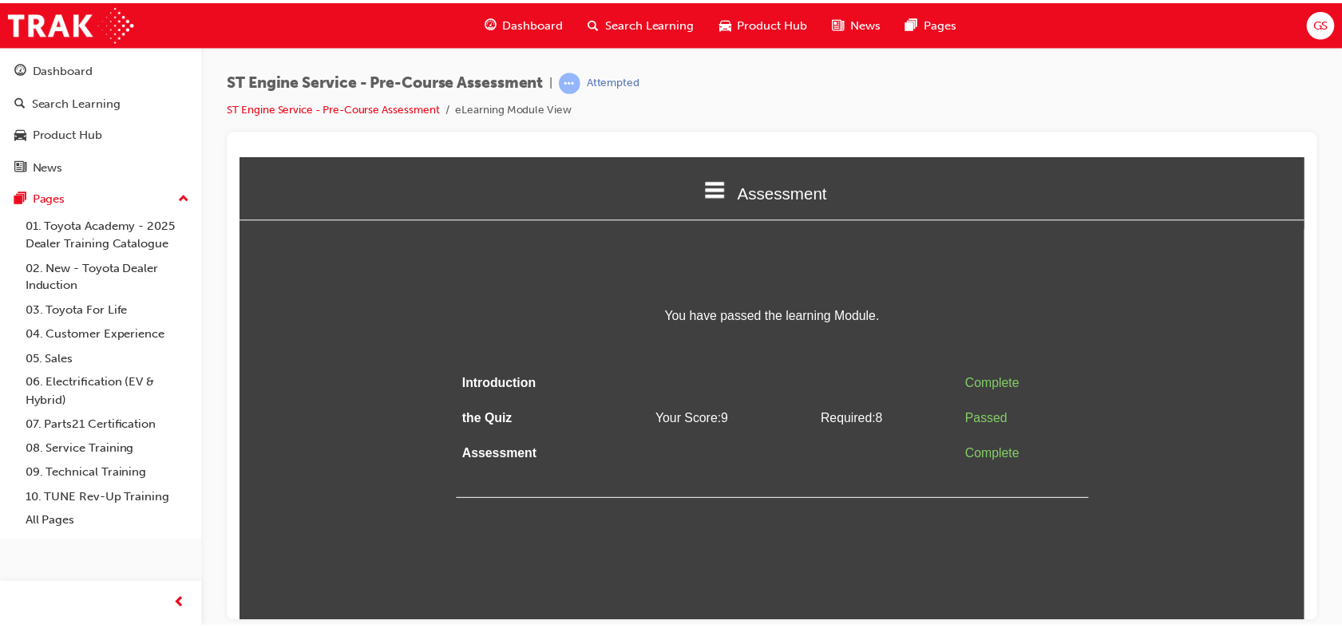
scroll to position [0, 0]
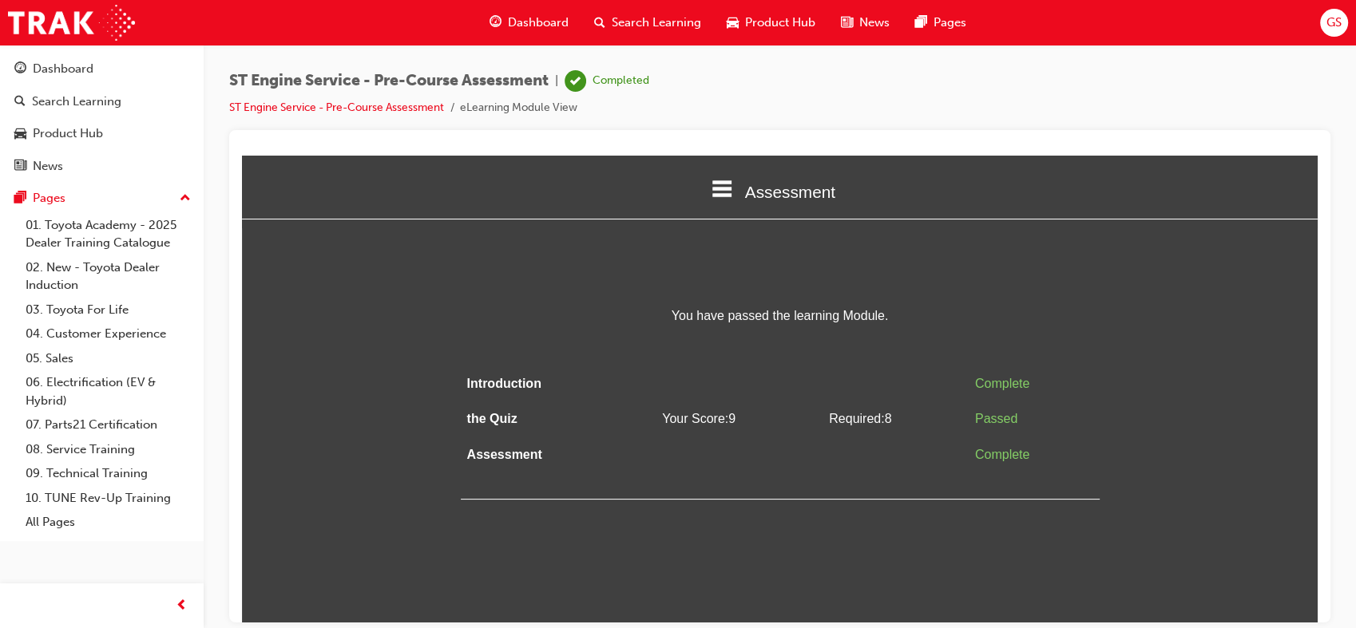
click at [542, 20] on span "Dashboard" at bounding box center [538, 23] width 61 height 18
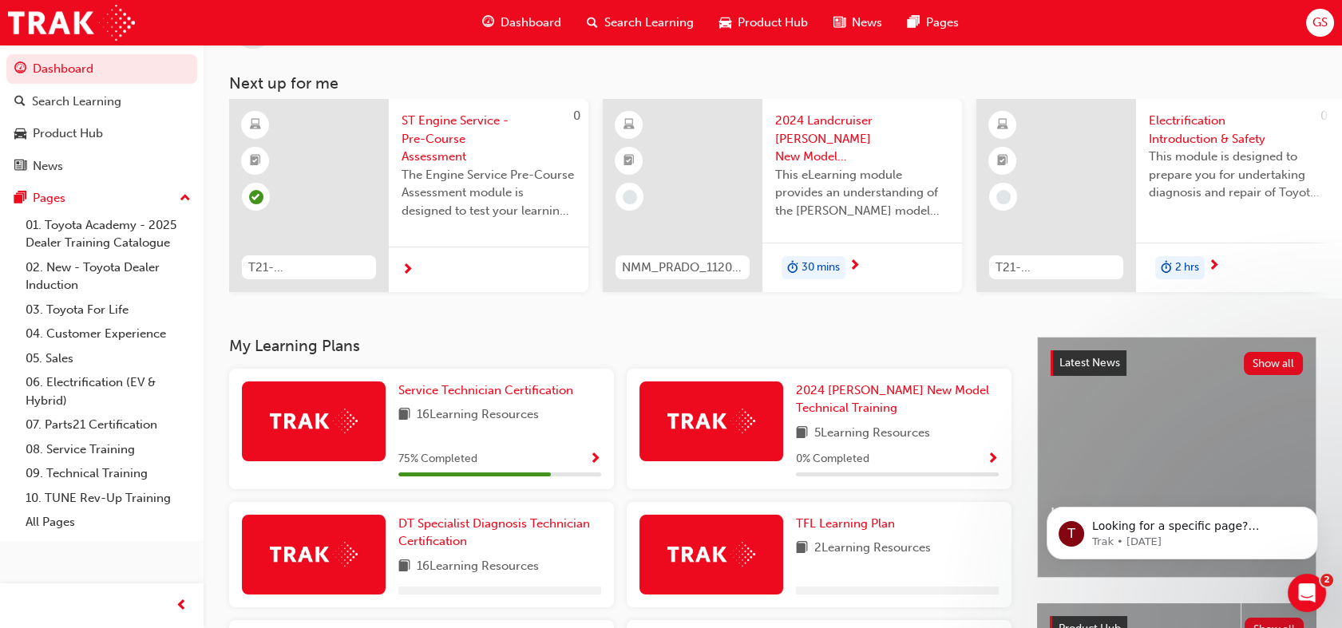
scroll to position [88, 0]
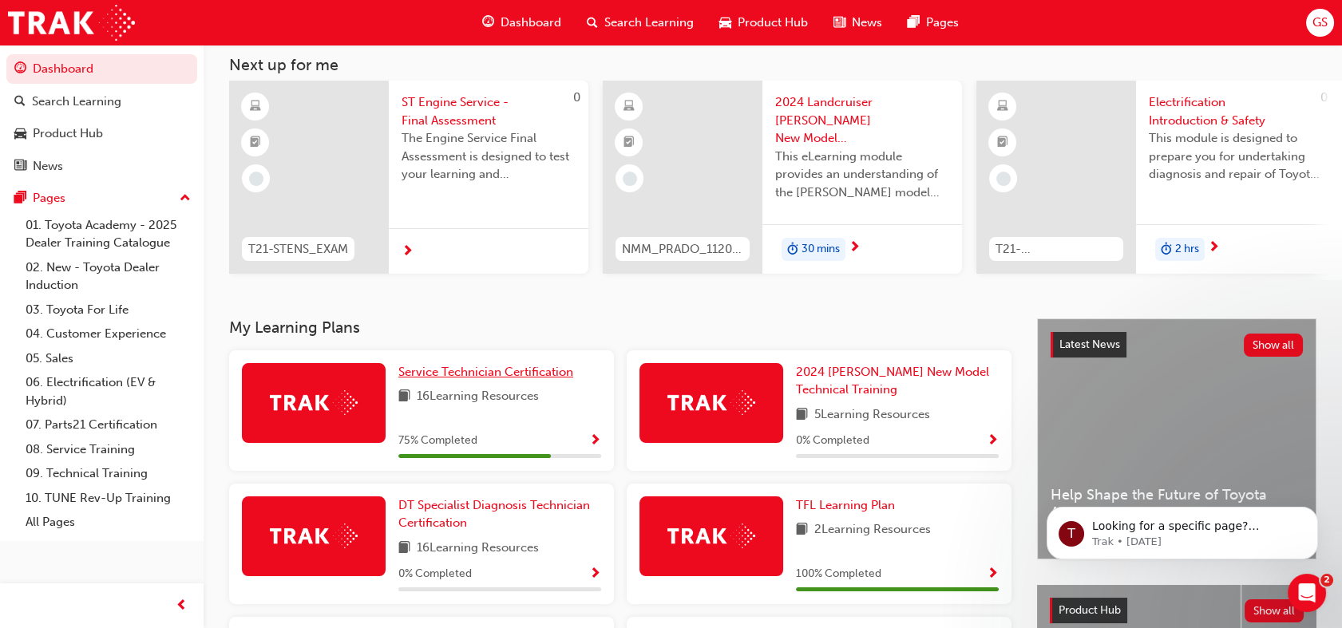
click at [450, 376] on span "Service Technician Certification" at bounding box center [485, 372] width 175 height 14
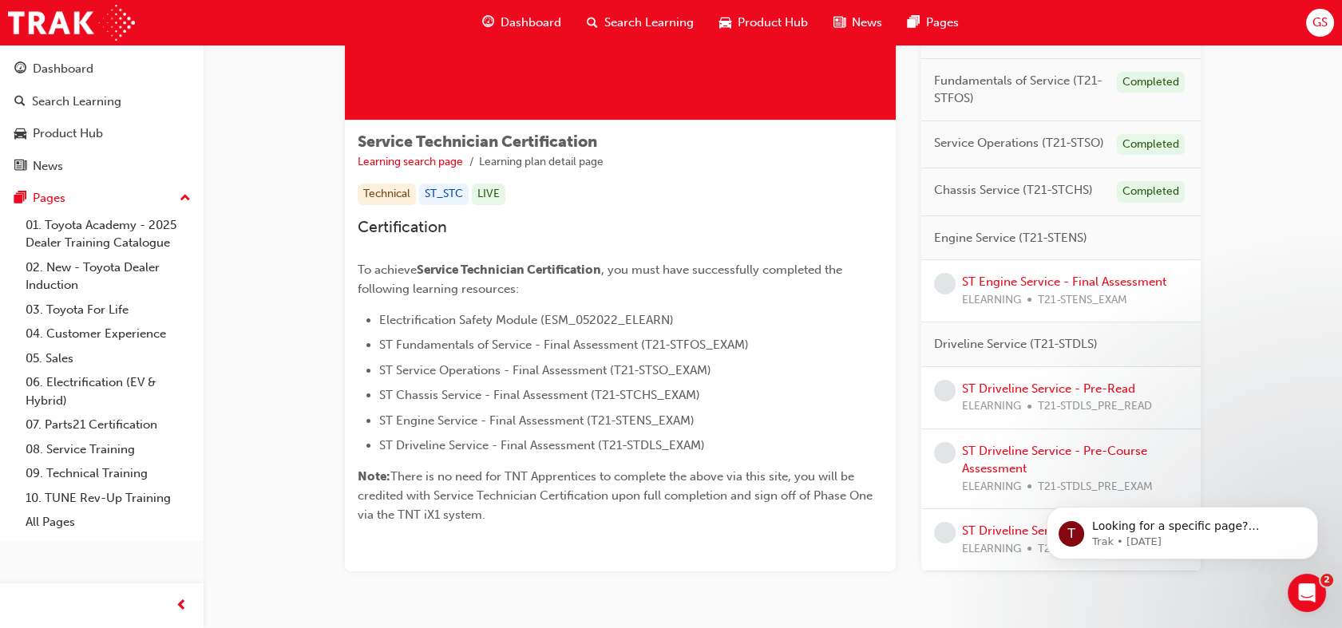
scroll to position [203, 0]
click at [1034, 280] on link "ST Engine Service - Final Assessment" at bounding box center [1064, 281] width 204 height 14
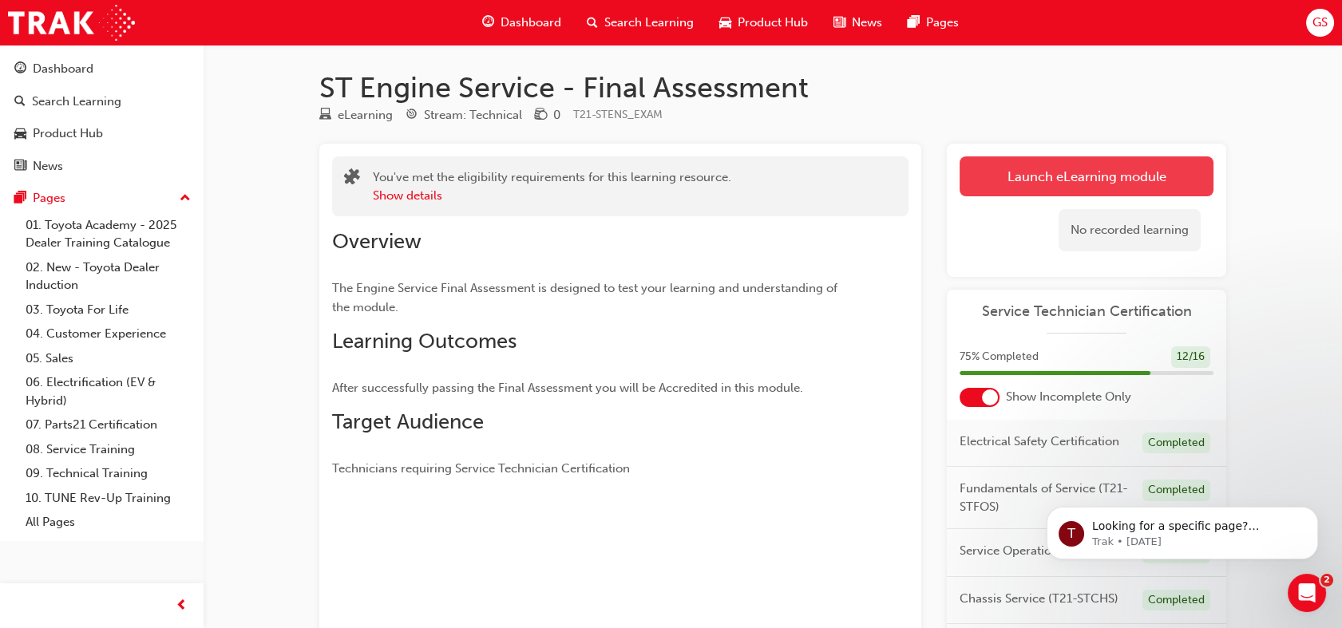
click at [1033, 183] on link "Launch eLearning module" at bounding box center [1087, 177] width 254 height 40
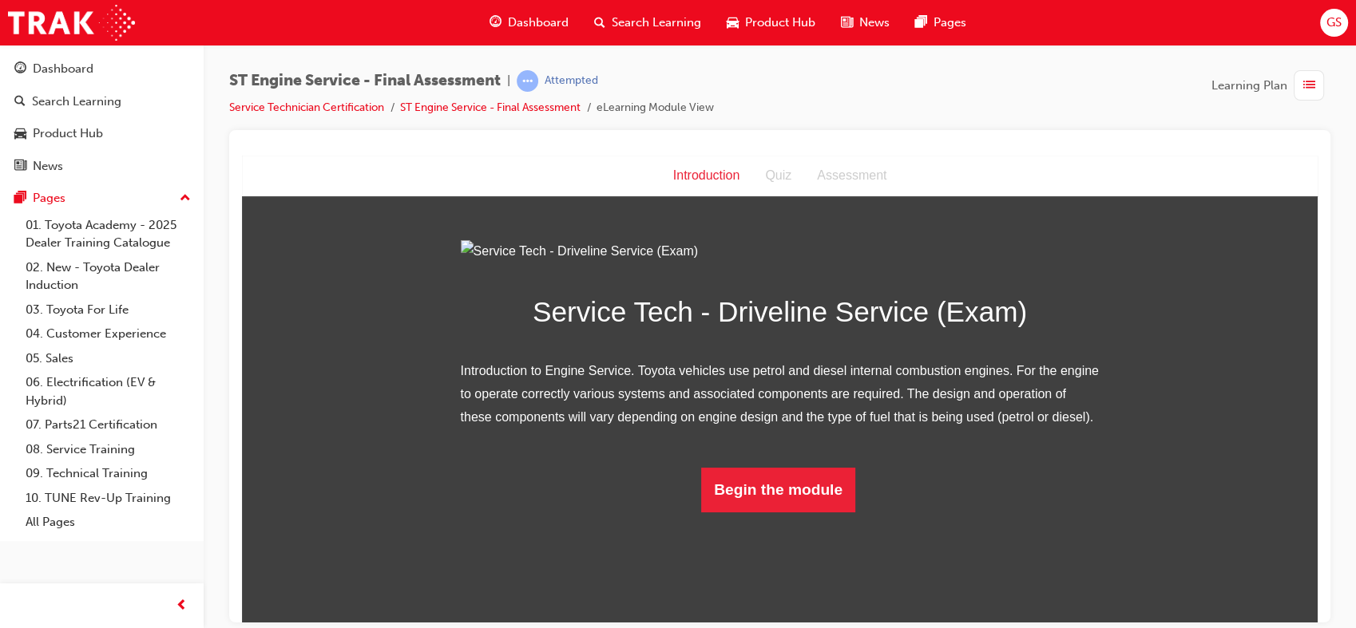
scroll to position [65, 0]
click at [796, 512] on button "Begin the module" at bounding box center [778, 489] width 154 height 45
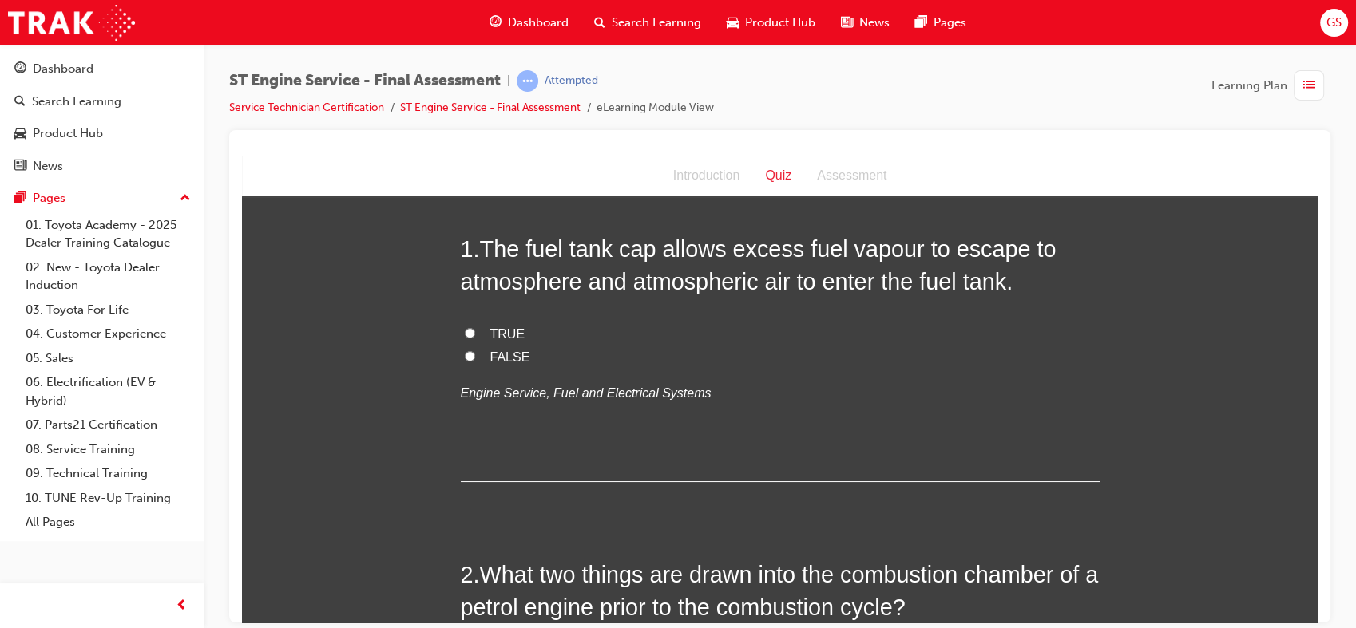
scroll to position [0, 0]
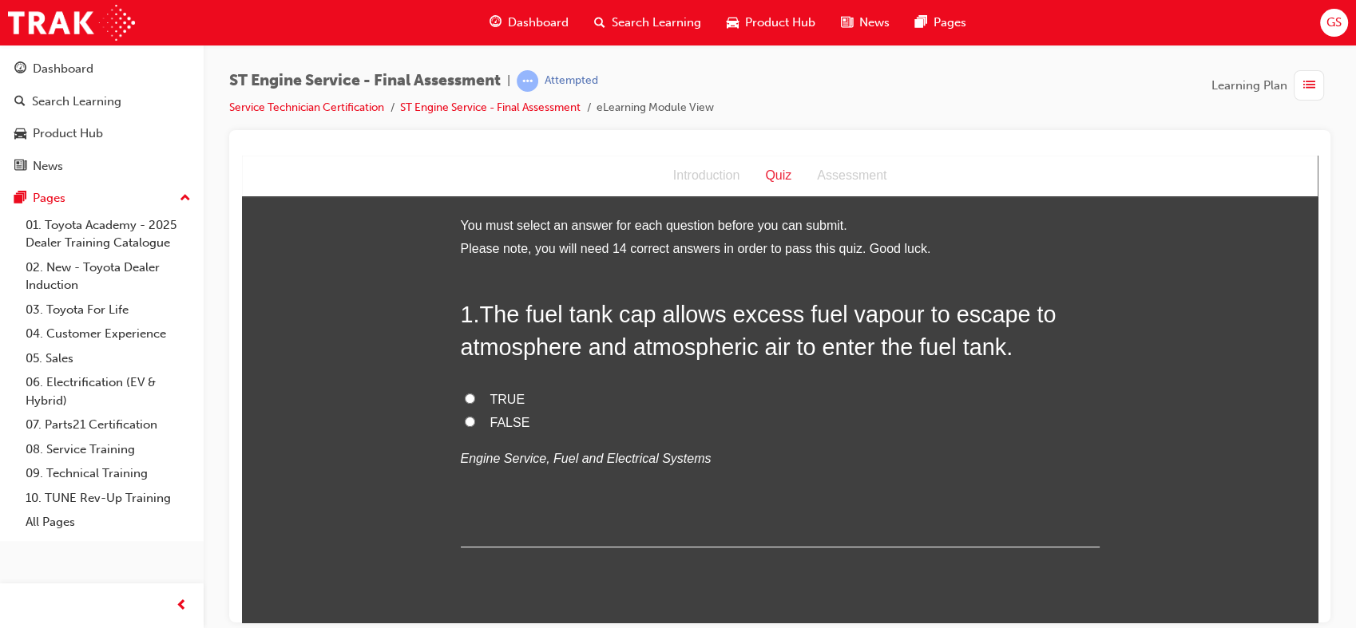
click at [496, 417] on span "FALSE" at bounding box center [510, 422] width 40 height 14
click at [475, 417] on input "FALSE" at bounding box center [470, 421] width 10 height 10
radio input "true"
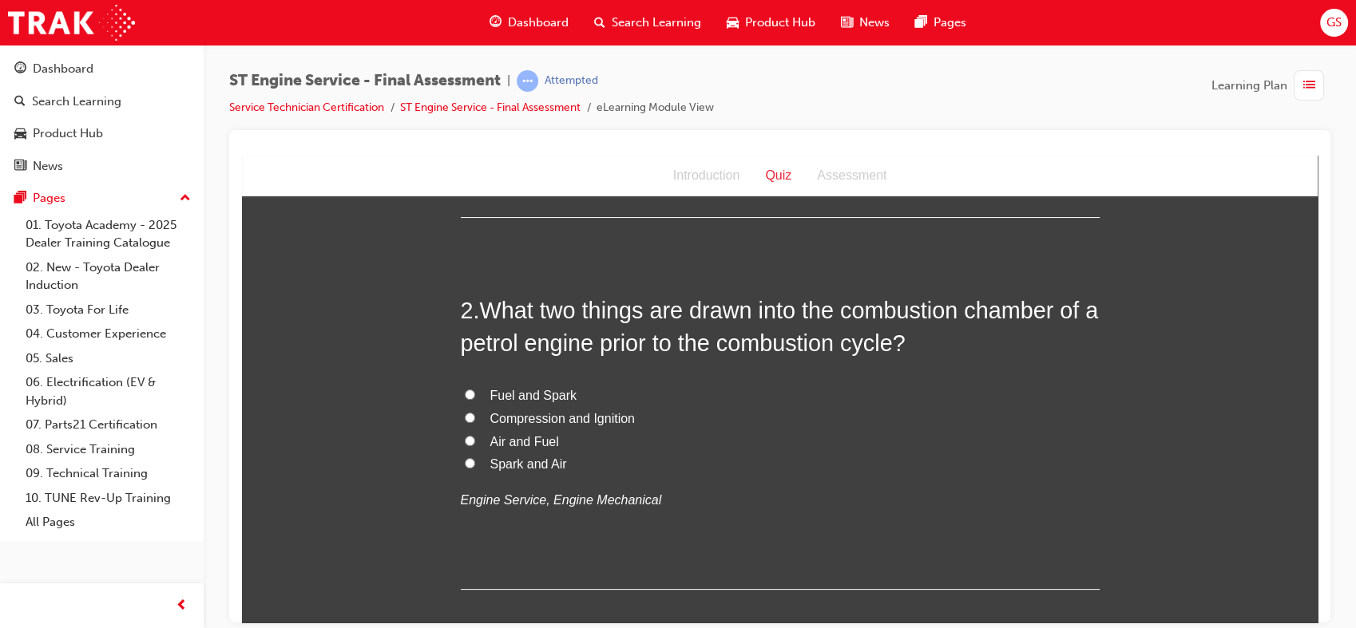
scroll to position [358, 0]
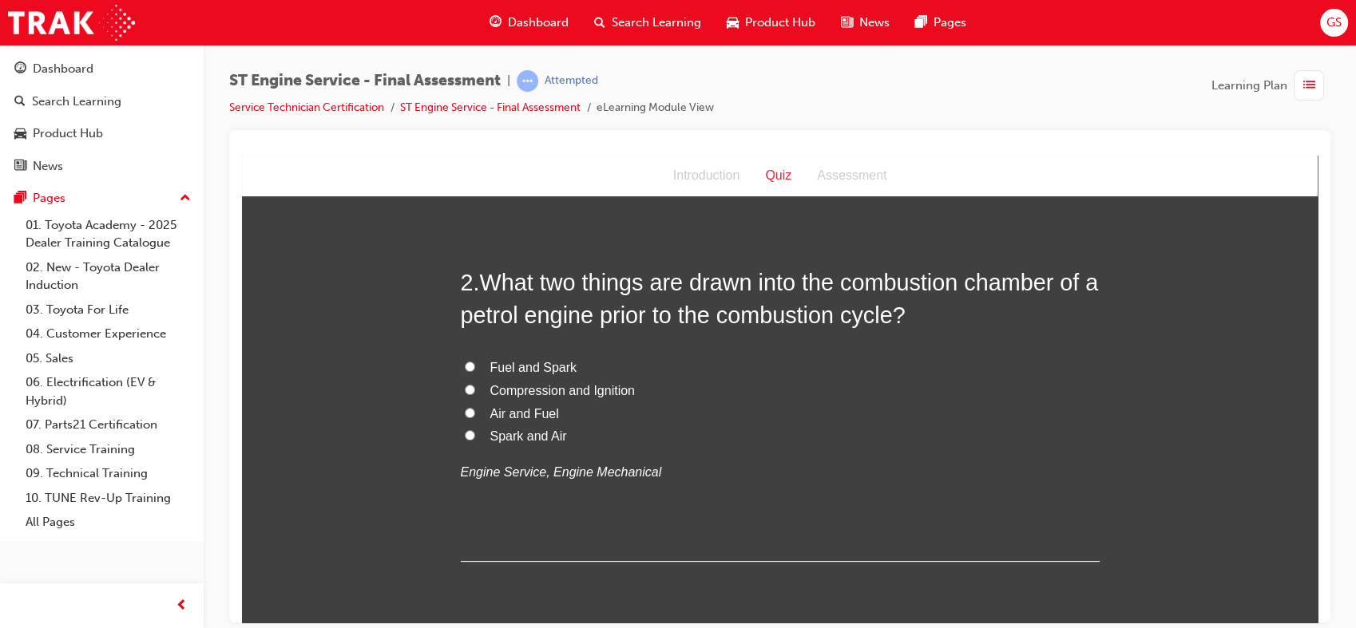
click at [498, 360] on span "Fuel and Spark" at bounding box center [533, 367] width 87 height 14
click at [475, 361] on input "Fuel and Spark" at bounding box center [470, 366] width 10 height 10
radio input "true"
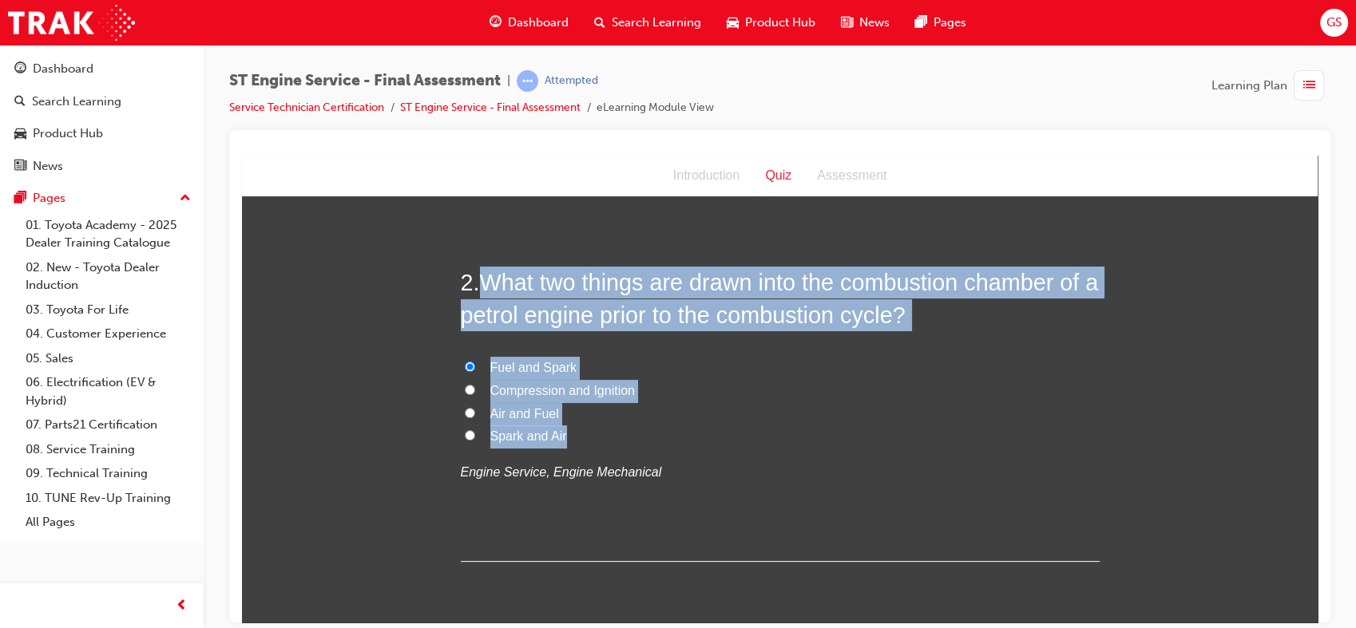
drag, startPoint x: 477, startPoint y: 273, endPoint x: 563, endPoint y: 439, distance: 187.1
click at [563, 439] on div "2 . What two things are drawn into the combustion chamber of a petrol engine pr…" at bounding box center [780, 413] width 639 height 295
click at [500, 410] on span "Air and Fuel" at bounding box center [524, 413] width 69 height 14
click at [475, 410] on input "Air and Fuel" at bounding box center [470, 412] width 10 height 10
radio input "true"
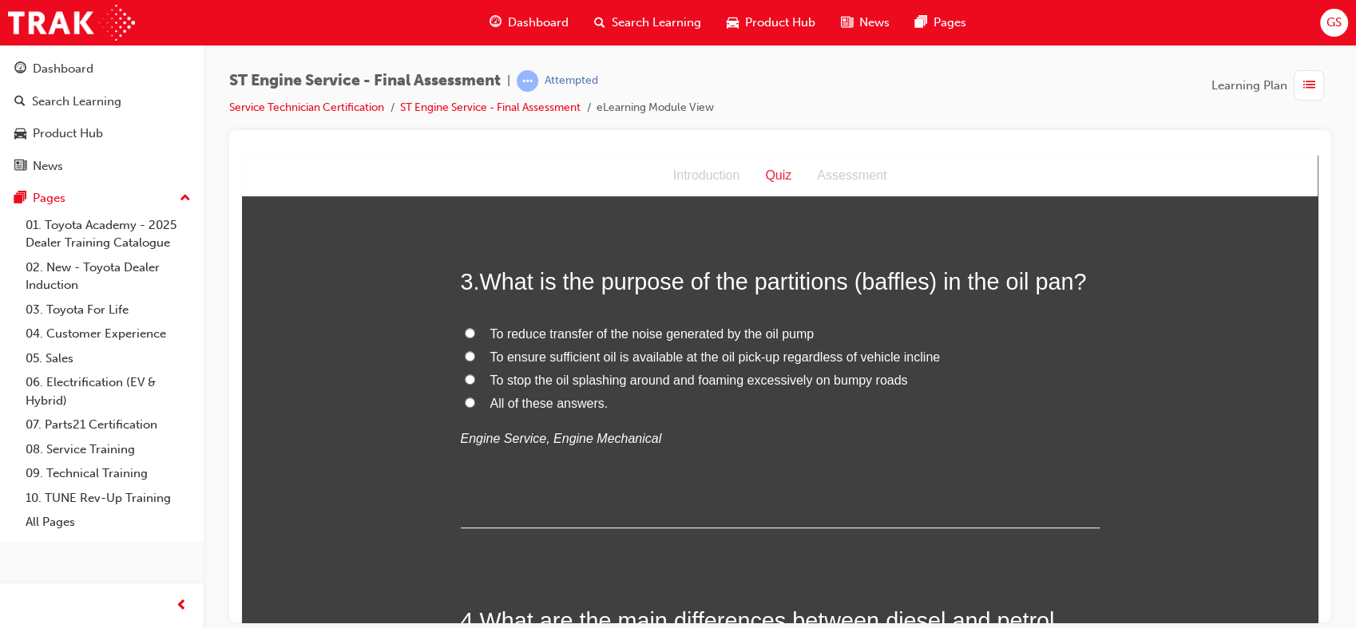
scroll to position [731, 0]
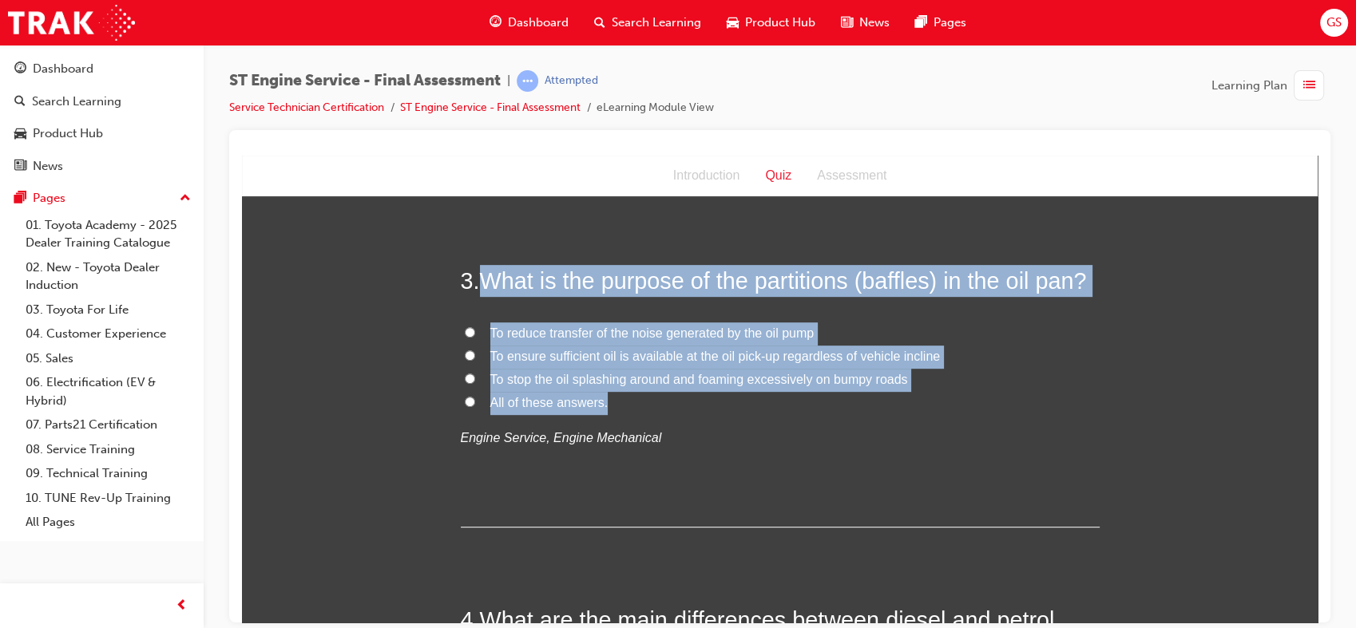
drag, startPoint x: 473, startPoint y: 275, endPoint x: 606, endPoint y: 400, distance: 183.0
click at [606, 400] on div "3 . What is the purpose of the partitions (baffles) in the oil pan? To reduce t…" at bounding box center [780, 395] width 639 height 263
click at [543, 395] on span "All of these answers." at bounding box center [549, 402] width 118 height 14
click at [475, 396] on input "All of these answers." at bounding box center [470, 401] width 10 height 10
radio input "true"
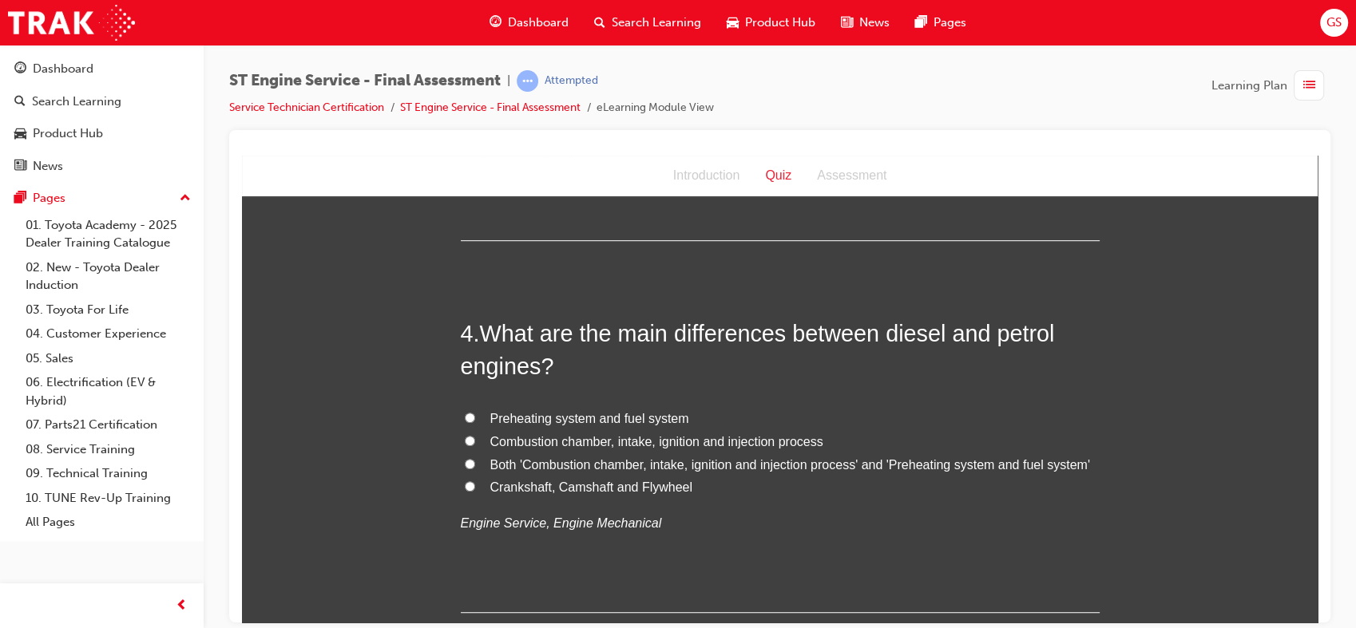
scroll to position [1021, 0]
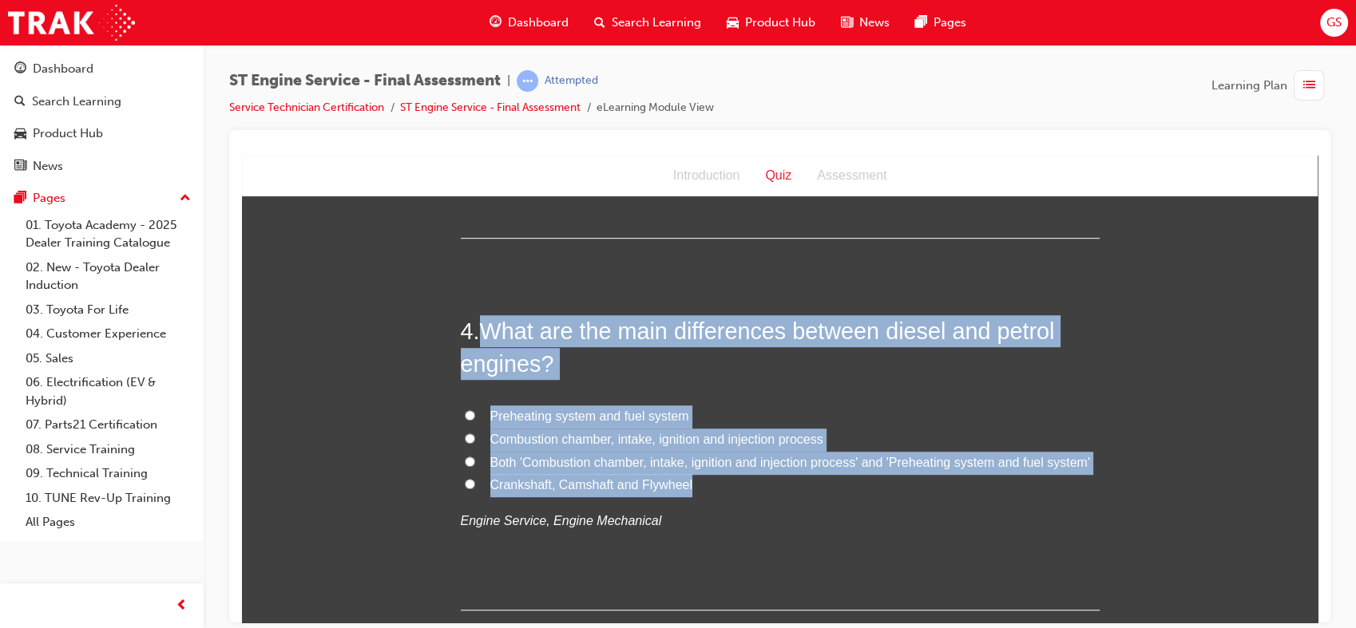
drag, startPoint x: 477, startPoint y: 323, endPoint x: 711, endPoint y: 487, distance: 286.0
click at [711, 487] on div "4 . What are the main differences between diesel and petrol engines? Preheating…" at bounding box center [780, 462] width 639 height 295
click at [602, 465] on span "Both 'Combustion chamber, intake, ignition and injection process' and 'Preheati…" at bounding box center [790, 462] width 600 height 14
click at [475, 465] on input "Both 'Combustion chamber, intake, ignition and injection process' and 'Preheati…" at bounding box center [470, 461] width 10 height 10
radio input "true"
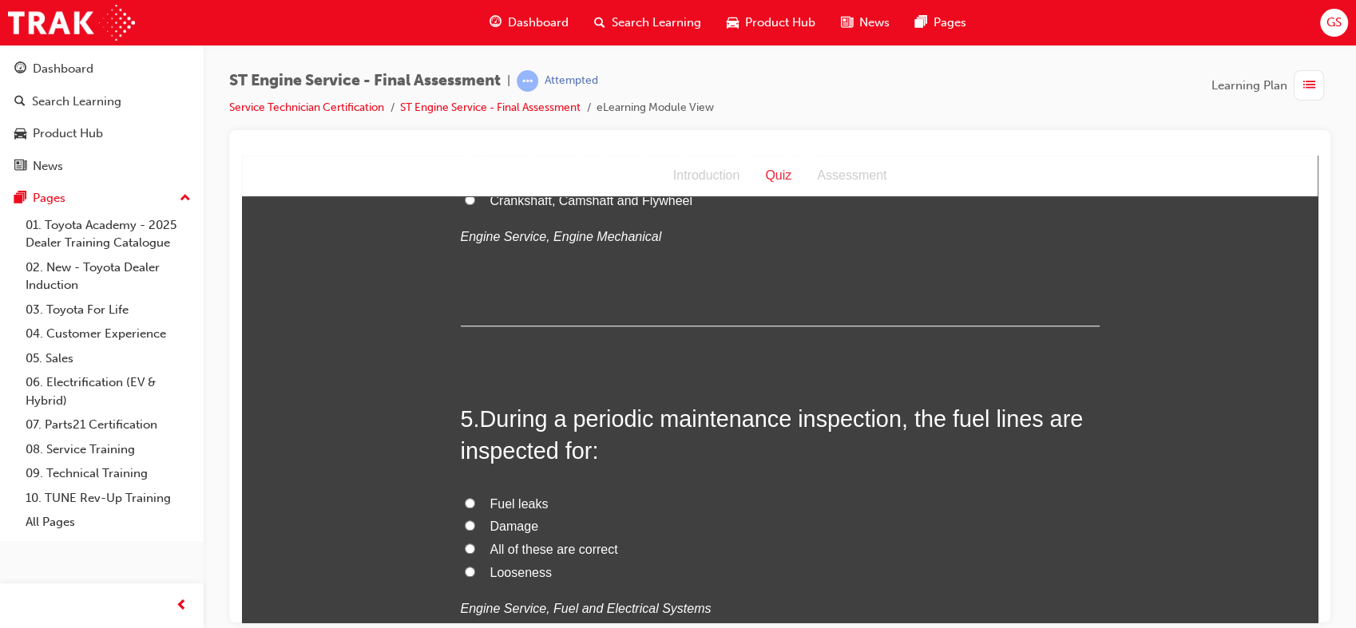
scroll to position [1401, 0]
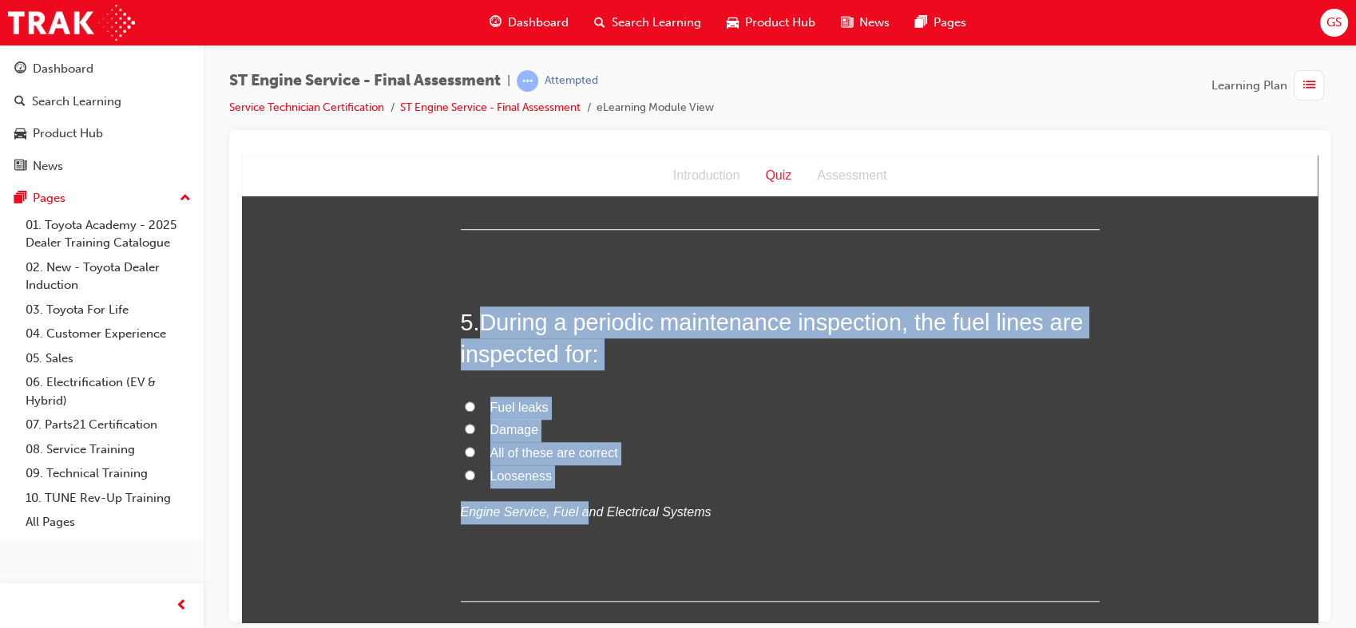
drag, startPoint x: 478, startPoint y: 308, endPoint x: 564, endPoint y: 488, distance: 199.3
click at [564, 488] on div "5 . During a periodic maintenance inspection, the fuel lines are inspected for:…" at bounding box center [780, 453] width 639 height 295
click at [561, 484] on label "Looseness" at bounding box center [780, 476] width 639 height 23
click at [475, 480] on input "Looseness" at bounding box center [470, 475] width 10 height 10
radio input "true"
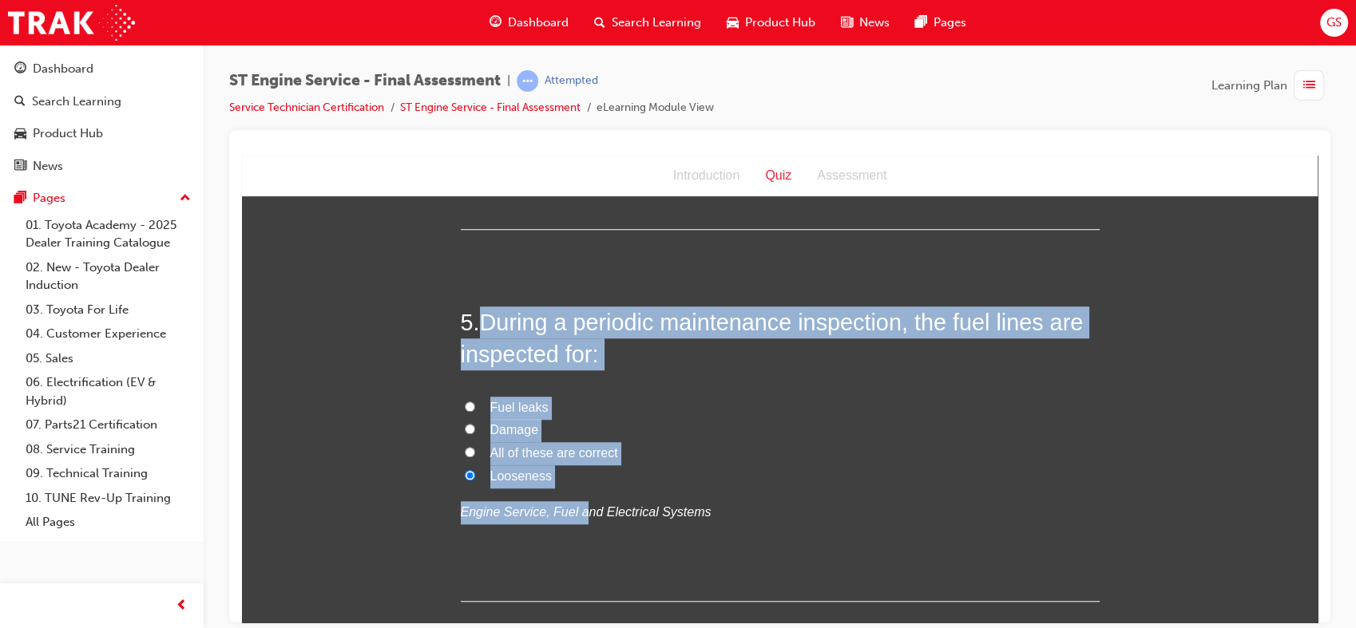
drag, startPoint x: 480, startPoint y: 314, endPoint x: 545, endPoint y: 476, distance: 174.8
click at [545, 476] on div "5 . During a periodic maintenance inspection, the fuel lines are inspected for:…" at bounding box center [780, 453] width 639 height 295
click at [565, 452] on span "All of these are correct" at bounding box center [554, 453] width 128 height 14
click at [475, 452] on input "All of these are correct" at bounding box center [470, 451] width 10 height 10
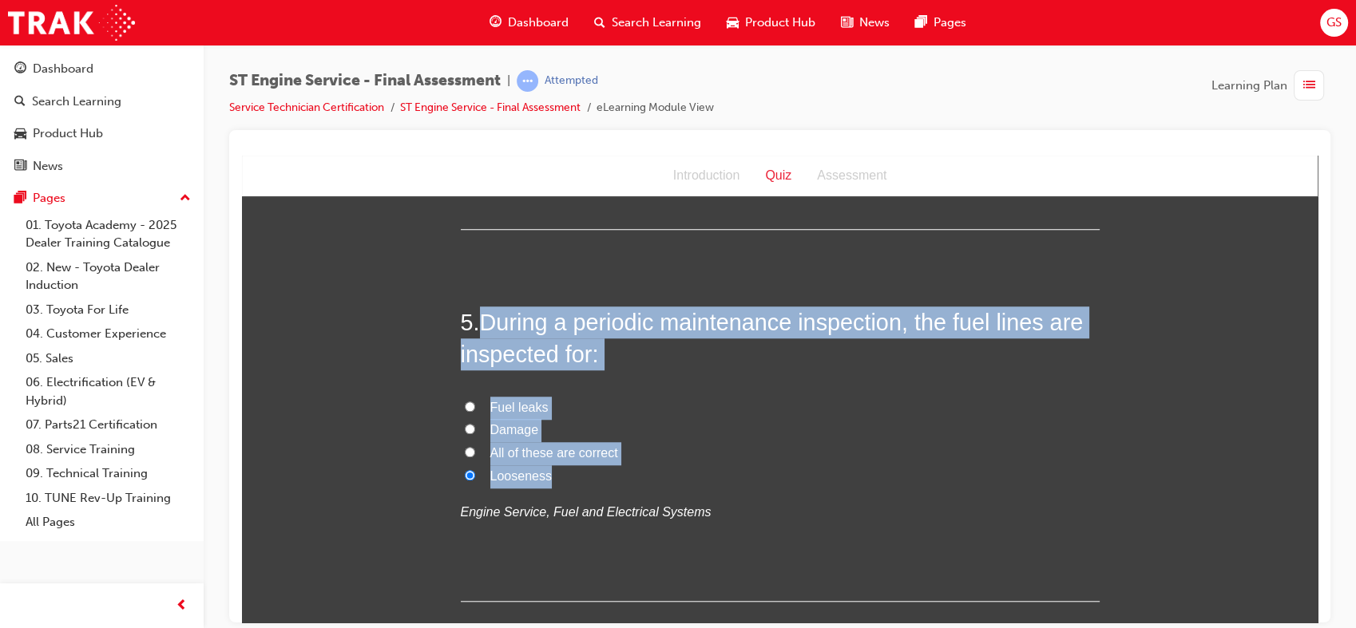
radio input "true"
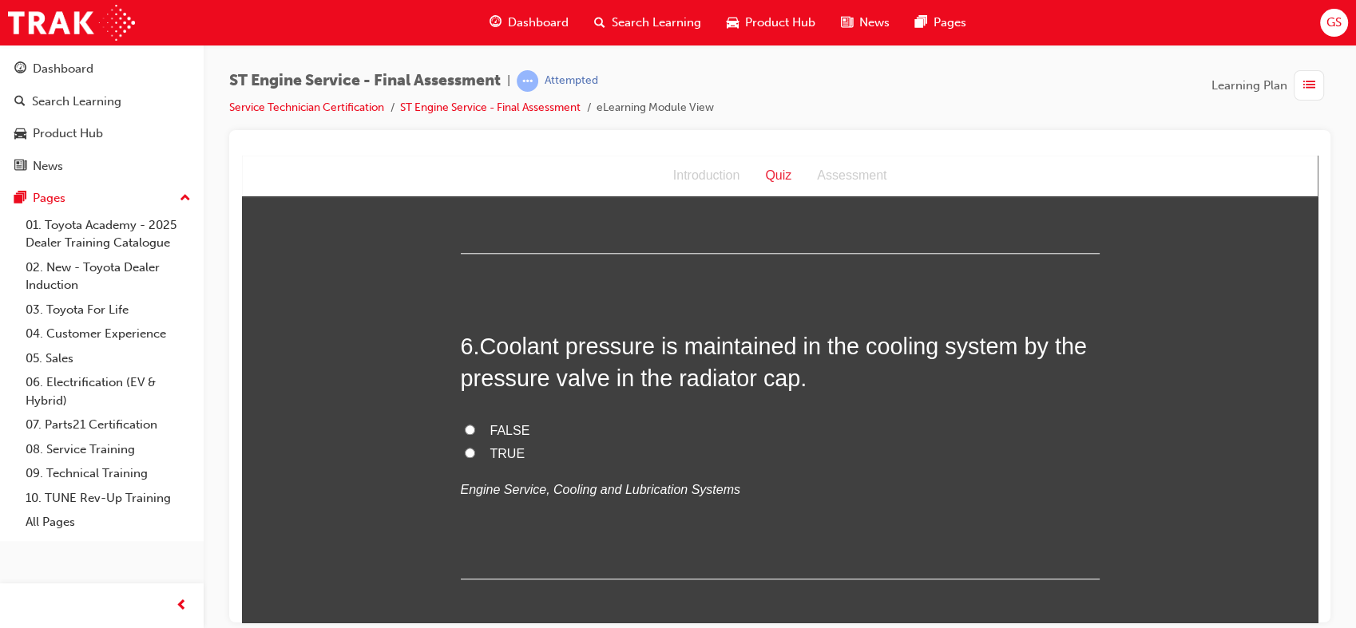
scroll to position [1757, 0]
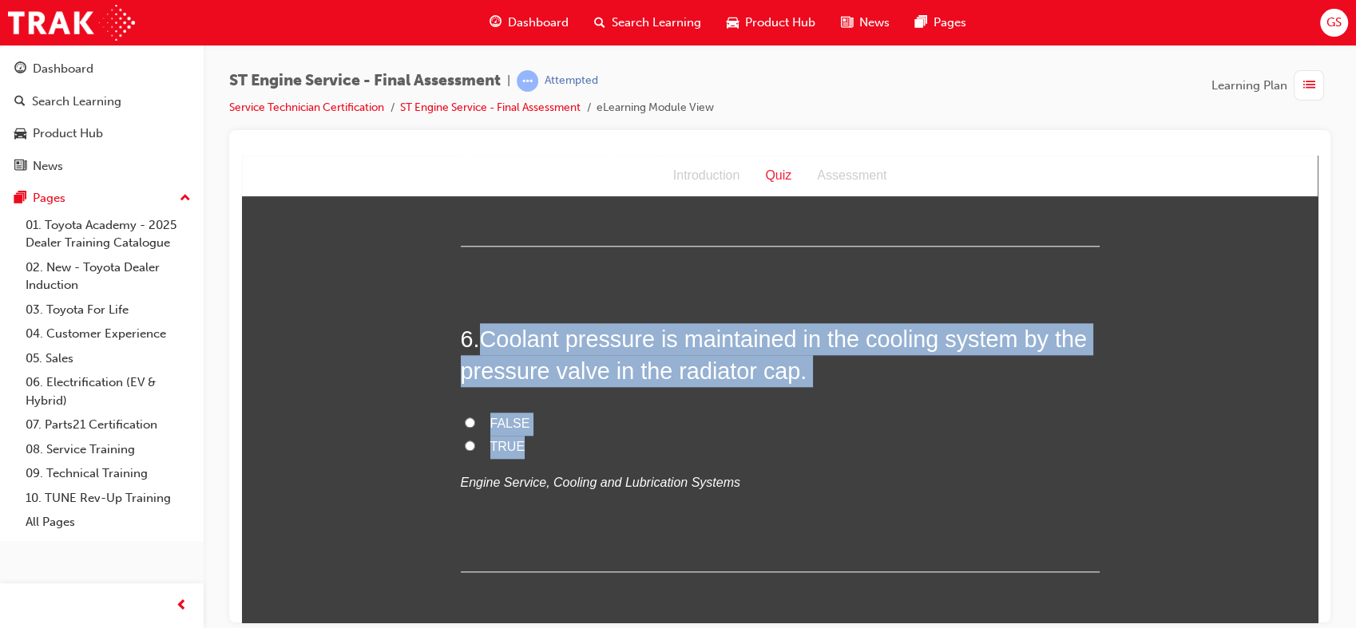
drag, startPoint x: 479, startPoint y: 329, endPoint x: 521, endPoint y: 442, distance: 121.0
click at [521, 442] on div "6 . Coolant pressure is maintained in the cooling system by the pressure valve …" at bounding box center [780, 447] width 639 height 249
click at [495, 446] on span "TRUE" at bounding box center [507, 446] width 35 height 14
click at [475, 446] on input "TRUE" at bounding box center [470, 445] width 10 height 10
radio input "true"
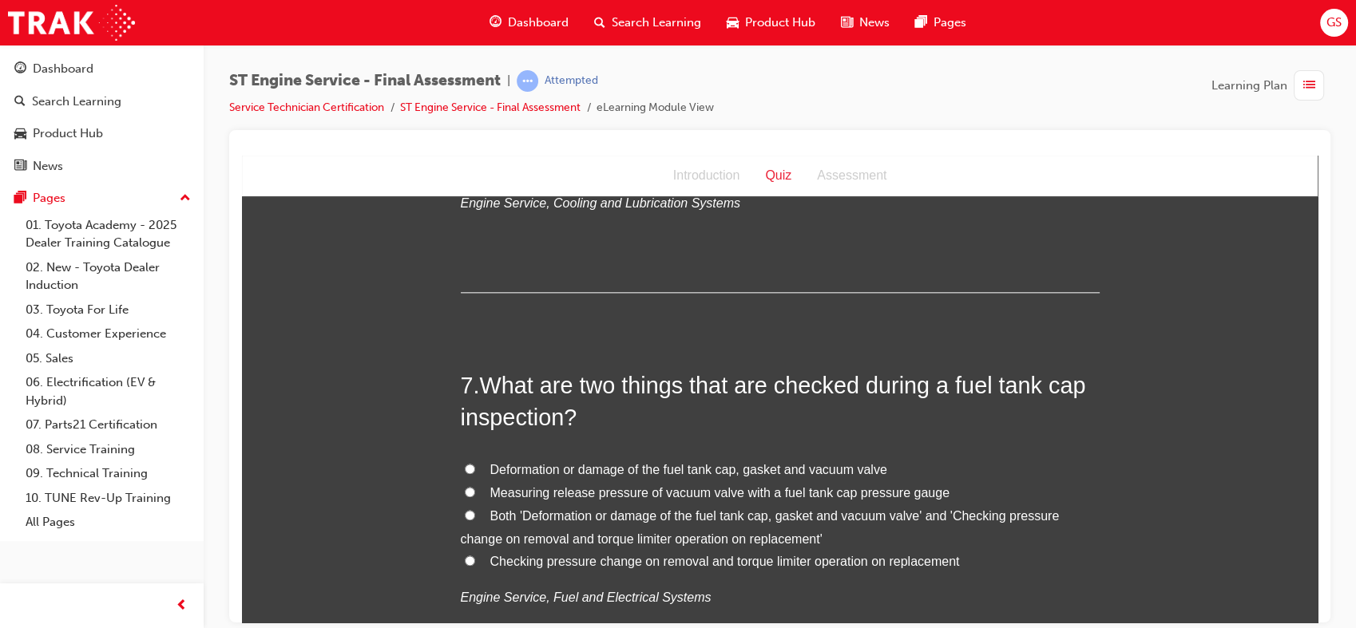
scroll to position [2047, 0]
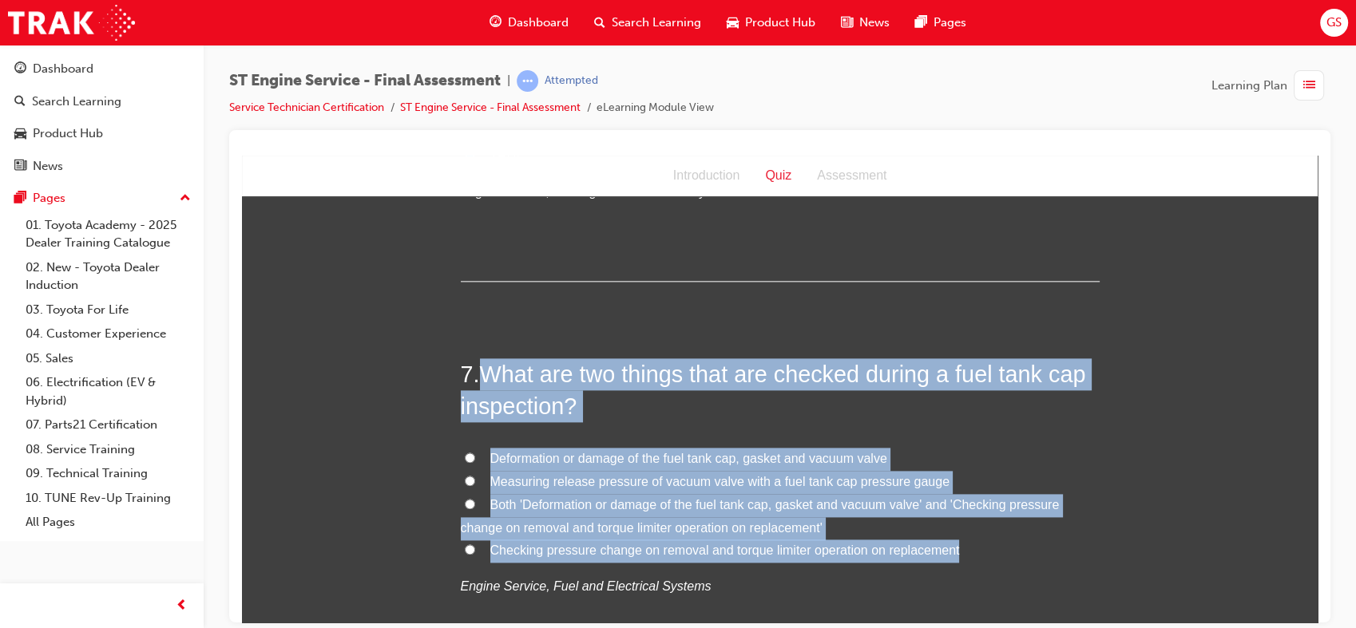
drag, startPoint x: 478, startPoint y: 363, endPoint x: 955, endPoint y: 549, distance: 512.2
click at [955, 549] on div "7 . What are two things that are checked during a fuel tank cap inspection? Def…" at bounding box center [780, 517] width 639 height 318
click at [543, 503] on span "Both 'Deformation or damage of the fuel tank cap, gasket and vacuum valve' and …" at bounding box center [760, 515] width 599 height 37
click at [475, 503] on input "Both 'Deformation or damage of the fuel tank cap, gasket and vacuum valve' and …" at bounding box center [470, 503] width 10 height 10
radio input "true"
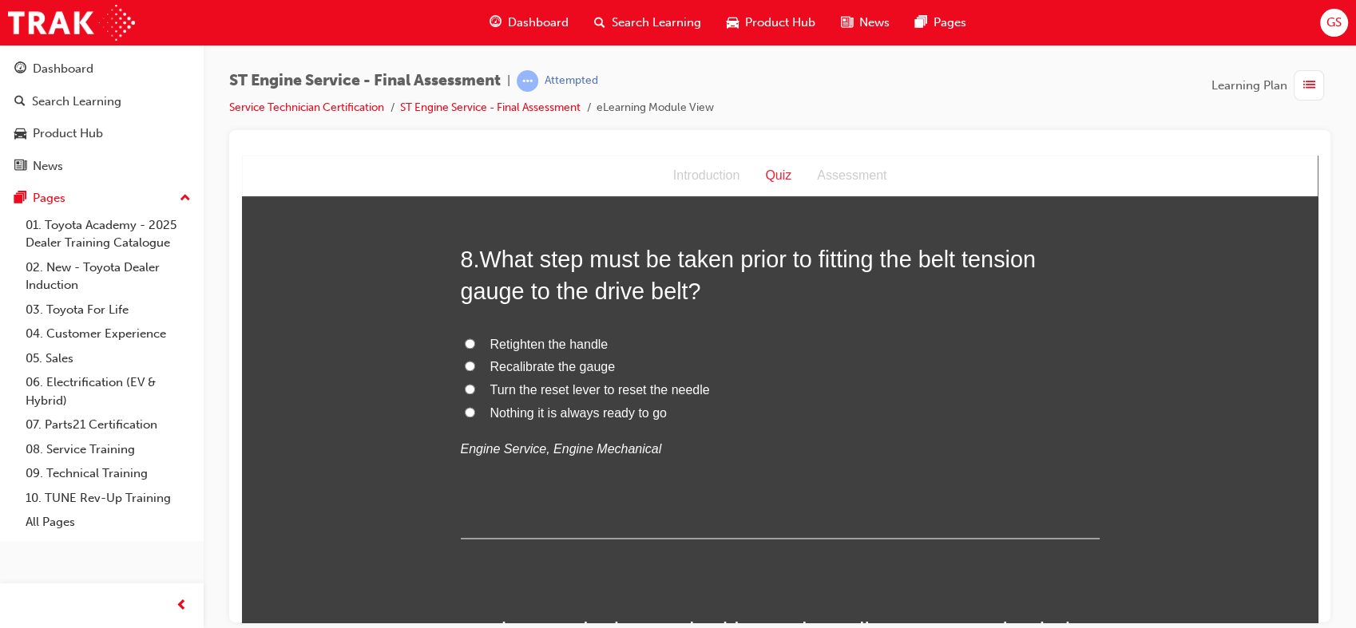
scroll to position [2558, 0]
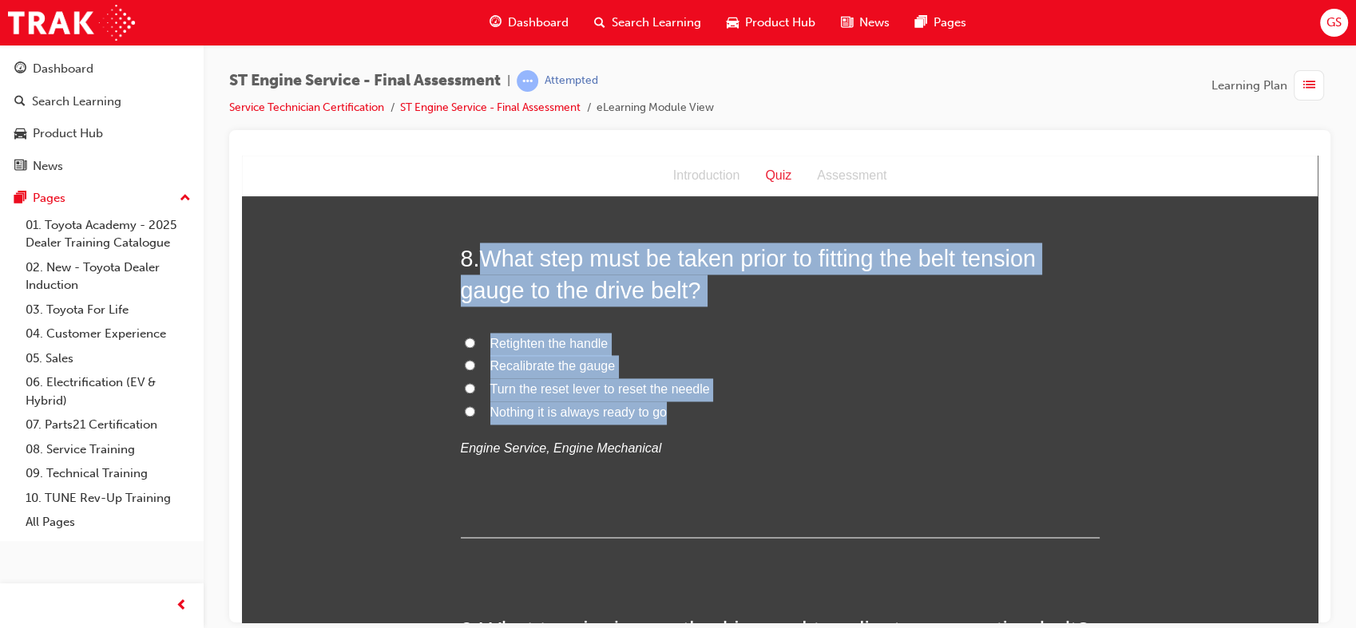
drag, startPoint x: 476, startPoint y: 253, endPoint x: 672, endPoint y: 407, distance: 249.7
click at [672, 407] on div "8 . What step must be taken prior to fitting the belt tension gauge to the driv…" at bounding box center [780, 389] width 639 height 295
click at [562, 386] on span "Turn the reset lever to reset the needle" at bounding box center [600, 389] width 220 height 14
click at [475, 386] on input "Turn the reset lever to reset the needle" at bounding box center [470, 387] width 10 height 10
radio input "true"
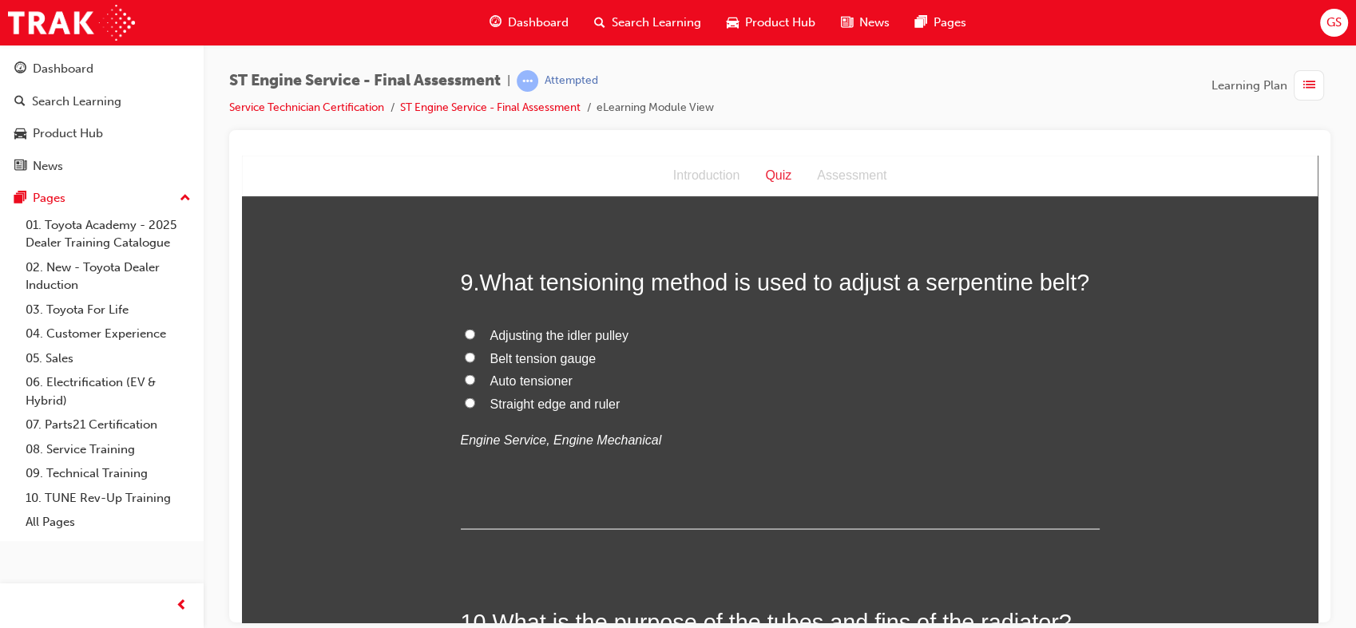
scroll to position [2909, 0]
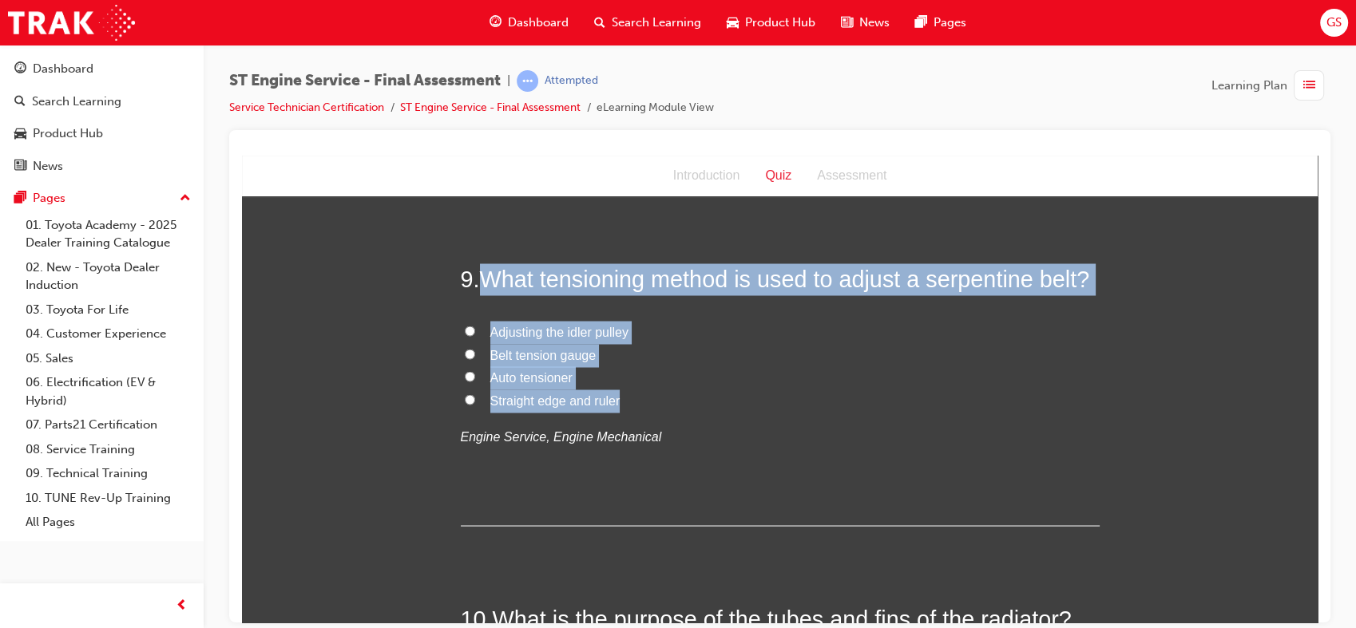
drag, startPoint x: 474, startPoint y: 265, endPoint x: 621, endPoint y: 396, distance: 197.4
click at [621, 396] on div "9 . What tensioning method is used to adjust a serpentine belt? Adjusting the i…" at bounding box center [780, 394] width 639 height 263
click at [530, 372] on span "Auto tensioner" at bounding box center [531, 377] width 82 height 14
click at [475, 372] on input "Auto tensioner" at bounding box center [470, 376] width 10 height 10
radio input "true"
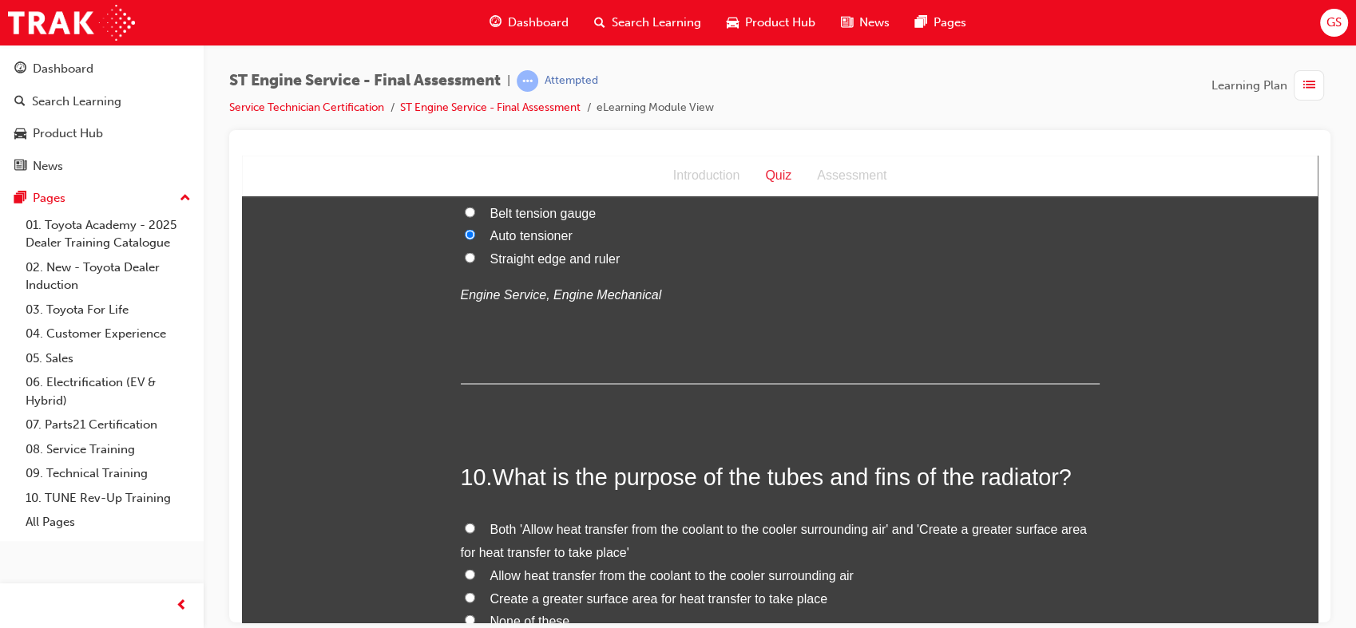
scroll to position [3211, 0]
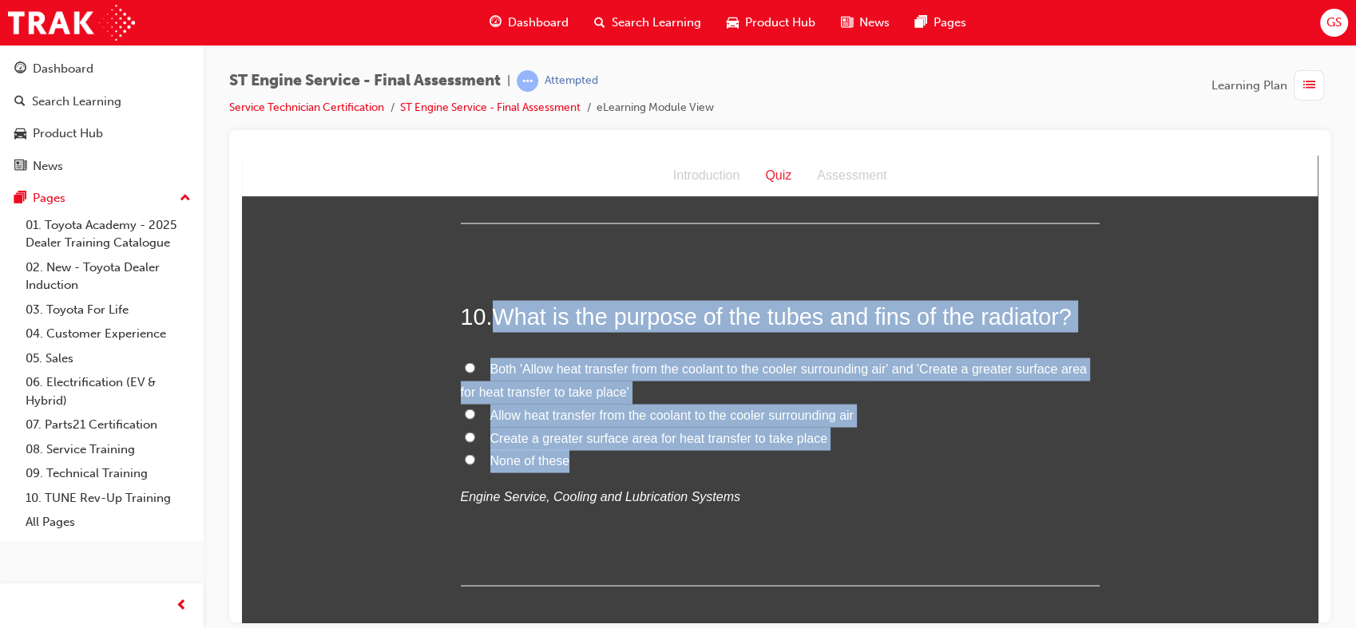
drag, startPoint x: 486, startPoint y: 308, endPoint x: 575, endPoint y: 459, distance: 175.0
click at [575, 459] on div "10 . What is the purpose of the tubes and fins of the radiator? Both 'Allow hea…" at bounding box center [780, 443] width 639 height 286
click at [537, 368] on span "Both 'Allow heat transfer from the coolant to the cooler surrounding air' and '…" at bounding box center [774, 380] width 626 height 37
click at [475, 368] on input "Both 'Allow heat transfer from the coolant to the cooler surrounding air' and '…" at bounding box center [470, 368] width 10 height 10
radio input "true"
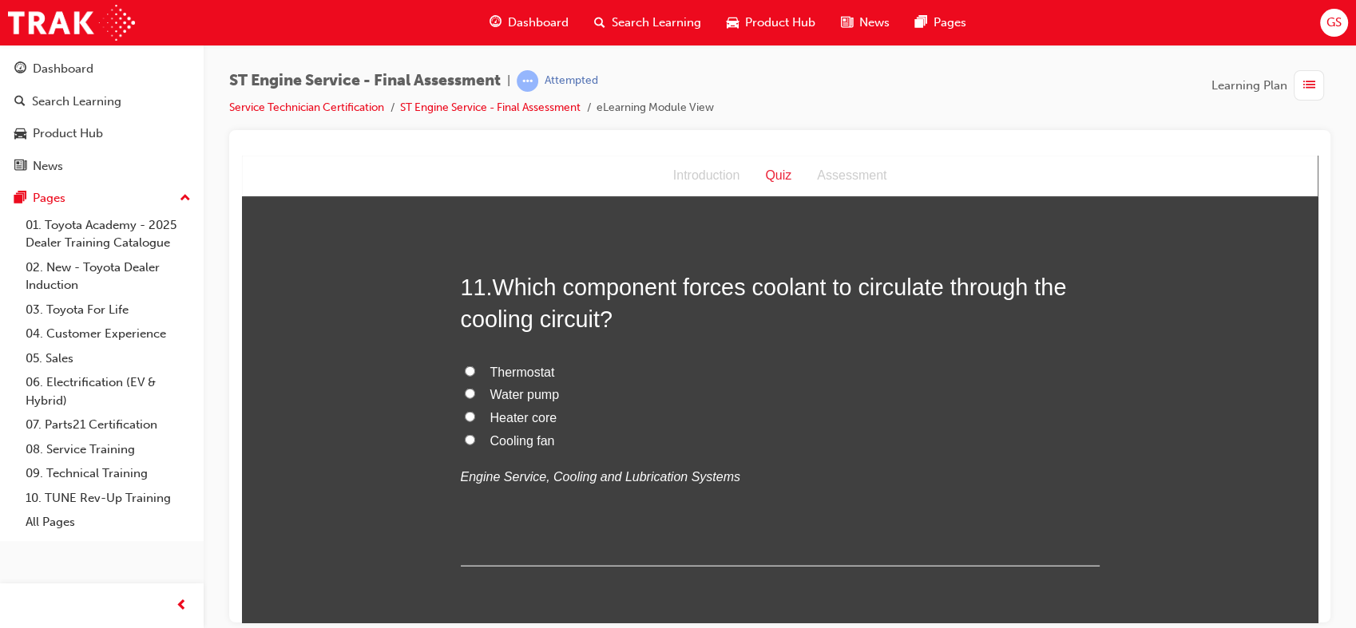
scroll to position [3604, 0]
click at [510, 390] on span "Water pump" at bounding box center [524, 393] width 69 height 14
click at [475, 390] on input "Water pump" at bounding box center [470, 392] width 10 height 10
radio input "true"
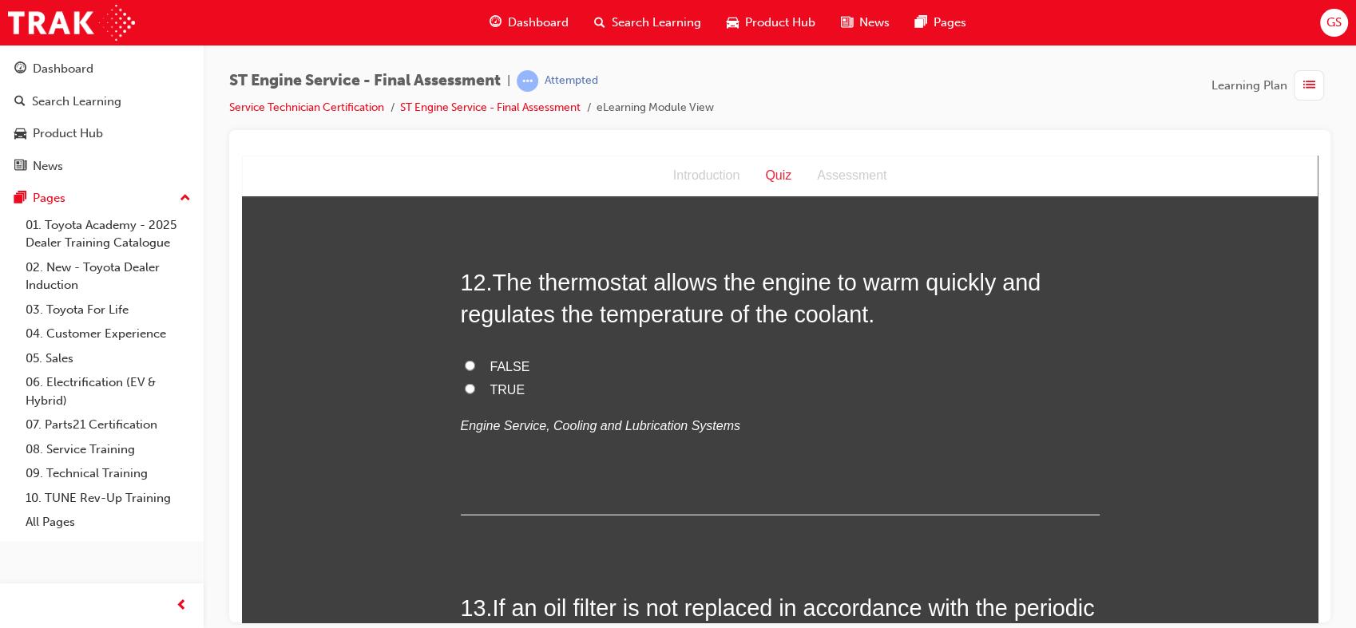
scroll to position [3980, 0]
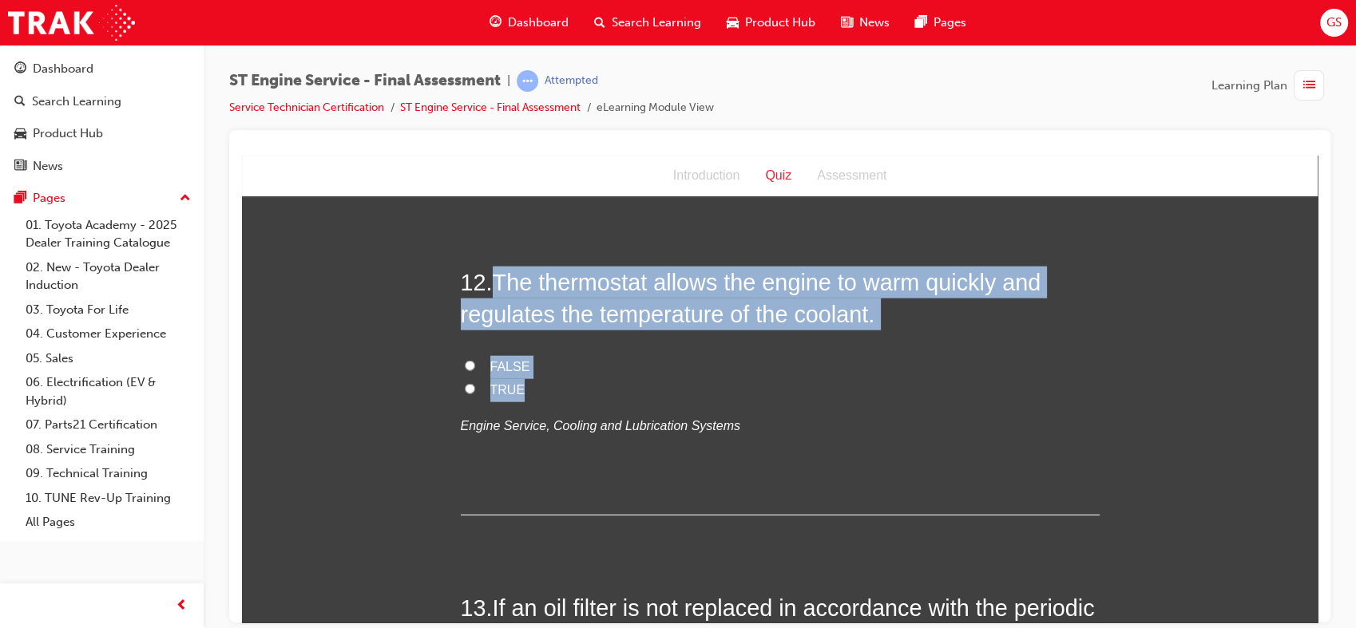
drag, startPoint x: 492, startPoint y: 269, endPoint x: 521, endPoint y: 386, distance: 121.0
click at [521, 386] on div "12 . The thermostat allows the engine to warm quickly and regulates the tempera…" at bounding box center [780, 390] width 639 height 249
click at [499, 390] on span "TRUE" at bounding box center [507, 389] width 35 height 14
click at [475, 390] on input "TRUE" at bounding box center [470, 388] width 10 height 10
radio input "true"
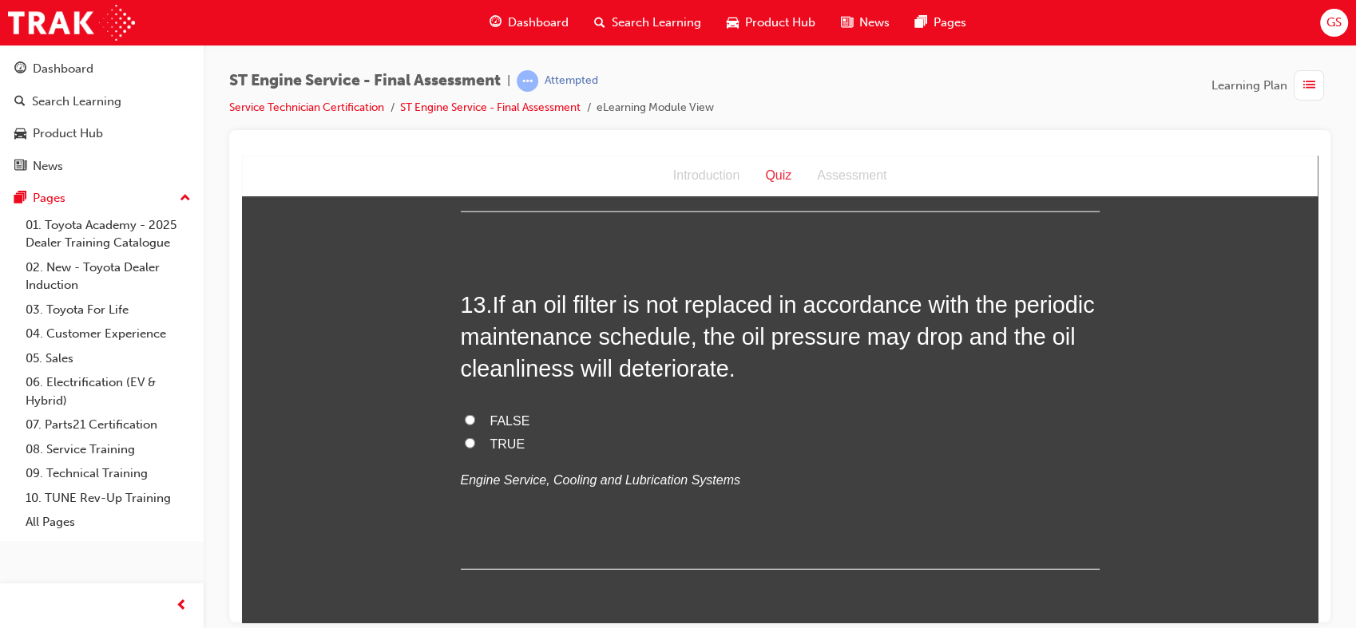
scroll to position [4297, 0]
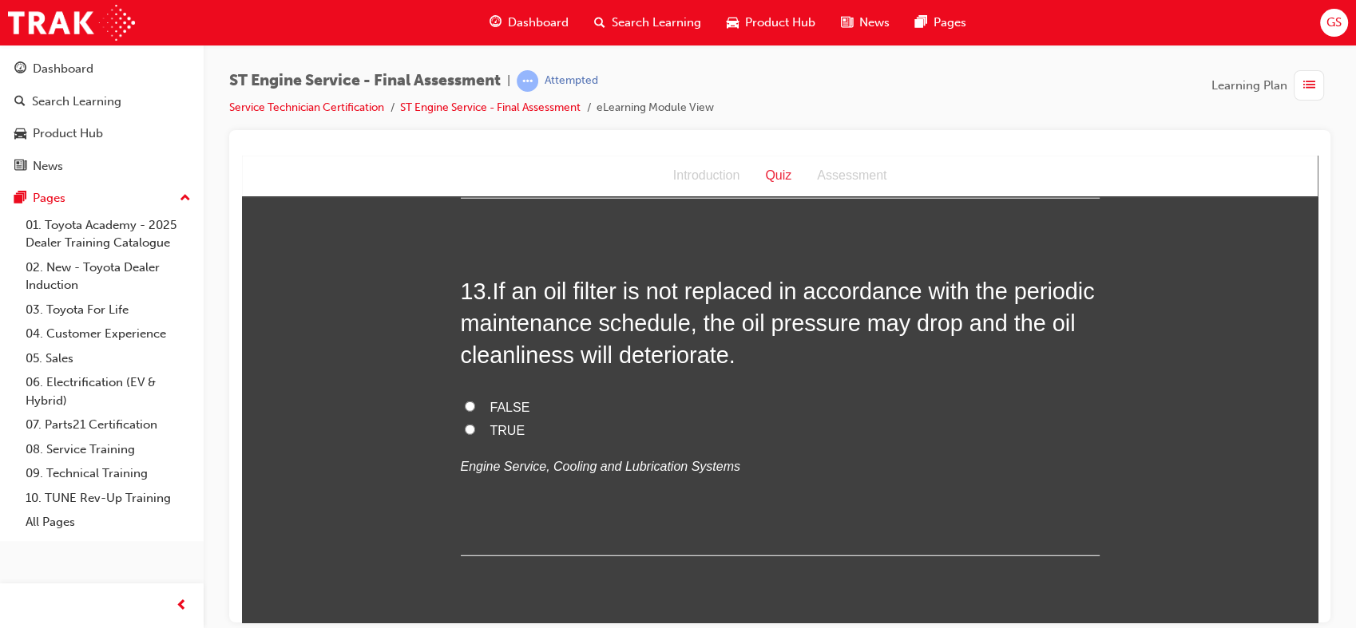
click at [493, 426] on span "TRUE" at bounding box center [507, 430] width 35 height 14
click at [475, 426] on input "TRUE" at bounding box center [470, 429] width 10 height 10
radio input "true"
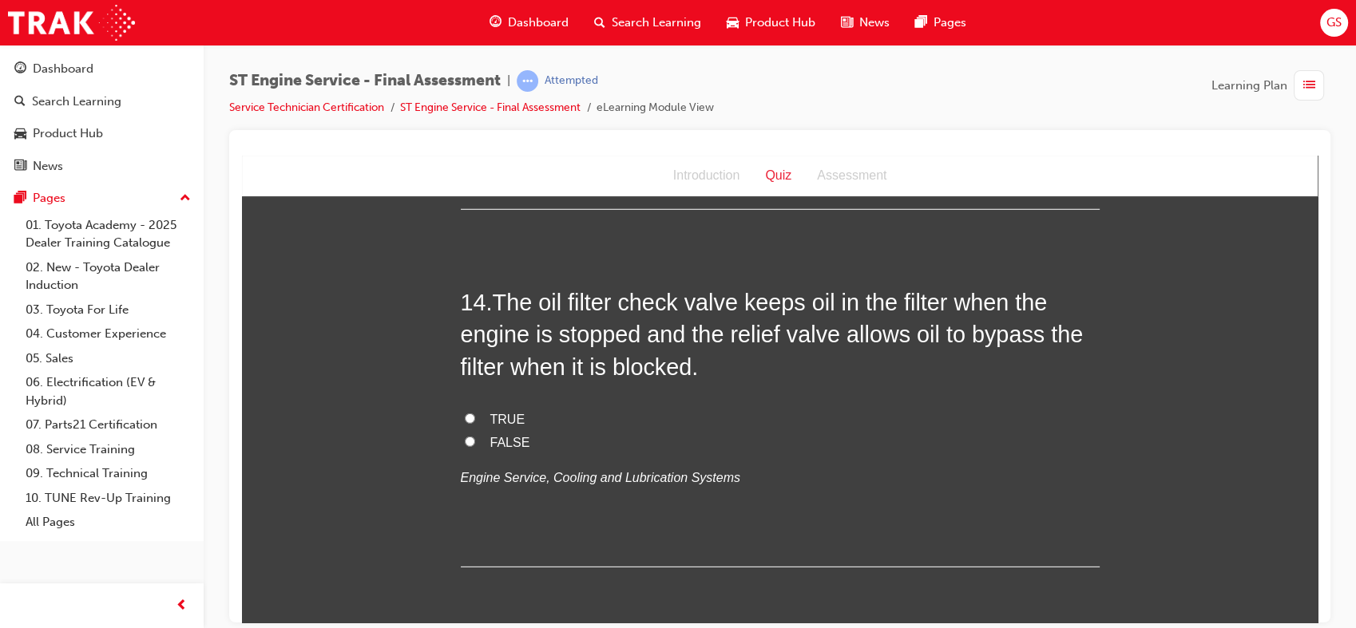
scroll to position [4645, 0]
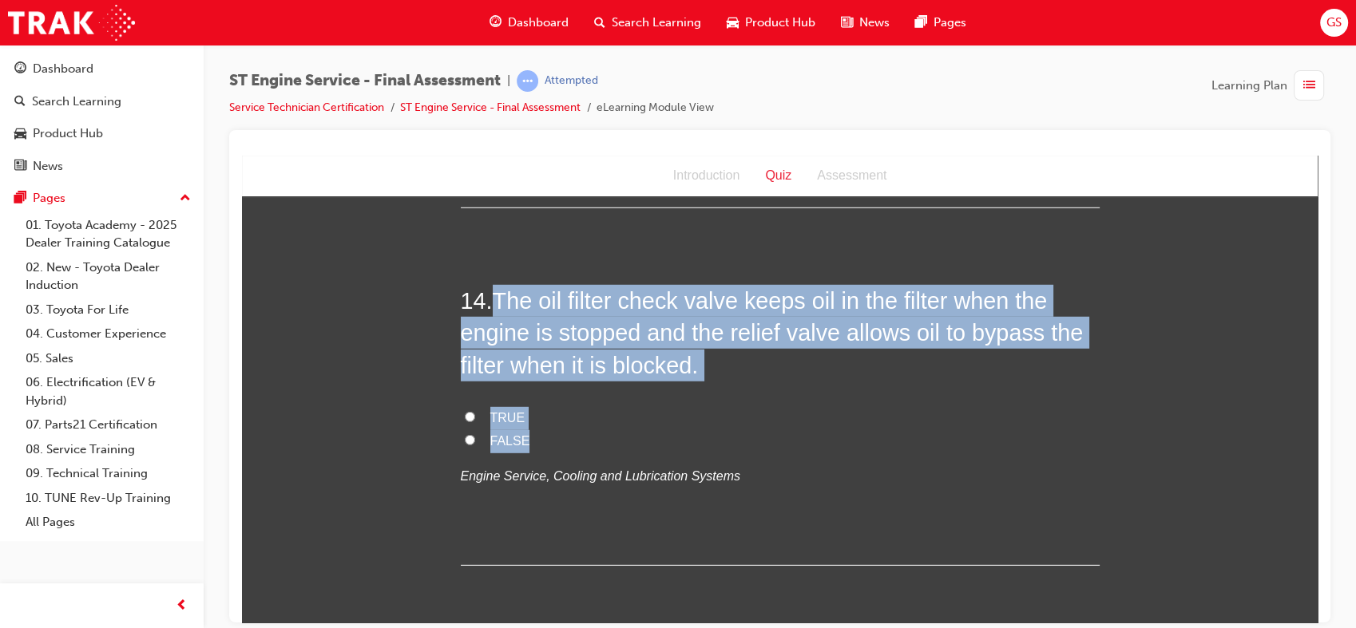
drag, startPoint x: 492, startPoint y: 291, endPoint x: 532, endPoint y: 444, distance: 158.4
click at [532, 444] on div "14 . The oil filter check valve keeps oil in the filter when the engine is stop…" at bounding box center [780, 424] width 639 height 281
click at [502, 418] on span "TRUE" at bounding box center [507, 417] width 35 height 14
click at [475, 418] on input "TRUE" at bounding box center [470, 416] width 10 height 10
radio input "true"
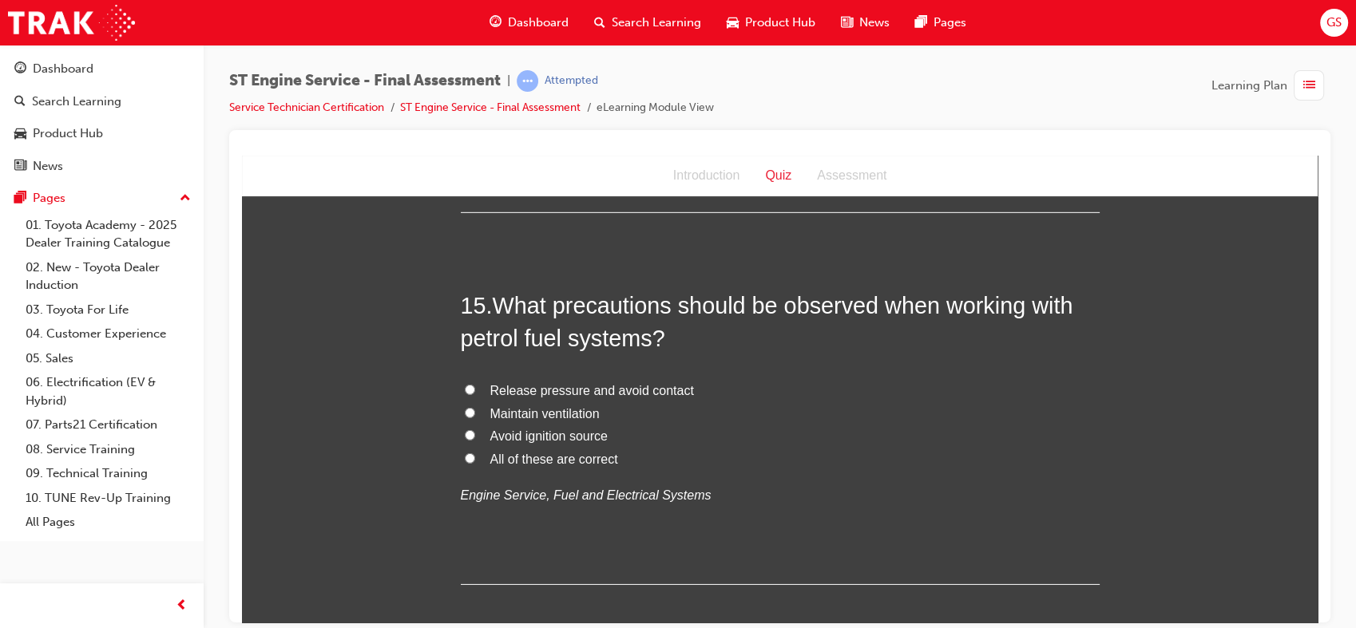
scroll to position [5008, 0]
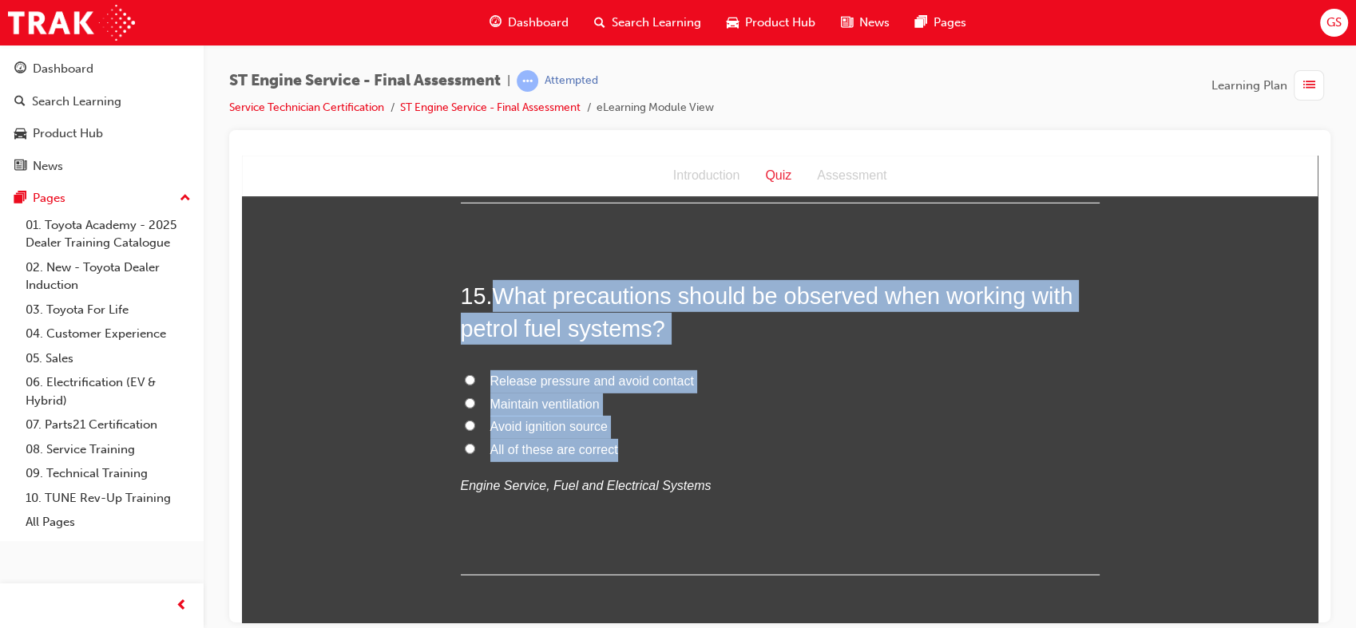
drag, startPoint x: 484, startPoint y: 285, endPoint x: 613, endPoint y: 444, distance: 204.9
click at [613, 444] on div "15 . What precautions should be observed when working with petrol fuel systems?…" at bounding box center [780, 426] width 639 height 295
click at [537, 452] on span "All of these are correct" at bounding box center [554, 449] width 128 height 14
click at [475, 452] on input "All of these are correct" at bounding box center [470, 448] width 10 height 10
radio input "true"
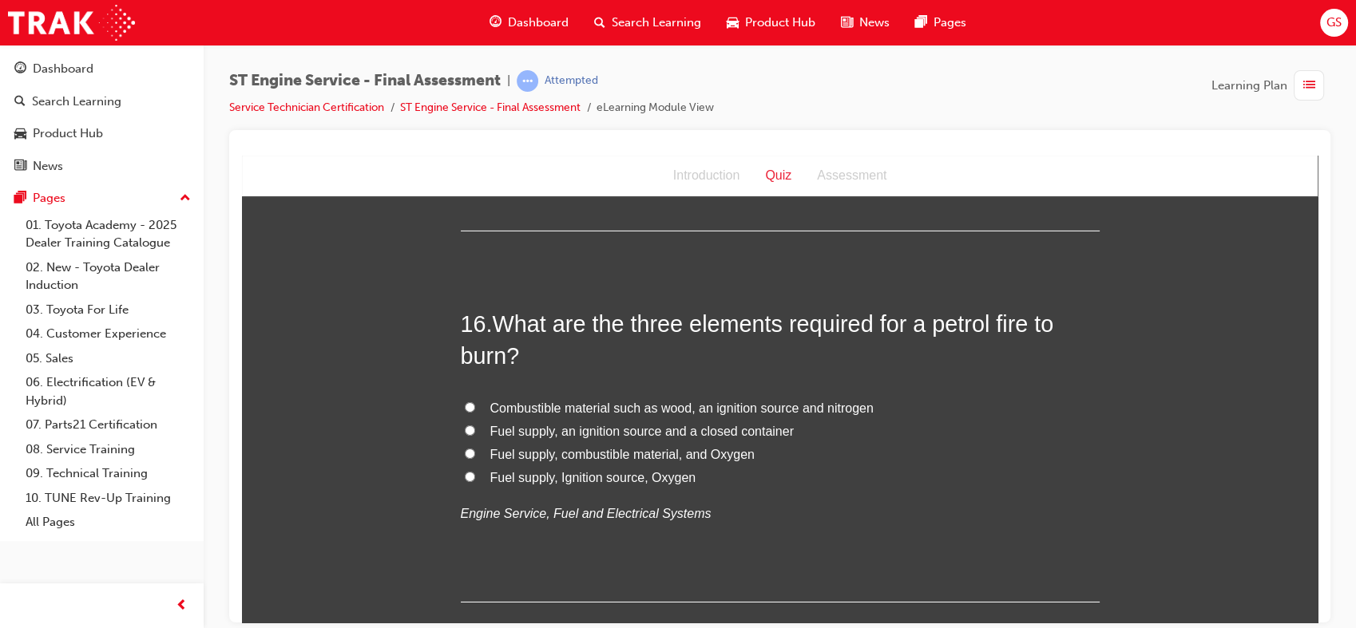
scroll to position [5353, 0]
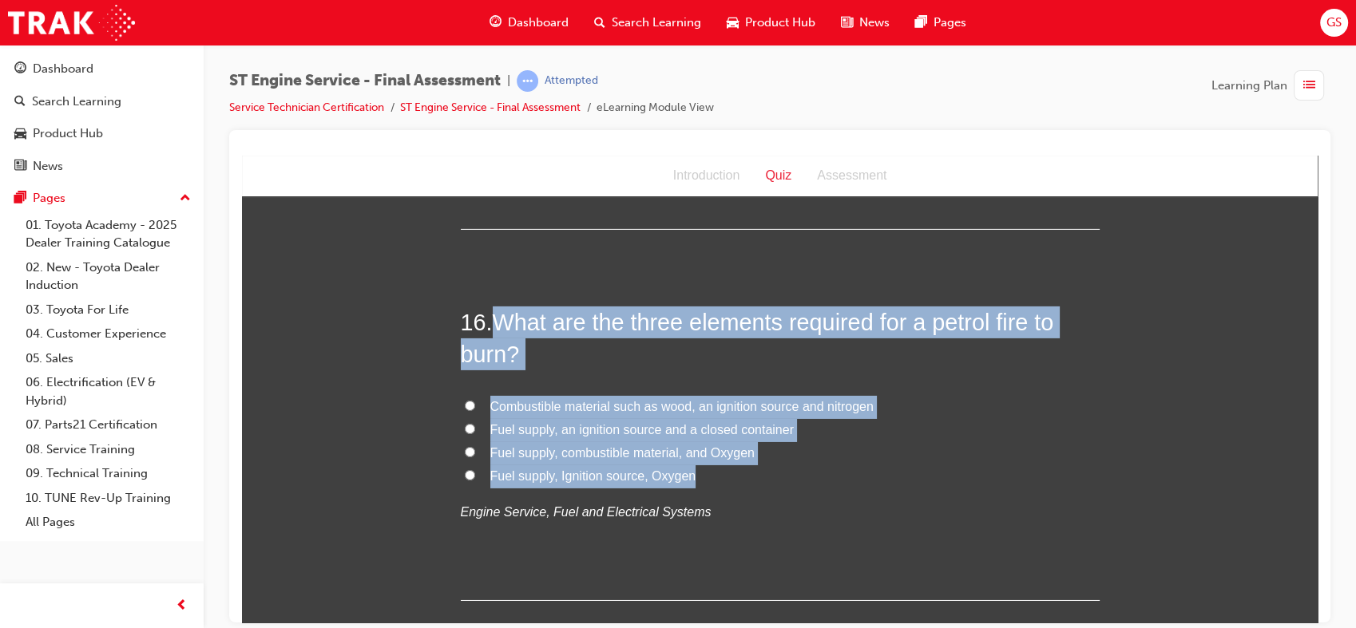
drag, startPoint x: 488, startPoint y: 311, endPoint x: 714, endPoint y: 470, distance: 276.3
click at [714, 470] on div "16 . What are the three elements required for a petrol fire to burn? Combustibl…" at bounding box center [780, 453] width 639 height 295
click at [599, 474] on span "Fuel supply, Ignition source, Oxygen" at bounding box center [593, 476] width 206 height 14
click at [475, 474] on input "Fuel supply, Ignition source, Oxygen" at bounding box center [470, 475] width 10 height 10
radio input "true"
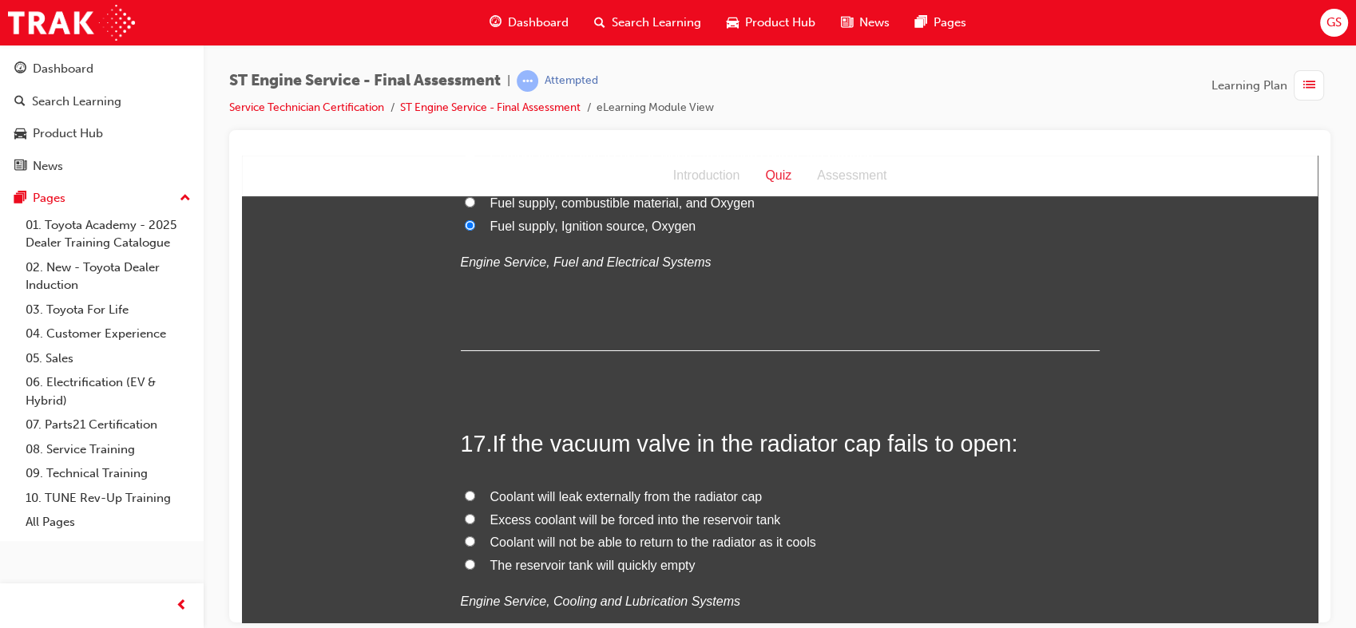
scroll to position [5727, 0]
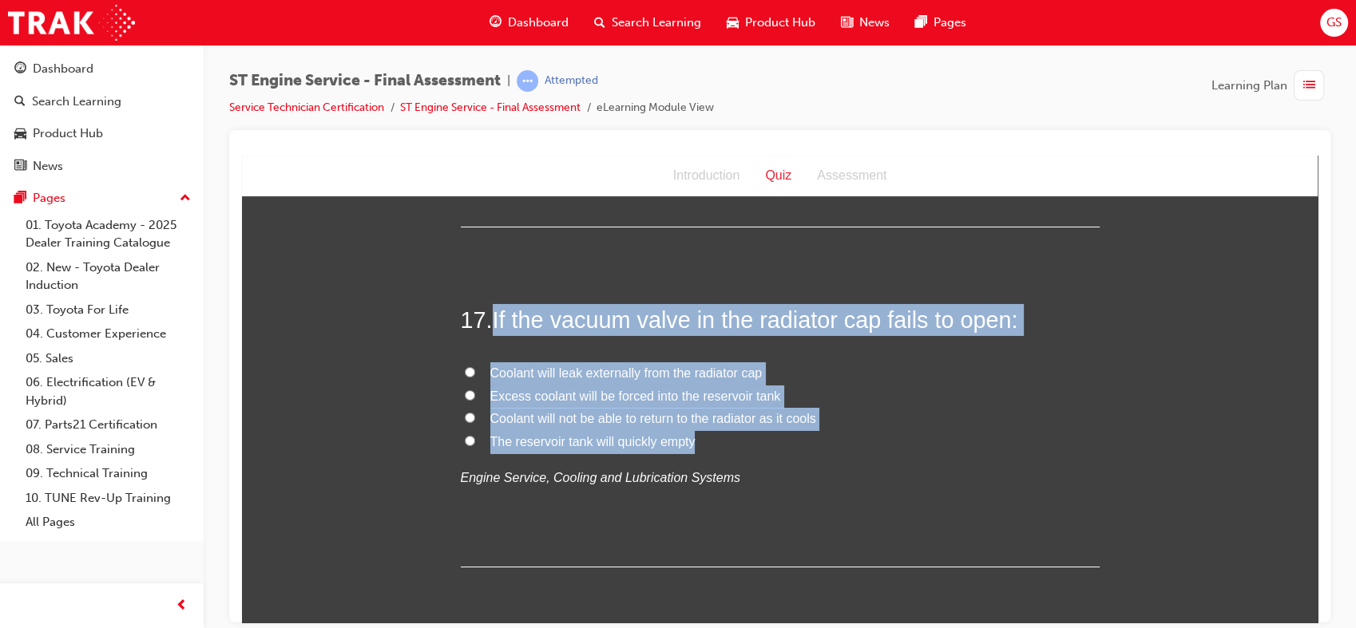
drag, startPoint x: 487, startPoint y: 305, endPoint x: 700, endPoint y: 441, distance: 252.8
click at [700, 441] on div "17 . If the vacuum valve in the radiator cap fails to open: Coolant will leak e…" at bounding box center [780, 434] width 639 height 263
click at [754, 417] on span "Coolant will not be able to return to the radiator as it cools" at bounding box center [653, 418] width 326 height 14
click at [475, 417] on input "Coolant will not be able to return to the radiator as it cools" at bounding box center [470, 417] width 10 height 10
radio input "true"
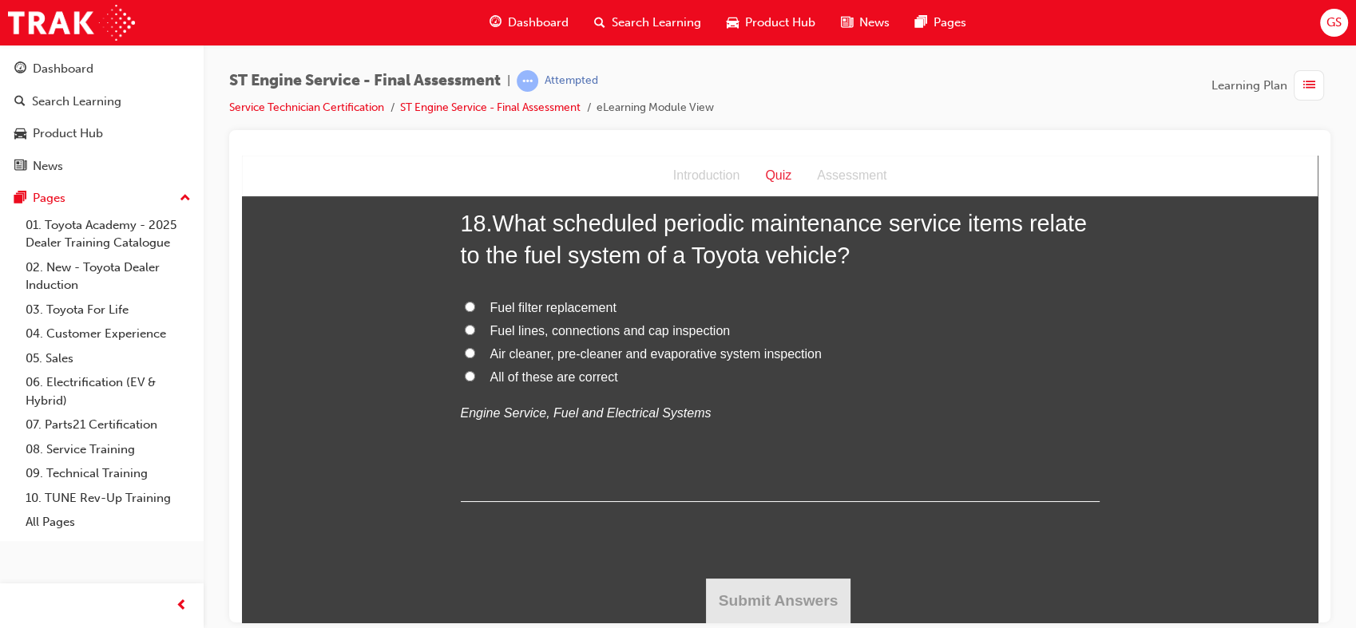
scroll to position [6132, 0]
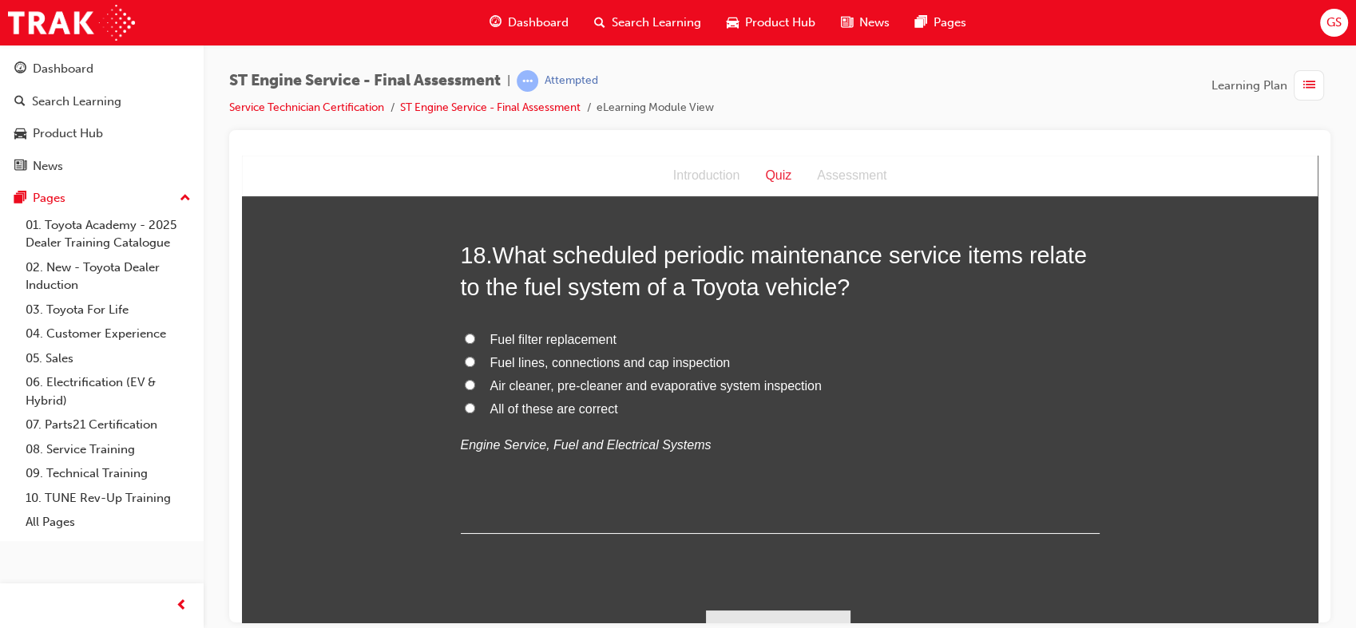
click at [556, 403] on span "All of these are correct" at bounding box center [554, 409] width 128 height 14
click at [475, 403] on input "All of these are correct" at bounding box center [470, 407] width 10 height 10
radio input "true"
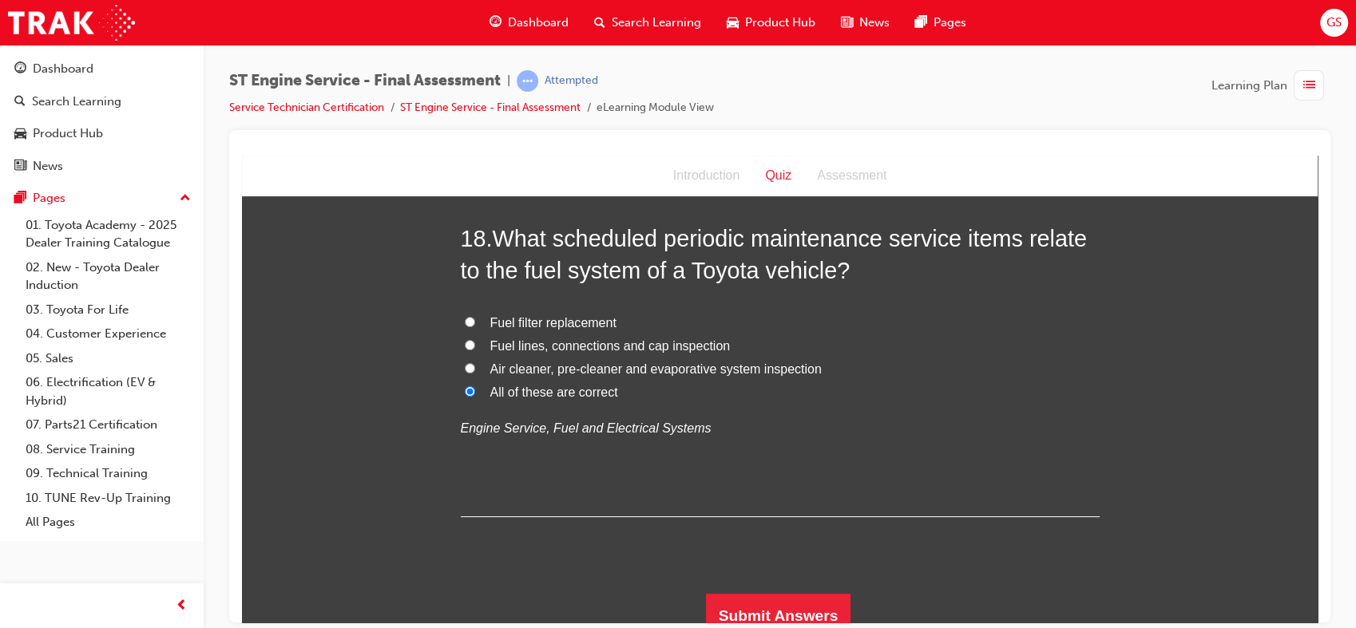
scroll to position [6149, 0]
click at [764, 604] on button "Submit Answers" at bounding box center [778, 615] width 145 height 45
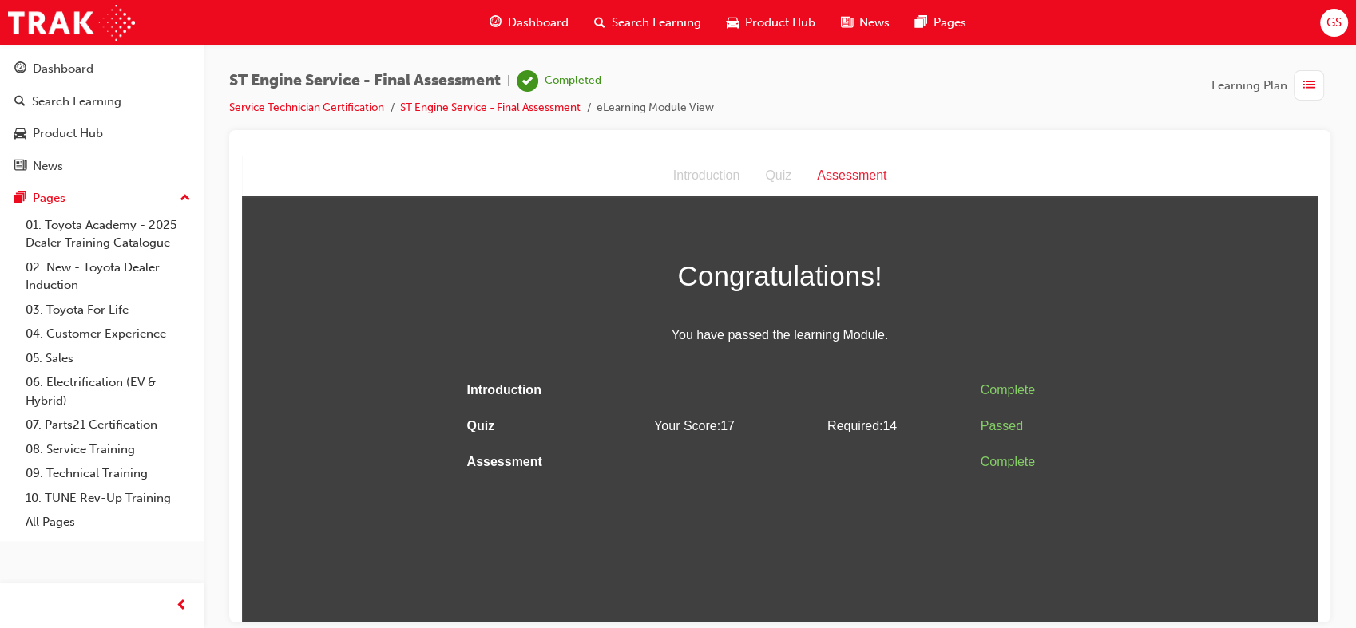
click at [1310, 89] on span "list-icon" at bounding box center [1309, 86] width 12 height 20
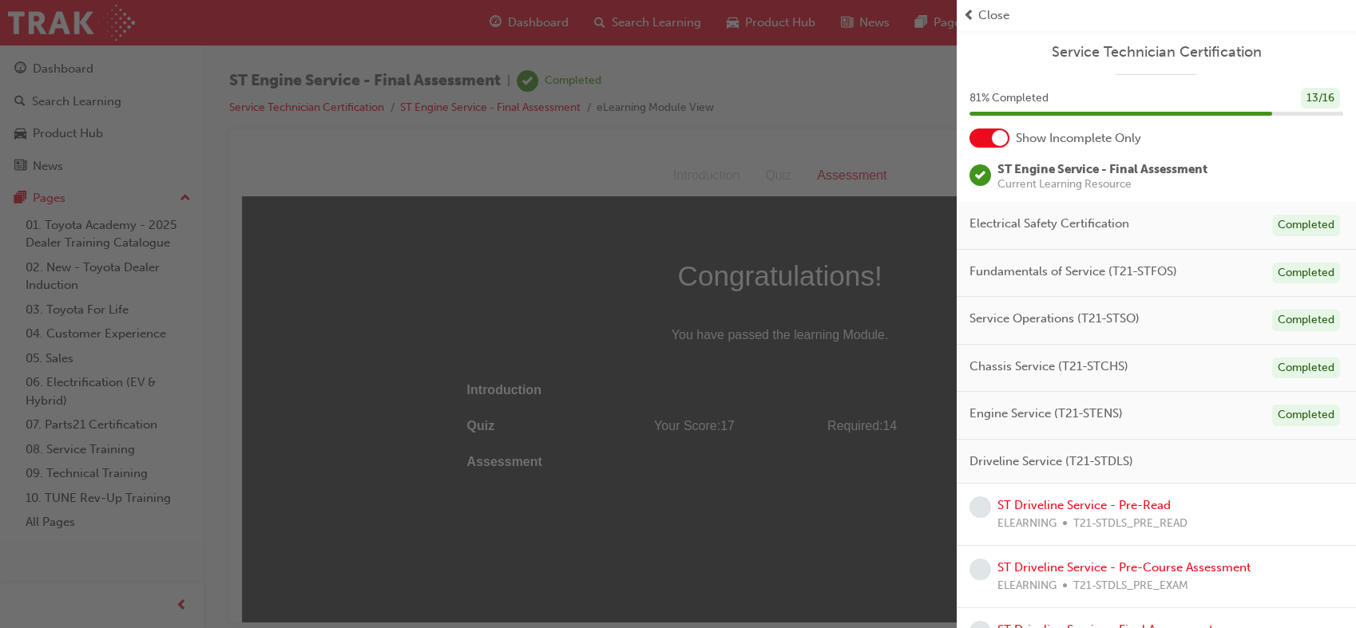
scroll to position [42, 0]
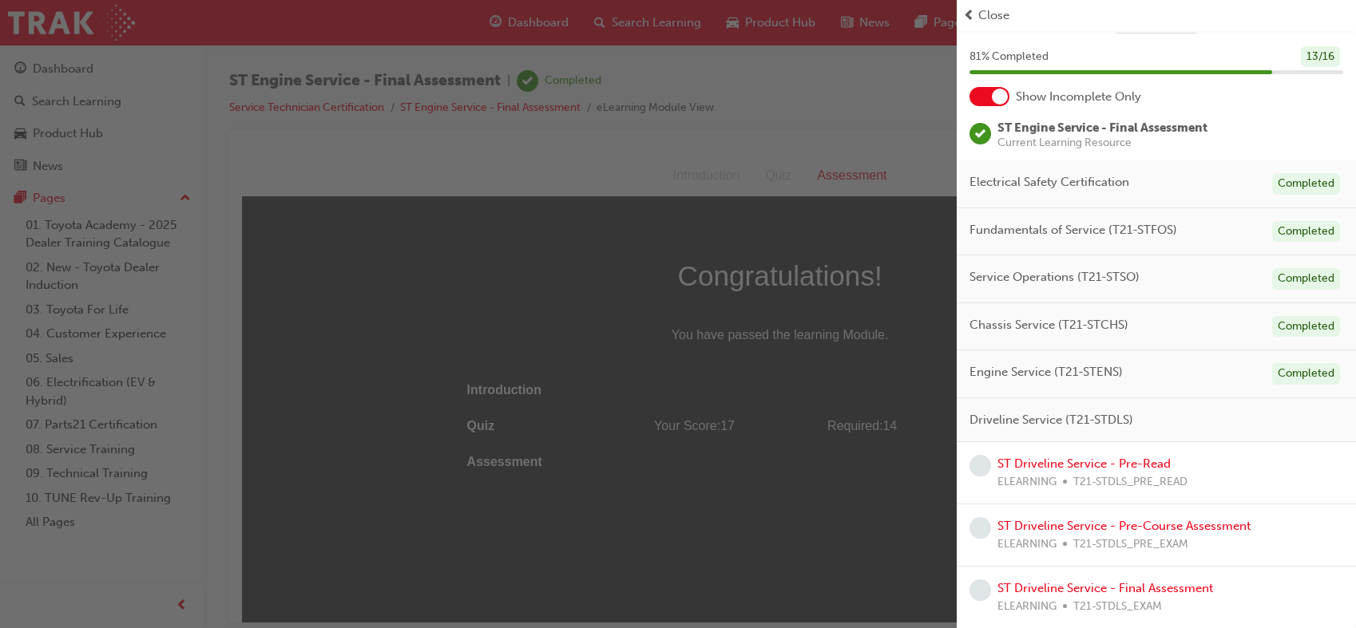
click at [1017, 453] on div "ST Driveline Service - Pre-Read ELEARNING T21-STDLS_PRE_READ" at bounding box center [1156, 473] width 399 height 62
click at [1017, 465] on link "ST Driveline Service - Pre-Read" at bounding box center [1083, 464] width 173 height 14
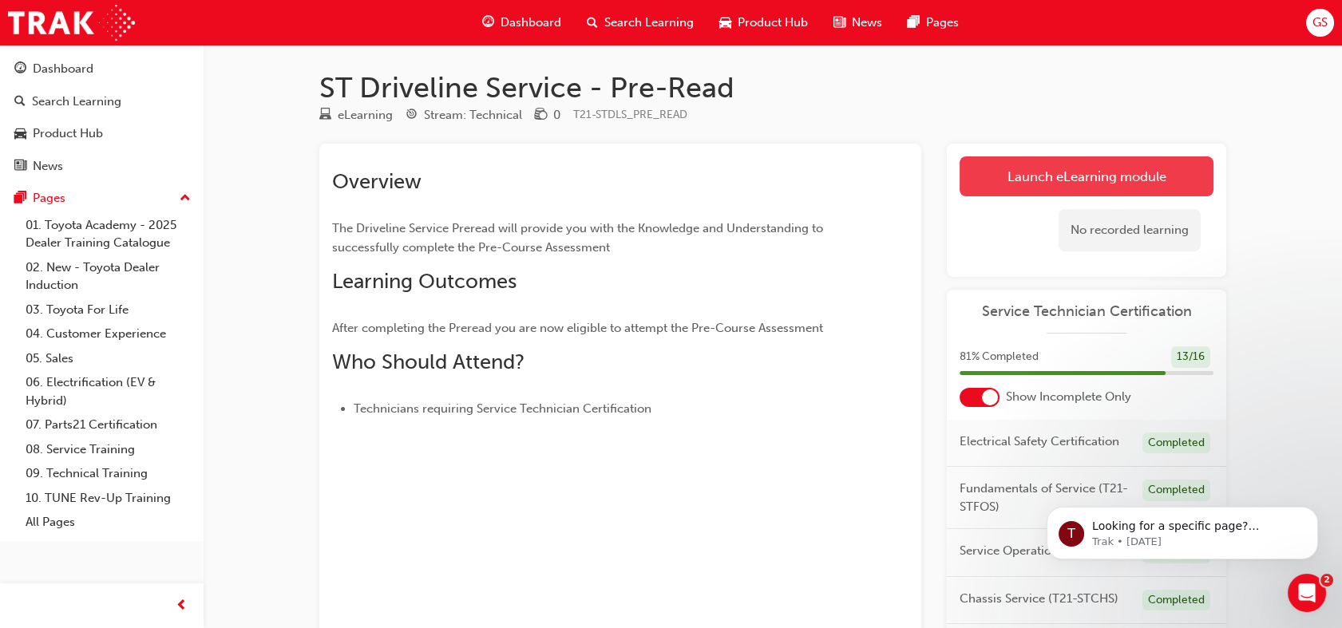
click at [1073, 176] on link "Launch eLearning module" at bounding box center [1087, 177] width 254 height 40
